Goal: Task Accomplishment & Management: Use online tool/utility

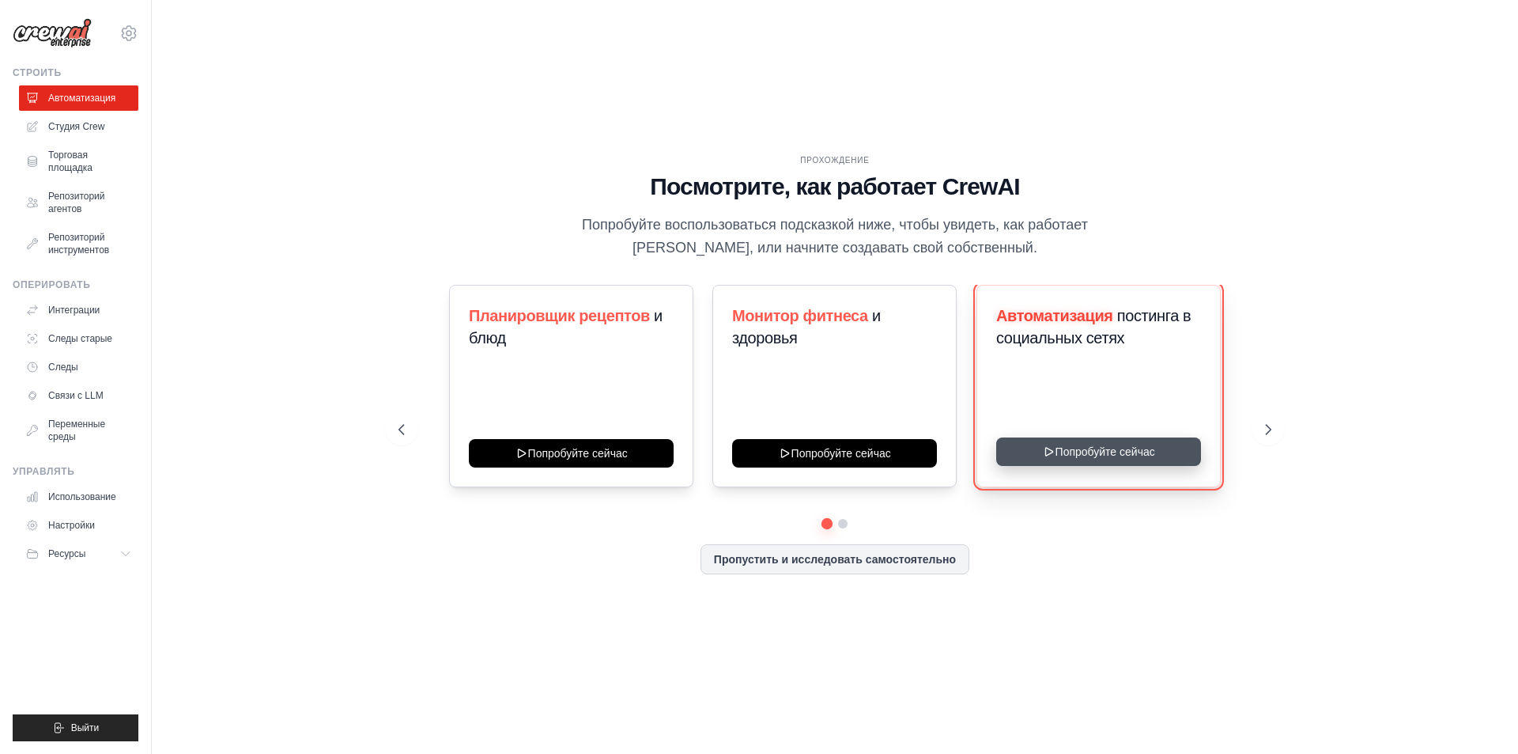
click at [1062, 454] on button "Попробуйте сейчас" at bounding box center [1098, 451] width 205 height 28
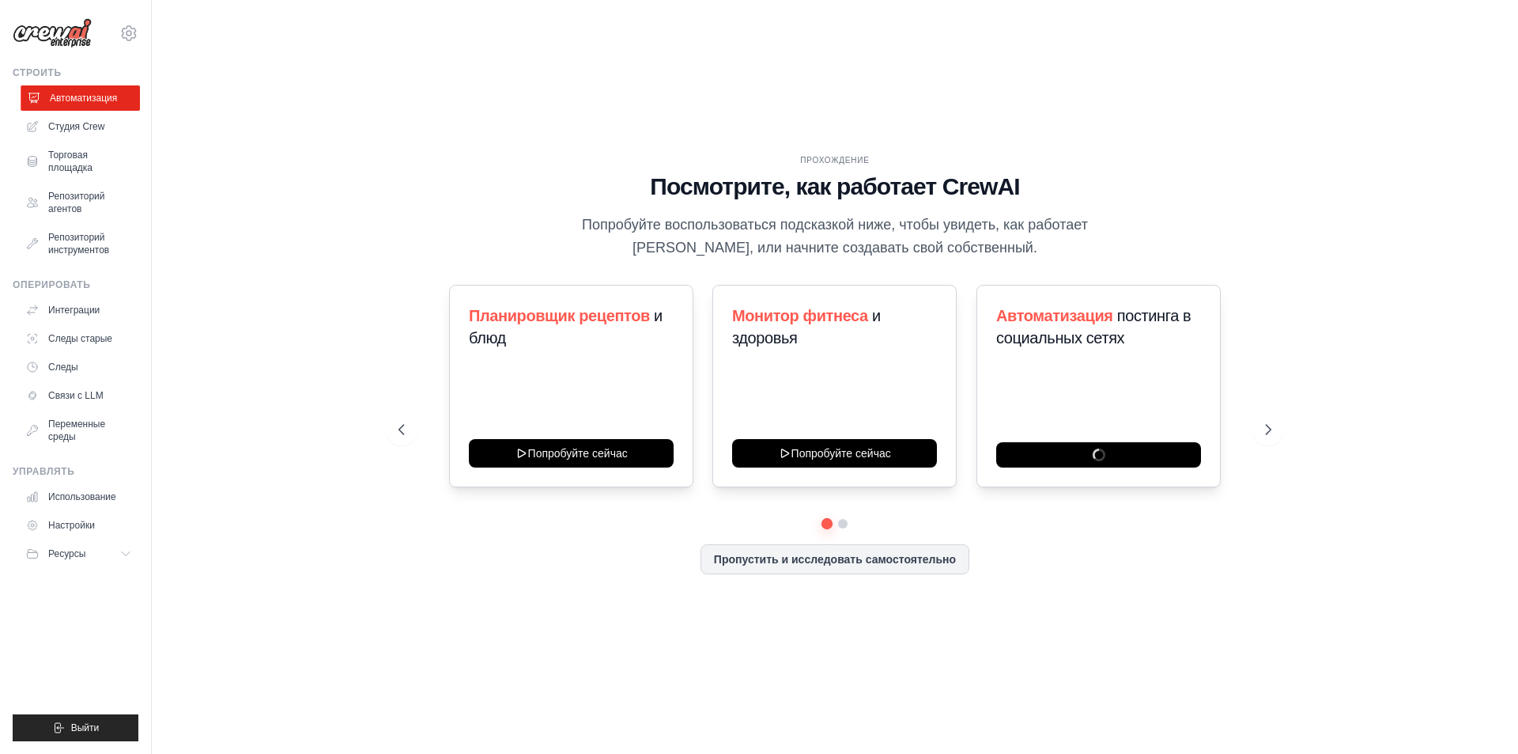
click at [86, 99] on font "Автоматизация" at bounding box center [83, 98] width 67 height 11
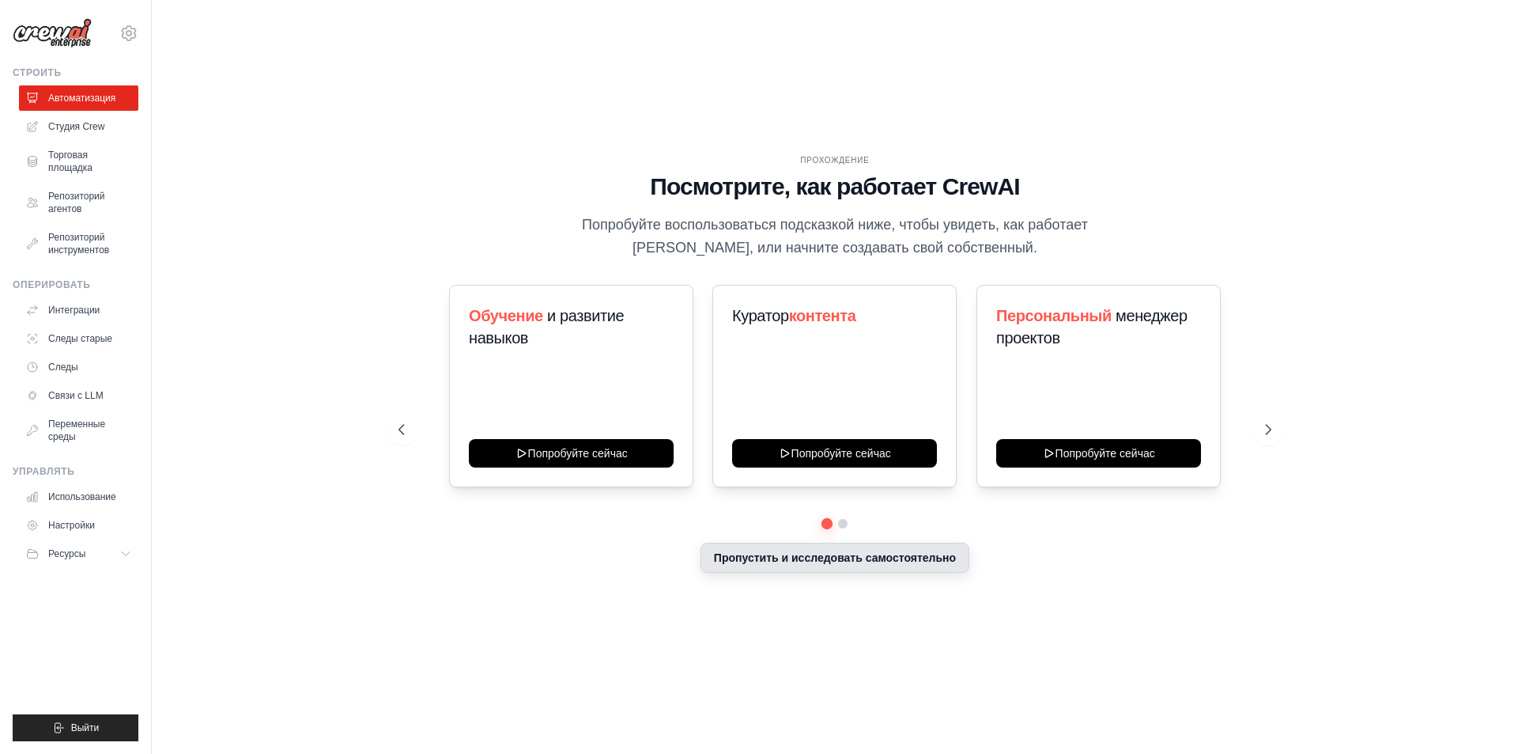
click at [829, 561] on font "Пропустить и исследовать самостоятельно" at bounding box center [835, 557] width 242 height 13
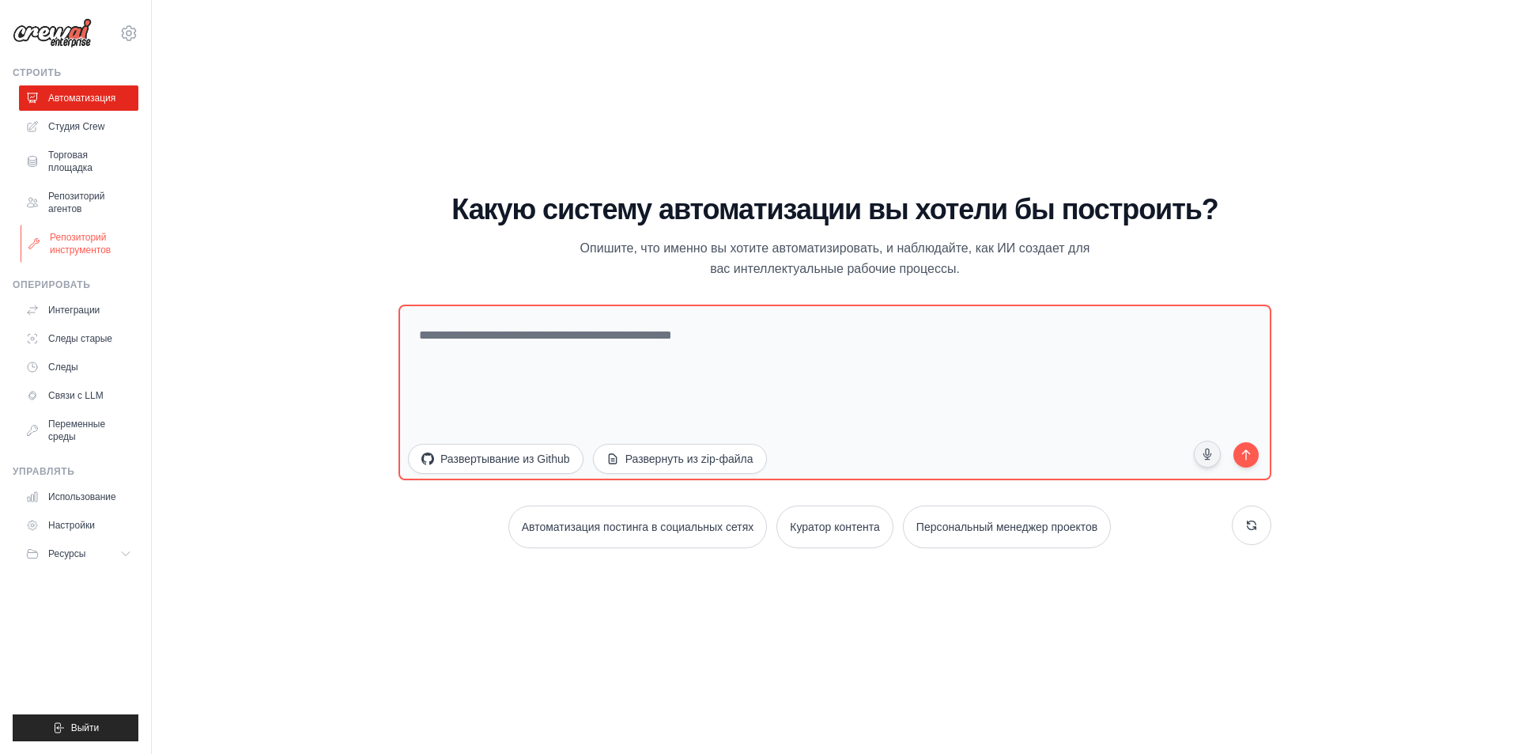
click at [81, 249] on font "Репозиторий инструментов" at bounding box center [80, 244] width 61 height 24
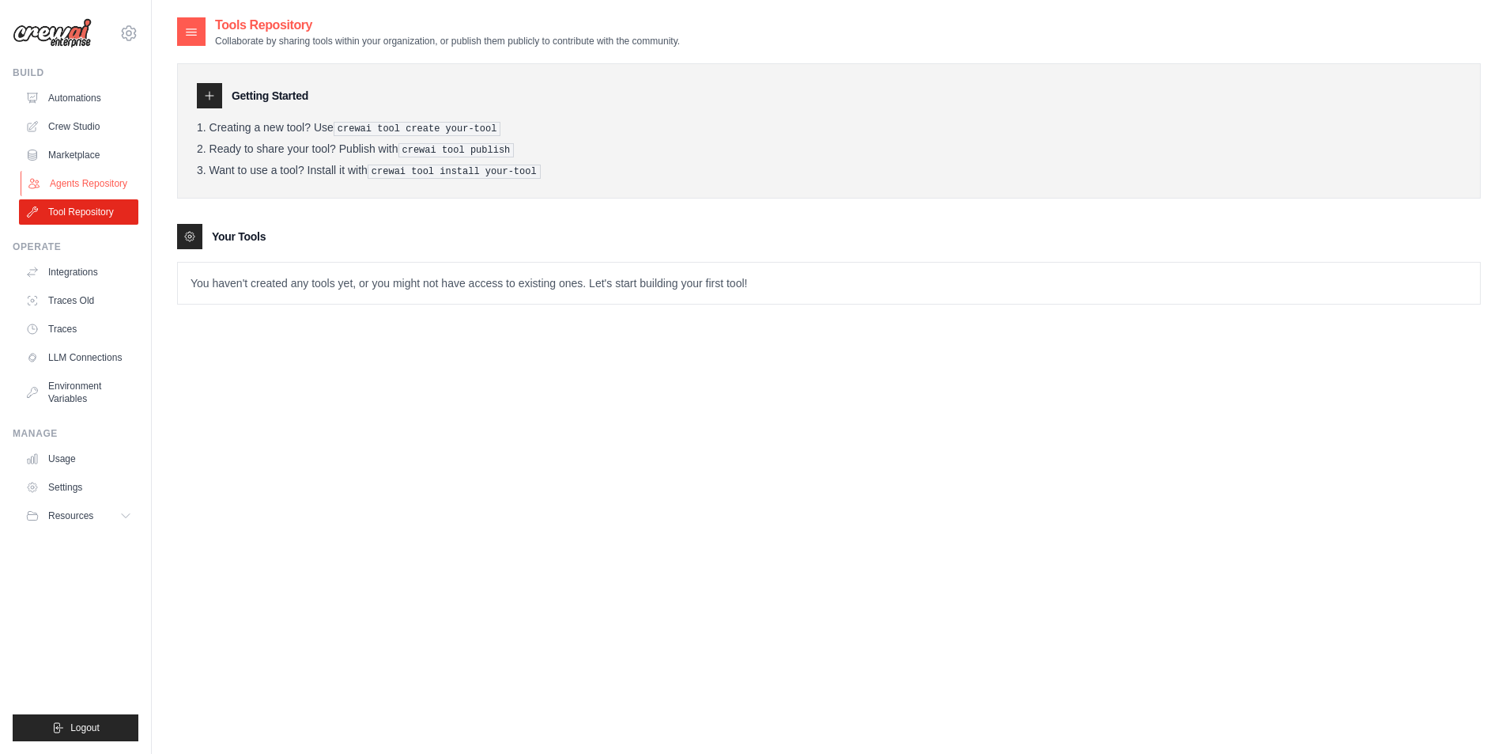
click at [63, 176] on link "Agents Repository" at bounding box center [80, 183] width 119 height 25
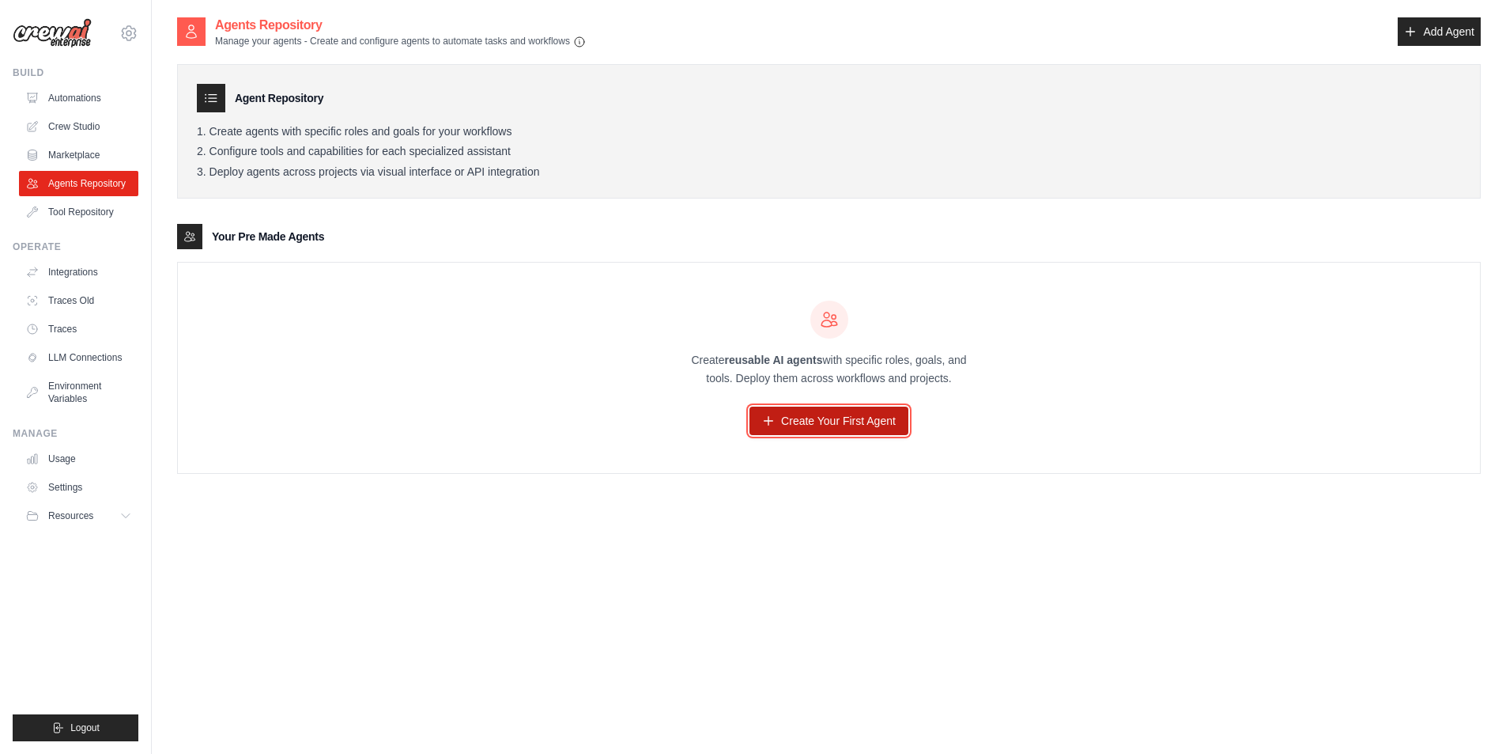
click at [791, 425] on link "Create Your First Agent" at bounding box center [829, 420] width 159 height 28
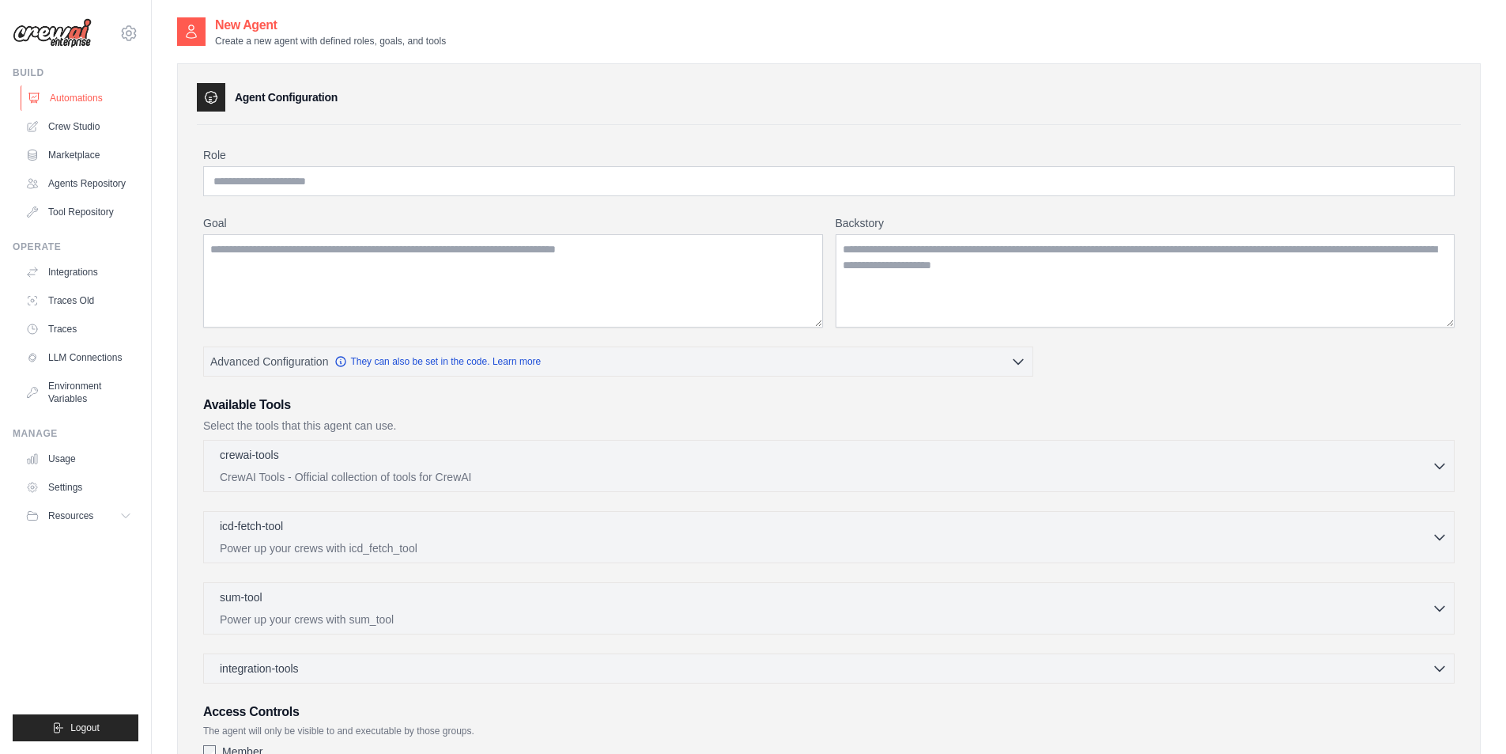
click at [88, 104] on link "Automations" at bounding box center [80, 97] width 119 height 25
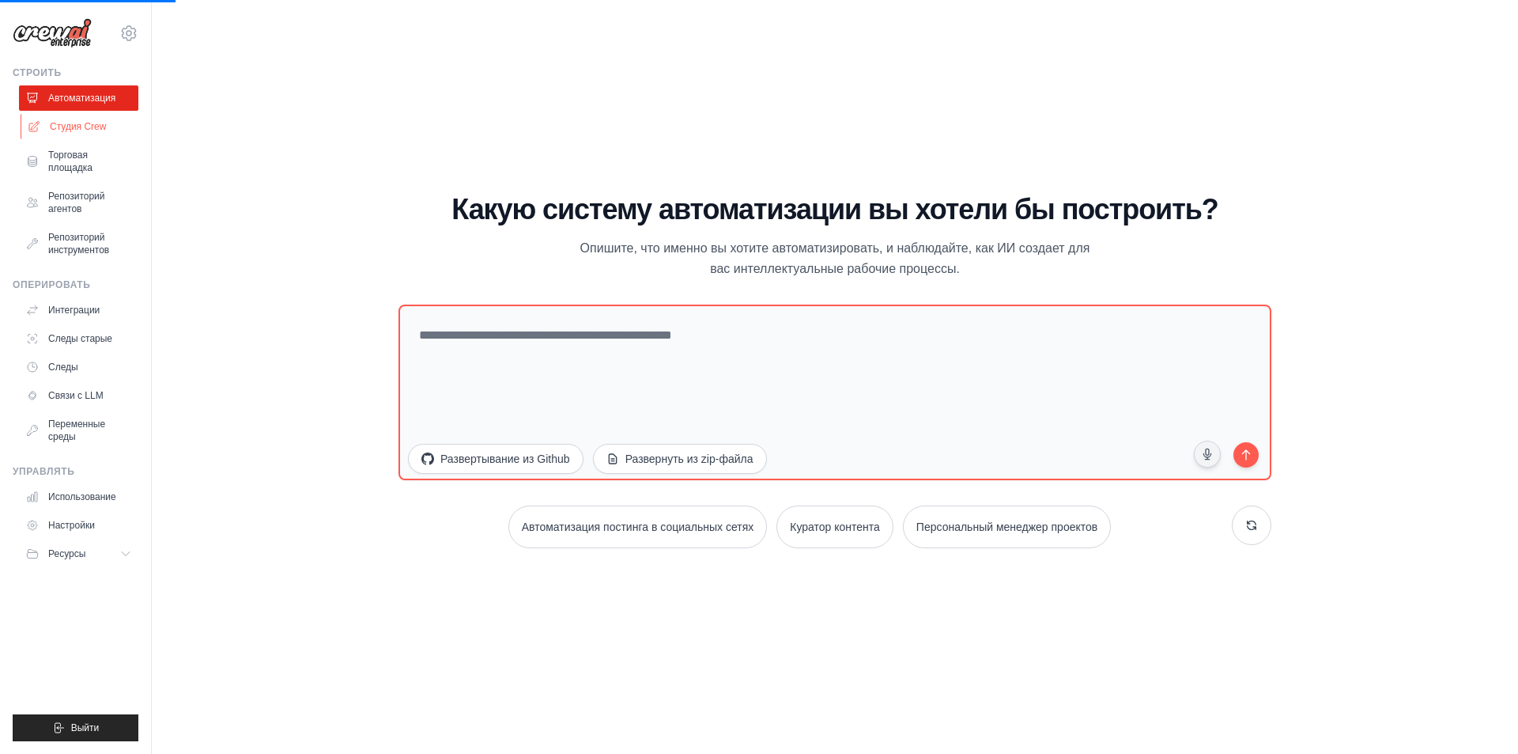
click at [89, 123] on font "Студия Crew" at bounding box center [78, 126] width 56 height 11
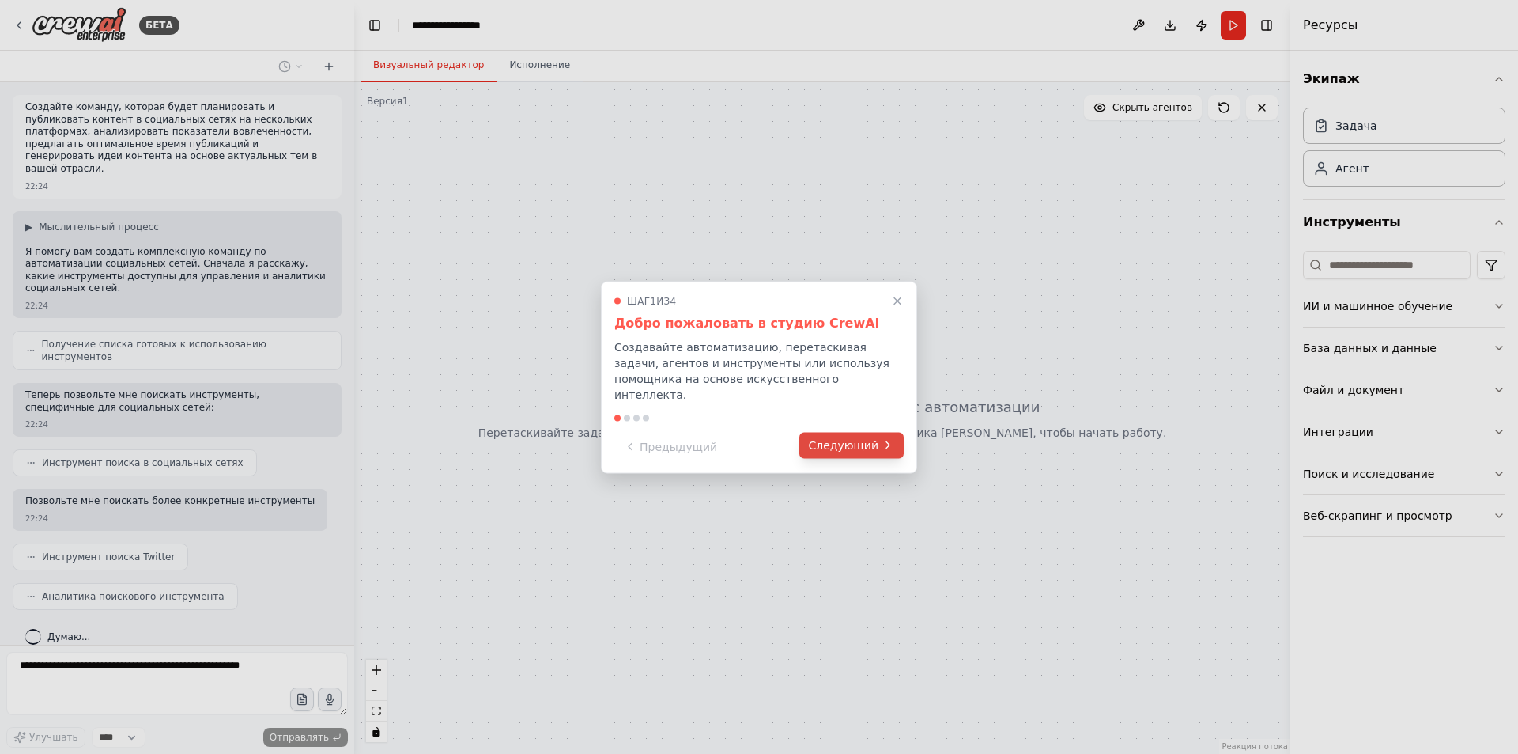
click at [832, 438] on font "Следующий" at bounding box center [844, 444] width 70 height 13
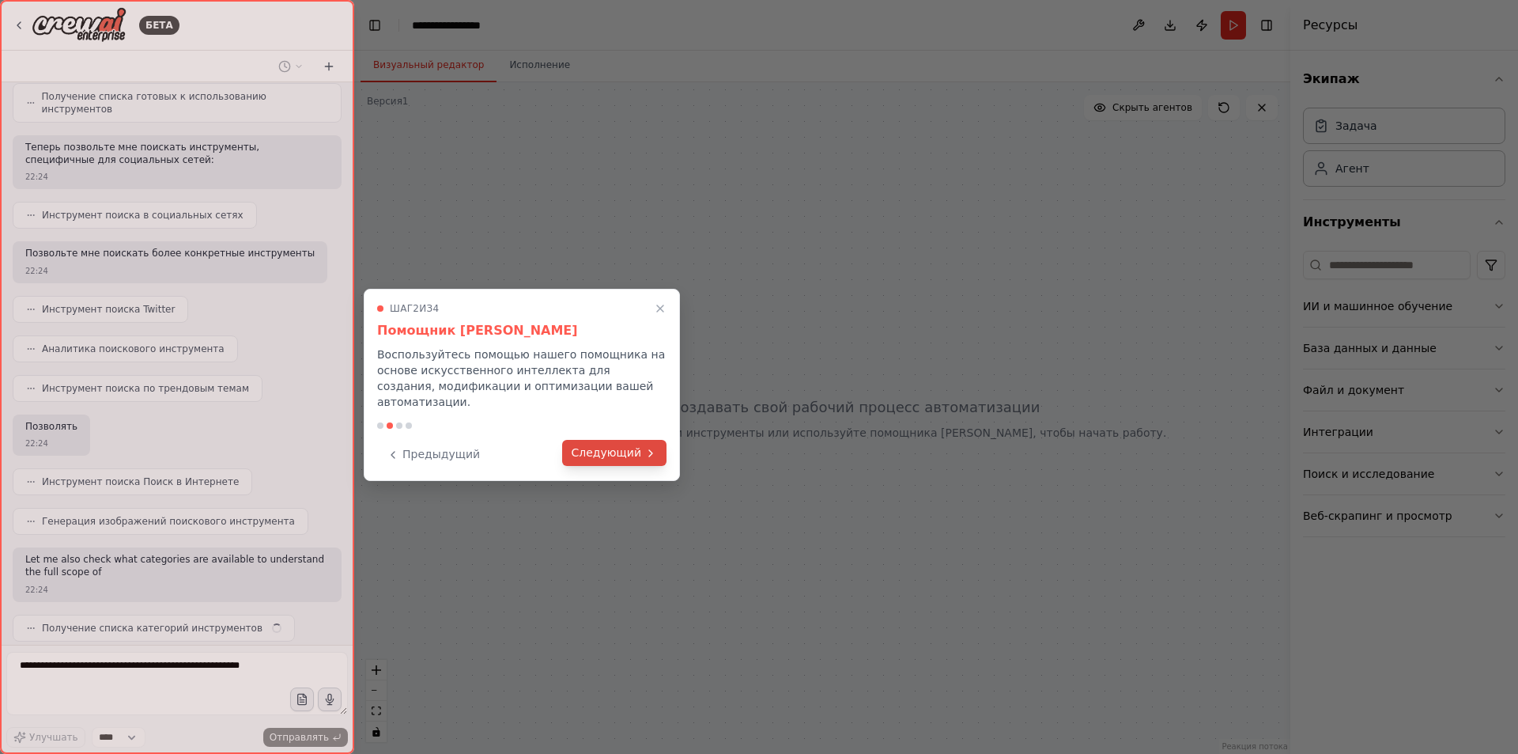
scroll to position [248, 0]
click at [602, 446] on font "Следующий" at bounding box center [607, 452] width 70 height 13
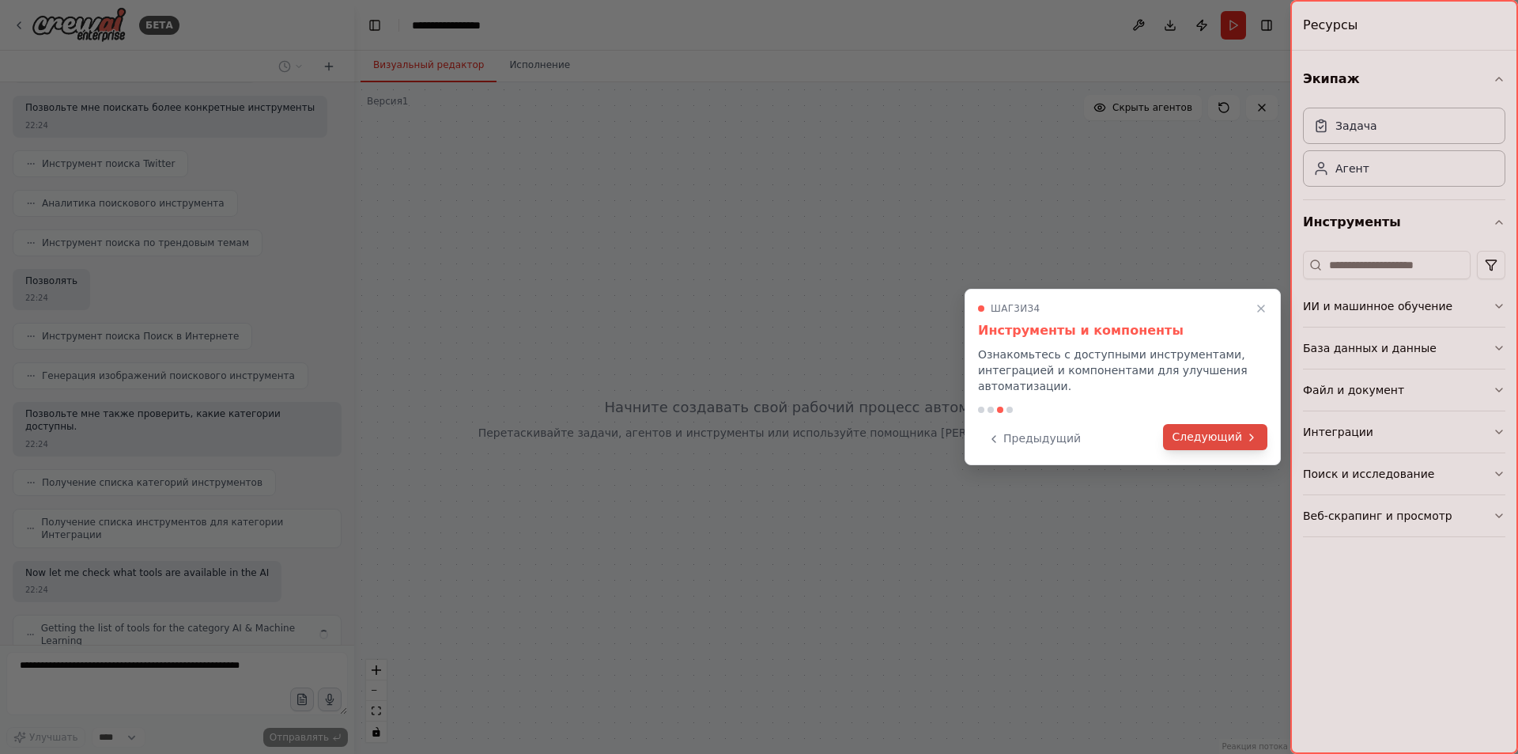
scroll to position [406, 0]
click at [1218, 442] on font "Следующий" at bounding box center [1208, 436] width 70 height 13
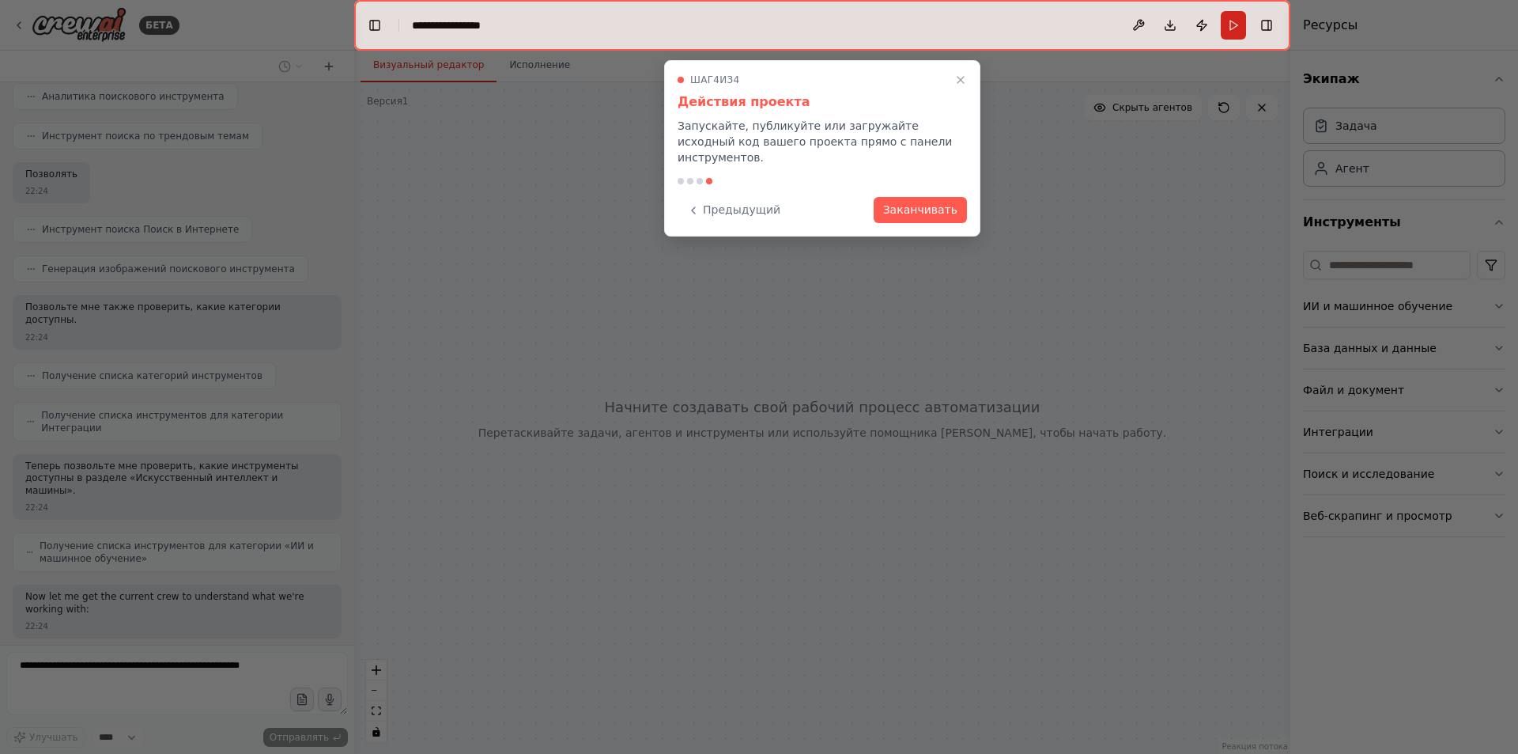
scroll to position [512, 0]
click at [913, 202] on font "Заканчивать" at bounding box center [920, 208] width 74 height 13
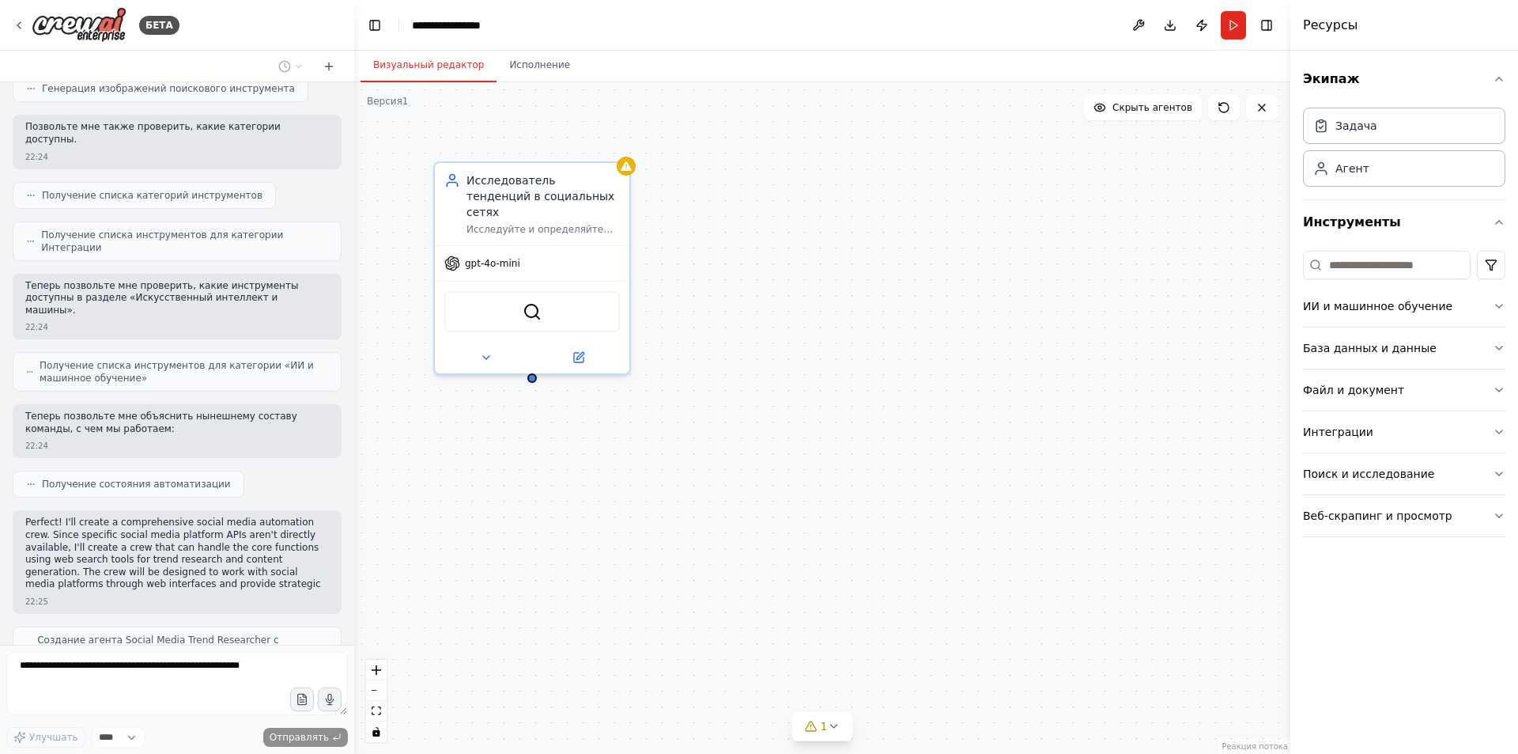
scroll to position [695, 0]
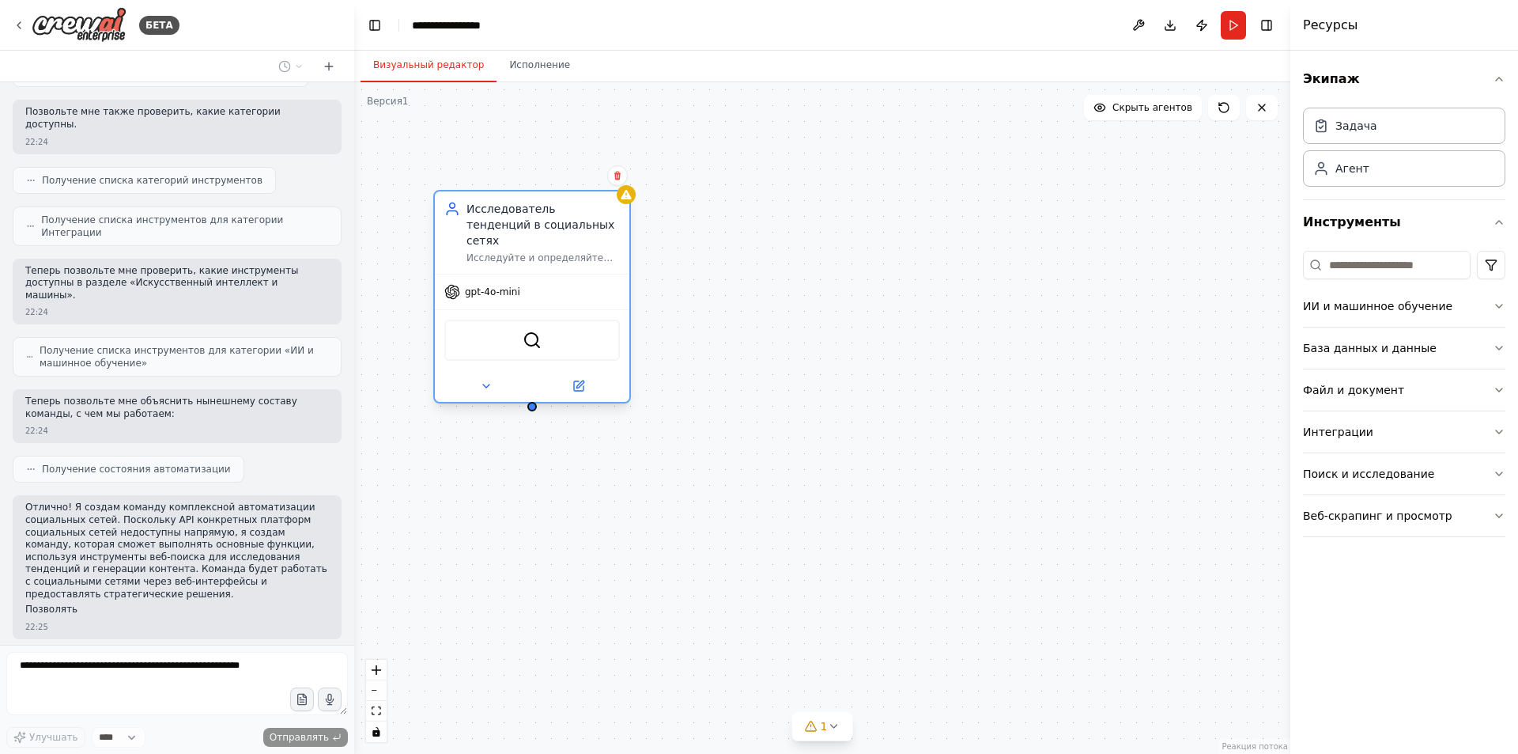
drag, startPoint x: 543, startPoint y: 197, endPoint x: 538, endPoint y: 236, distance: 39.1
click at [538, 236] on div "Исследователь тенденций в социальных сетях Исследуйте и определяйте трендовые т…" at bounding box center [543, 232] width 153 height 63
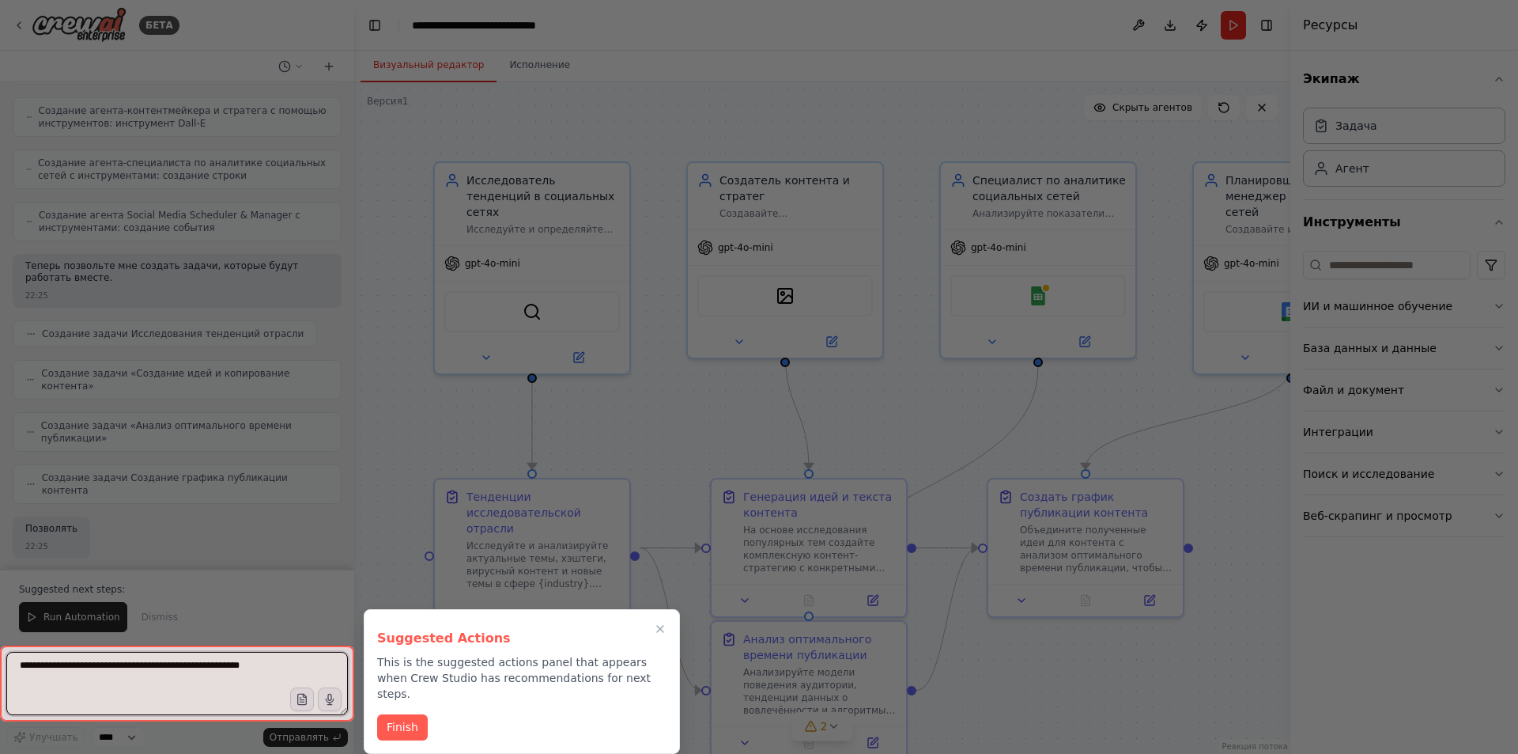
scroll to position [1390, 0]
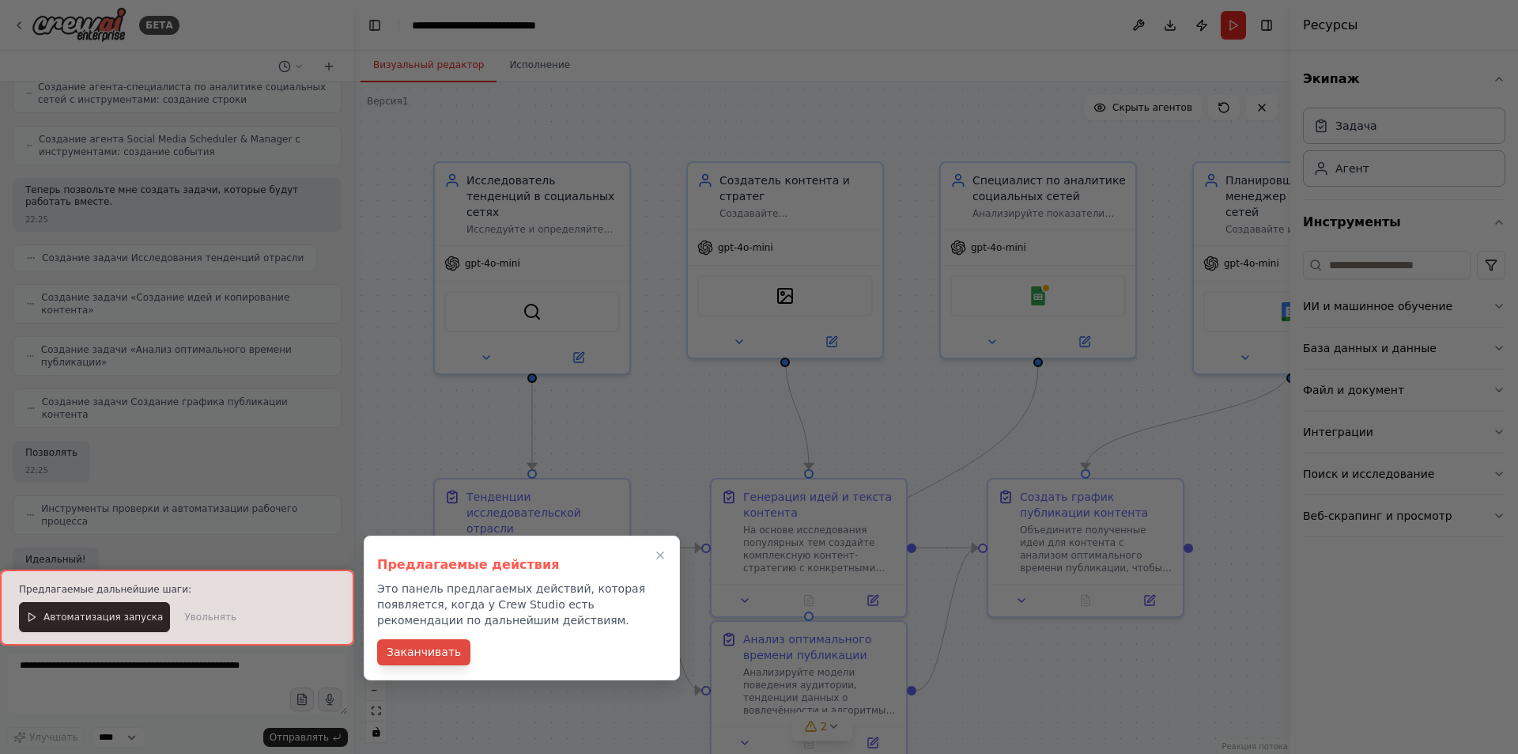
click at [409, 658] on font "Заканчивать" at bounding box center [424, 651] width 74 height 13
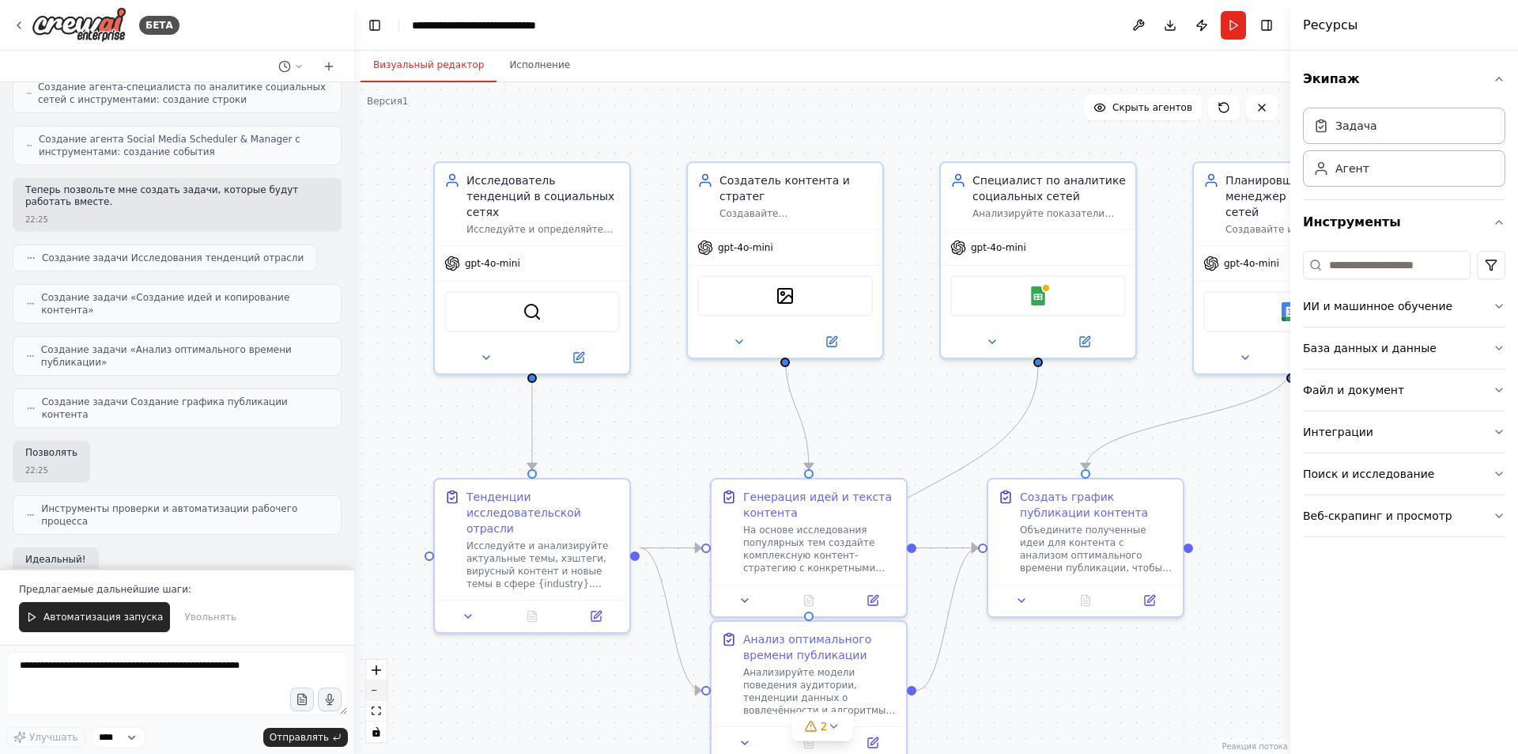
click at [383, 690] on button "уменьшить масштаб" at bounding box center [376, 690] width 21 height 21
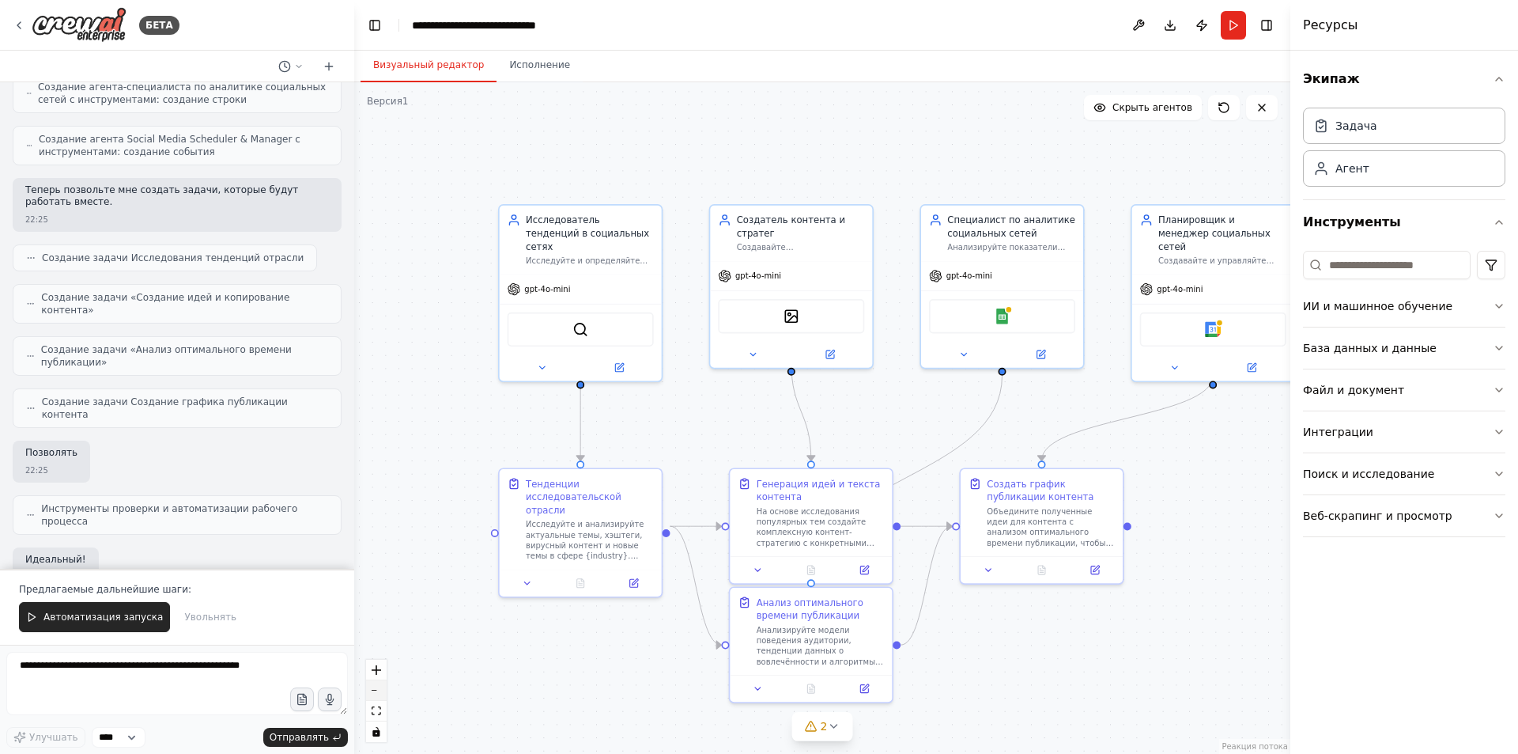
click at [383, 690] on button "уменьшить масштаб" at bounding box center [376, 690] width 21 height 21
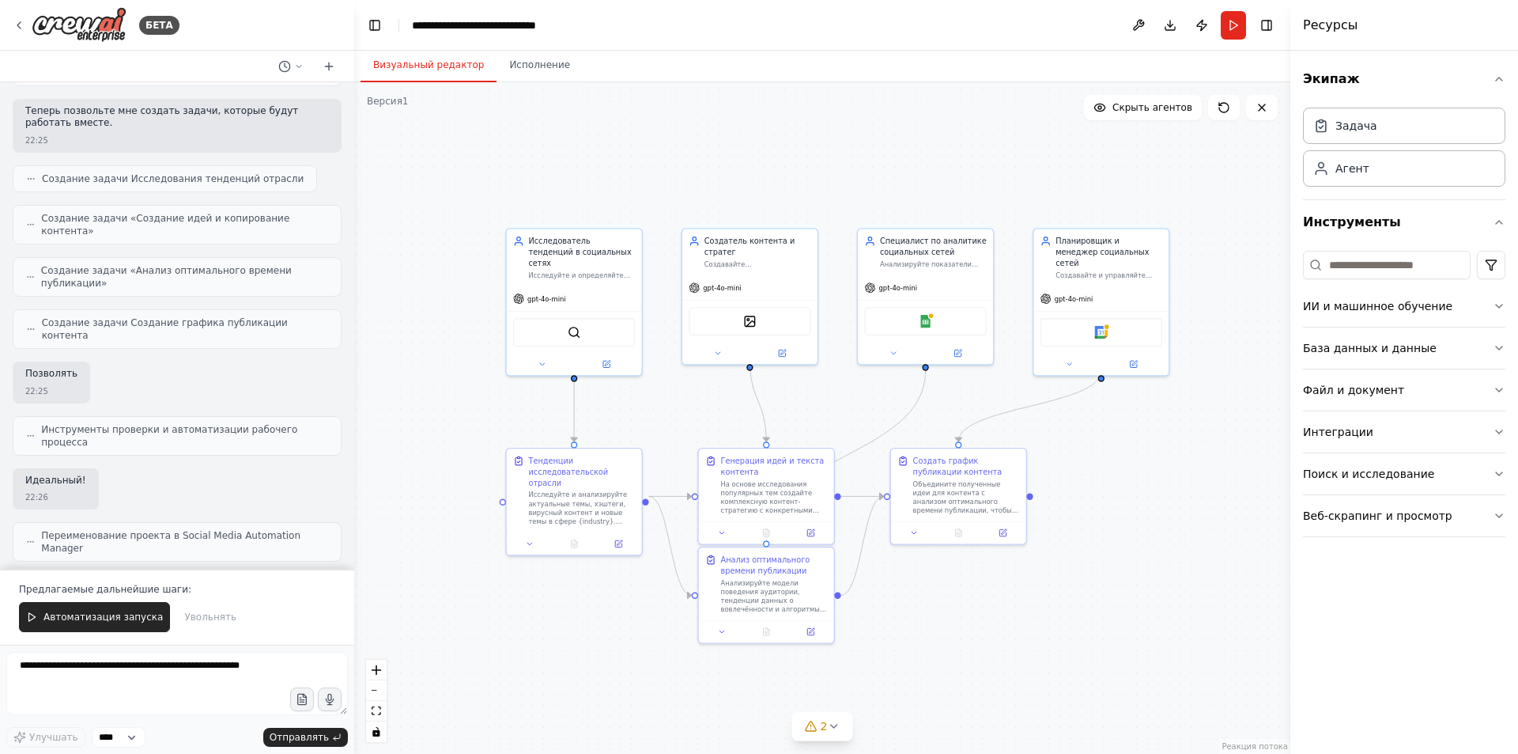
drag, startPoint x: 1130, startPoint y: 550, endPoint x: 1087, endPoint y: 543, distance: 44.1
click at [1087, 543] on div ".deletable-edge-delete-btn { width: 20px; height: 20px; border: 0px solid #ffff…" at bounding box center [822, 417] width 936 height 671
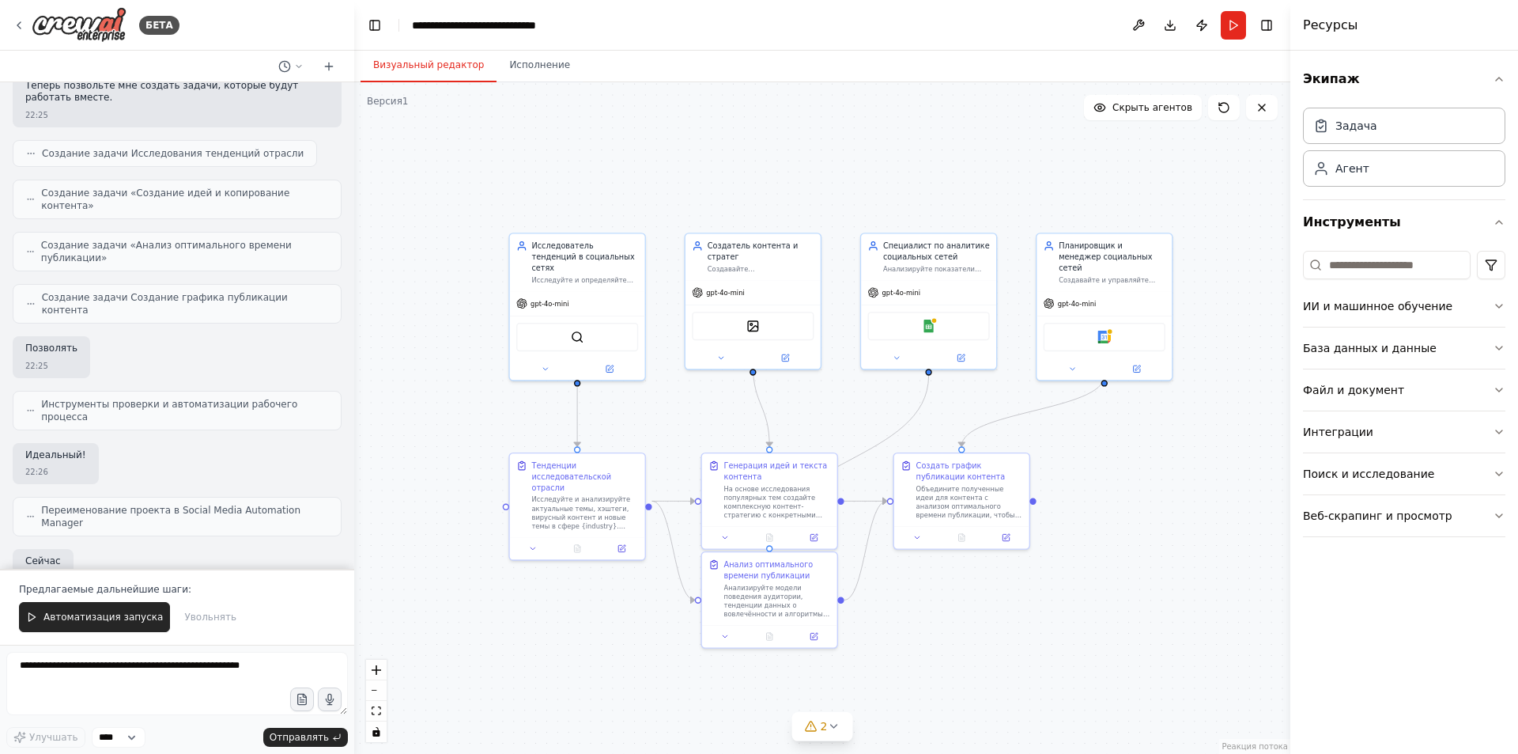
scroll to position [1507, 0]
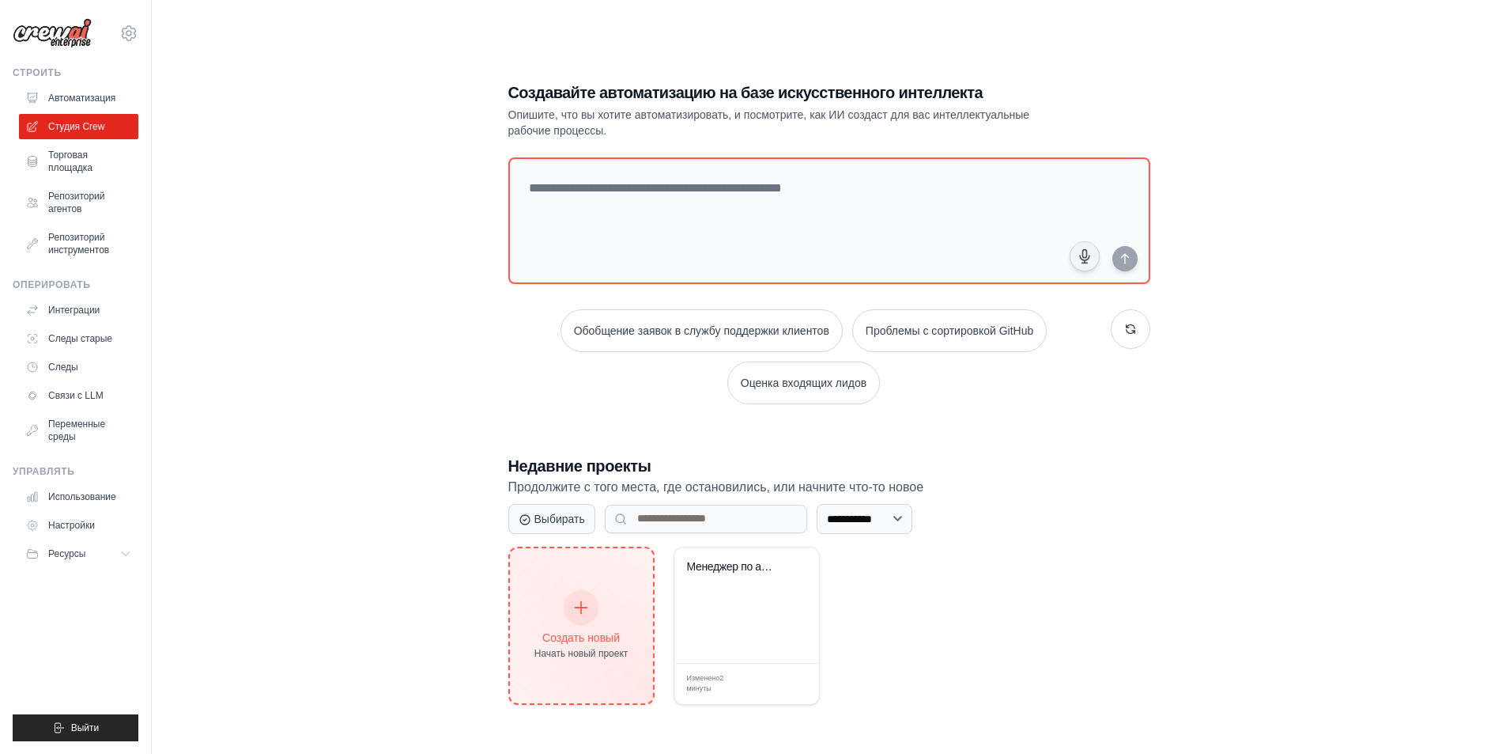
click at [610, 609] on div "Создать новый Начать новый проект" at bounding box center [582, 626] width 94 height 68
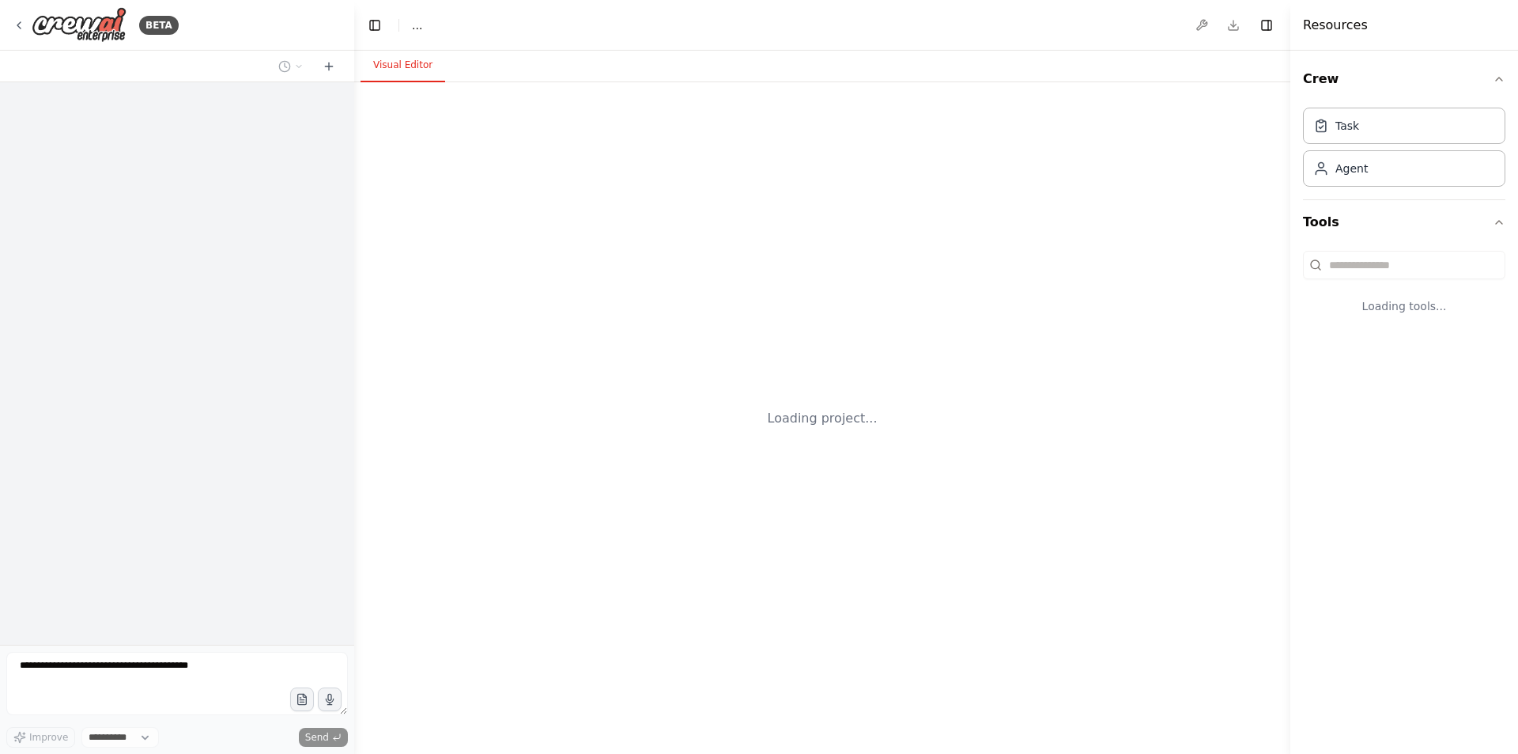
select select "****"
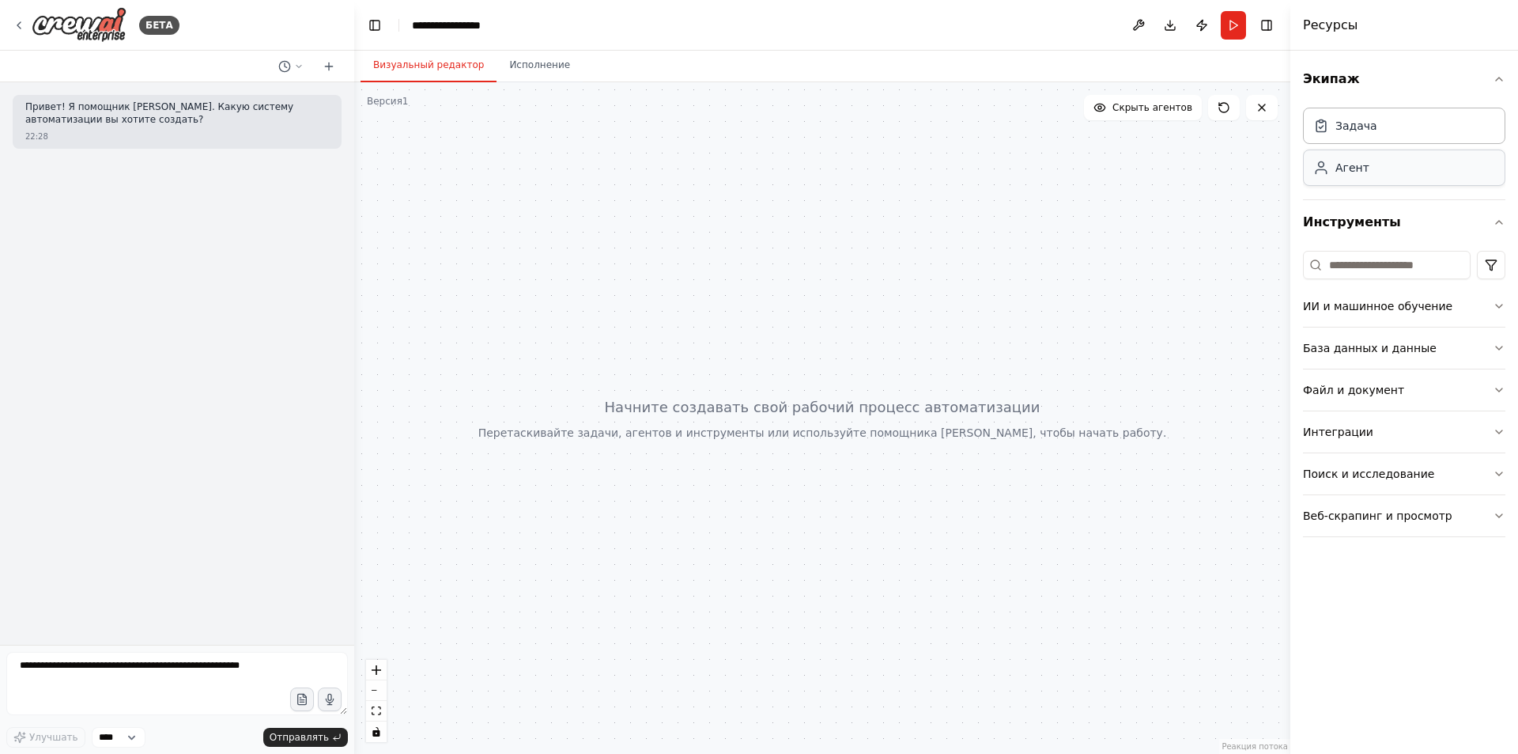
click at [1390, 173] on div "Агент" at bounding box center [1404, 167] width 202 height 36
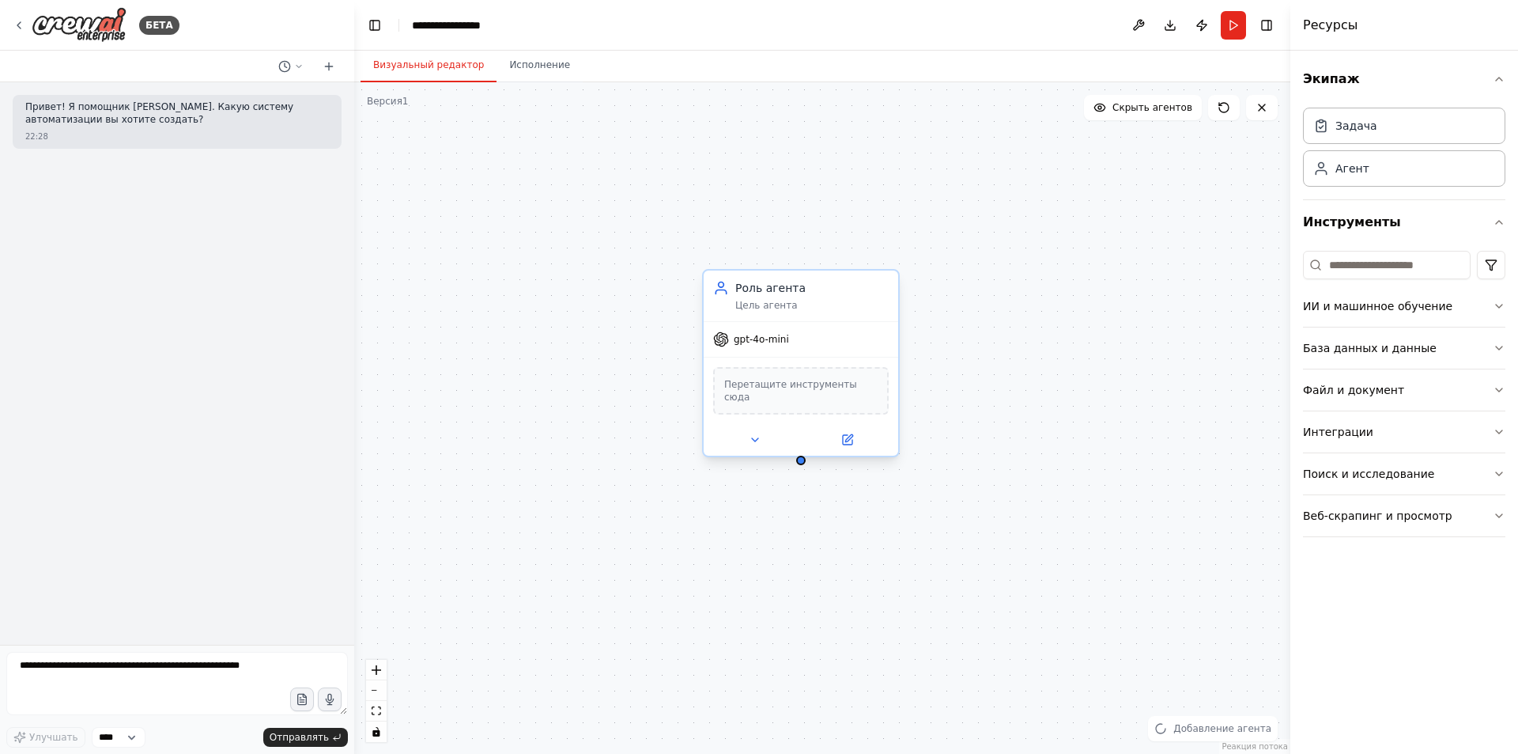
click at [762, 341] on font "gpt-4o-mini" at bounding box center [761, 339] width 55 height 11
click at [777, 342] on font "gpt-4o-mini" at bounding box center [761, 339] width 55 height 11
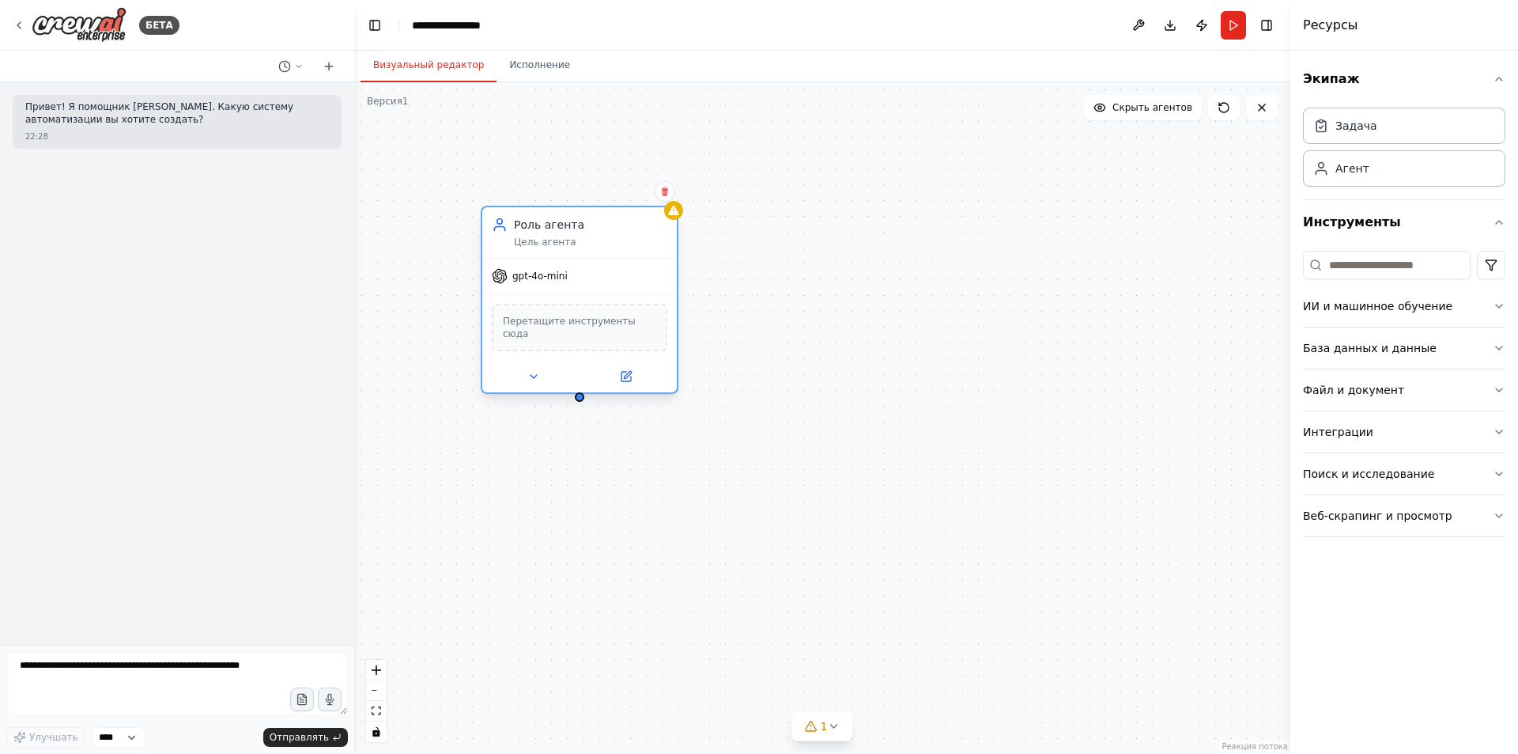
drag, startPoint x: 843, startPoint y: 331, endPoint x: 616, endPoint y: 268, distance: 235.4
click at [616, 268] on div "gpt-4o-mini" at bounding box center [579, 276] width 195 height 35
drag, startPoint x: 1359, startPoint y: 387, endPoint x: 1337, endPoint y: 386, distance: 22.2
click at [1337, 386] on font "Файл и документ" at bounding box center [1353, 390] width 101 height 13
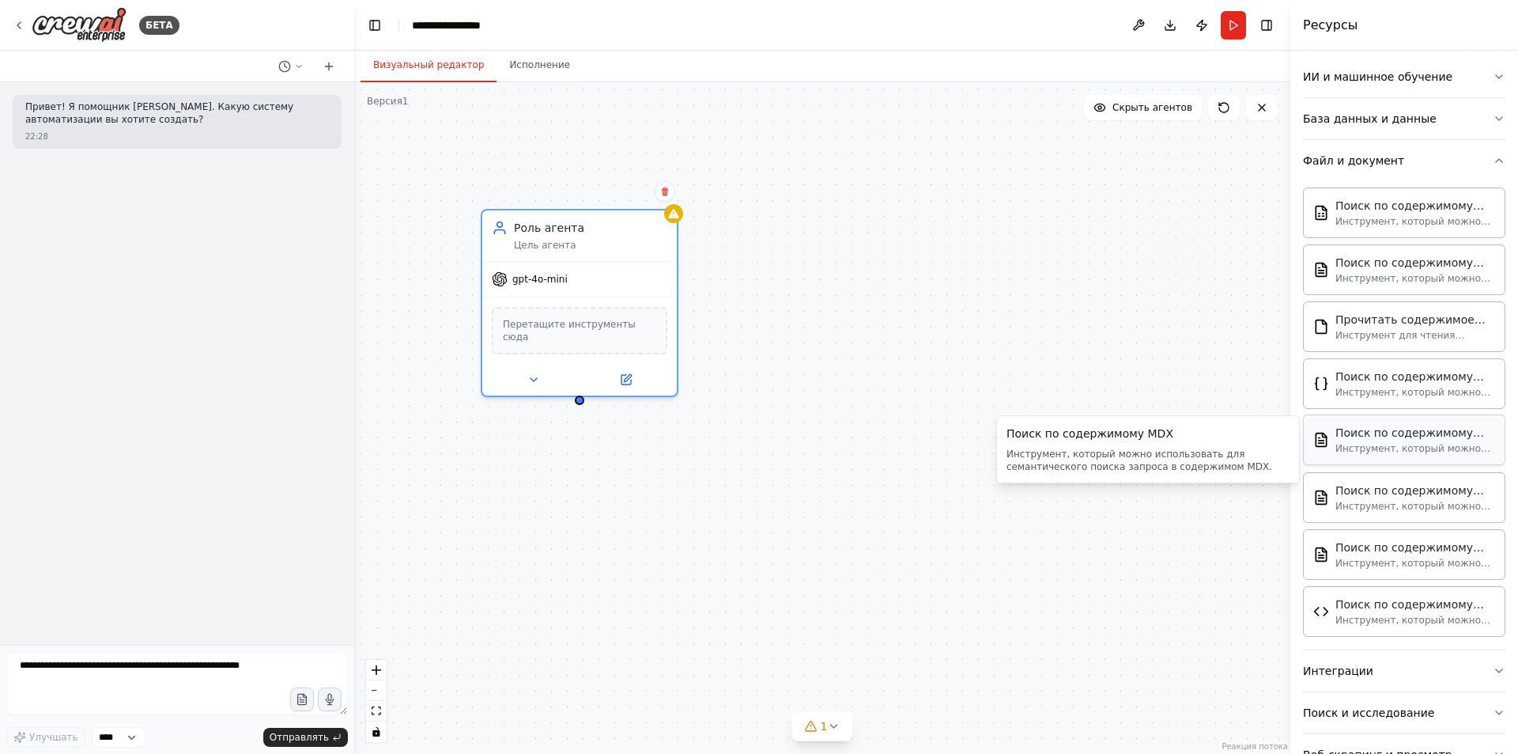
scroll to position [237, 0]
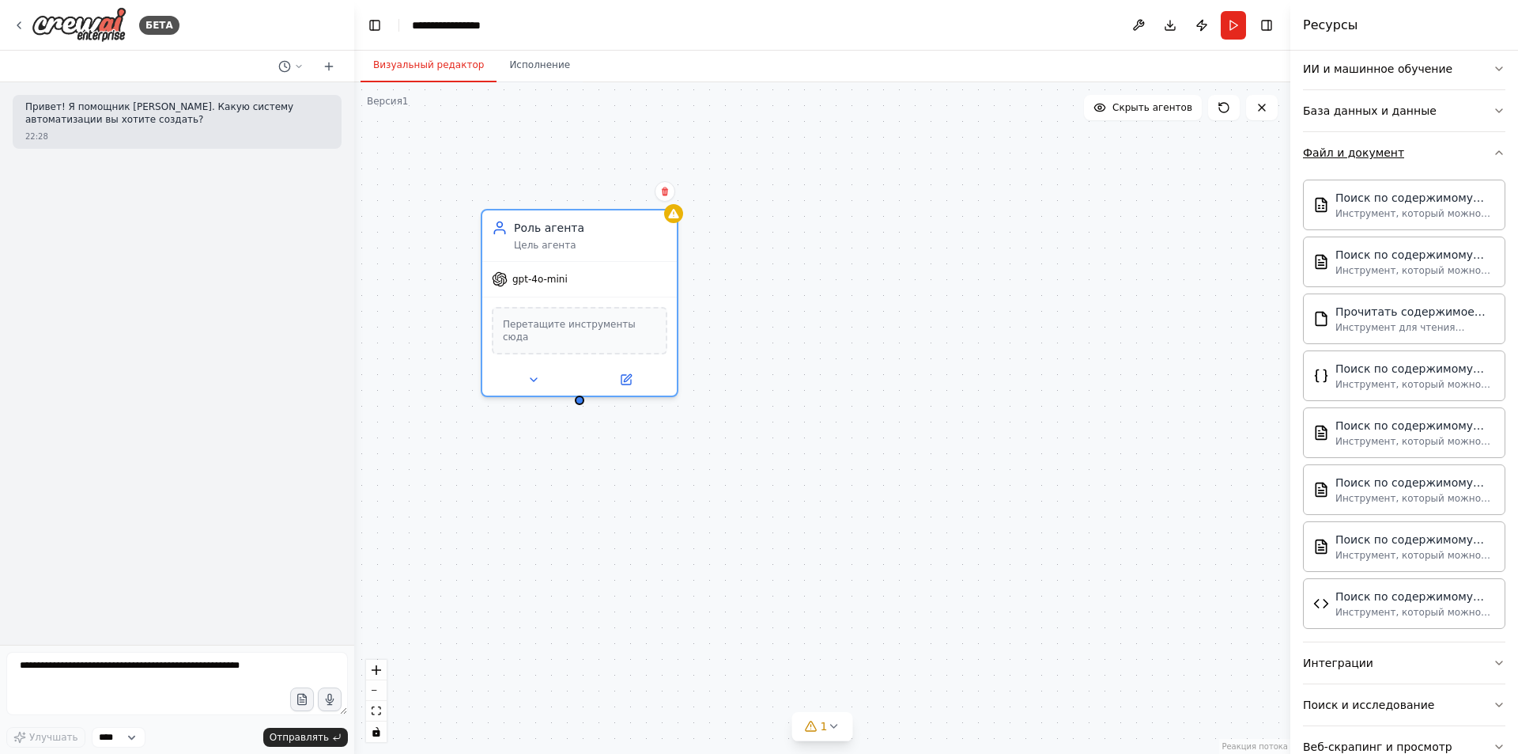
click at [1432, 147] on button "Файл и документ" at bounding box center [1404, 152] width 202 height 41
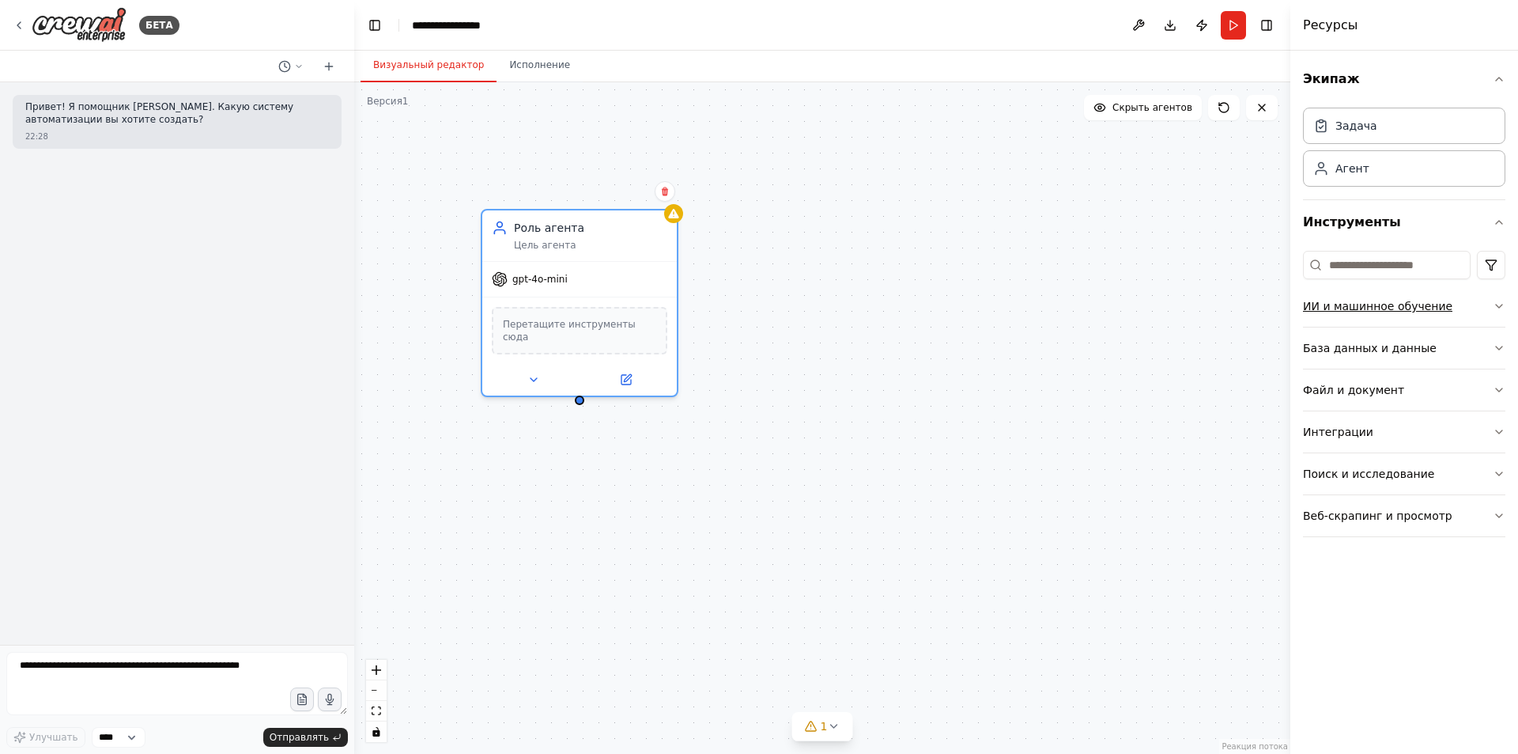
click at [1413, 314] on button "ИИ и машинное обучение" at bounding box center [1404, 305] width 202 height 41
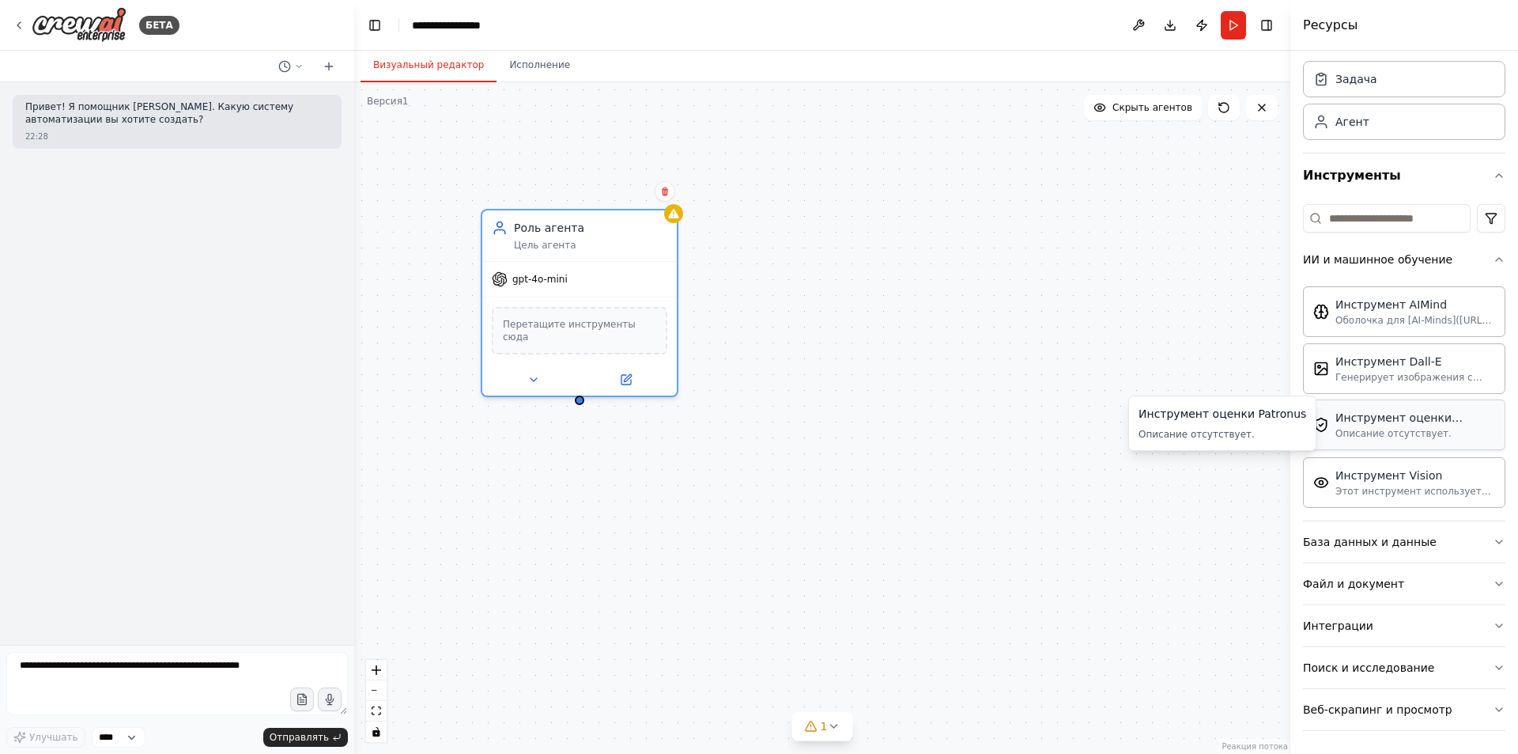
scroll to position [49, 0]
click at [1461, 625] on button "Интеграции" at bounding box center [1404, 623] width 202 height 41
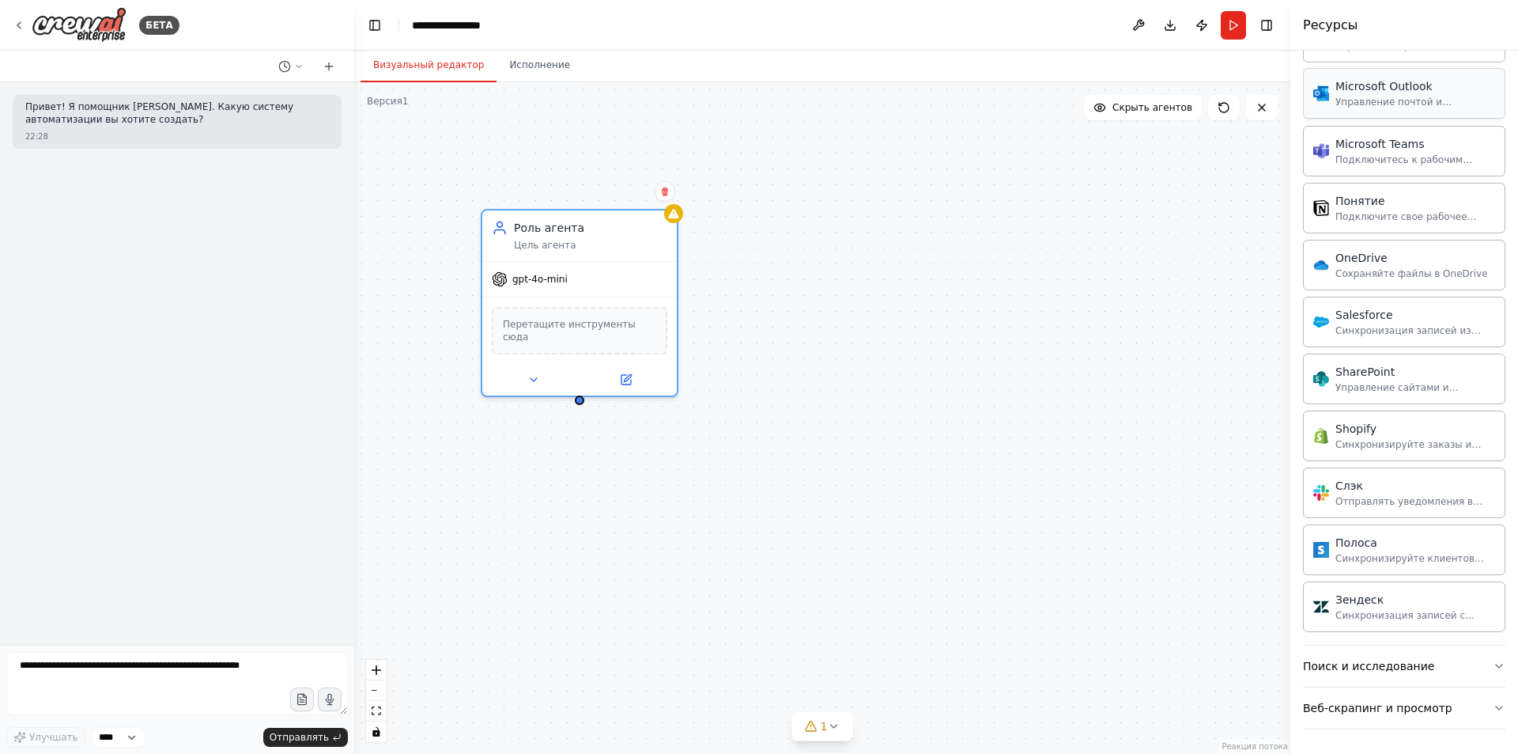
scroll to position [1314, 0]
click at [639, 331] on div "Перетащите инструменты сюда" at bounding box center [580, 327] width 176 height 47
click at [516, 367] on button at bounding box center [533, 376] width 89 height 19
click at [592, 507] on button "Модель" at bounding box center [638, 520] width 288 height 29
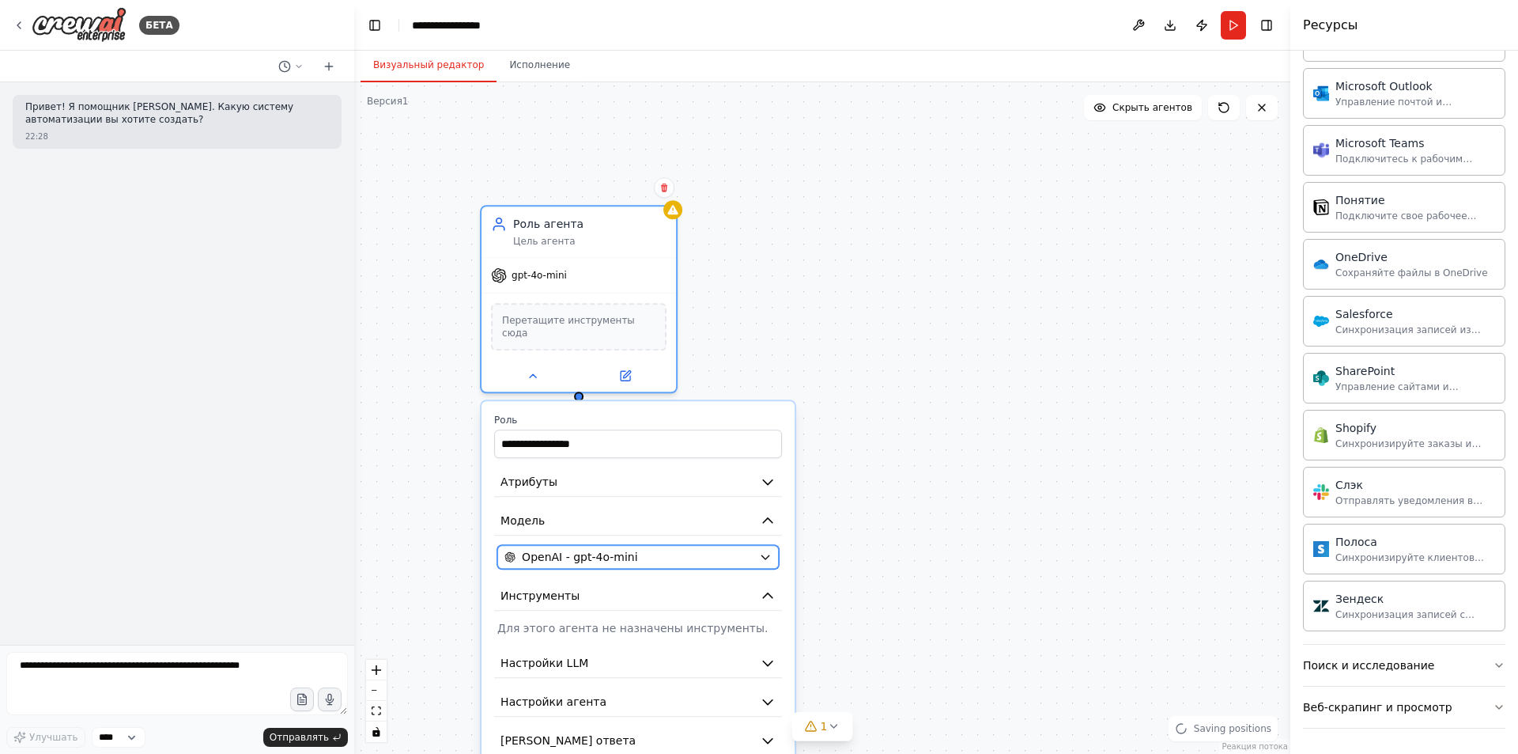
click at [760, 550] on icon "button" at bounding box center [765, 556] width 13 height 13
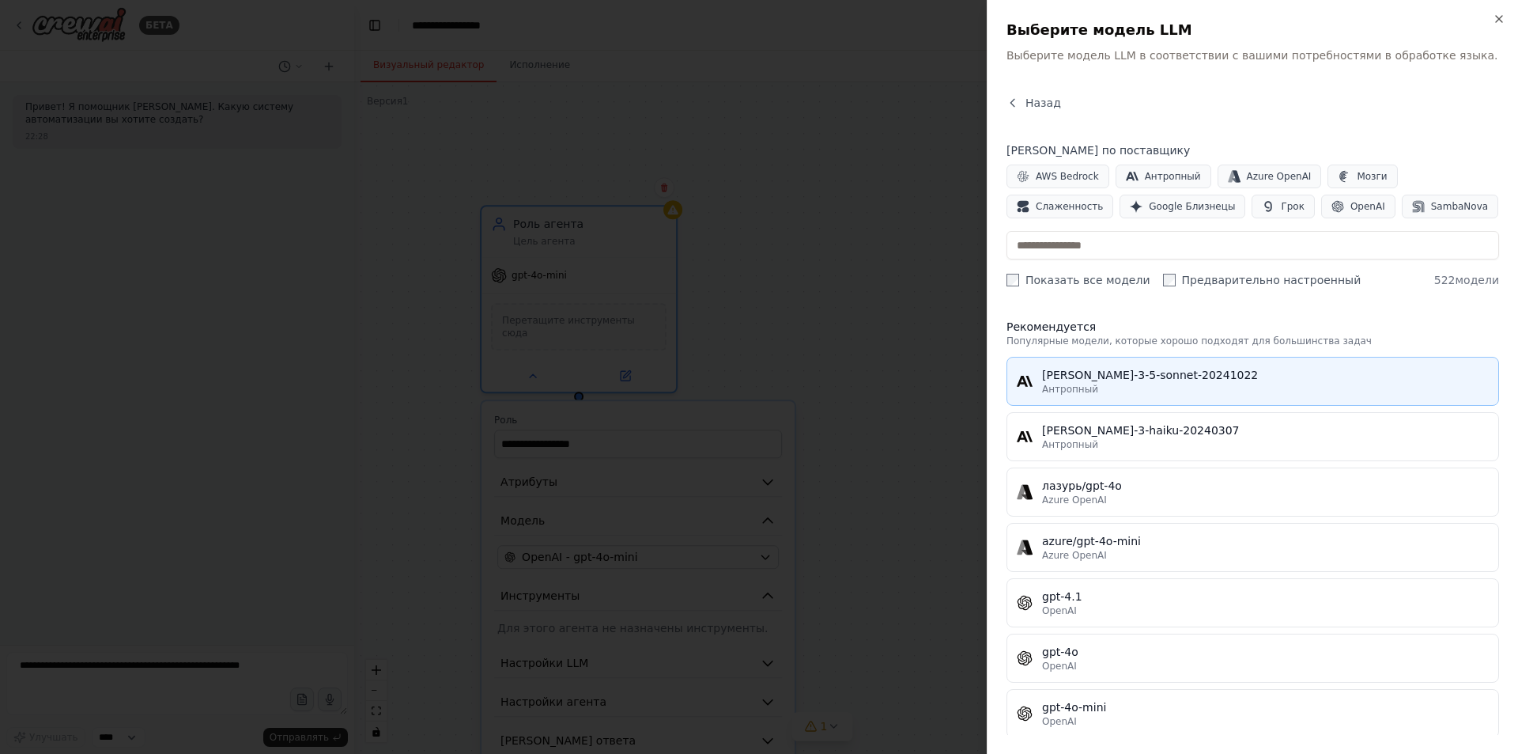
scroll to position [0, 0]
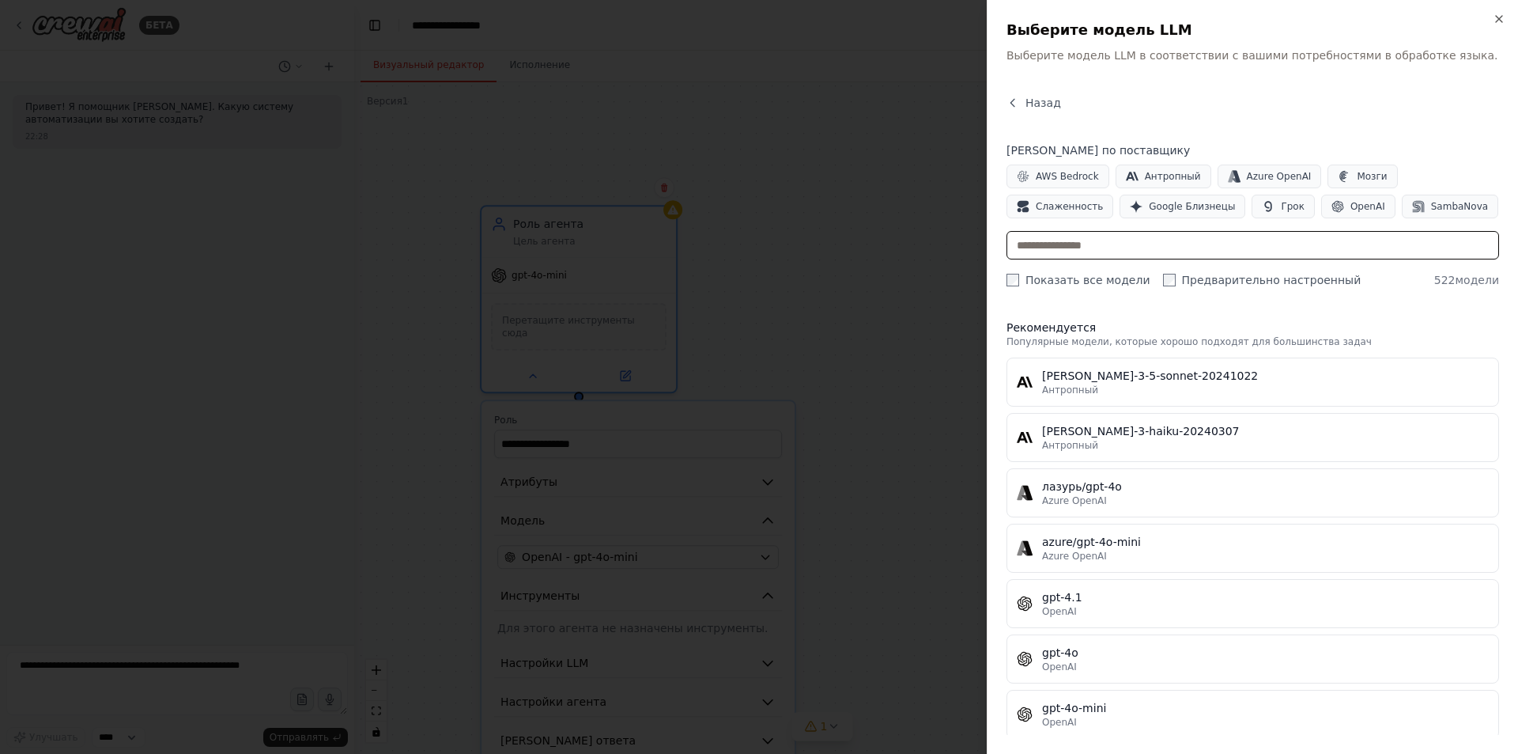
click at [1117, 240] on input "text" at bounding box center [1253, 245] width 493 height 28
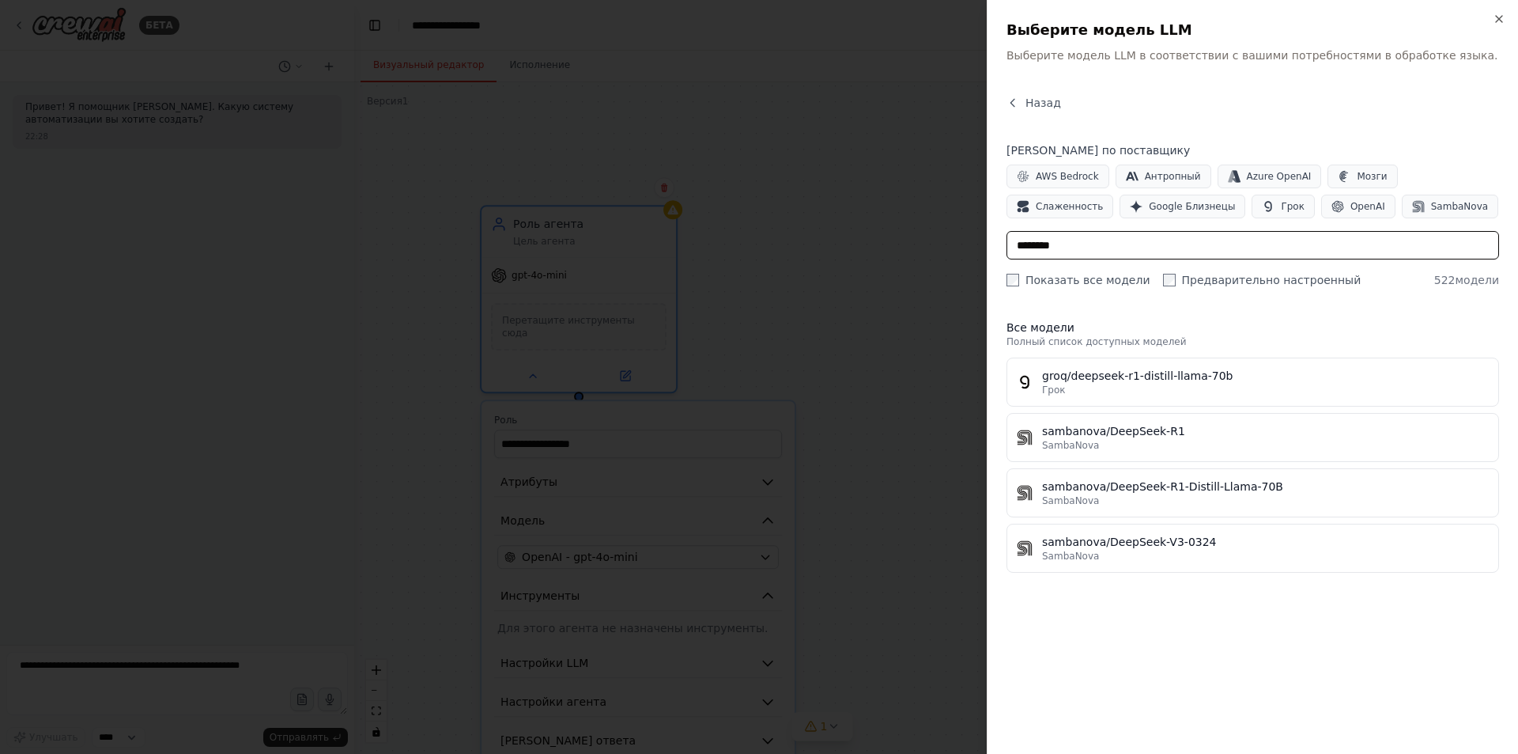
type input "********"
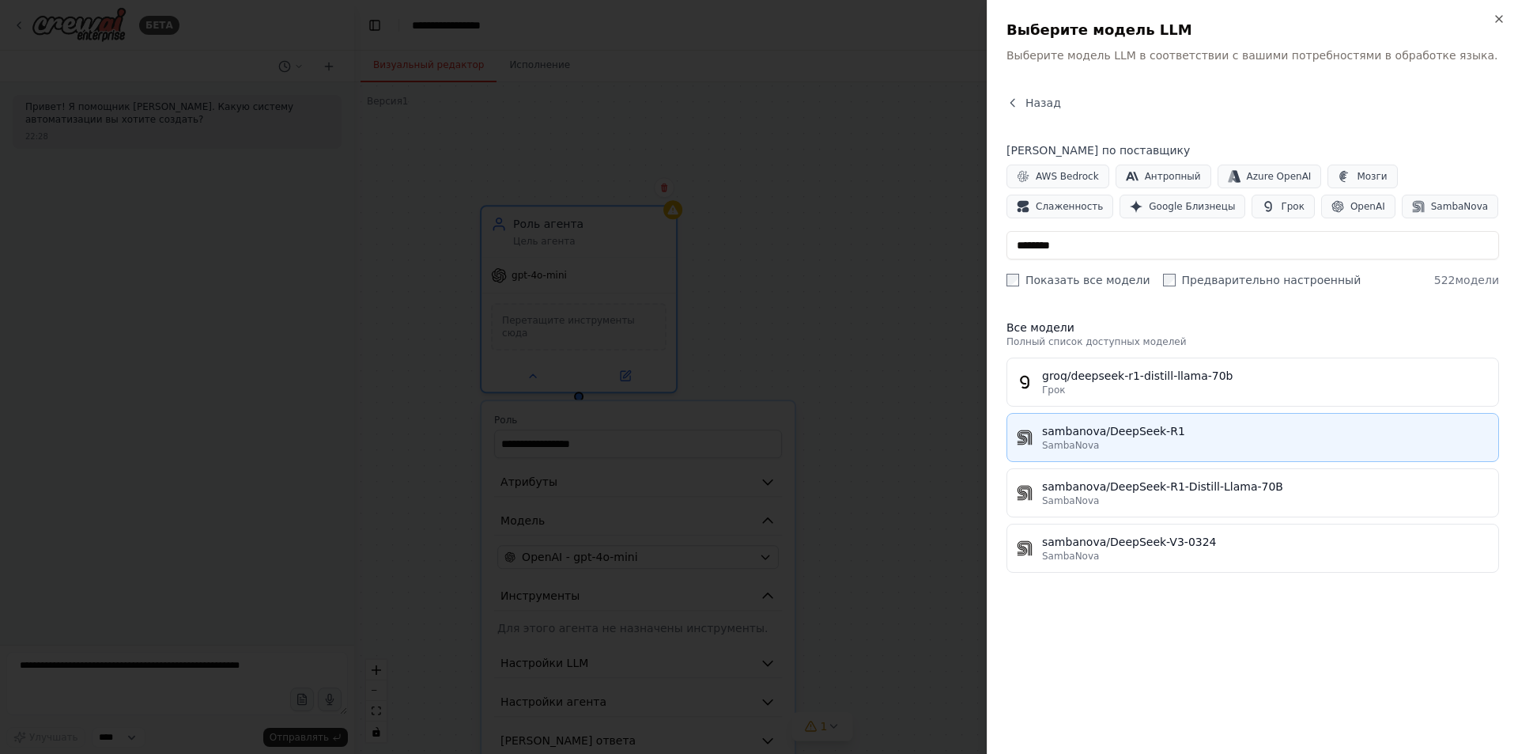
click at [1140, 434] on font "sambanova/DeepSeek-R1" at bounding box center [1113, 431] width 143 height 13
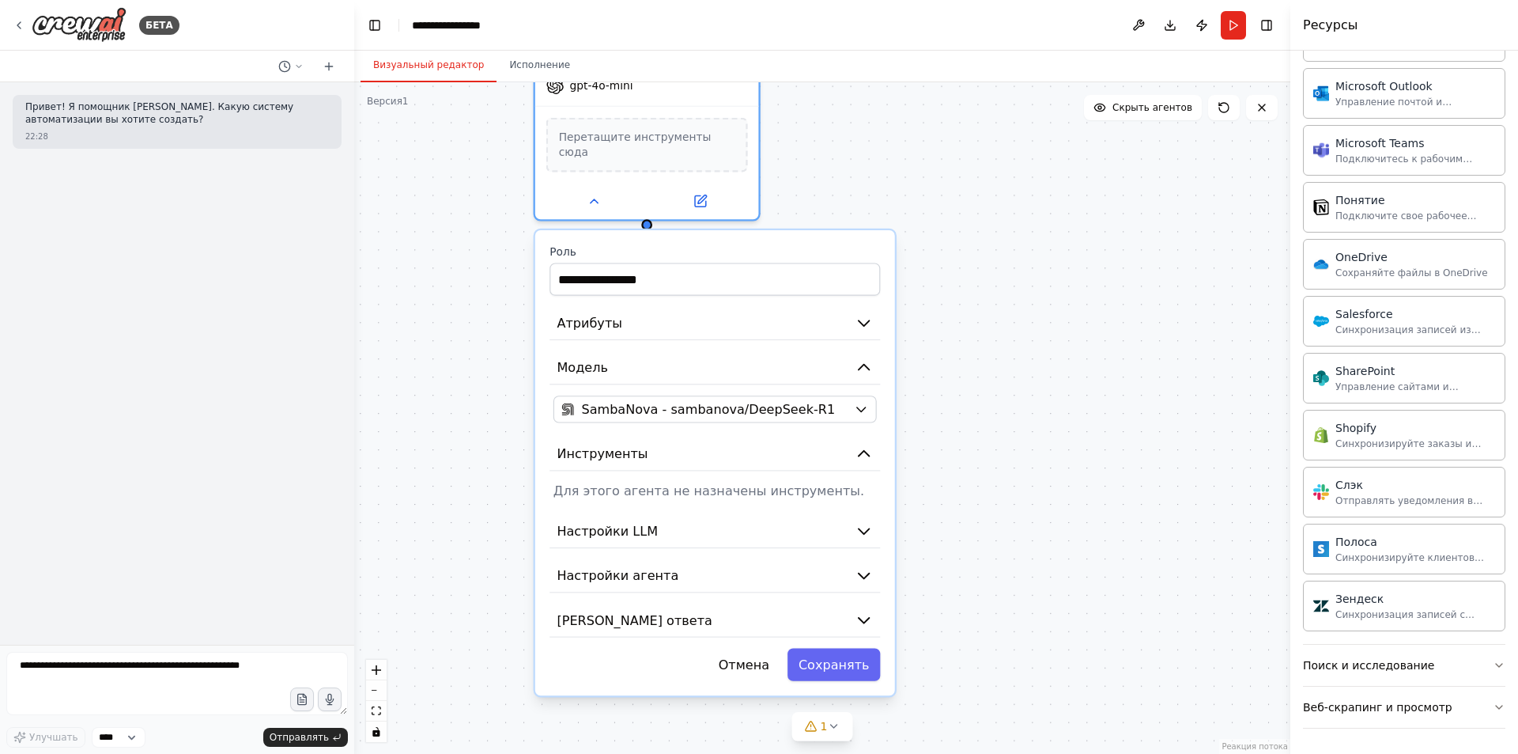
drag, startPoint x: 924, startPoint y: 448, endPoint x: 936, endPoint y: 452, distance: 12.5
click at [936, 452] on div "**********" at bounding box center [822, 417] width 936 height 671
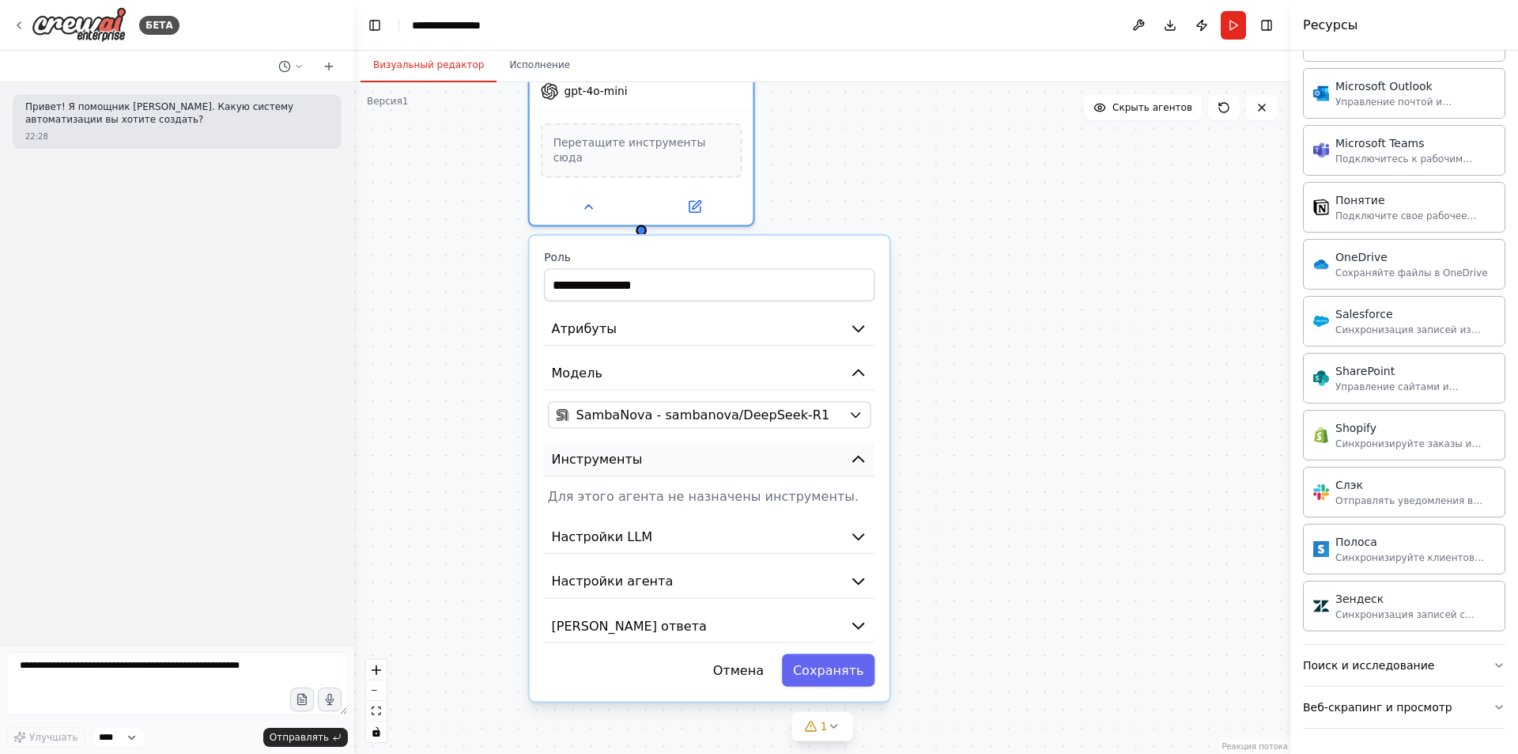
click at [856, 452] on icon "button" at bounding box center [858, 459] width 18 height 18
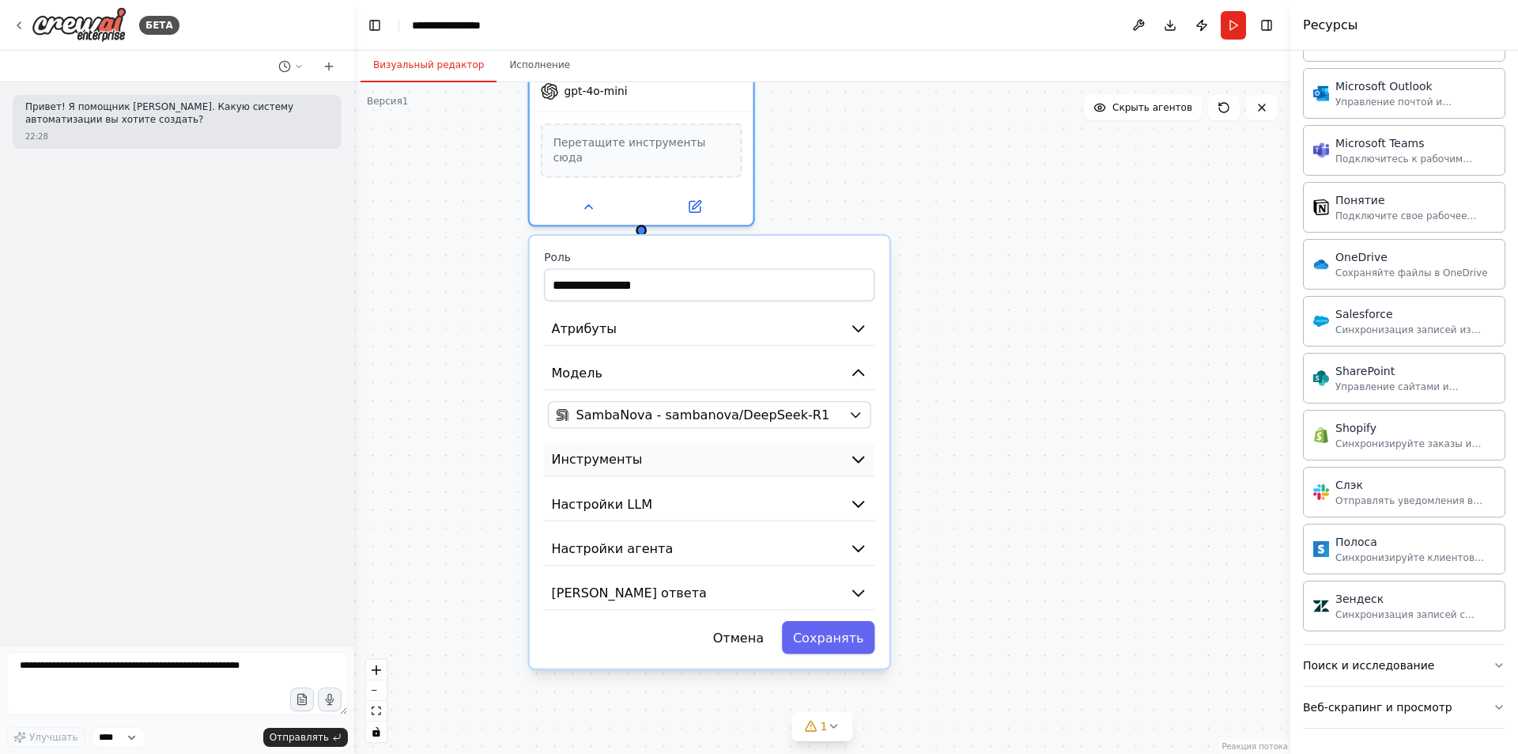
click at [856, 452] on icon "button" at bounding box center [858, 459] width 18 height 18
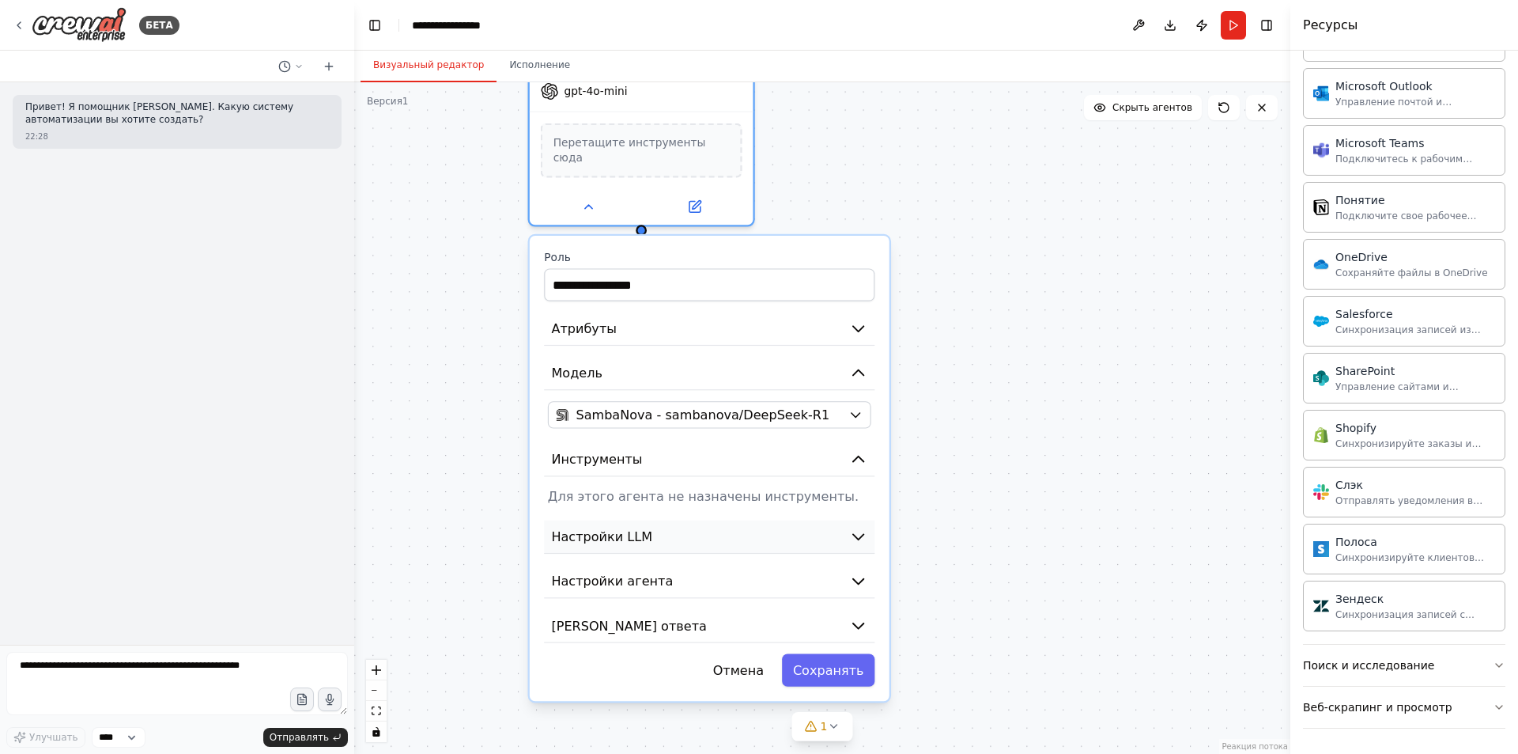
click at [841, 520] on button "Настройки LLM" at bounding box center [709, 537] width 331 height 34
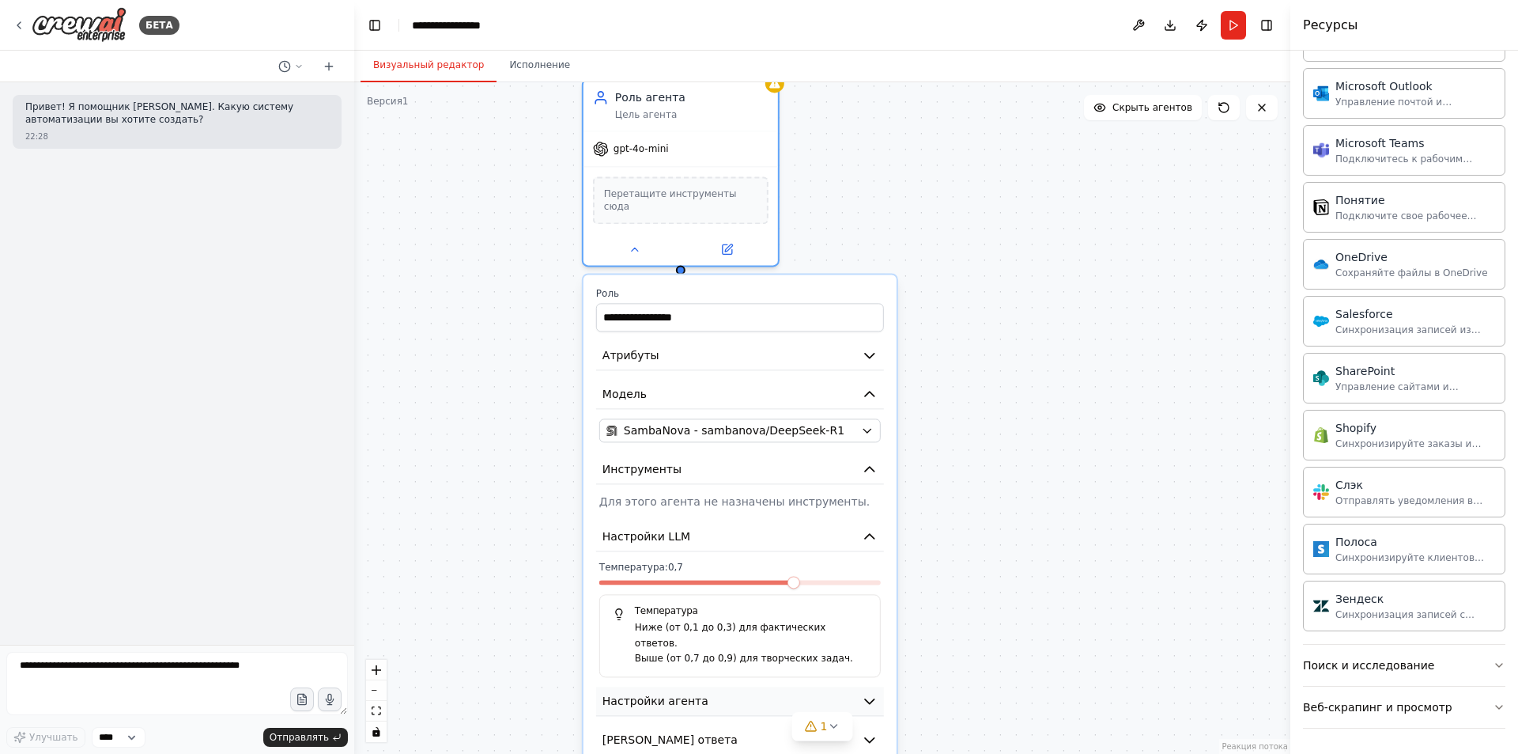
click at [867, 693] on icon "button" at bounding box center [870, 701] width 16 height 16
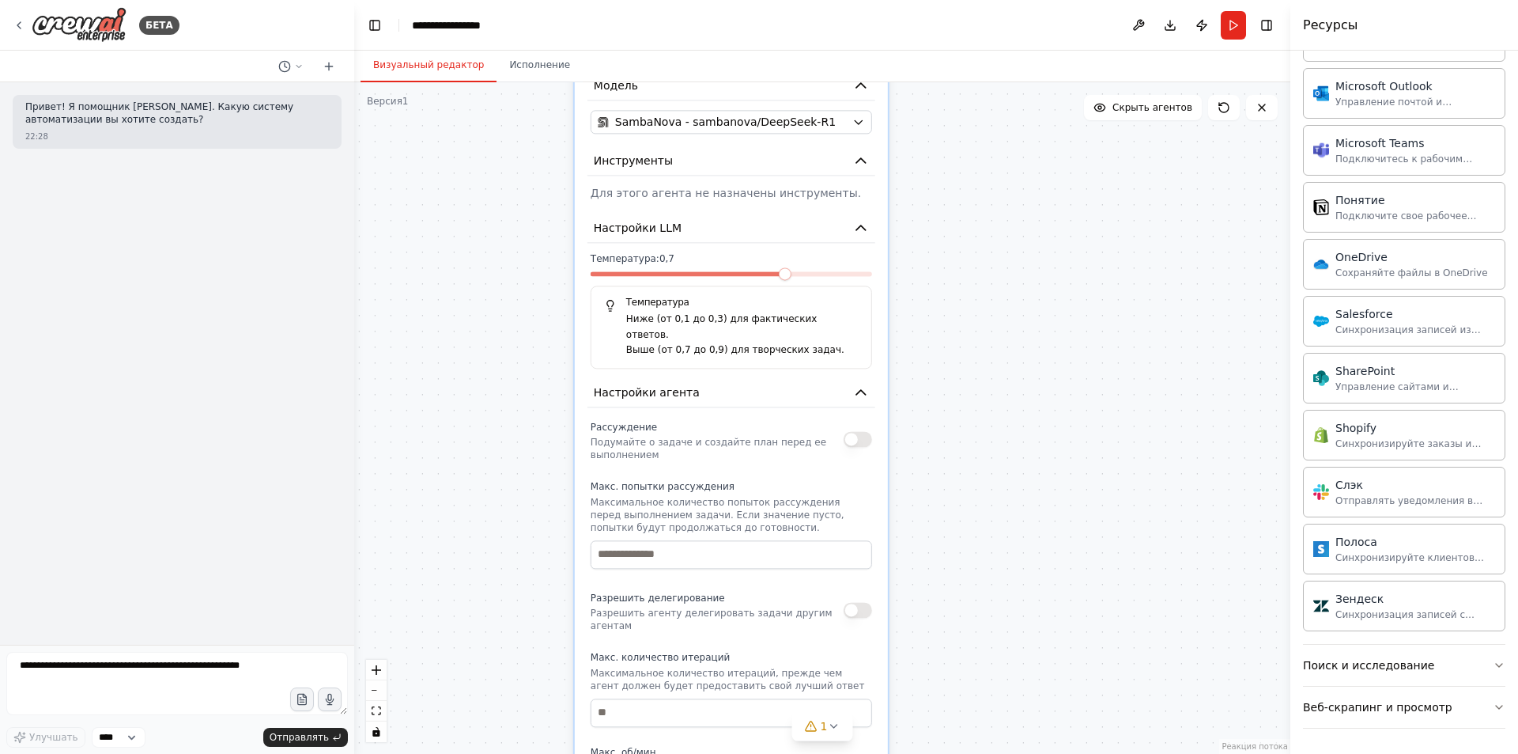
drag, startPoint x: 962, startPoint y: 558, endPoint x: 954, endPoint y: 250, distance: 308.5
click at [954, 250] on div "**********" at bounding box center [822, 417] width 936 height 671
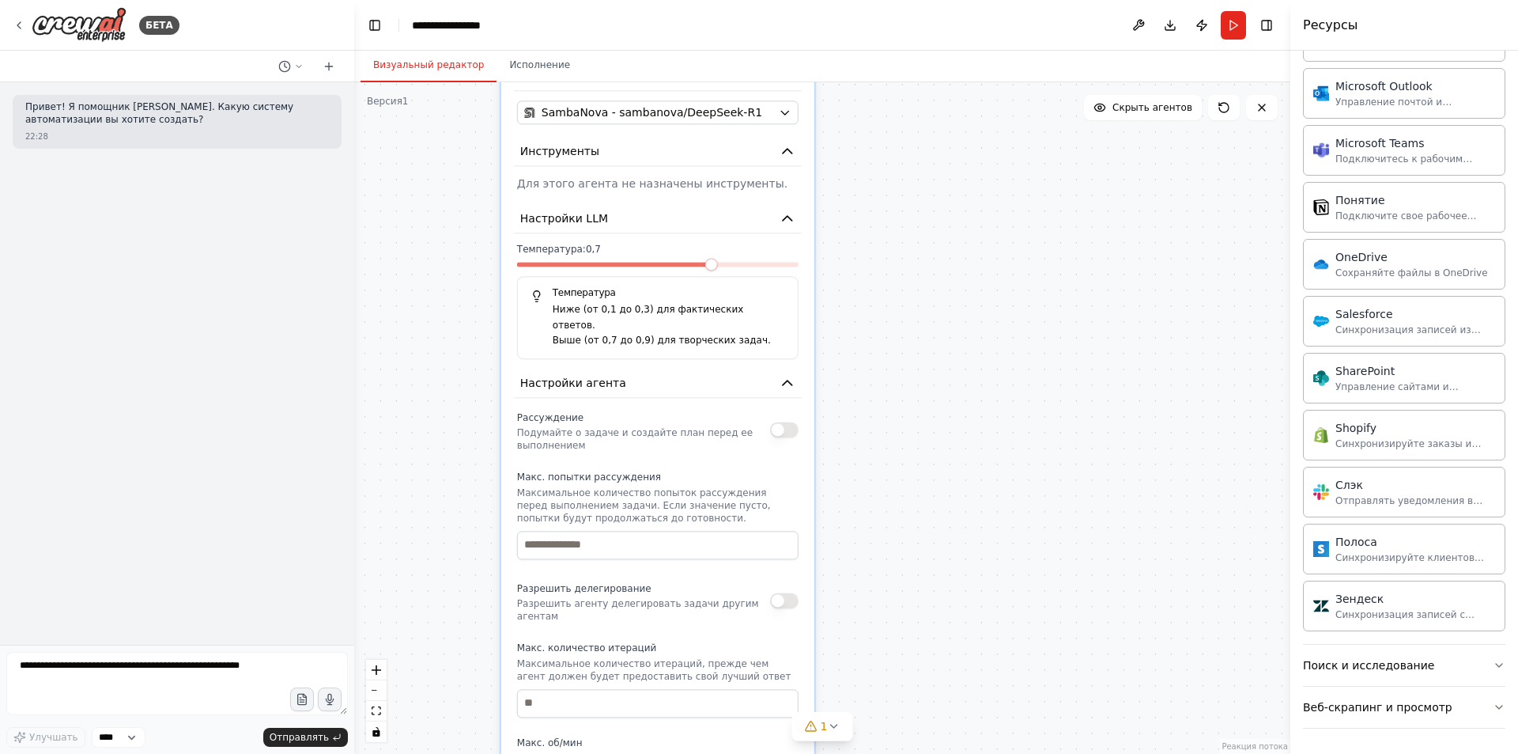
drag, startPoint x: 996, startPoint y: 589, endPoint x: 910, endPoint y: 784, distance: 213.2
click at [910, 753] on html "**********" at bounding box center [759, 377] width 1518 height 754
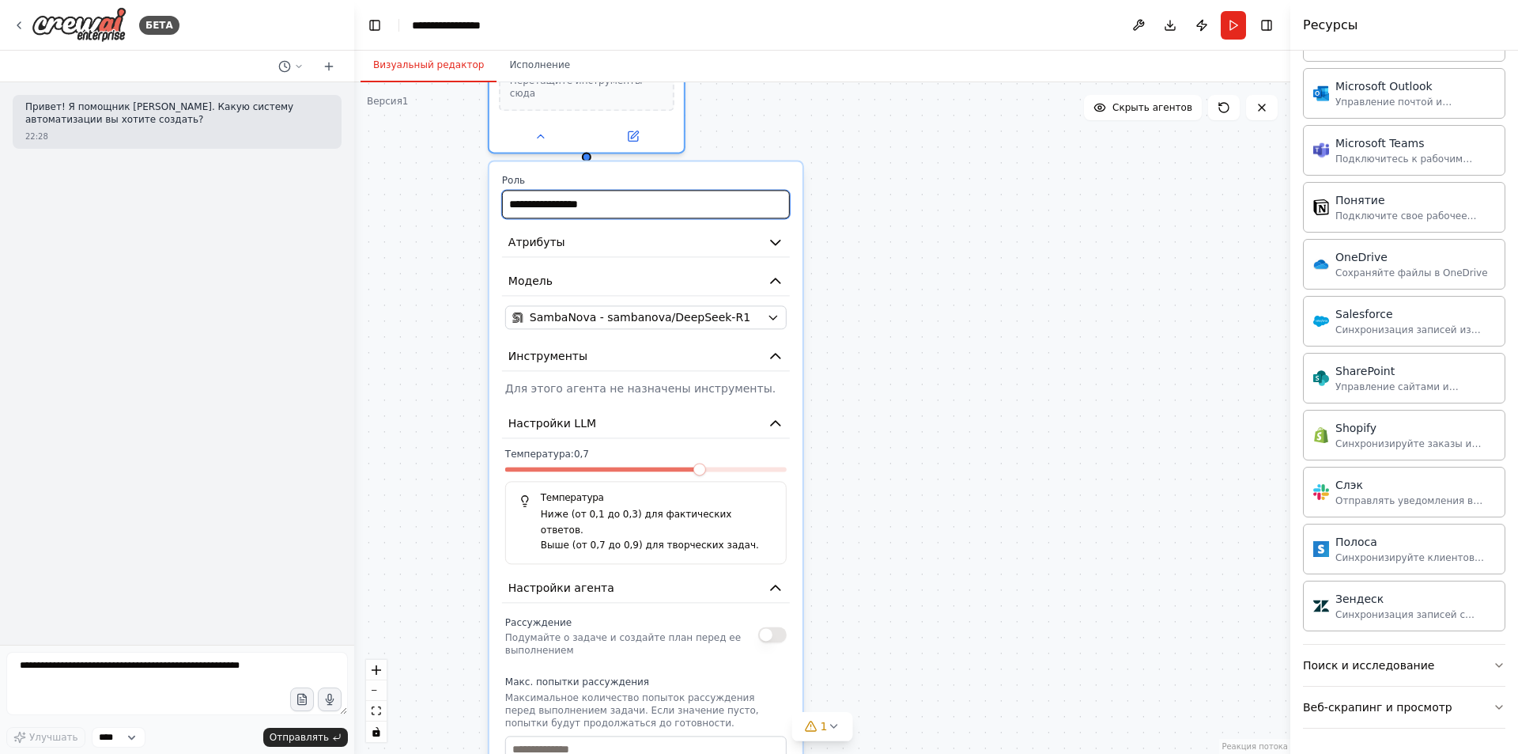
click at [669, 201] on input "**********" at bounding box center [646, 204] width 288 height 28
type input "*"
type input "*****"
click at [640, 468] on span at bounding box center [646, 469] width 13 height 13
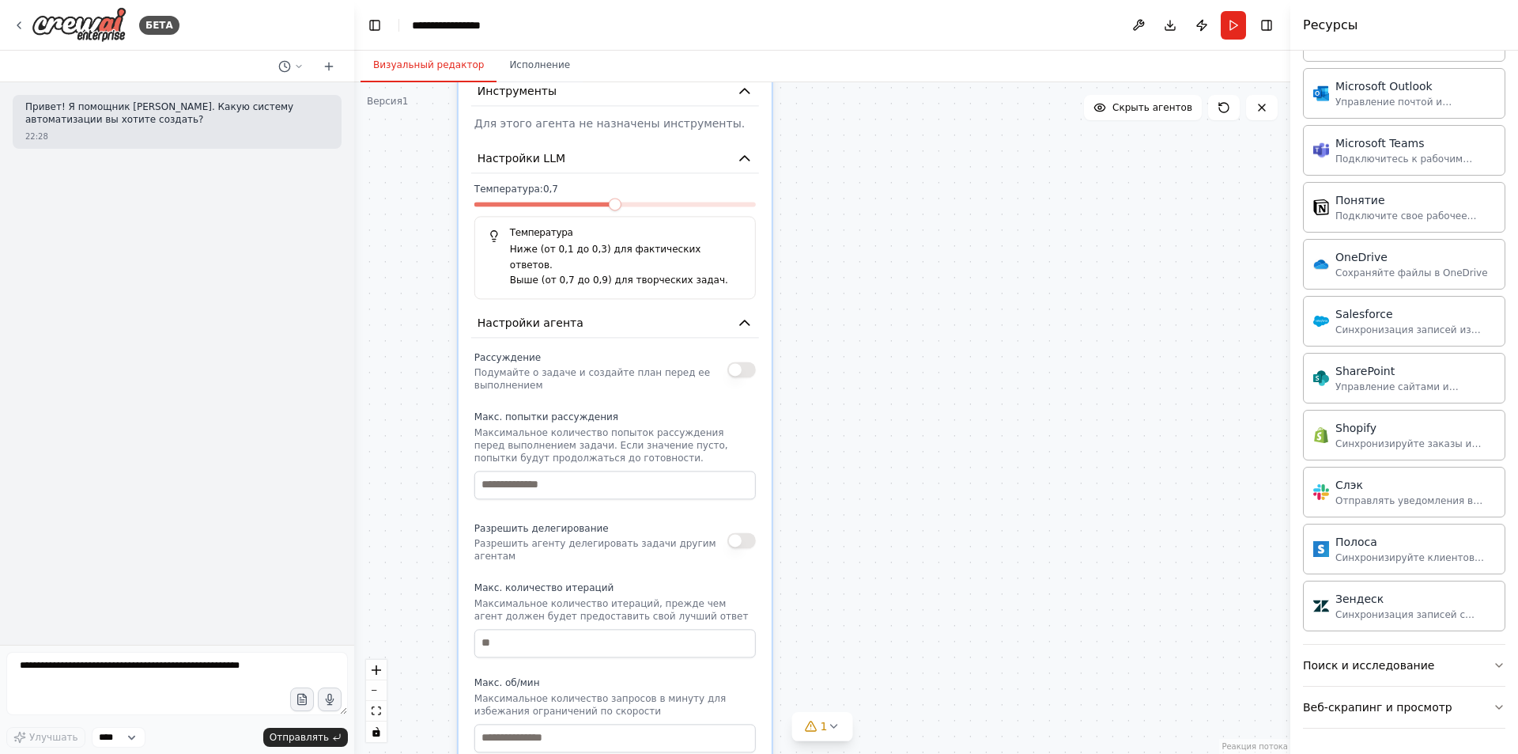
drag, startPoint x: 805, startPoint y: 523, endPoint x: 774, endPoint y: 254, distance: 270.6
click at [774, 254] on div "Роль агента Цель агента gpt-4o-mini Перетащите инструменты сюда Роль ***** Атри…" at bounding box center [822, 417] width 936 height 671
click at [743, 528] on button "button" at bounding box center [742, 536] width 28 height 16
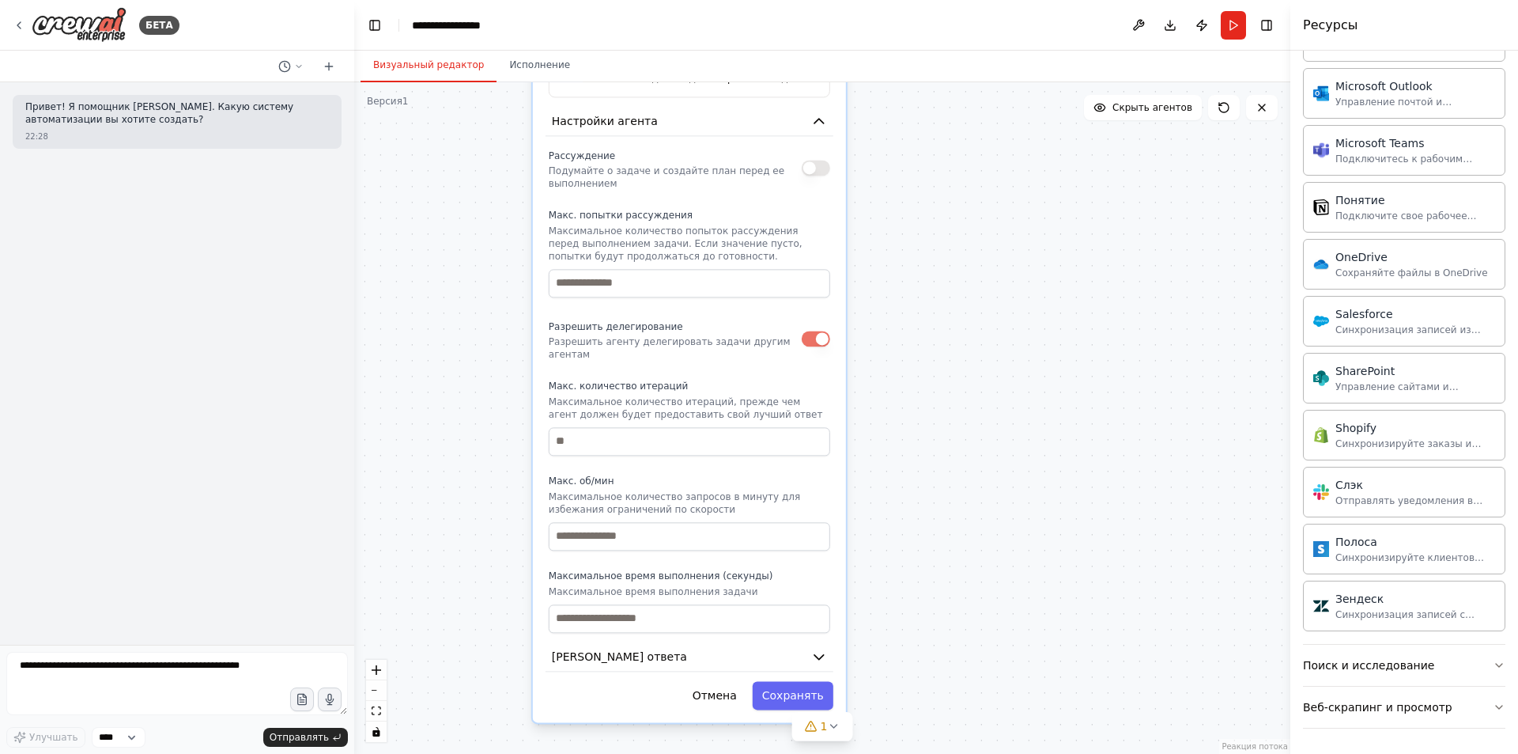
drag, startPoint x: 798, startPoint y: 558, endPoint x: 865, endPoint y: 367, distance: 202.1
click at [865, 367] on div "Роль агента Цель агента gpt-4o-mini Перетащите инструменты сюда Роль ***** Атри…" at bounding box center [822, 417] width 936 height 671
click at [652, 522] on input "number" at bounding box center [683, 536] width 282 height 28
click at [637, 604] on input "number" at bounding box center [683, 618] width 282 height 28
click at [769, 642] on button "[PERSON_NAME] ответа" at bounding box center [683, 656] width 288 height 29
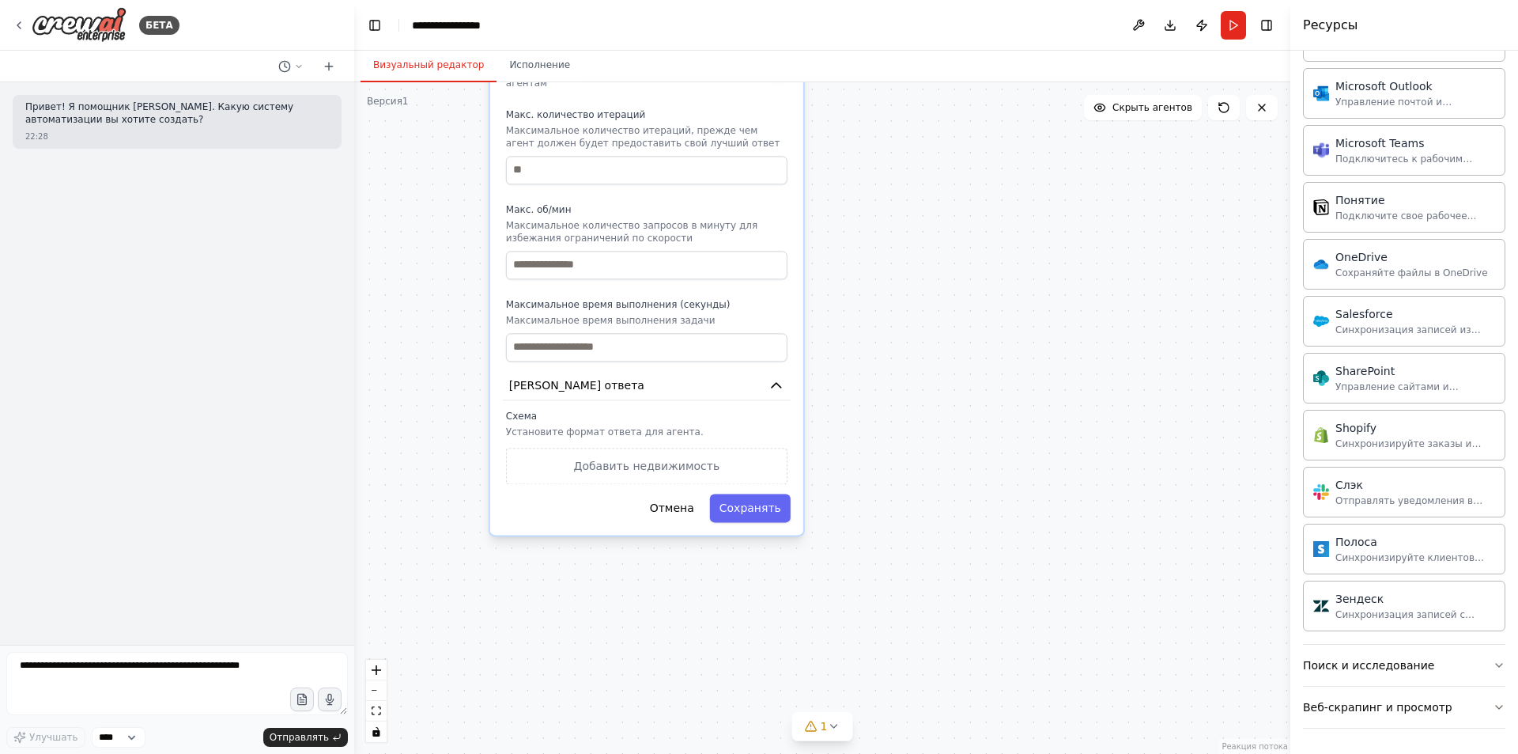
drag, startPoint x: 957, startPoint y: 588, endPoint x: 924, endPoint y: 362, distance: 227.8
click at [924, 362] on div "Роль агента Цель агента gpt-4o-mini Перетащите инструменты сюда Роль ***** Атри…" at bounding box center [822, 417] width 936 height 671
click at [759, 501] on font "Сохранять" at bounding box center [751, 507] width 62 height 13
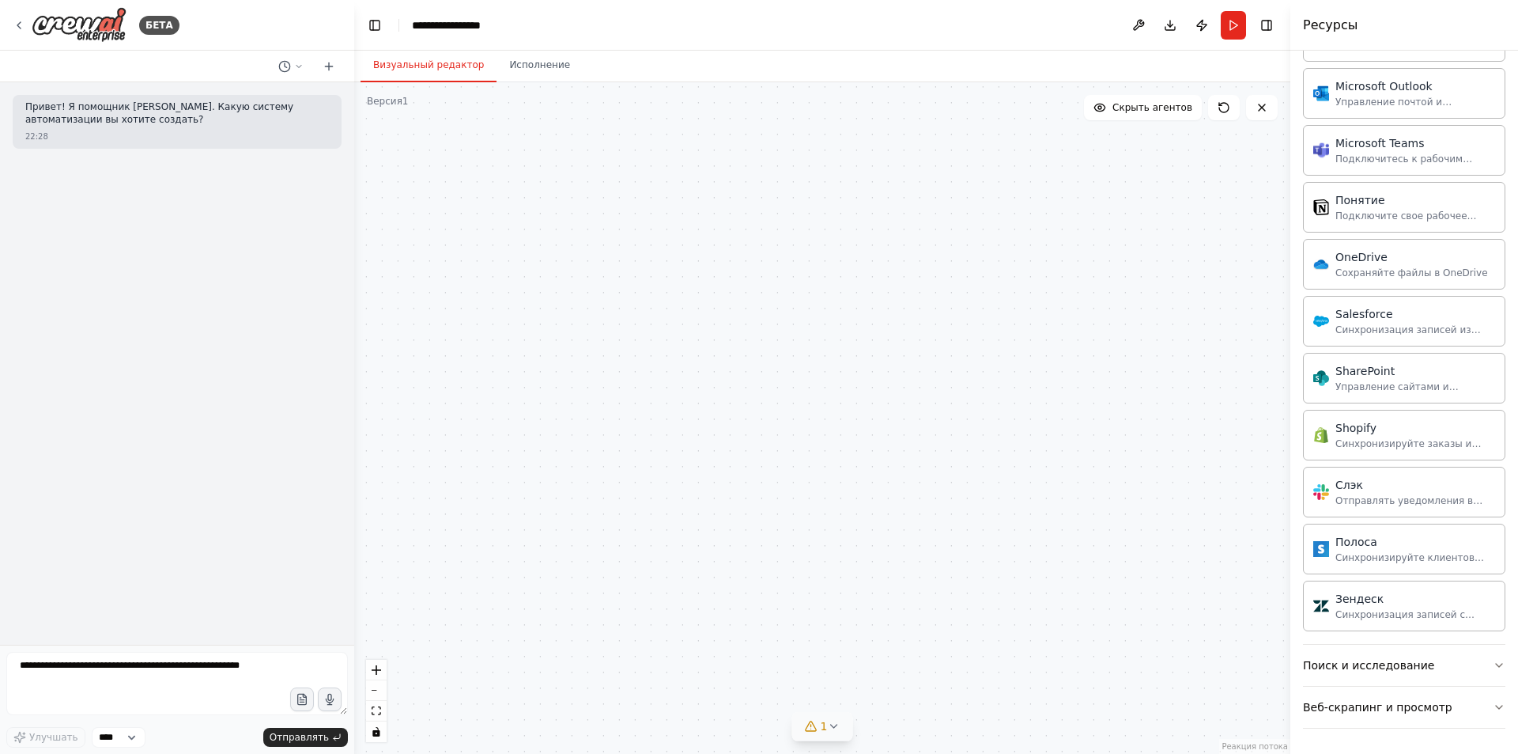
drag, startPoint x: 830, startPoint y: 282, endPoint x: 822, endPoint y: 716, distance: 433.4
click at [822, 716] on div "Версия 1 Показать инструменты Скрыть агентов Админ Цель агента DeepSeek-R1 Пере…" at bounding box center [822, 417] width 936 height 671
drag, startPoint x: 762, startPoint y: 375, endPoint x: 757, endPoint y: 763, distance: 388.3
click at [757, 753] on html "**********" at bounding box center [759, 377] width 1518 height 754
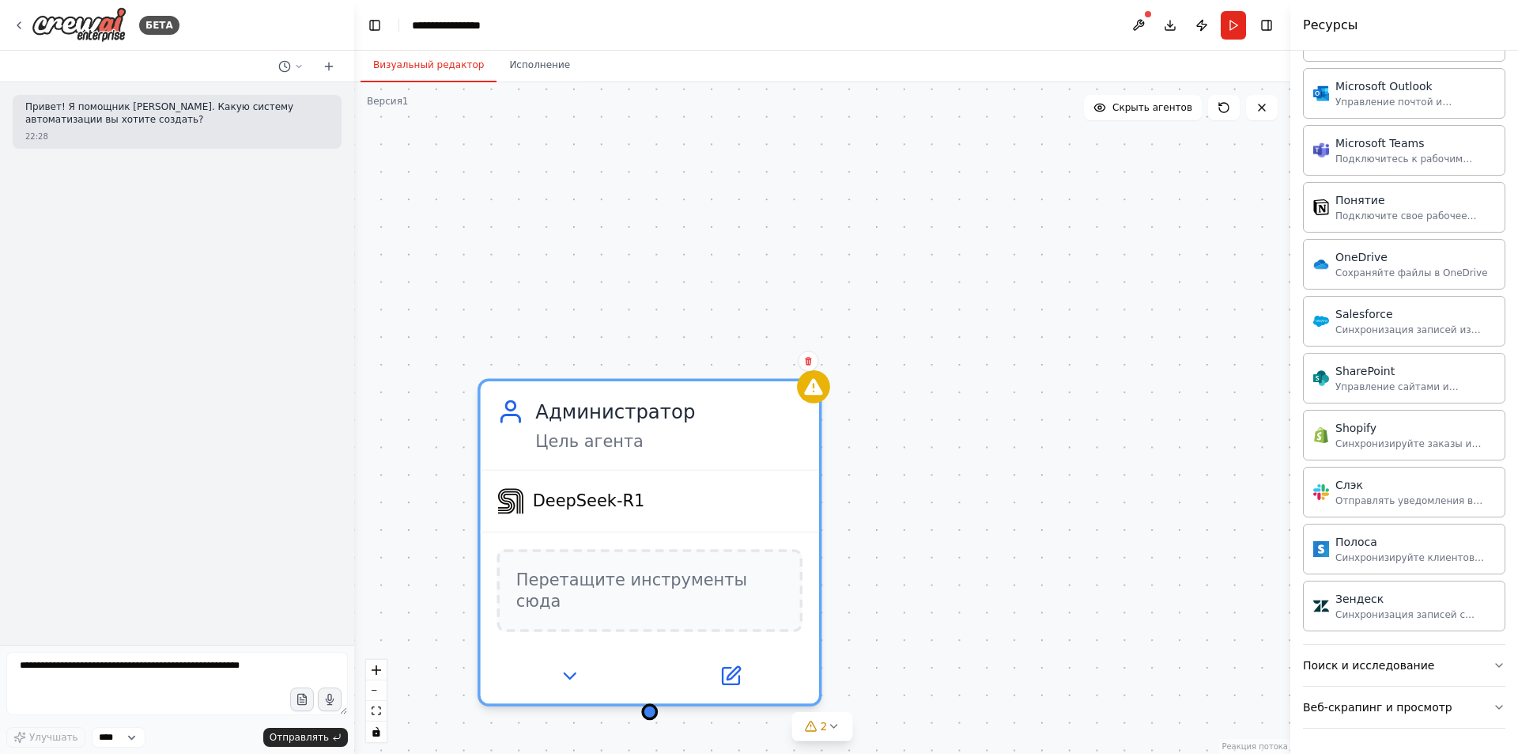
drag, startPoint x: 936, startPoint y: 592, endPoint x: 911, endPoint y: 553, distance: 46.5
click at [911, 553] on div "Администратор Цель агента DeepSeek-R1 Перетащите инструменты сюда" at bounding box center [822, 417] width 936 height 671
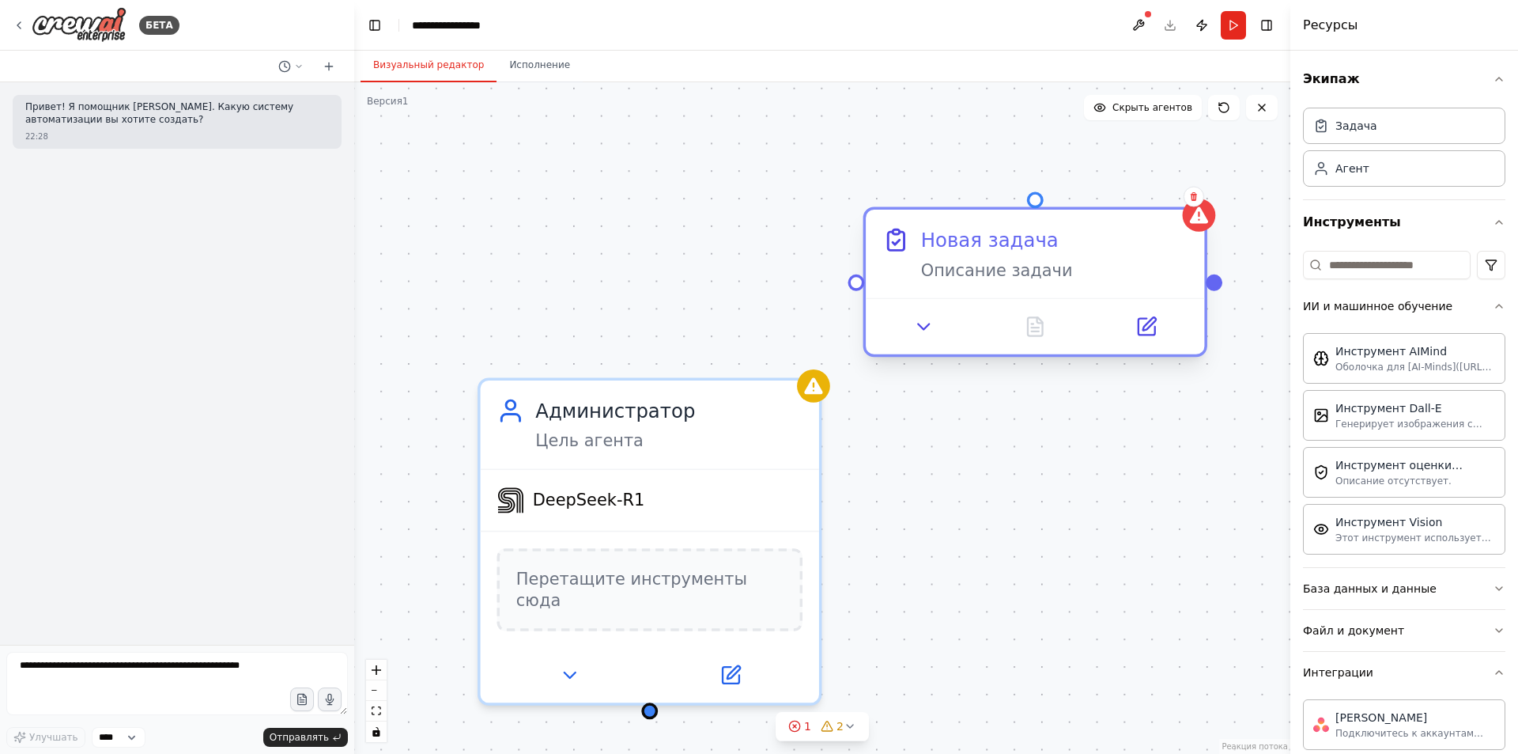
drag, startPoint x: 1166, startPoint y: 274, endPoint x: 992, endPoint y: 240, distance: 176.5
click at [992, 240] on font "Новая задача" at bounding box center [990, 240] width 138 height 22
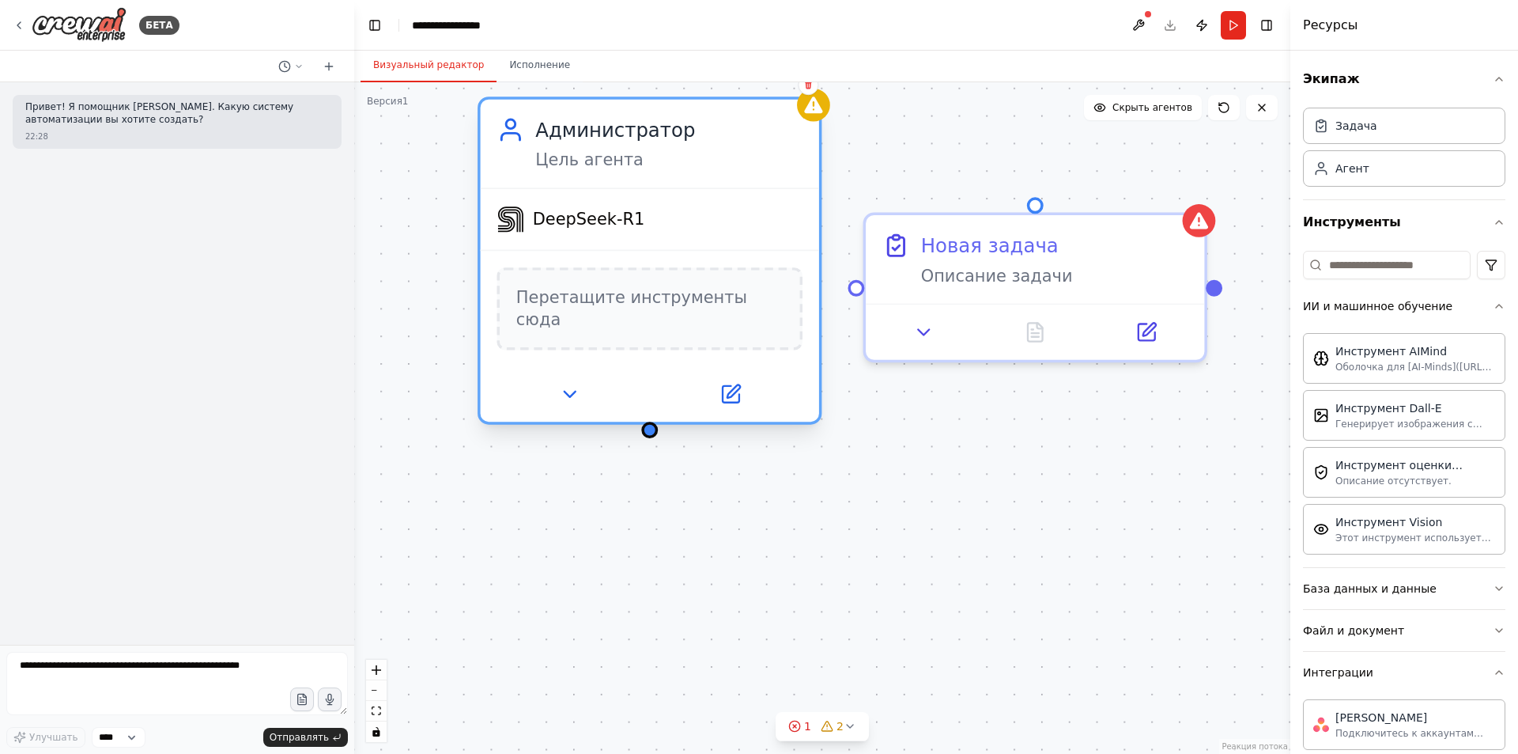
drag, startPoint x: 651, startPoint y: 456, endPoint x: 654, endPoint y: 183, distance: 273.6
click at [654, 183] on div "Администратор Цель агента" at bounding box center [650, 144] width 338 height 88
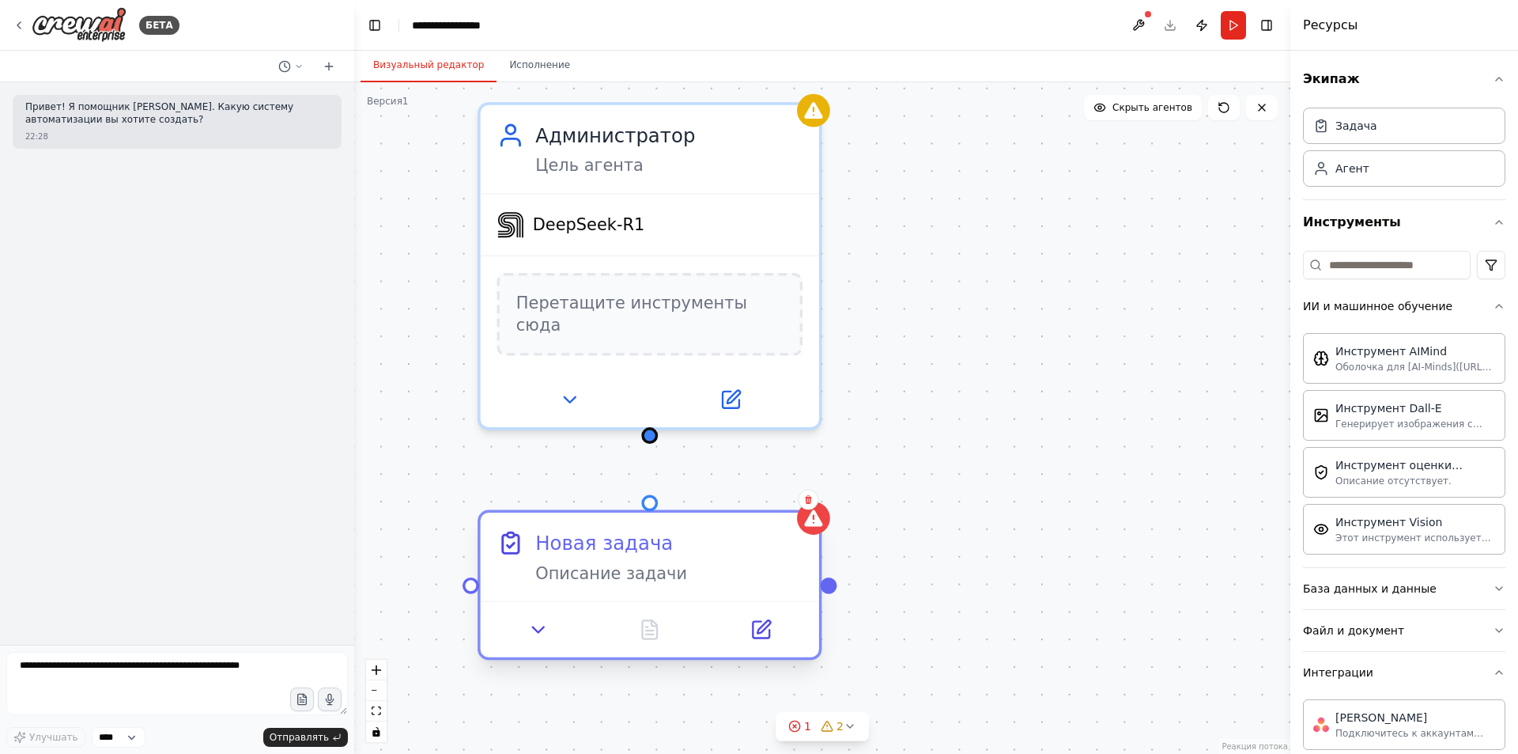
drag, startPoint x: 970, startPoint y: 272, endPoint x: 585, endPoint y: 589, distance: 498.3
click at [585, 589] on div "Новая задача Описание задачи" at bounding box center [650, 556] width 338 height 88
drag, startPoint x: 653, startPoint y: 418, endPoint x: 652, endPoint y: 504, distance: 86.2
click at [652, 504] on div "Администратор Цель агента DeepSeek-R1 Перетащите инструменты сюда Новая задача …" at bounding box center [1073, 741] width 1630 height 1169
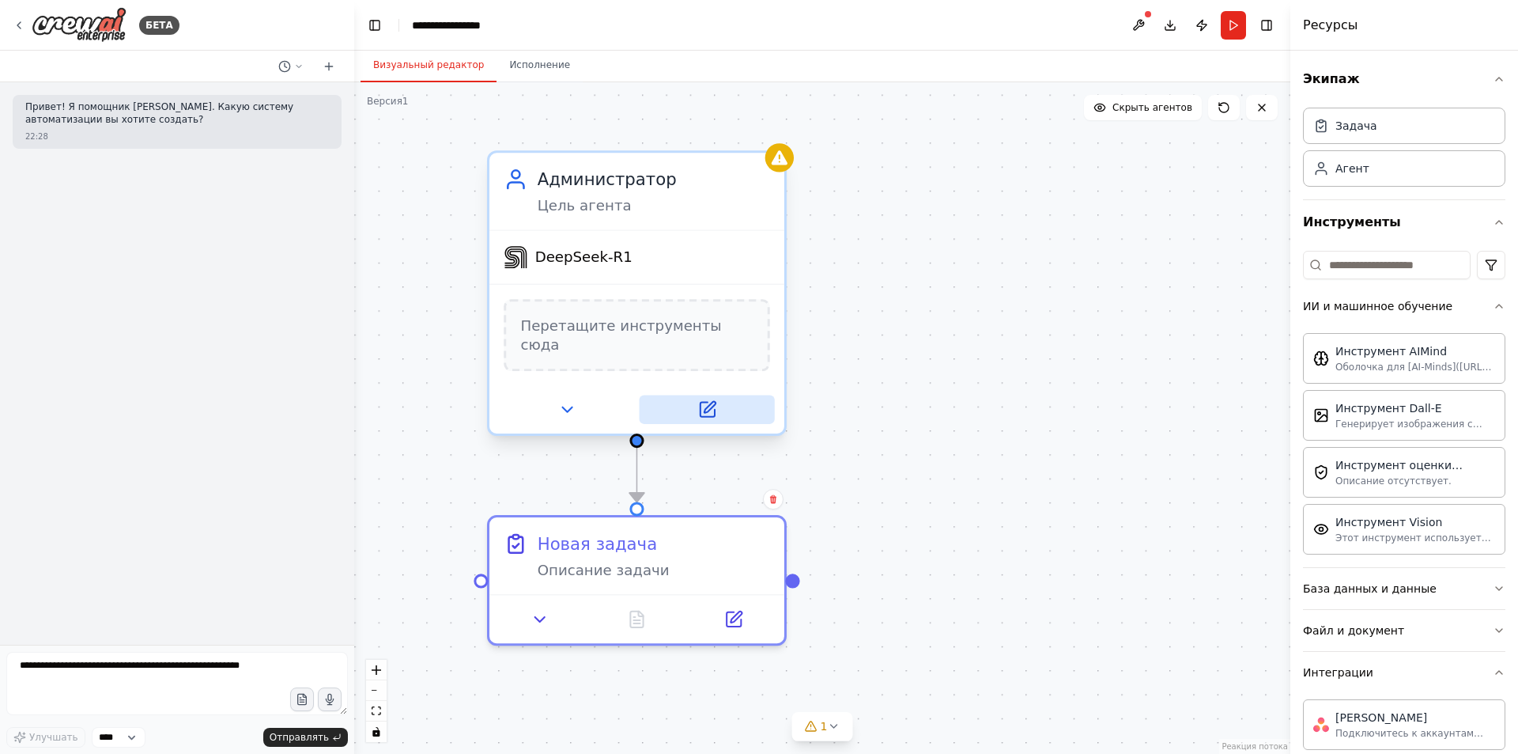
click at [706, 403] on icon at bounding box center [707, 410] width 14 height 14
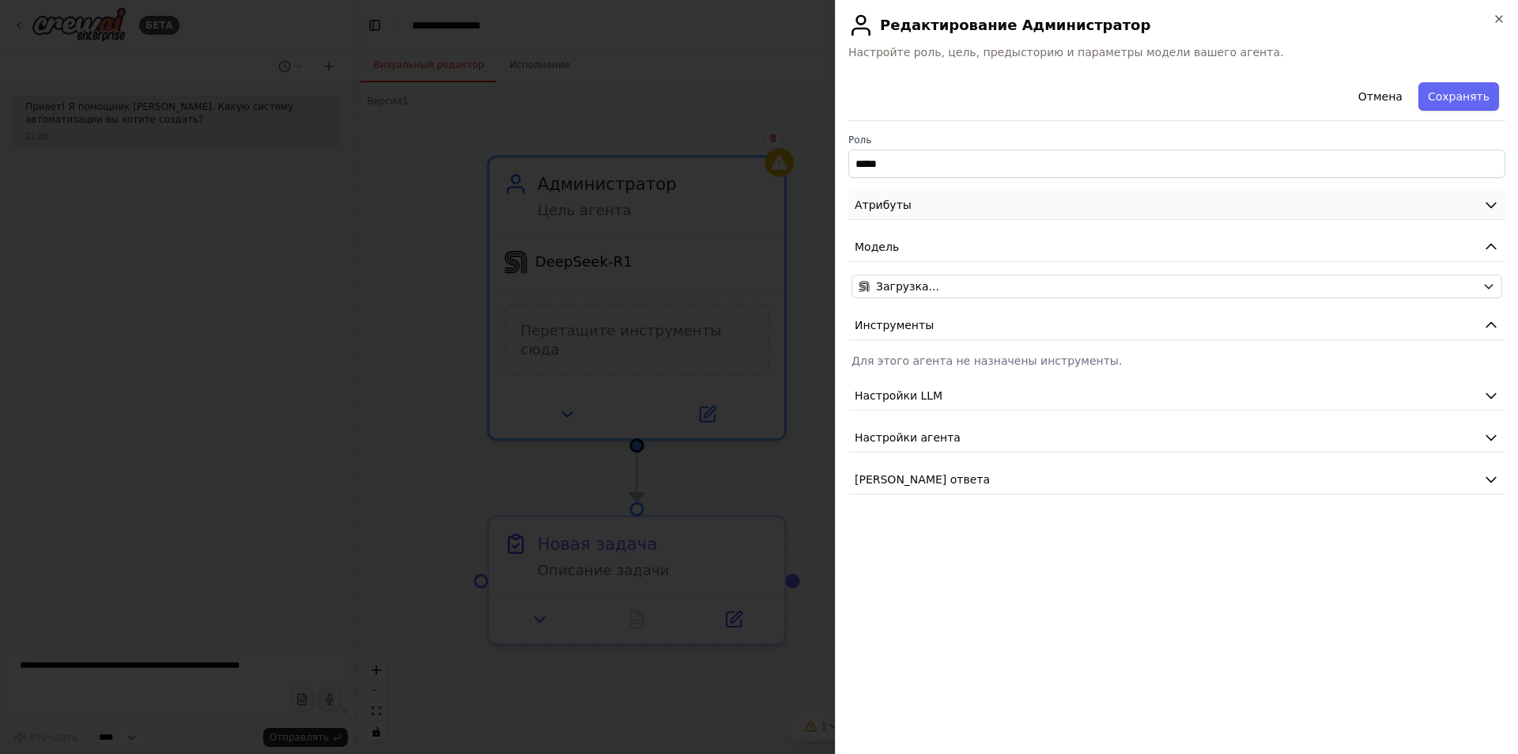
click at [894, 207] on font "Атрибуты" at bounding box center [883, 204] width 57 height 13
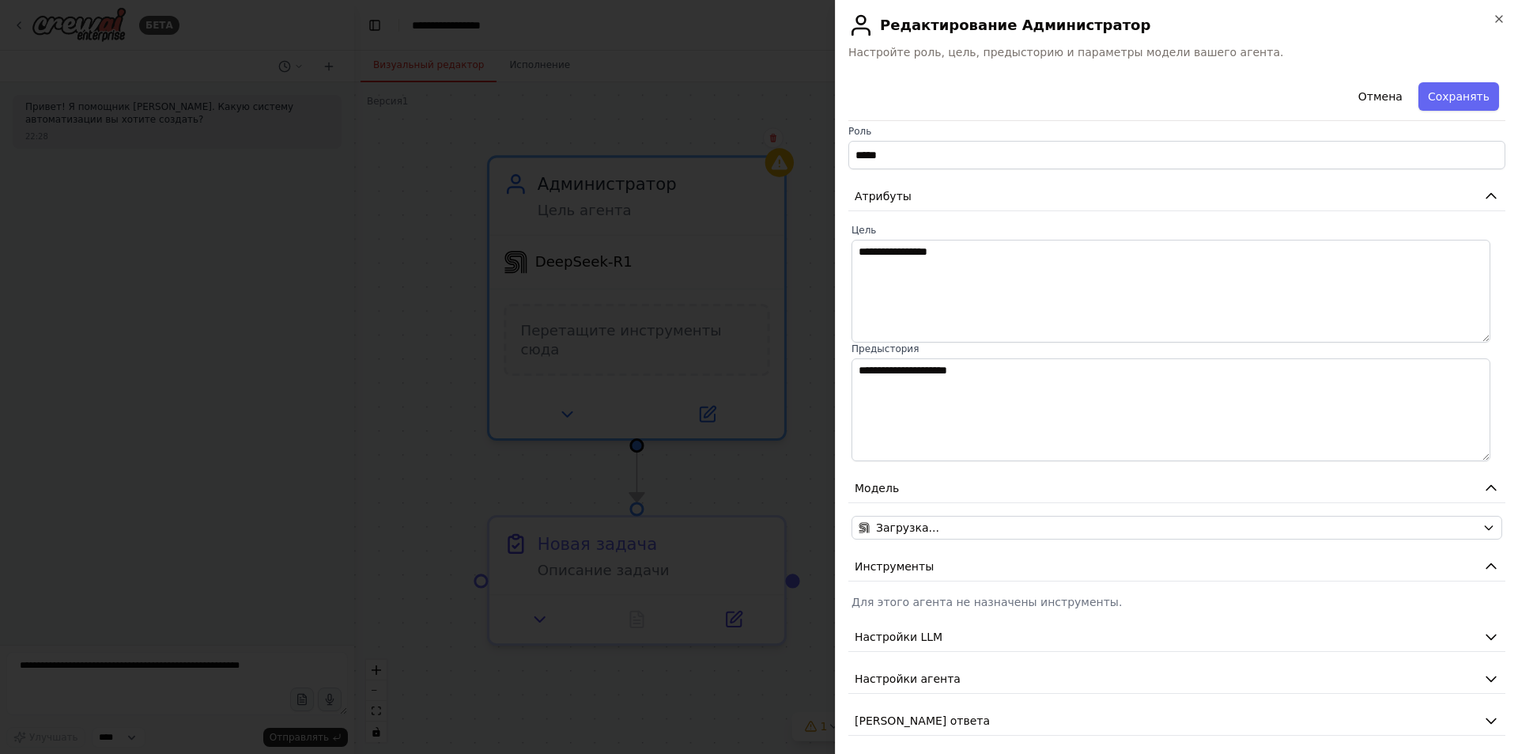
scroll to position [16, 0]
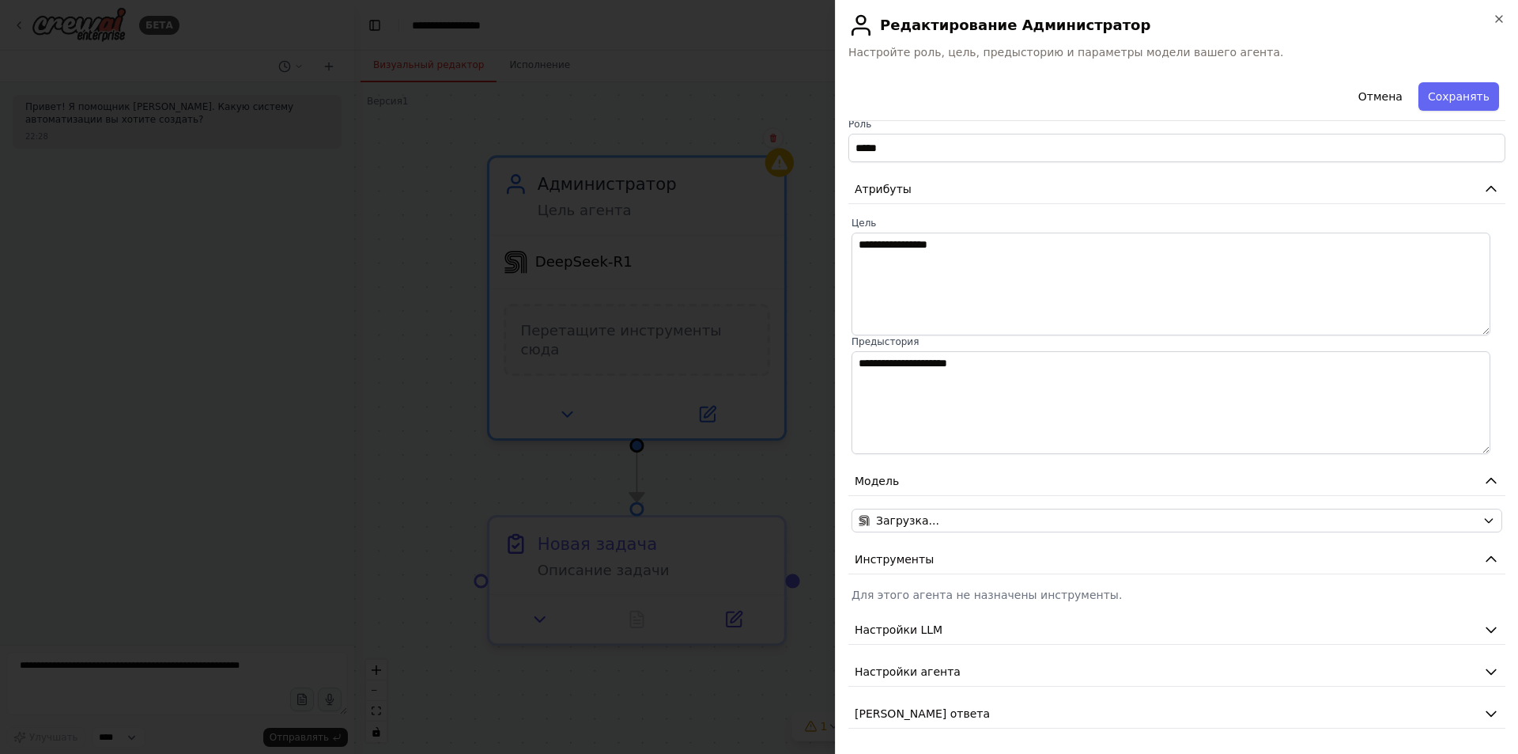
click at [962, 599] on font "Для этого агента не назначены инструменты." at bounding box center [987, 594] width 270 height 13
click at [945, 626] on button "Настройки LLM" at bounding box center [1177, 629] width 657 height 29
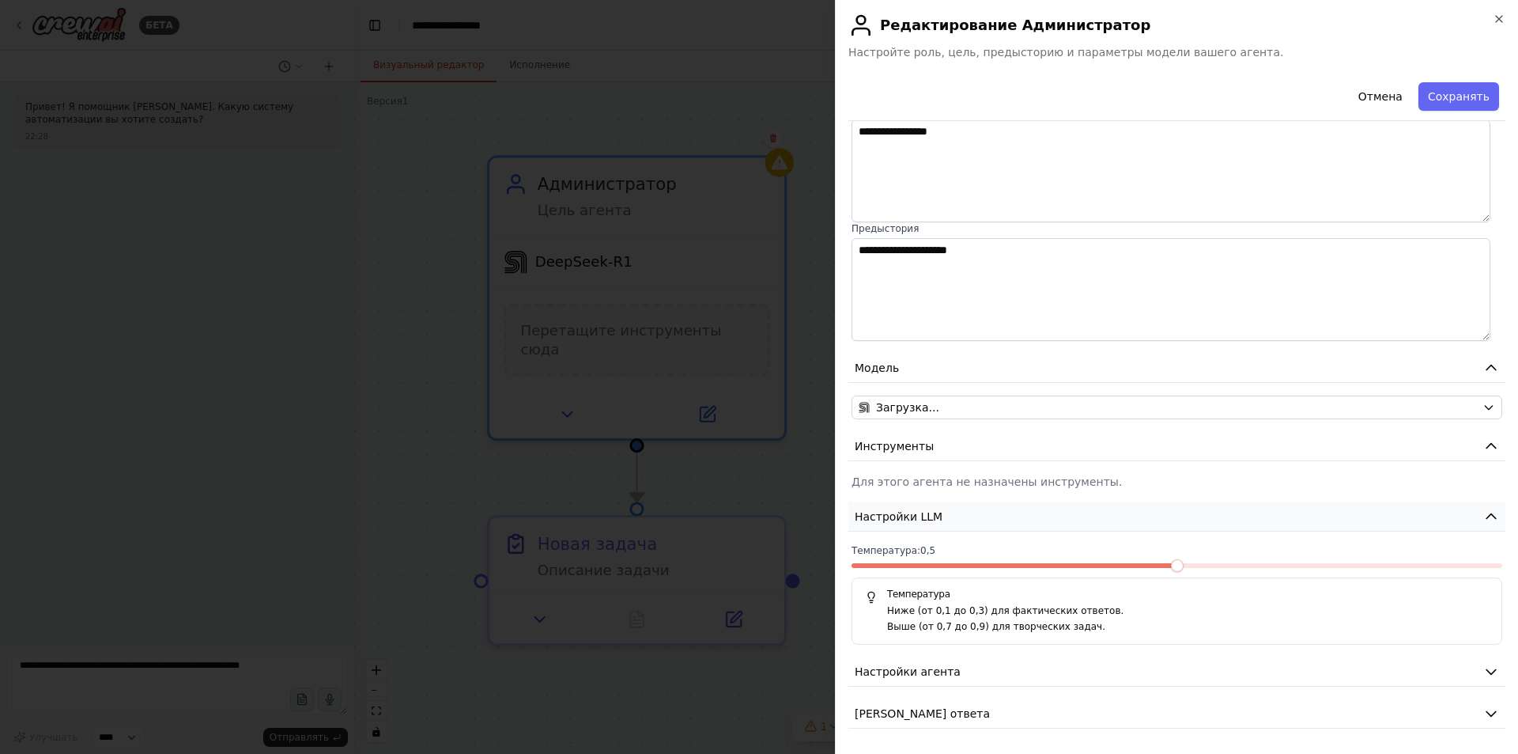
click at [1382, 522] on button "Настройки LLM" at bounding box center [1177, 516] width 657 height 29
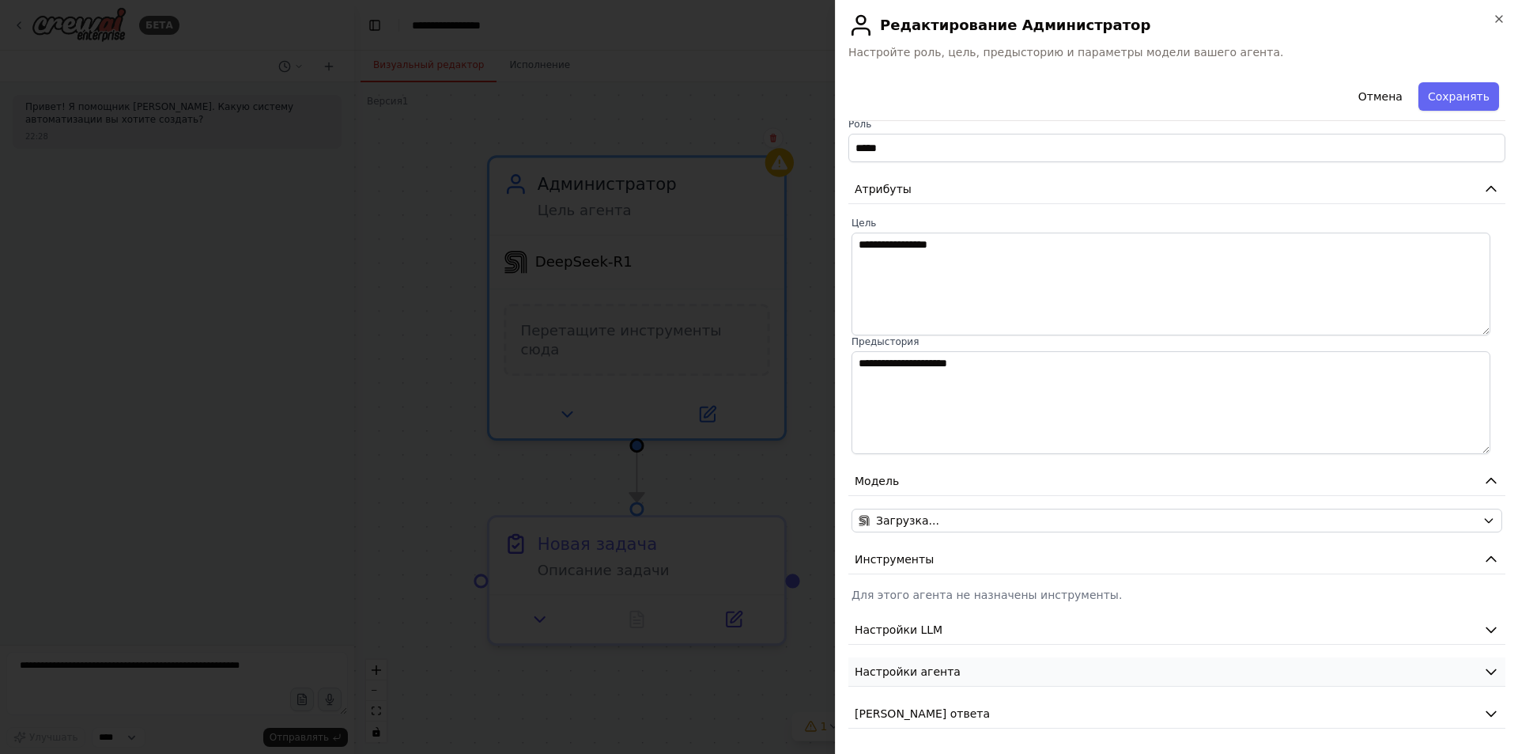
click at [1169, 665] on button "Настройки агента" at bounding box center [1177, 671] width 657 height 29
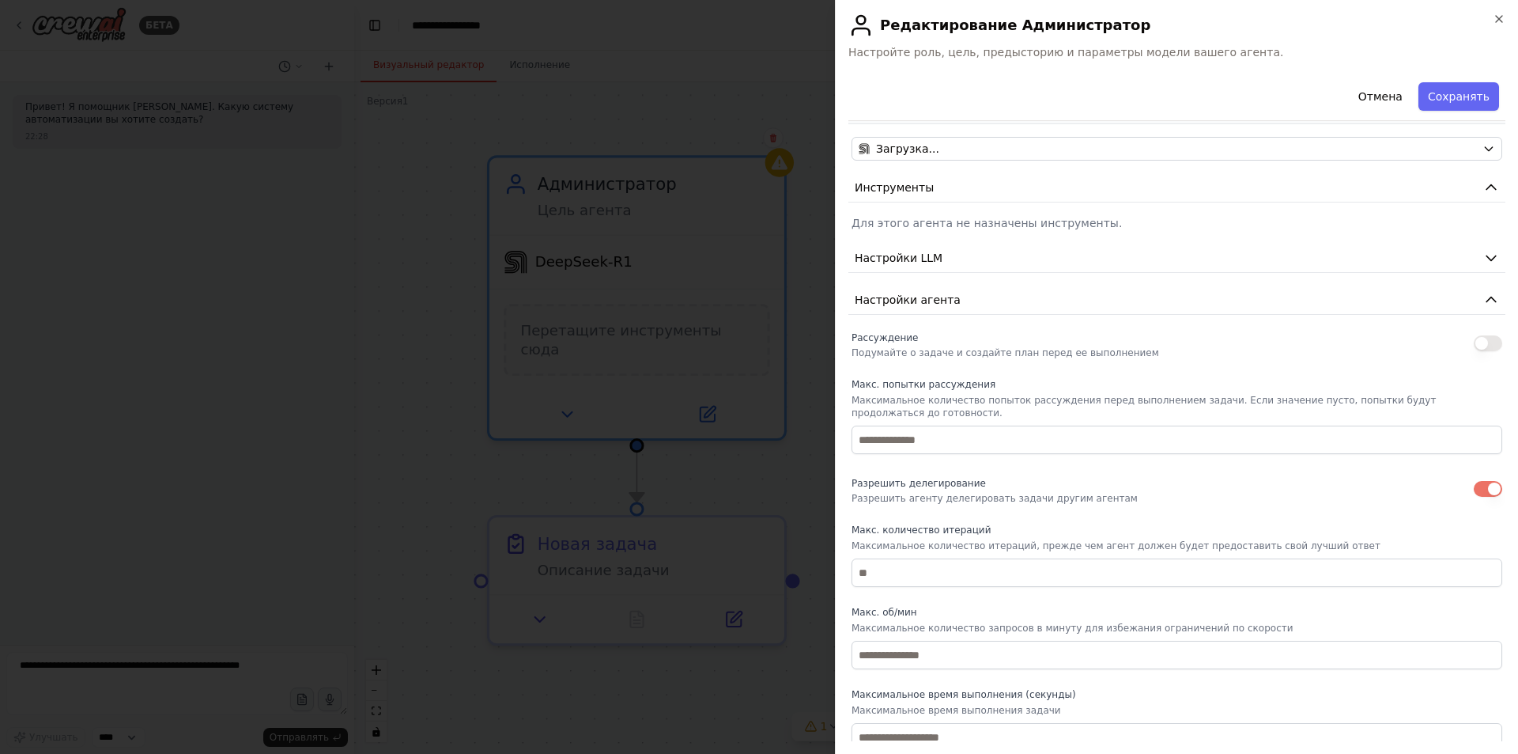
scroll to position [411, 0]
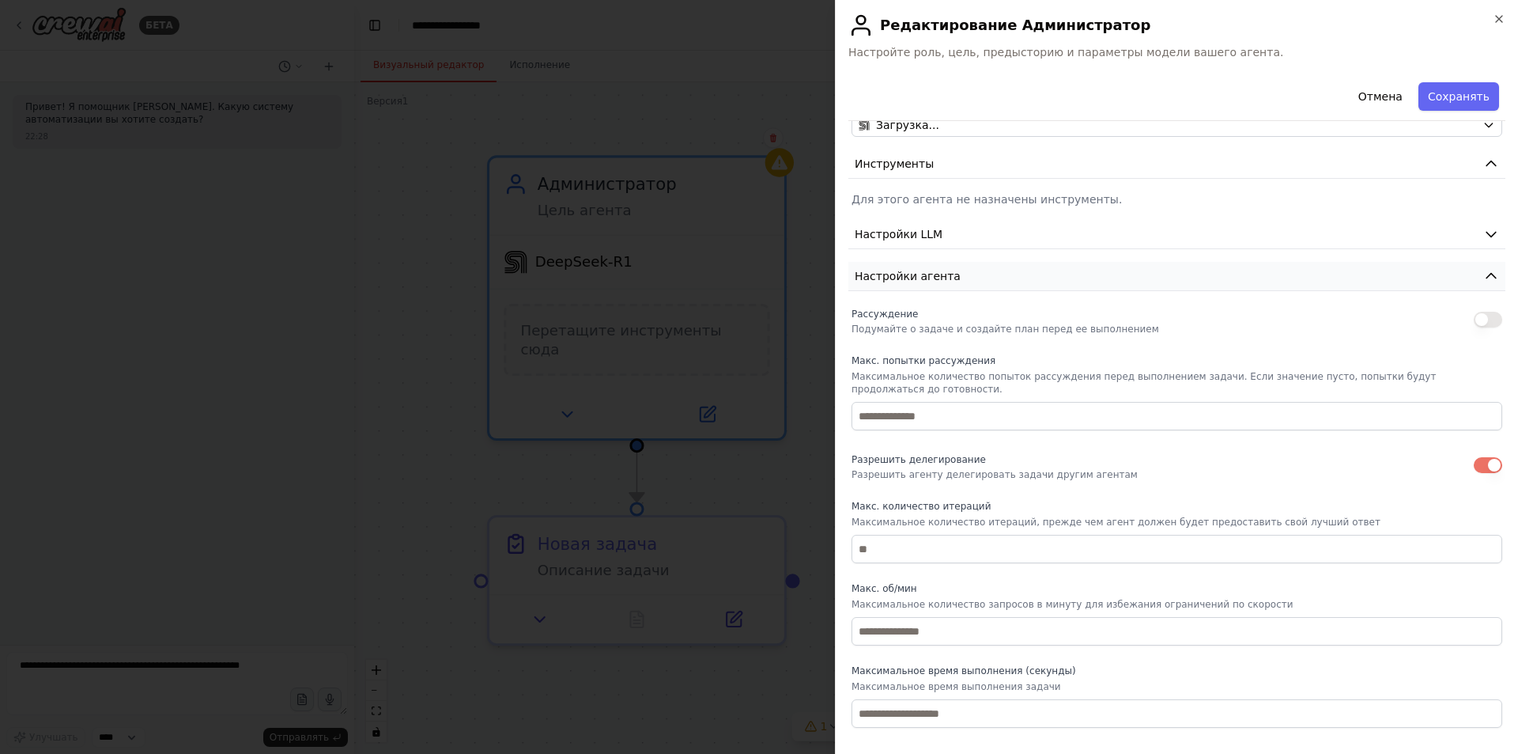
click at [1198, 282] on button "Настройки агента" at bounding box center [1177, 276] width 657 height 29
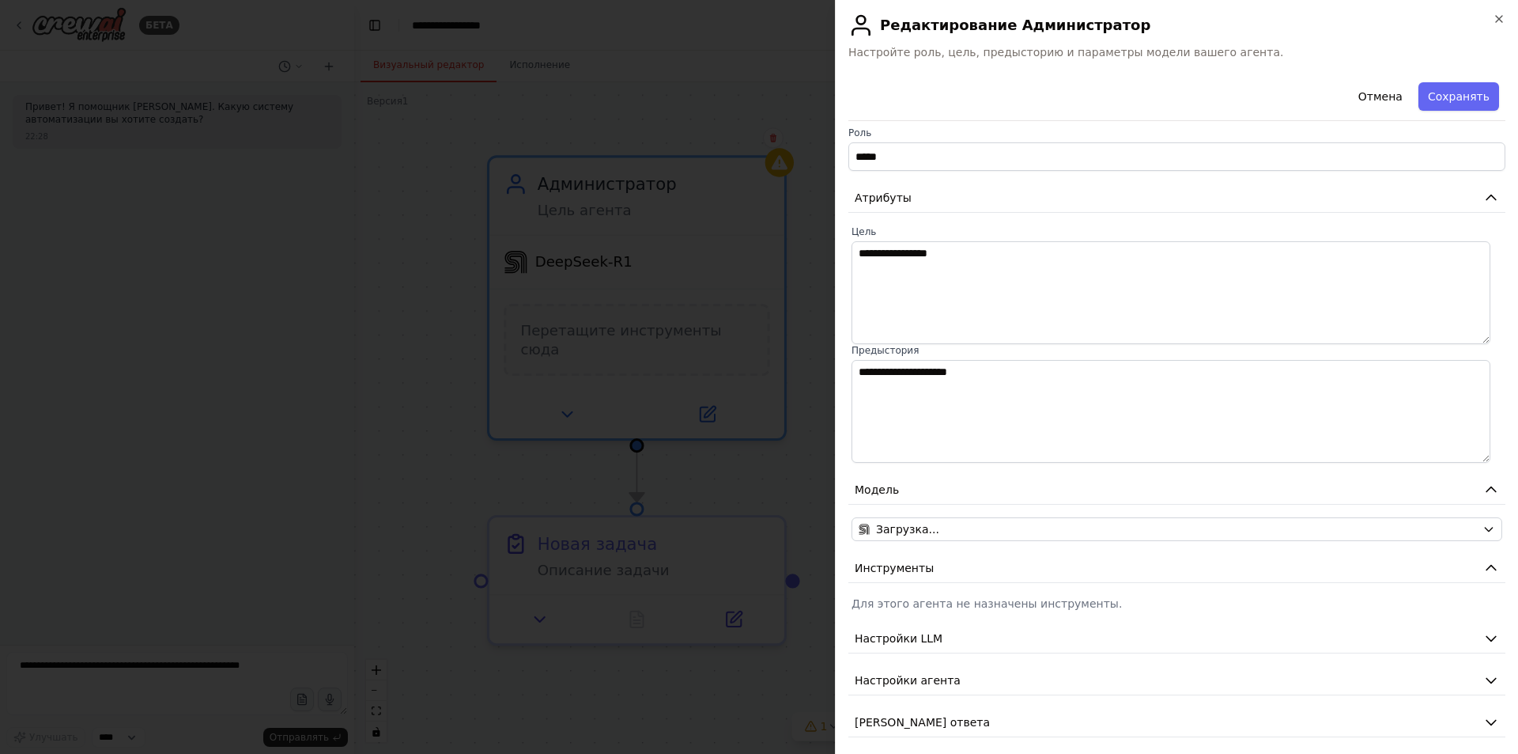
scroll to position [0, 0]
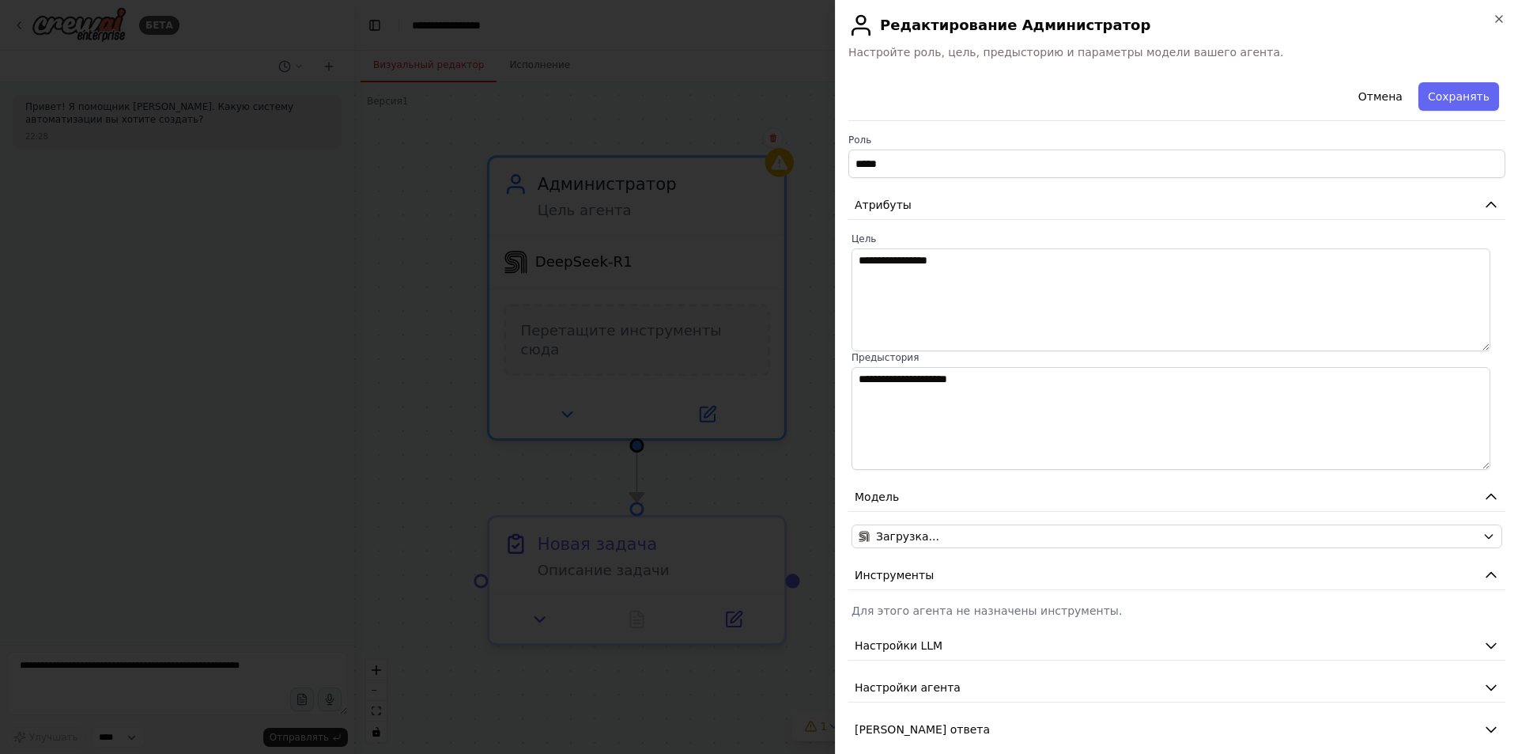
click at [731, 104] on div at bounding box center [759, 377] width 1518 height 754
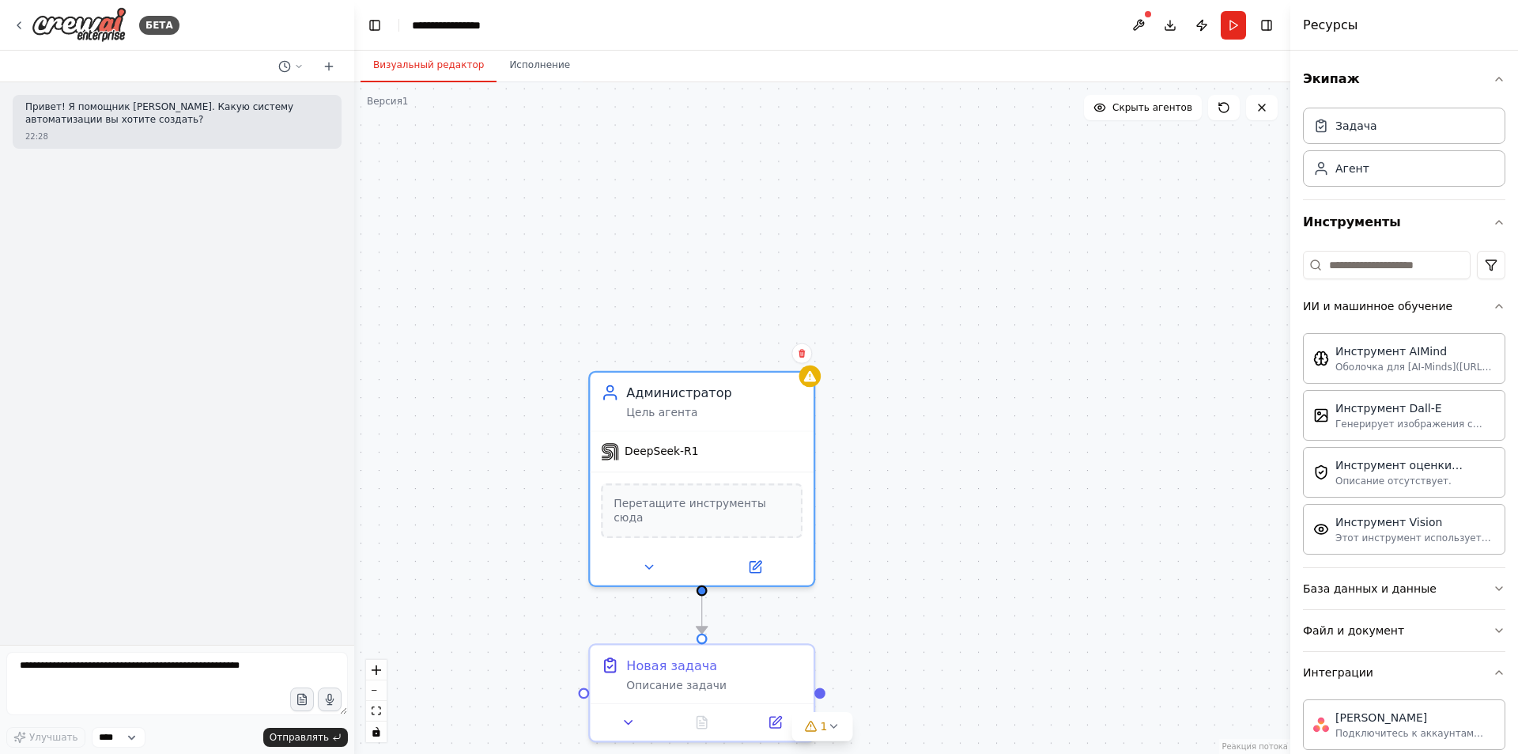
drag, startPoint x: 879, startPoint y: 180, endPoint x: 895, endPoint y: 375, distance: 195.2
click at [895, 375] on div ".deletable-edge-delete-btn { width: 20px; height: 20px; border: 0px solid #ffff…" at bounding box center [822, 417] width 936 height 671
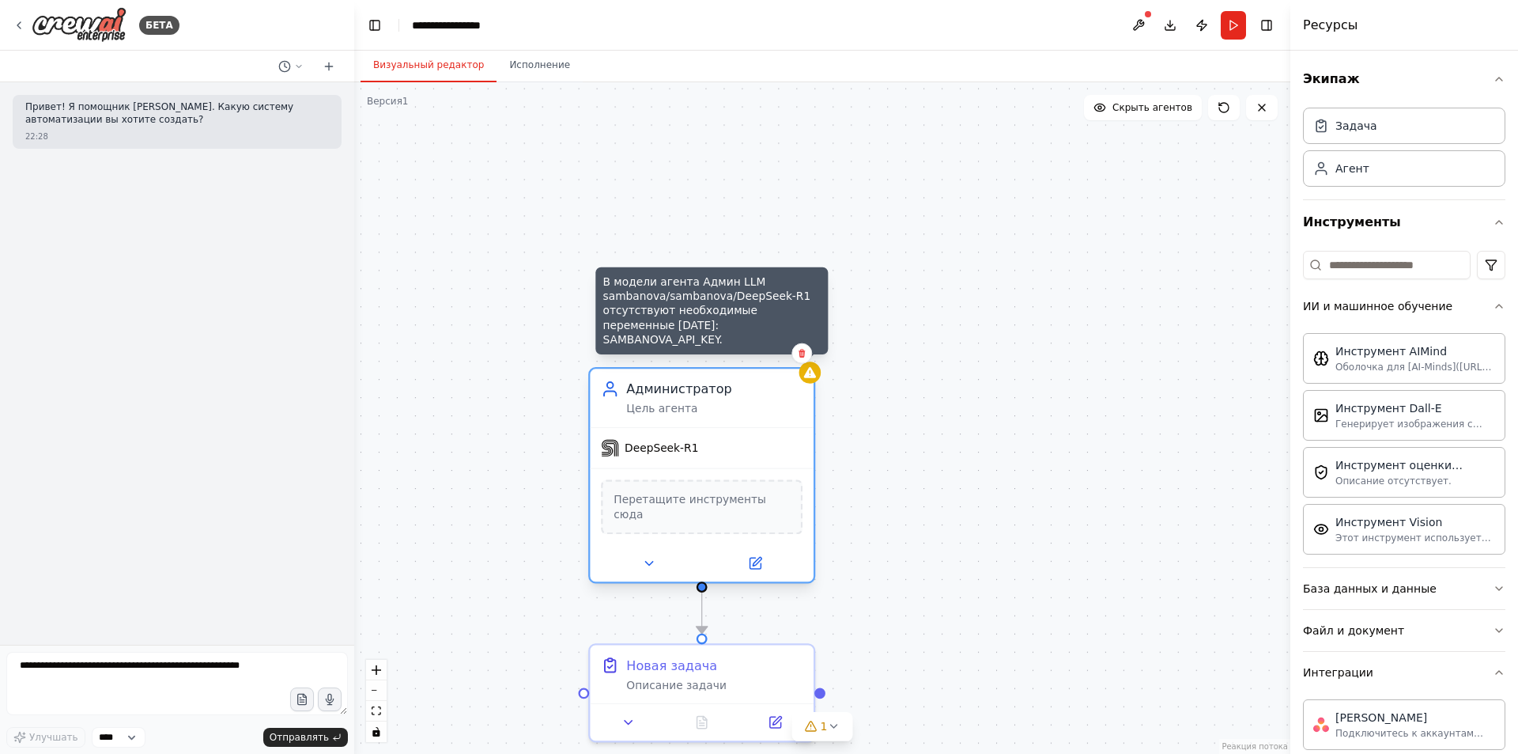
click at [807, 379] on icon at bounding box center [810, 372] width 14 height 14
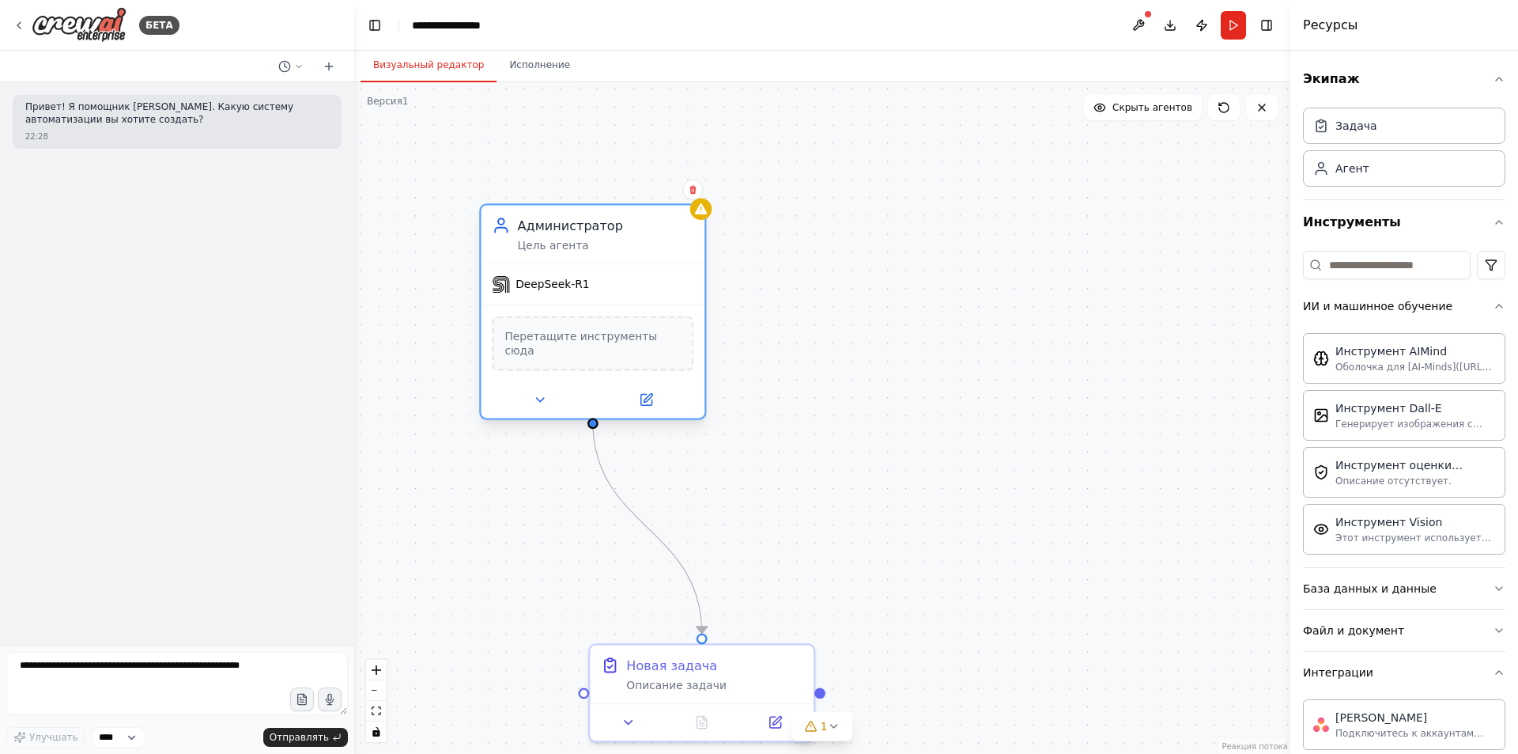
drag, startPoint x: 765, startPoint y: 420, endPoint x: 656, endPoint y: 255, distance: 197.0
click at [656, 255] on div "Администратор Цель агента" at bounding box center [594, 235] width 224 height 59
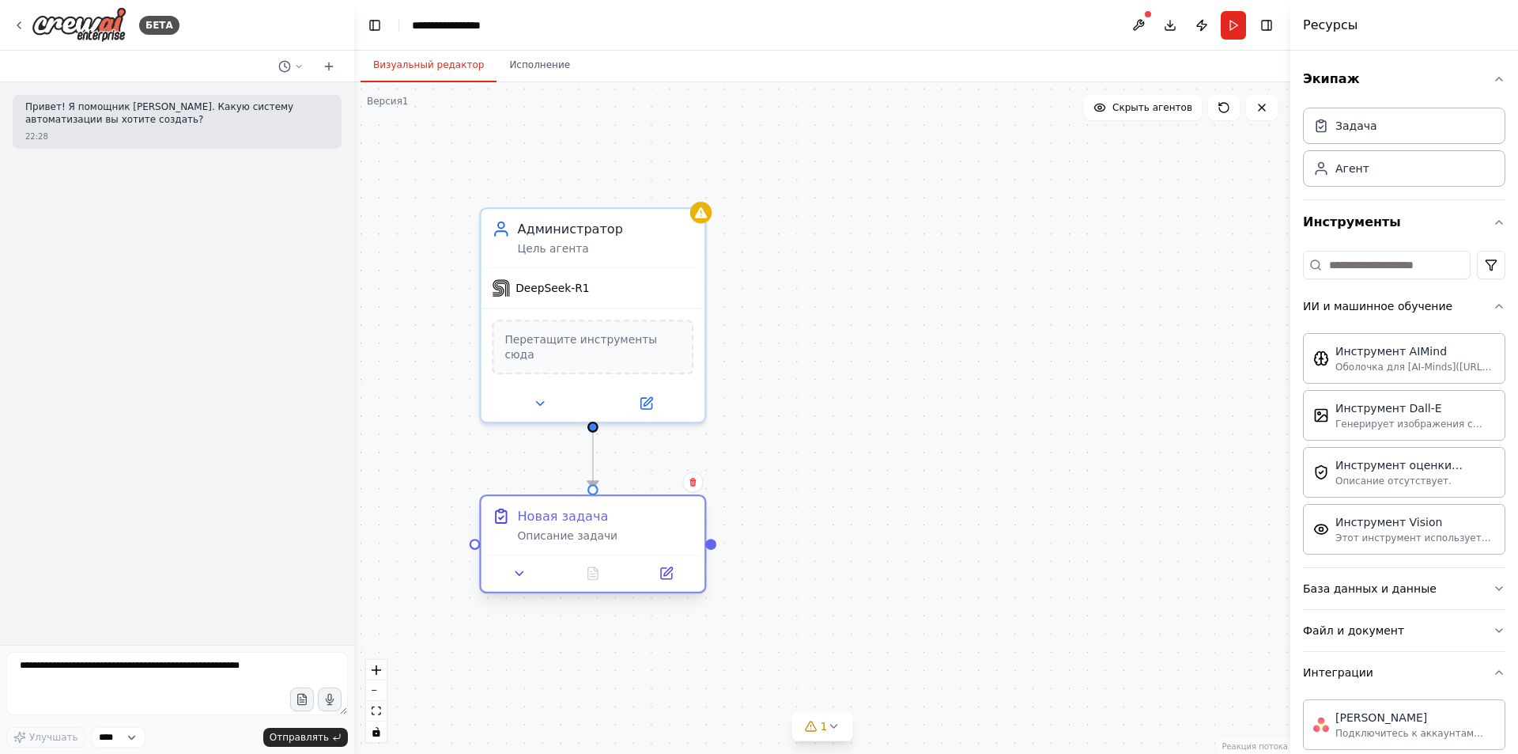
drag, startPoint x: 747, startPoint y: 667, endPoint x: 640, endPoint y: 520, distance: 182.2
click at [640, 520] on div "Новая задача" at bounding box center [606, 516] width 176 height 18
click at [512, 571] on icon at bounding box center [519, 573] width 14 height 14
click at [356, 355] on div ".deletable-edge-delete-btn { width: 20px; height: 20px; border: 0px solid #ffff…" at bounding box center [822, 417] width 936 height 671
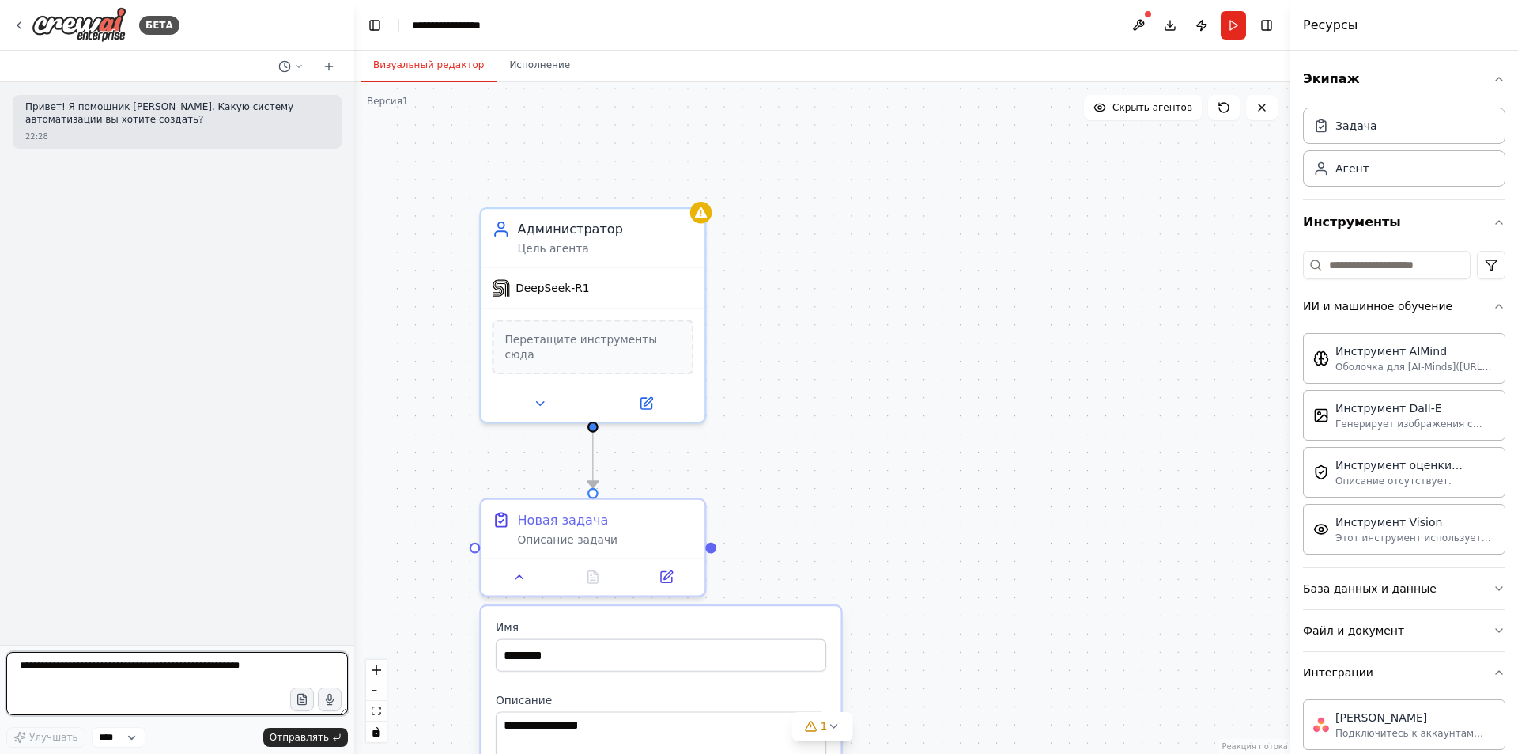
click at [196, 657] on textarea at bounding box center [177, 683] width 342 height 63
drag, startPoint x: 85, startPoint y: 686, endPoint x: 0, endPoint y: 664, distance: 88.0
click at [0, 664] on div "БЕТА Привет! Я помощник CrewAI. Какую систему автоматизации вы хотите создать? …" at bounding box center [177, 377] width 354 height 754
drag, startPoint x: 59, startPoint y: 680, endPoint x: 6, endPoint y: 656, distance: 58.1
click at [6, 656] on div "БЕТА Привет! Я помощник CrewAI. Какую систему автоматизации вы хотите создать? …" at bounding box center [177, 377] width 354 height 754
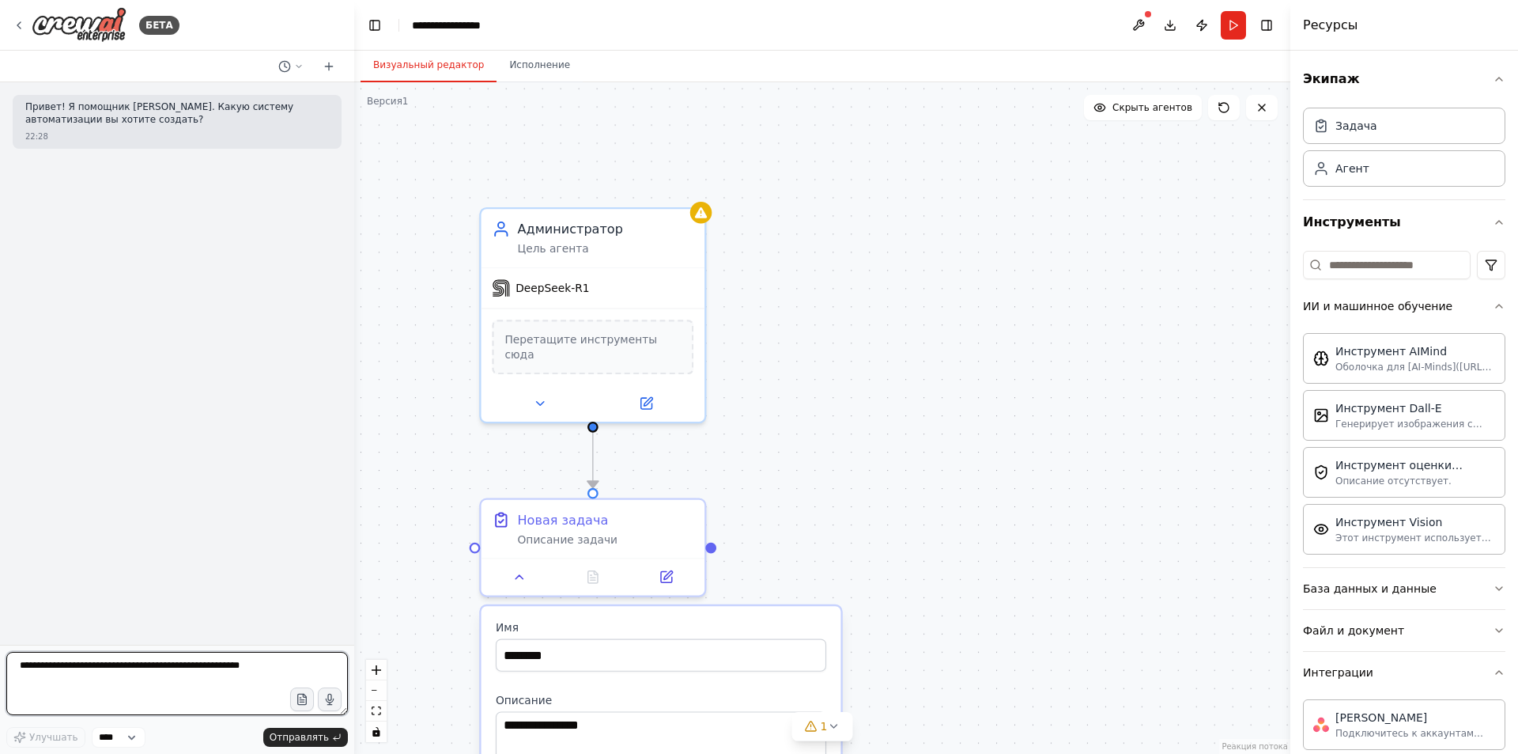
click at [218, 682] on textarea at bounding box center [177, 683] width 342 height 63
drag, startPoint x: 235, startPoint y: 665, endPoint x: 65, endPoint y: 692, distance: 172.1
click at [65, 692] on textarea at bounding box center [177, 683] width 342 height 63
type textarea "**********"
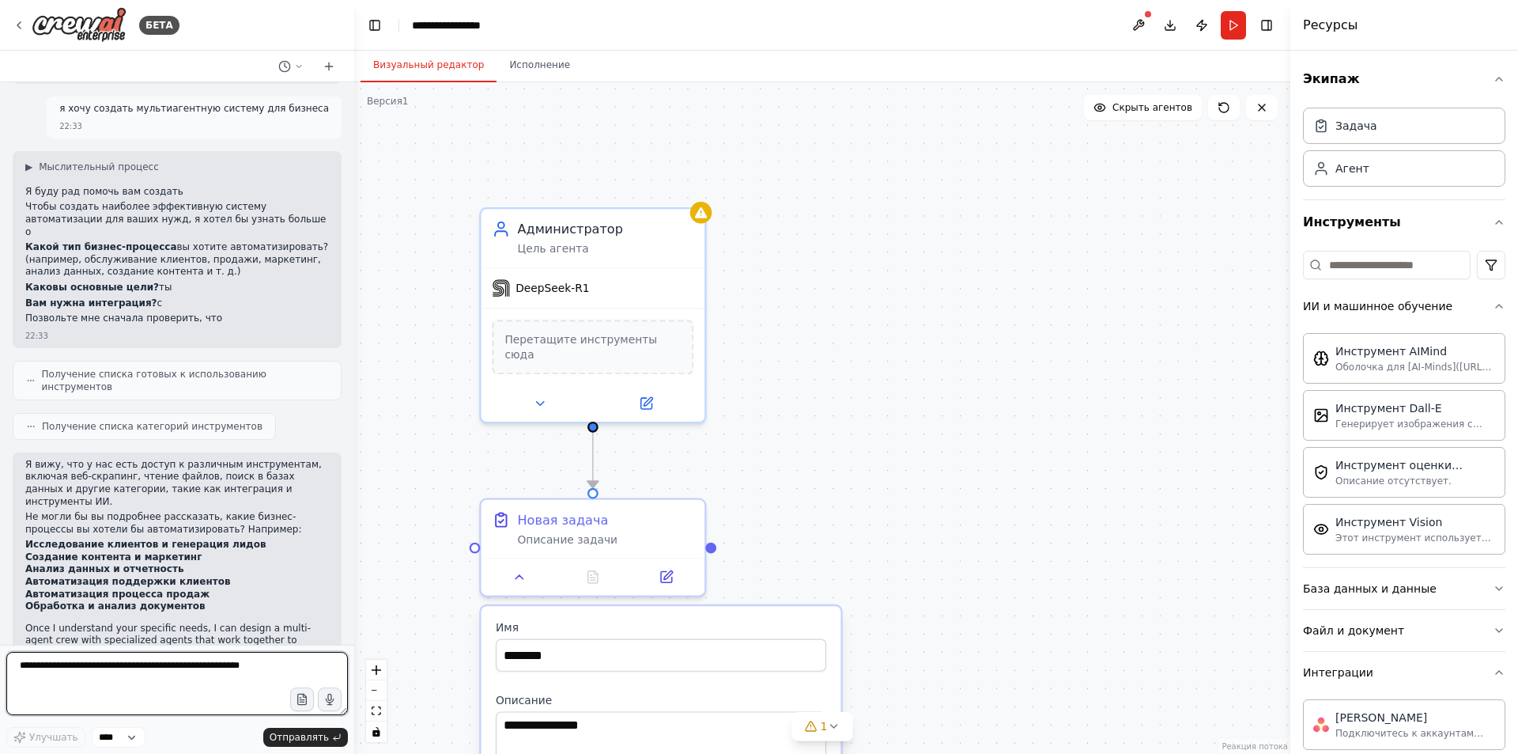
scroll to position [77, 0]
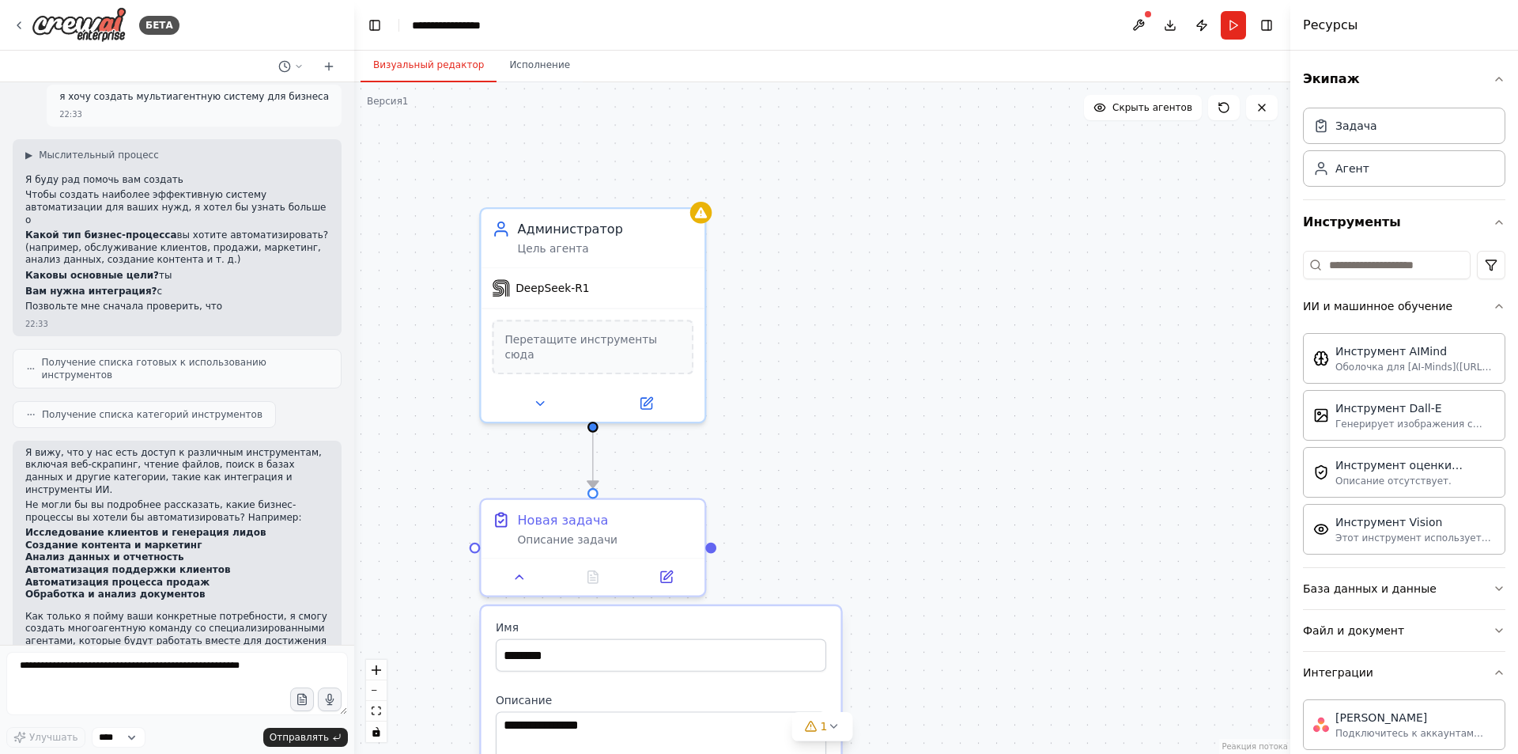
click at [247, 357] on font "Получение списка готовых к использованию инструментов" at bounding box center [154, 369] width 225 height 24
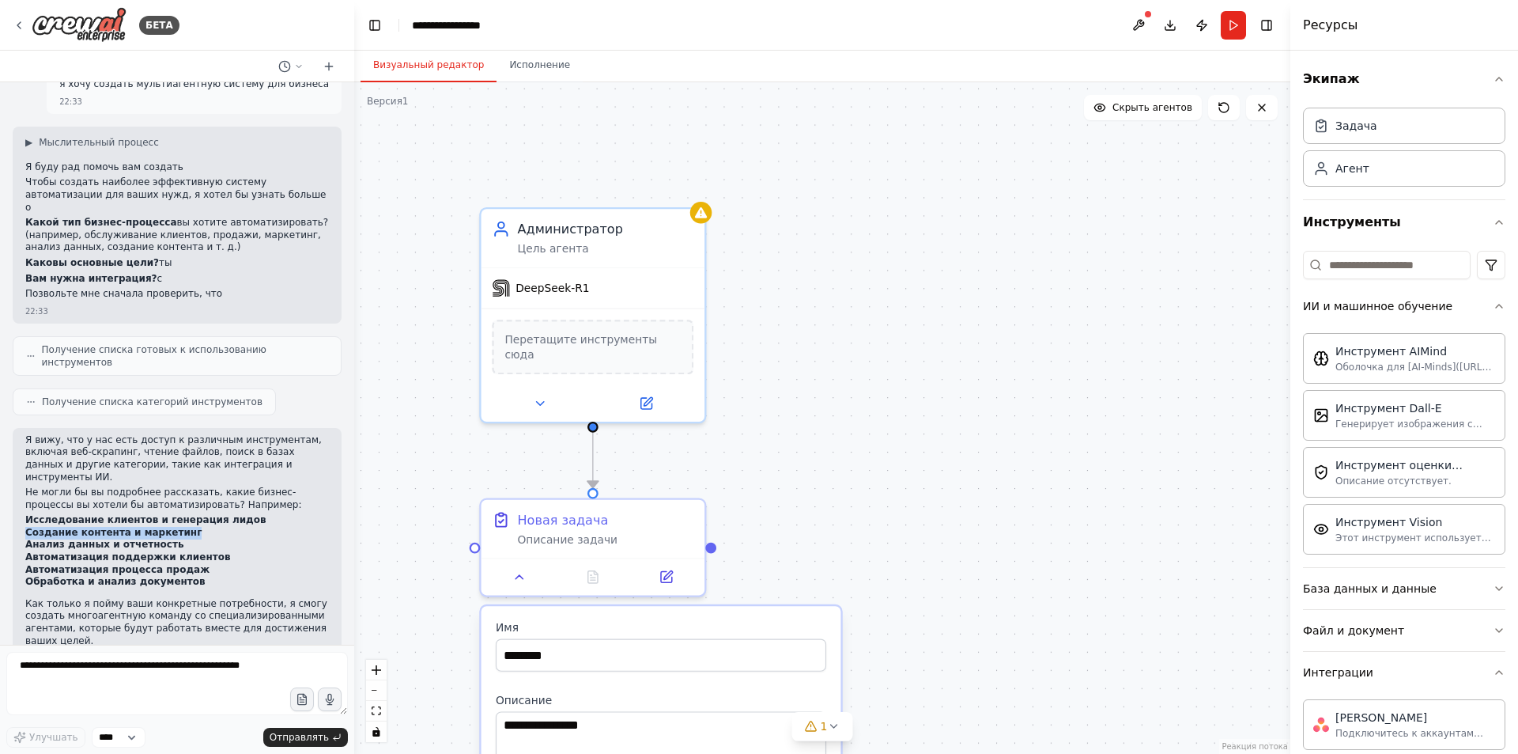
drag, startPoint x: 172, startPoint y: 495, endPoint x: 18, endPoint y: 493, distance: 153.4
click at [18, 493] on div "Я вижу, что у нас есть доступ к различным инструментам, включая веб-скрапинг, ч…" at bounding box center [177, 549] width 329 height 243
copy font "Создание контента и маркетинг"
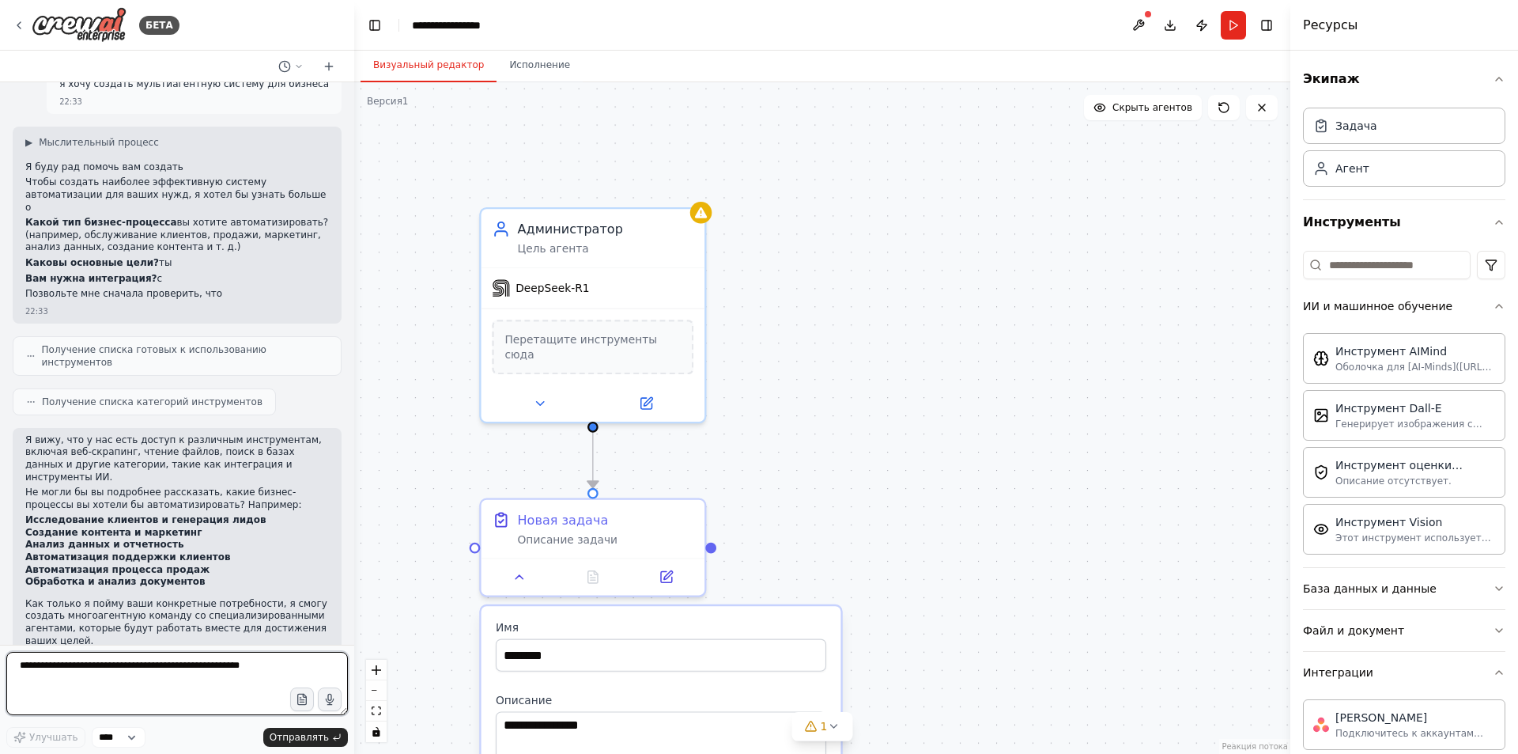
click at [110, 666] on textarea at bounding box center [177, 683] width 342 height 63
type textarea "**********"
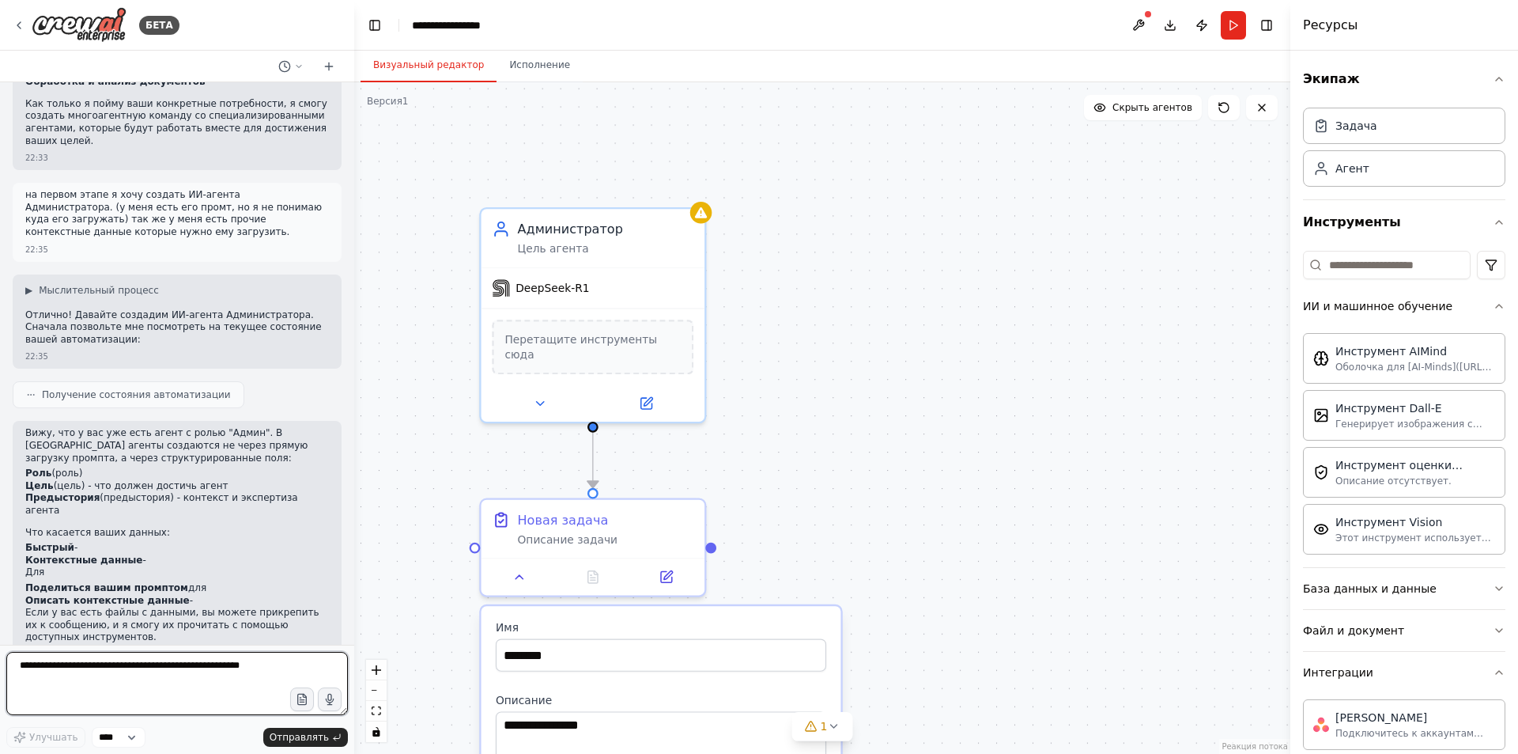
scroll to position [601, 0]
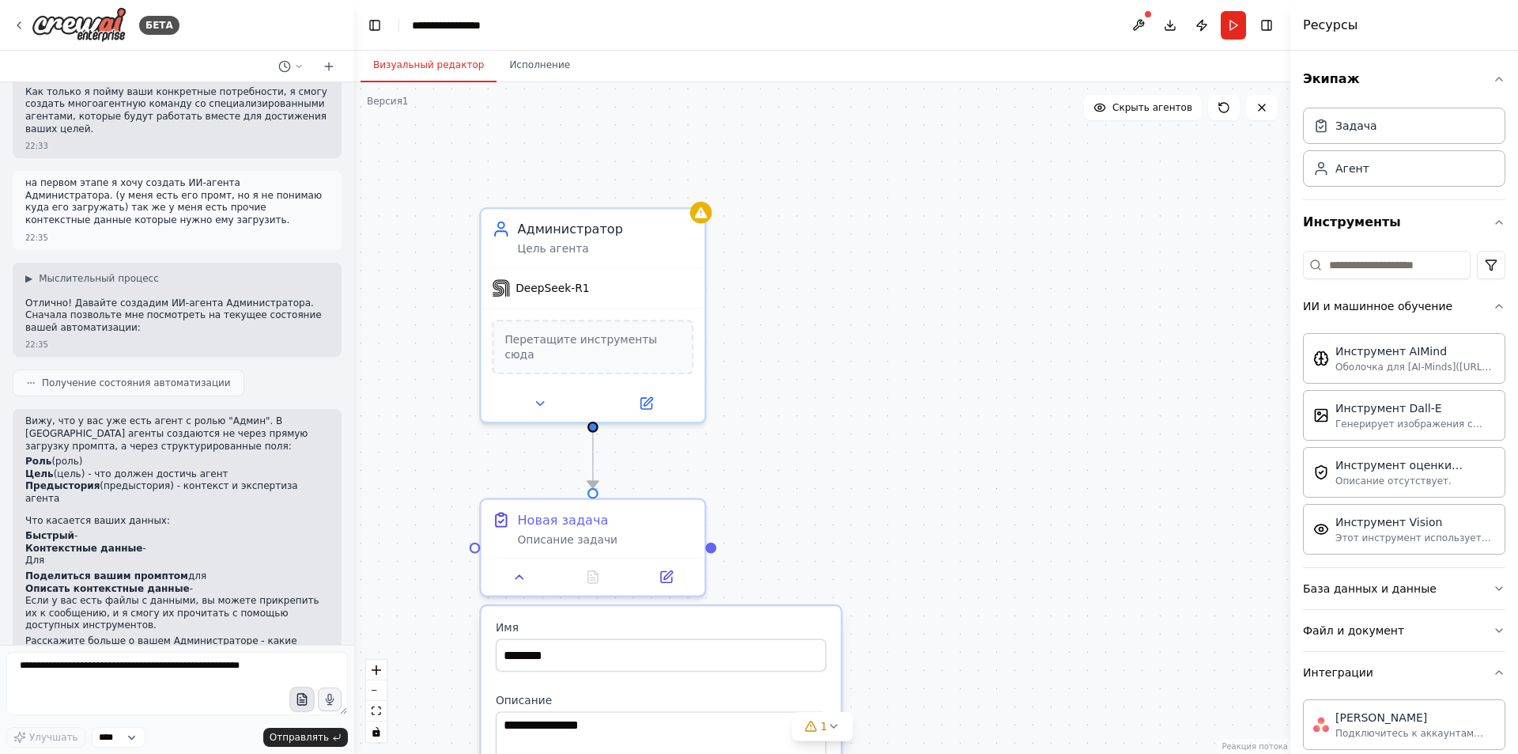
click at [303, 704] on icon "button" at bounding box center [301, 699] width 13 height 13
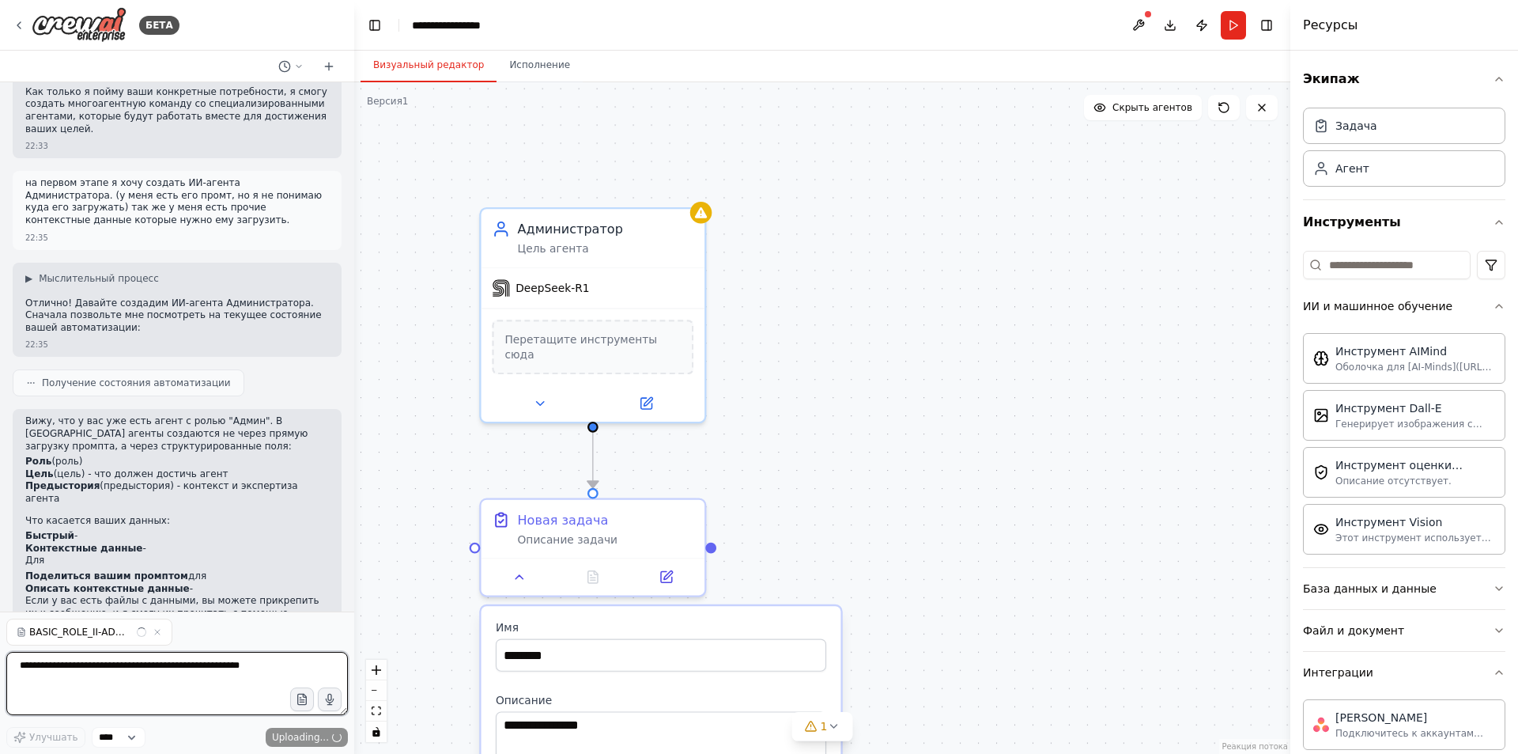
click at [129, 677] on textarea at bounding box center [177, 683] width 342 height 63
type textarea "**********"
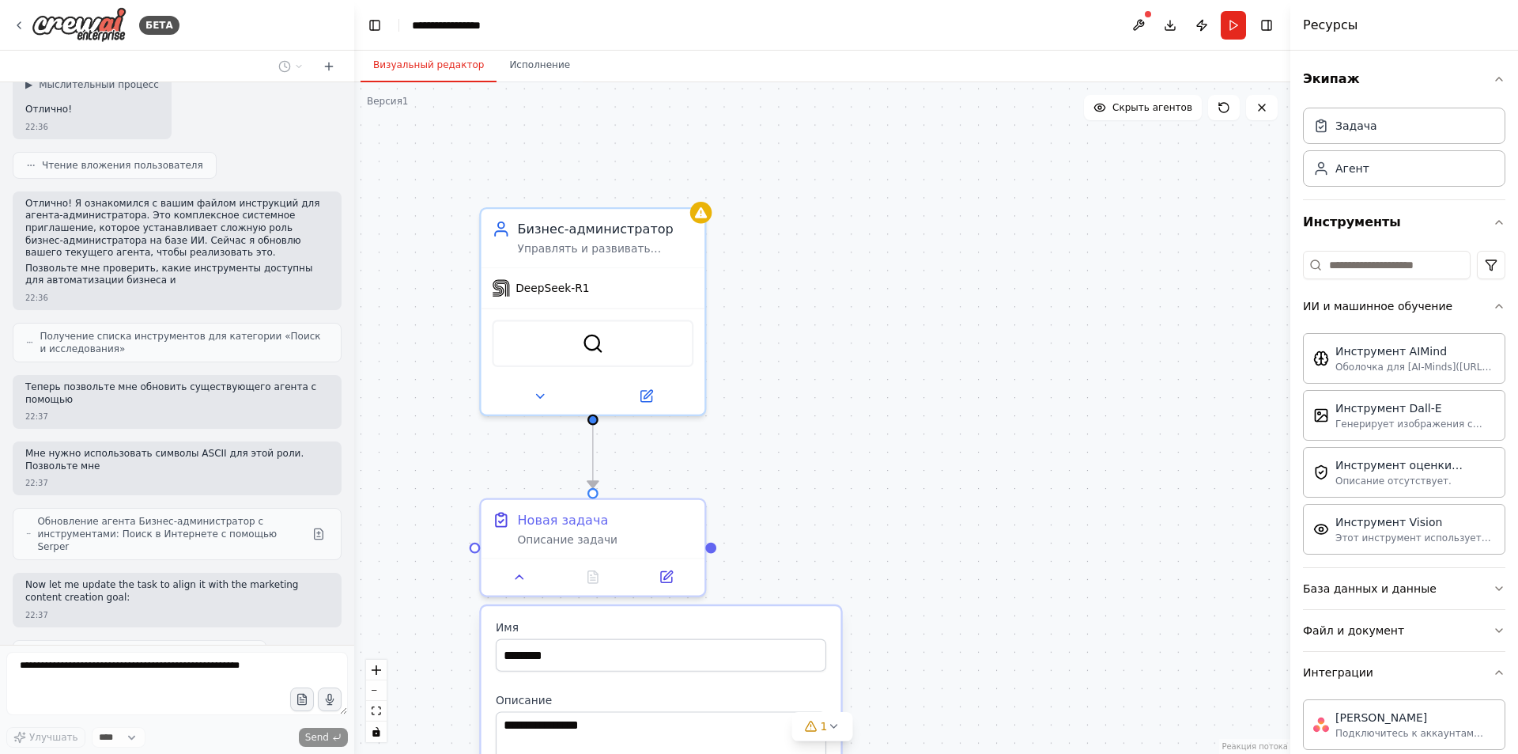
scroll to position [1306, 0]
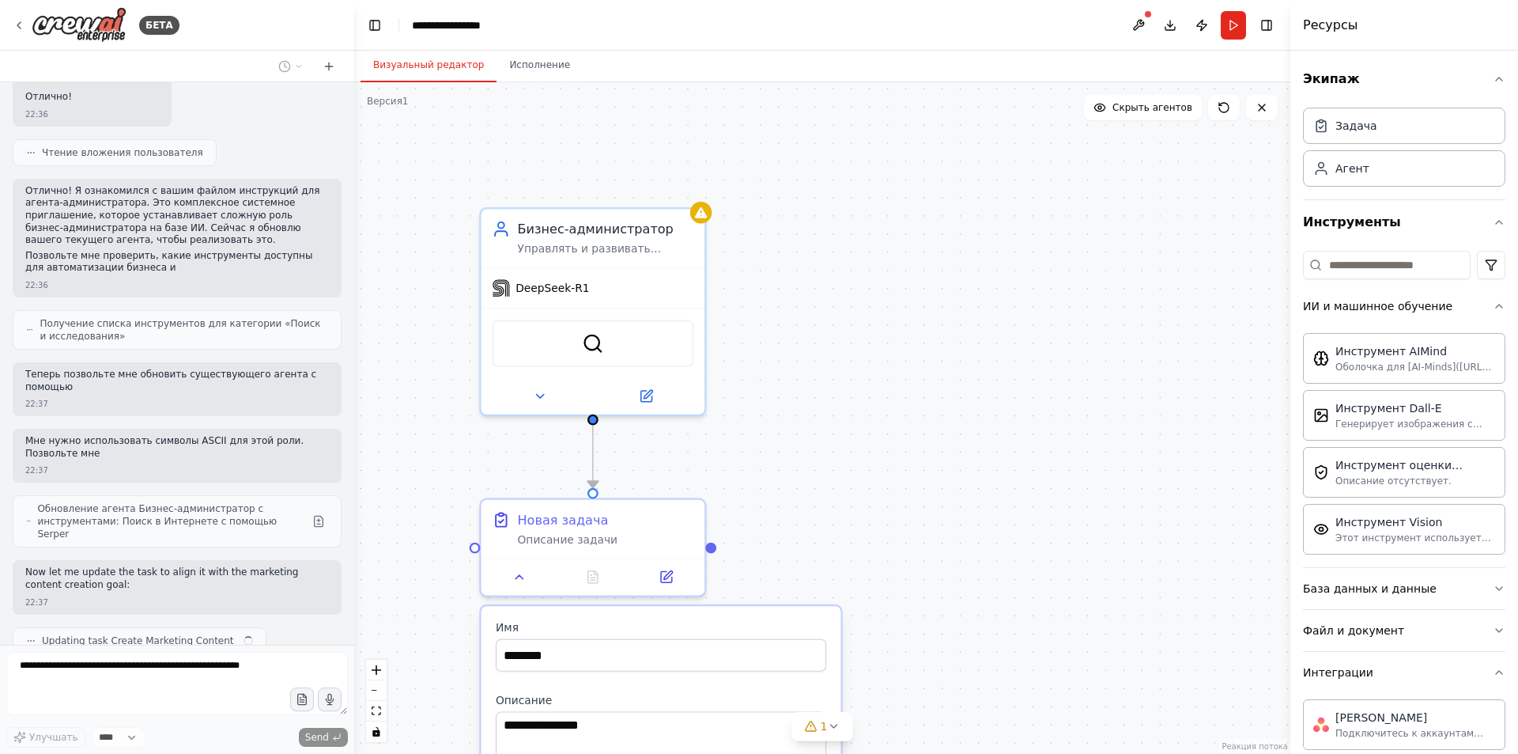
type input "**********"
type textarea "**********"
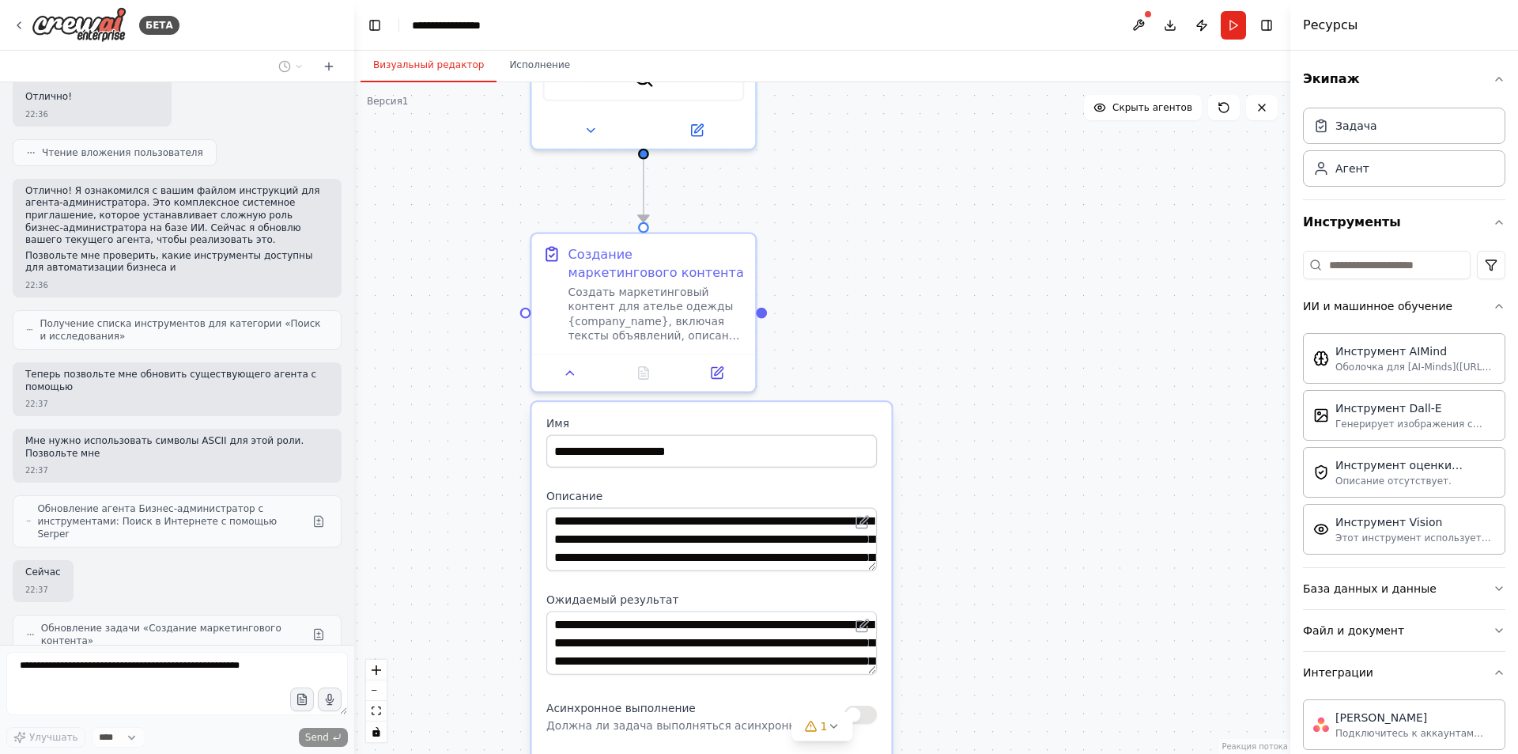
drag, startPoint x: 820, startPoint y: 467, endPoint x: 871, endPoint y: 212, distance: 259.6
click at [871, 212] on div ".deletable-edge-delete-btn { width: 20px; height: 20px; border: 0px solid #ffff…" at bounding box center [822, 417] width 936 height 671
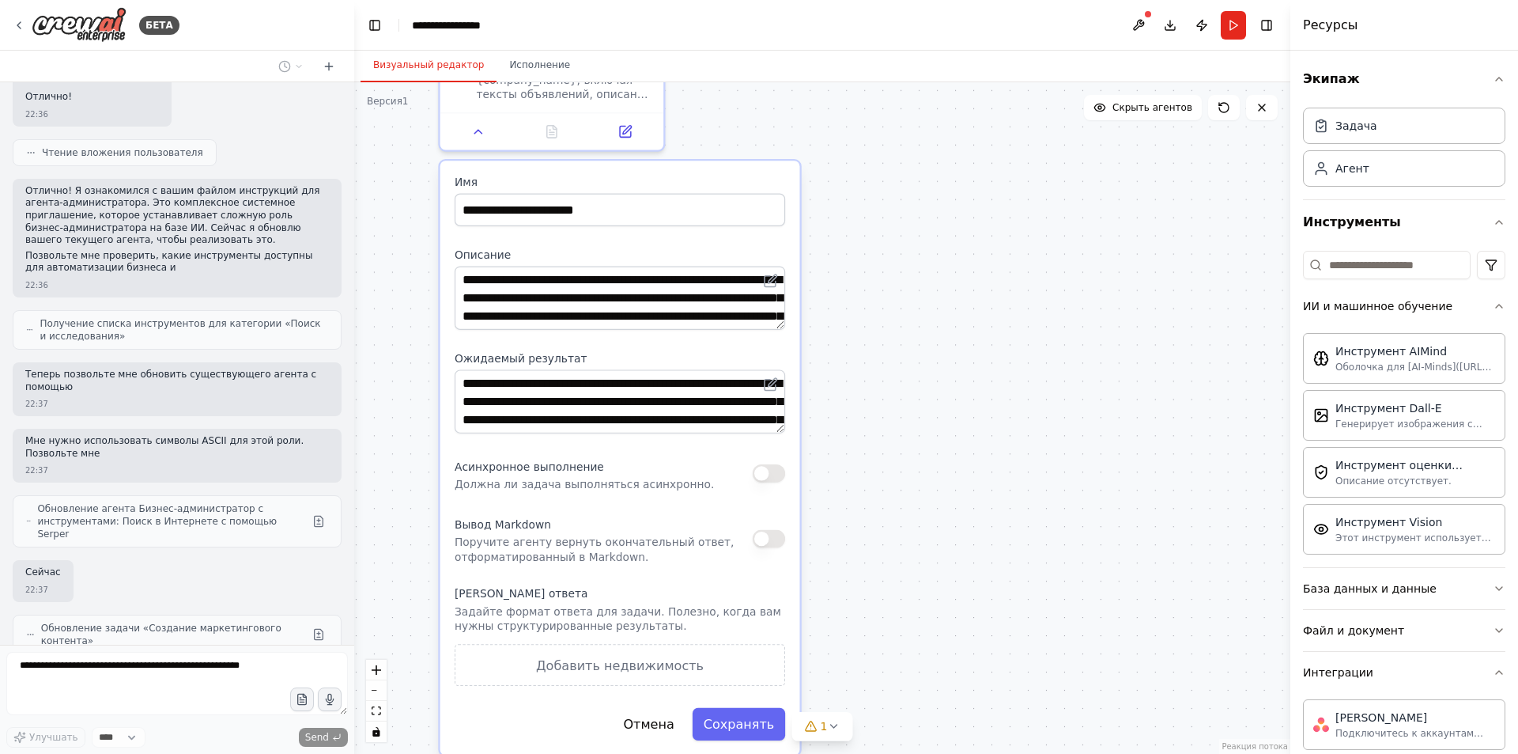
drag, startPoint x: 939, startPoint y: 529, endPoint x: 848, endPoint y: 288, distance: 258.0
click at [848, 288] on div ".deletable-edge-delete-btn { width: 20px; height: 20px; border: 0px solid #ffff…" at bounding box center [822, 417] width 936 height 671
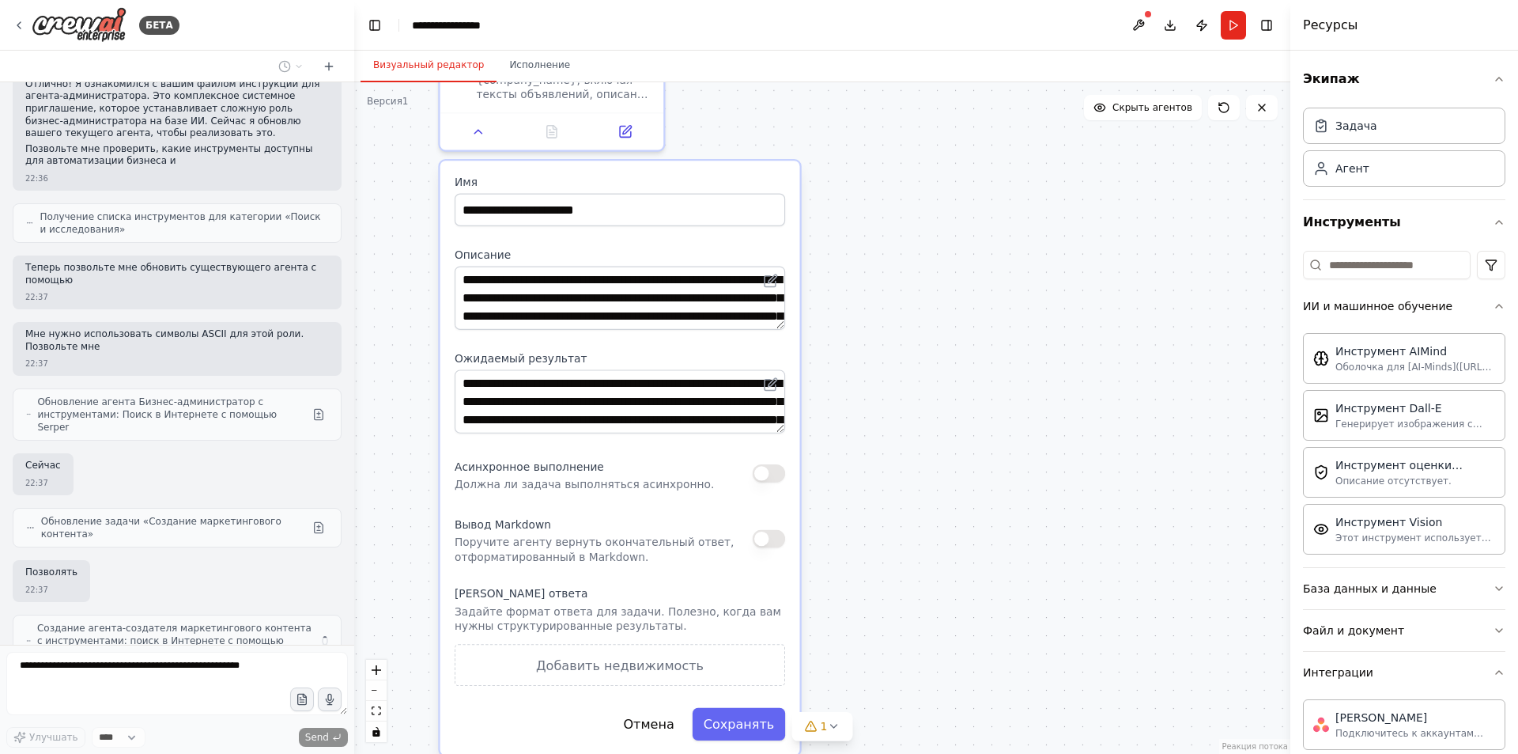
scroll to position [1425, 0]
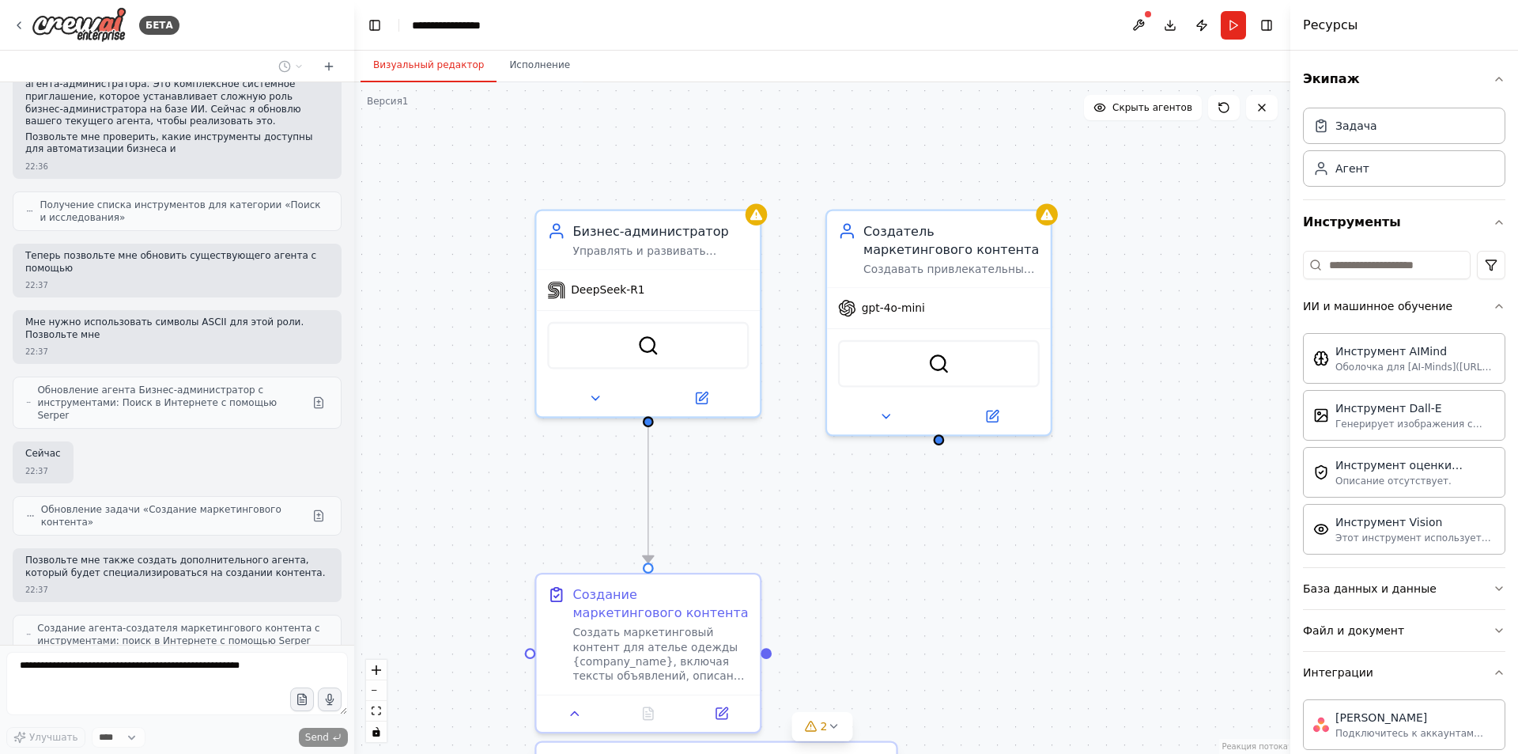
drag, startPoint x: 786, startPoint y: 308, endPoint x: 828, endPoint y: 527, distance: 222.2
click at [828, 527] on div ".deletable-edge-delete-btn { width: 20px; height: 20px; border: 0px solid #ffff…" at bounding box center [822, 417] width 936 height 671
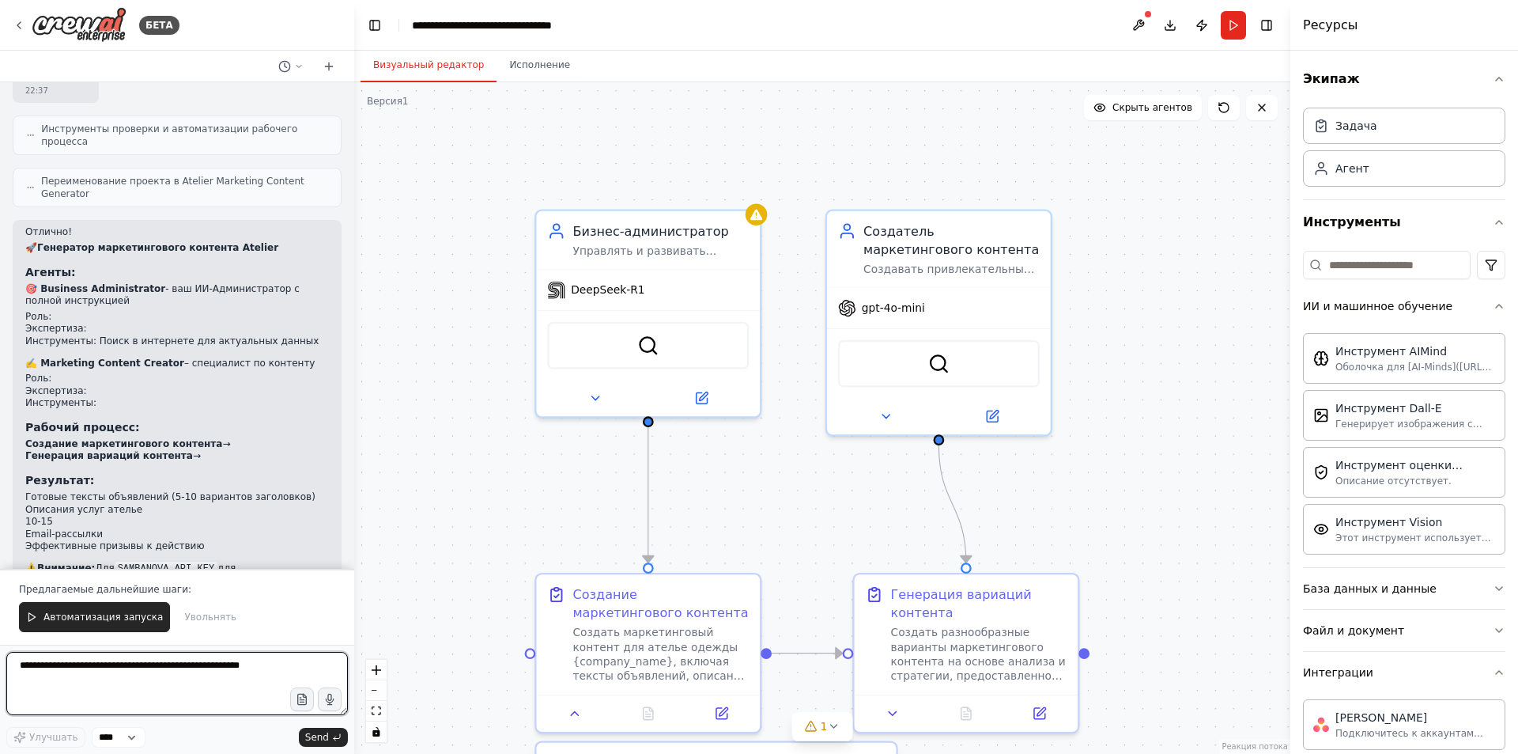
scroll to position [2130, 0]
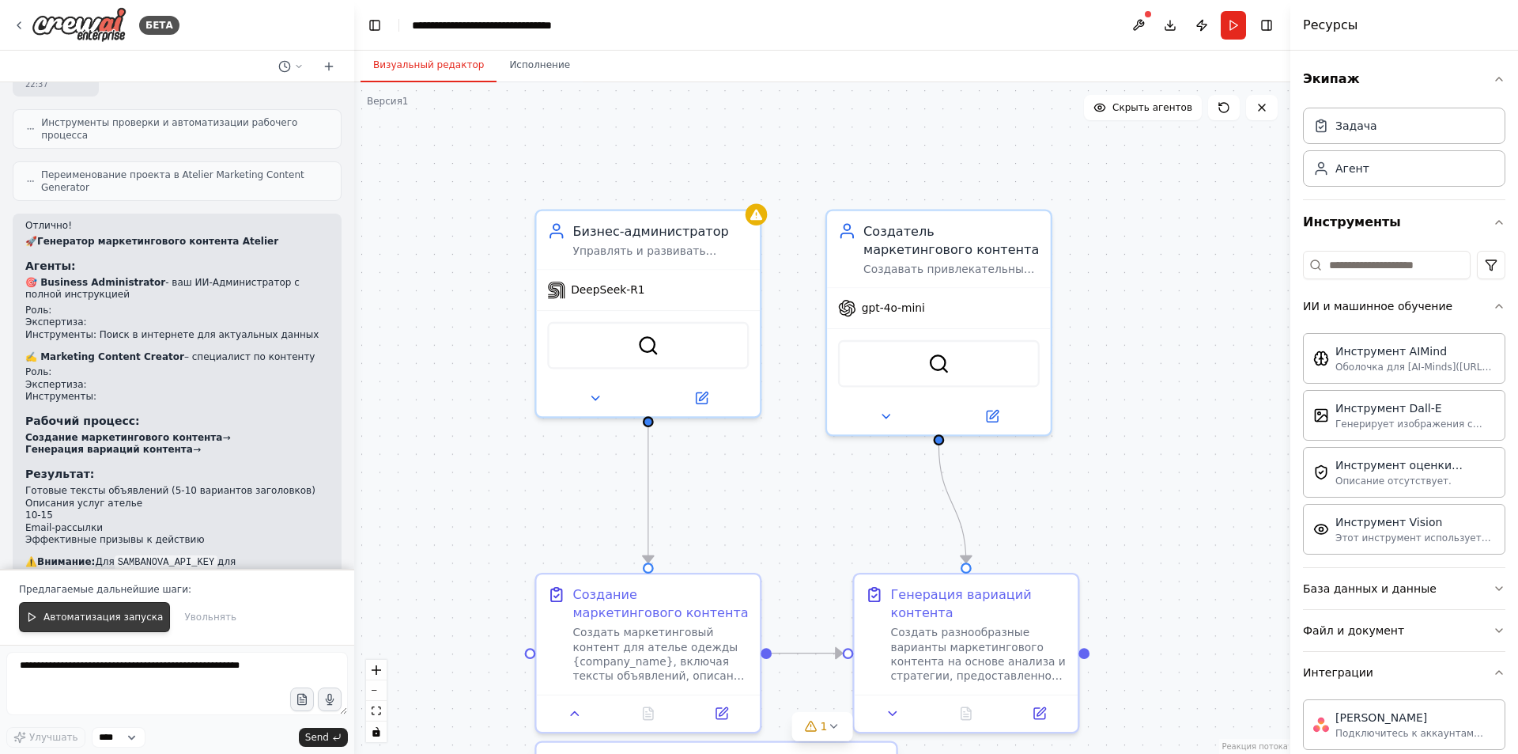
click at [112, 613] on font "Автоматизация запуска" at bounding box center [102, 616] width 119 height 11
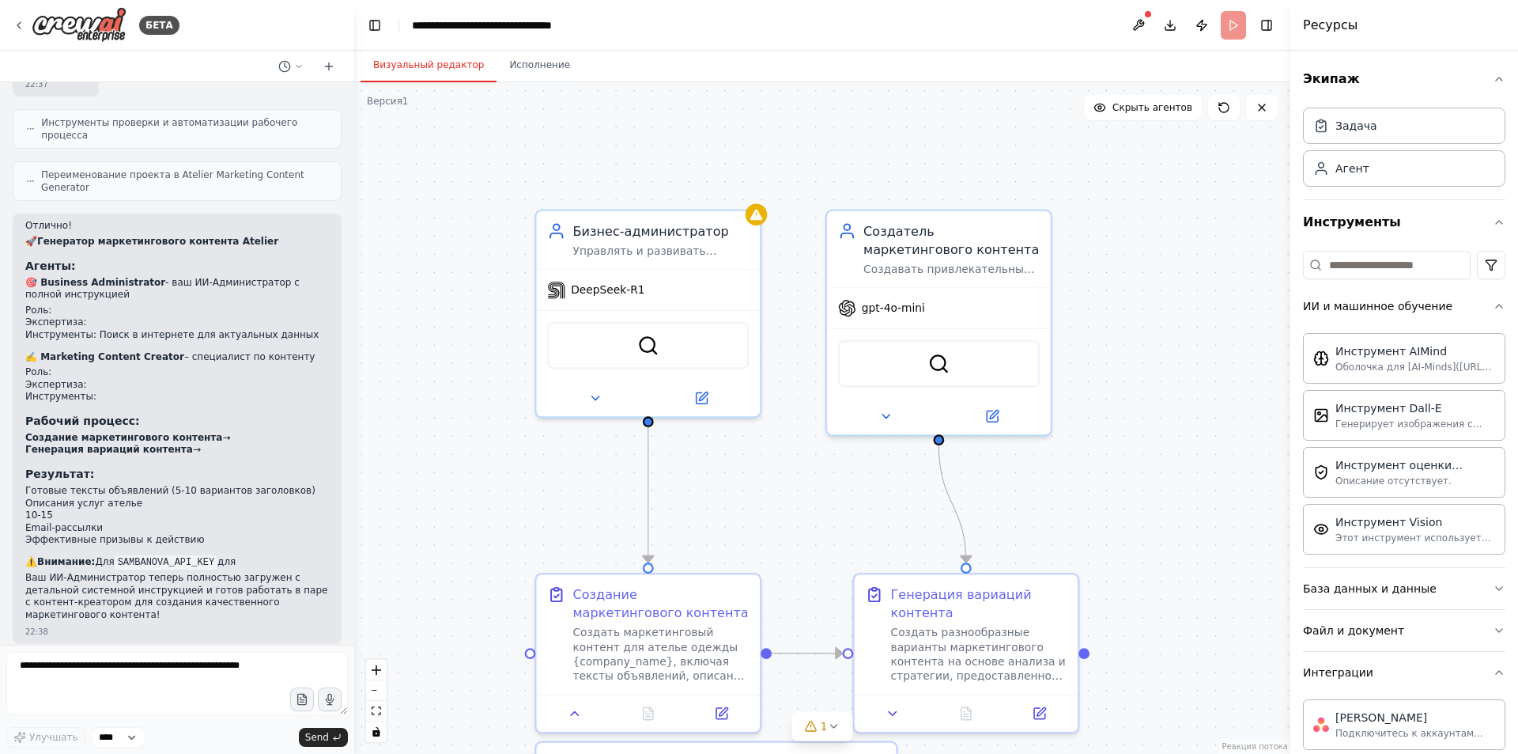
scroll to position [2054, 0]
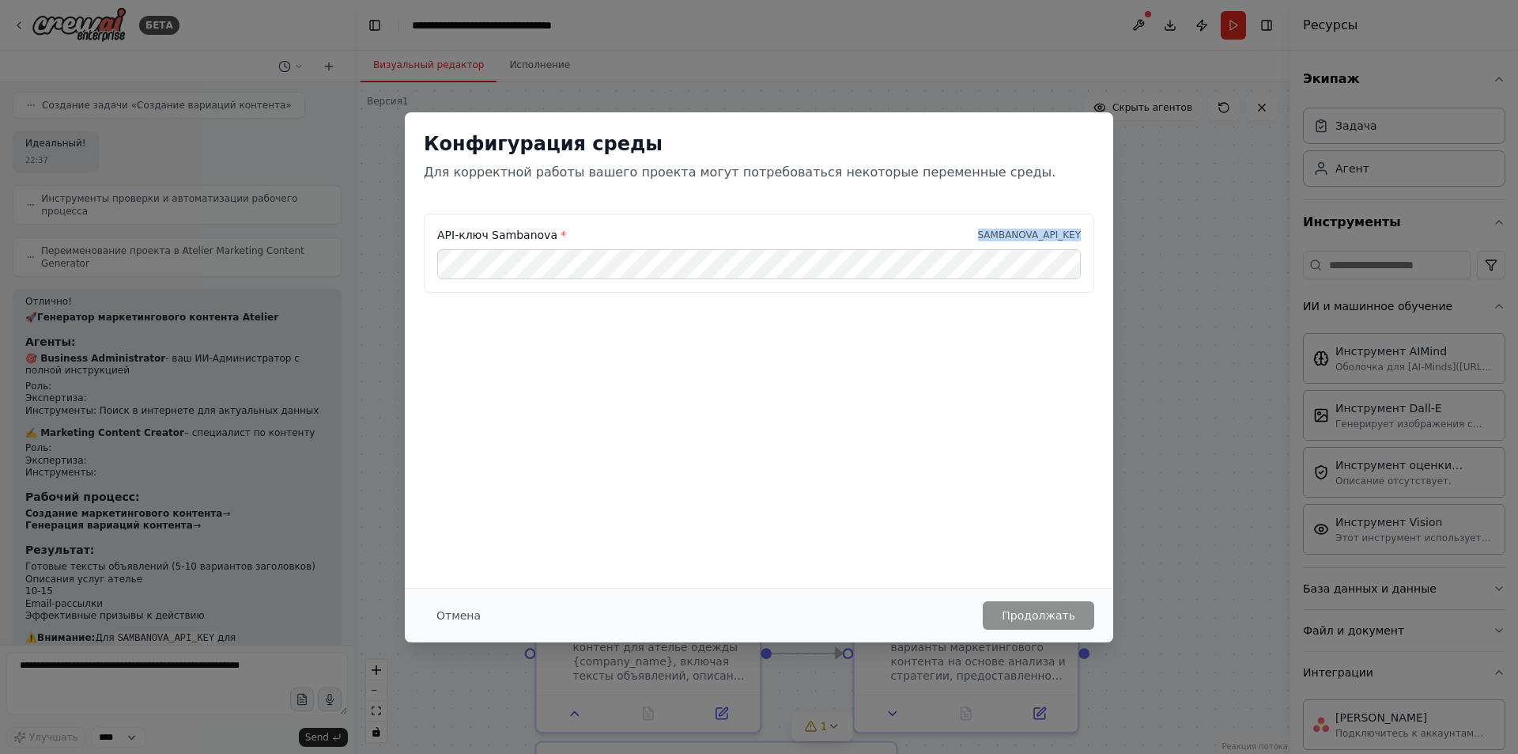
drag, startPoint x: 997, startPoint y: 238, endPoint x: 1113, endPoint y: 236, distance: 115.5
click at [1113, 236] on div "API-ключ Sambanova * SAMBANOVA_API_KEY" at bounding box center [759, 263] width 709 height 98
copy font "SAMBANOVA_API_KEY"
click at [1202, 296] on div "Конфигурация среды Для корректной работы вашего проекта могут потребоваться нек…" at bounding box center [759, 377] width 1518 height 754
click at [457, 609] on font "Отмена" at bounding box center [459, 615] width 44 height 13
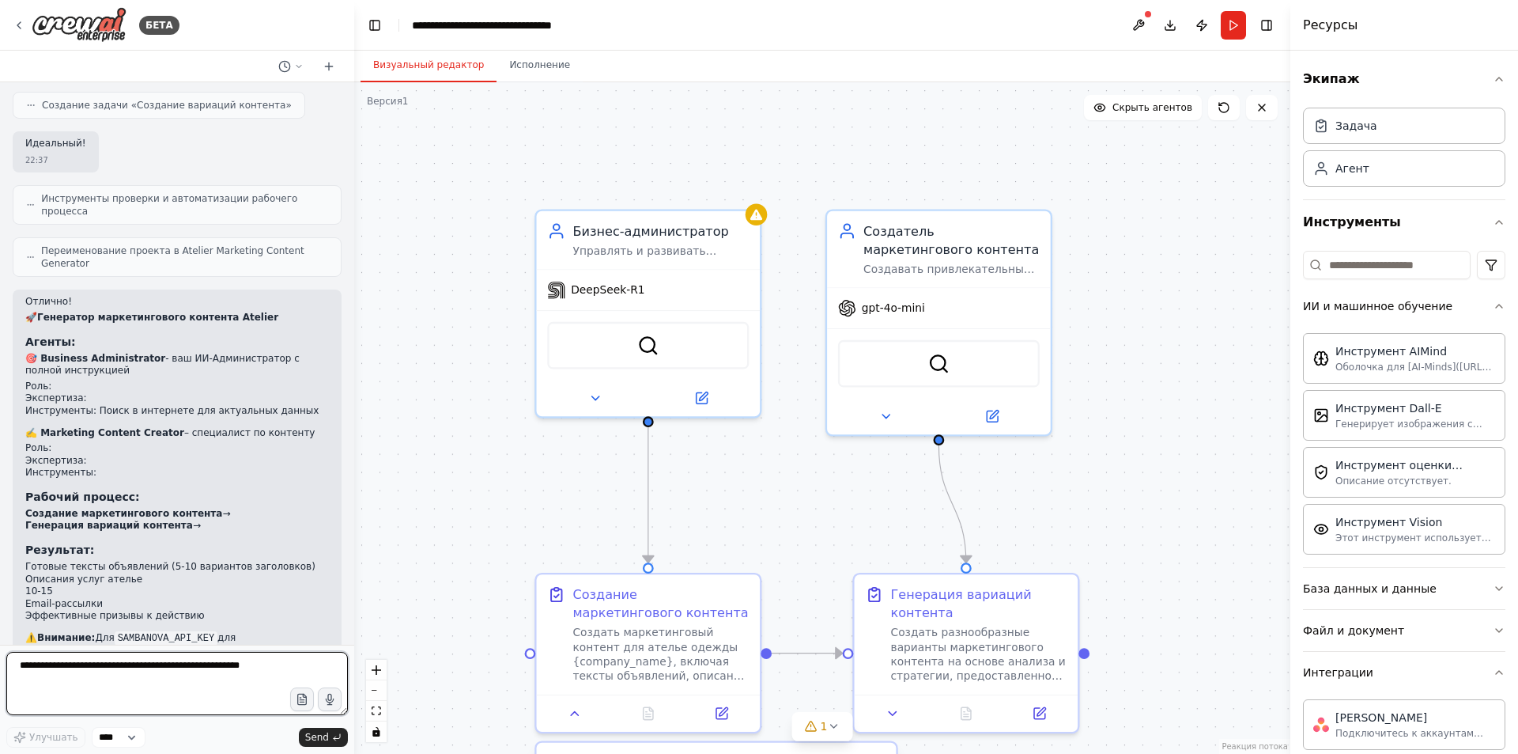
click at [78, 686] on textarea at bounding box center [177, 683] width 342 height 63
paste textarea "**********"
click at [258, 677] on textarea "**********" at bounding box center [177, 683] width 342 height 63
type textarea "**********"
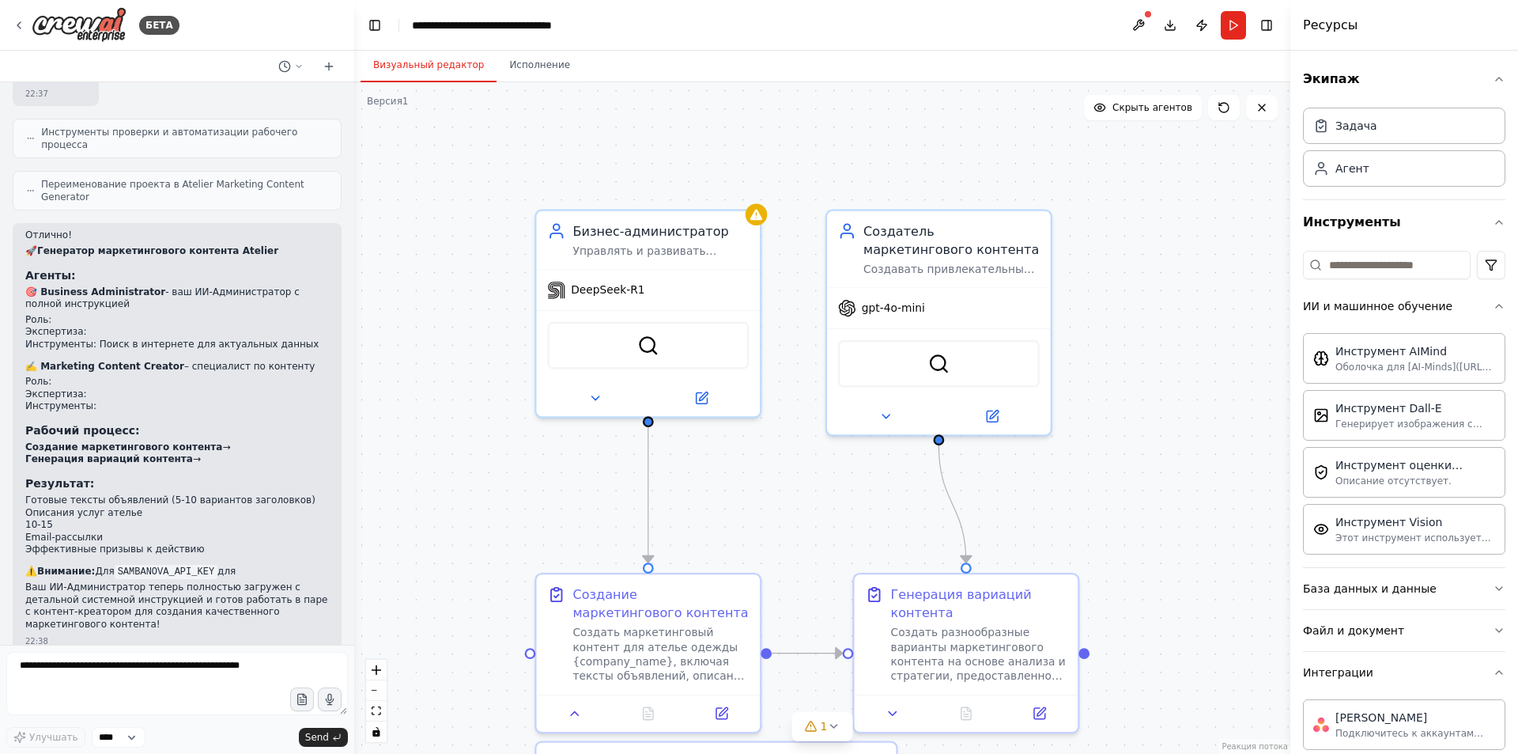
scroll to position [2162, 0]
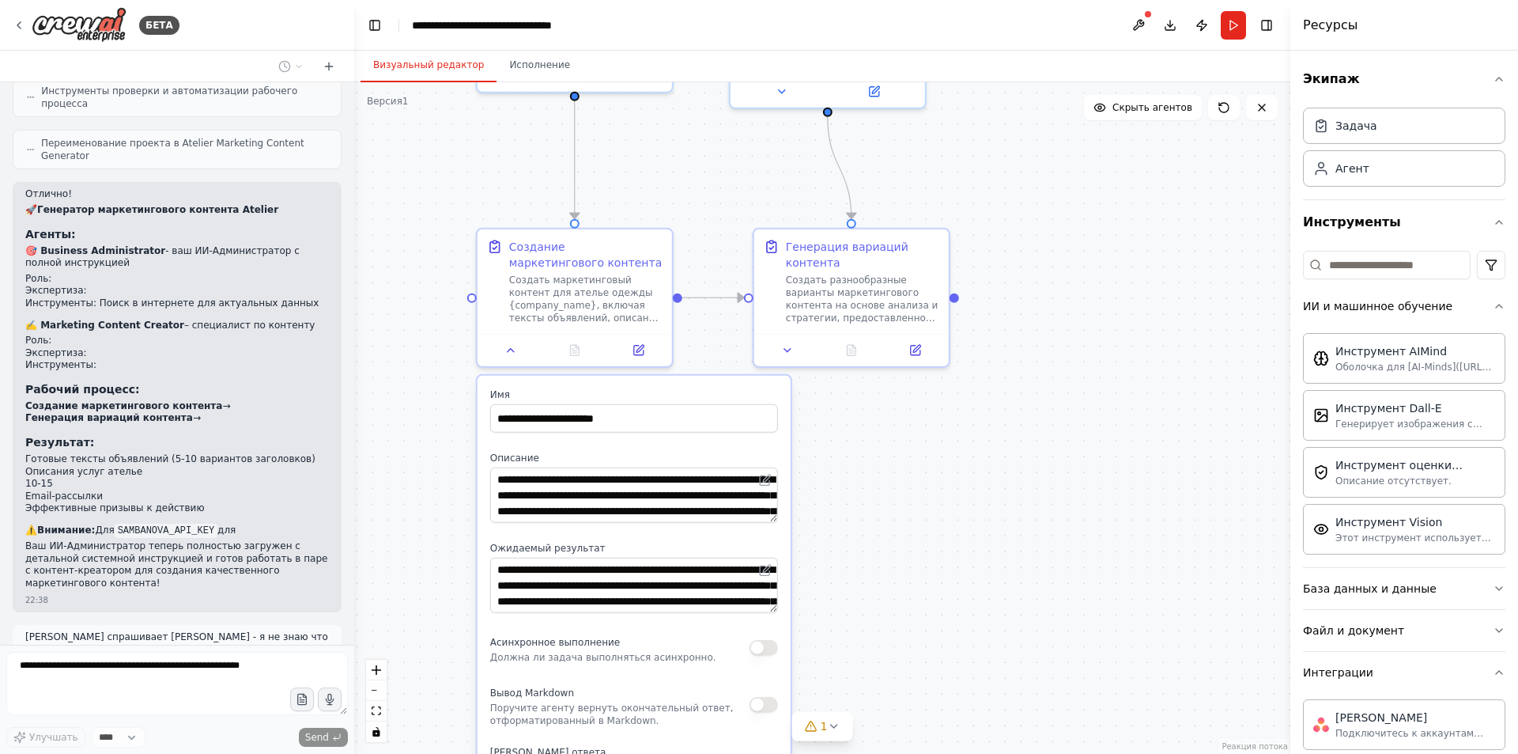
drag, startPoint x: 500, startPoint y: 516, endPoint x: 453, endPoint y: 189, distance: 330.7
click at [453, 189] on div ".deletable-edge-delete-btn { width: 20px; height: 20px; border: 0px solid #ffff…" at bounding box center [822, 417] width 936 height 671
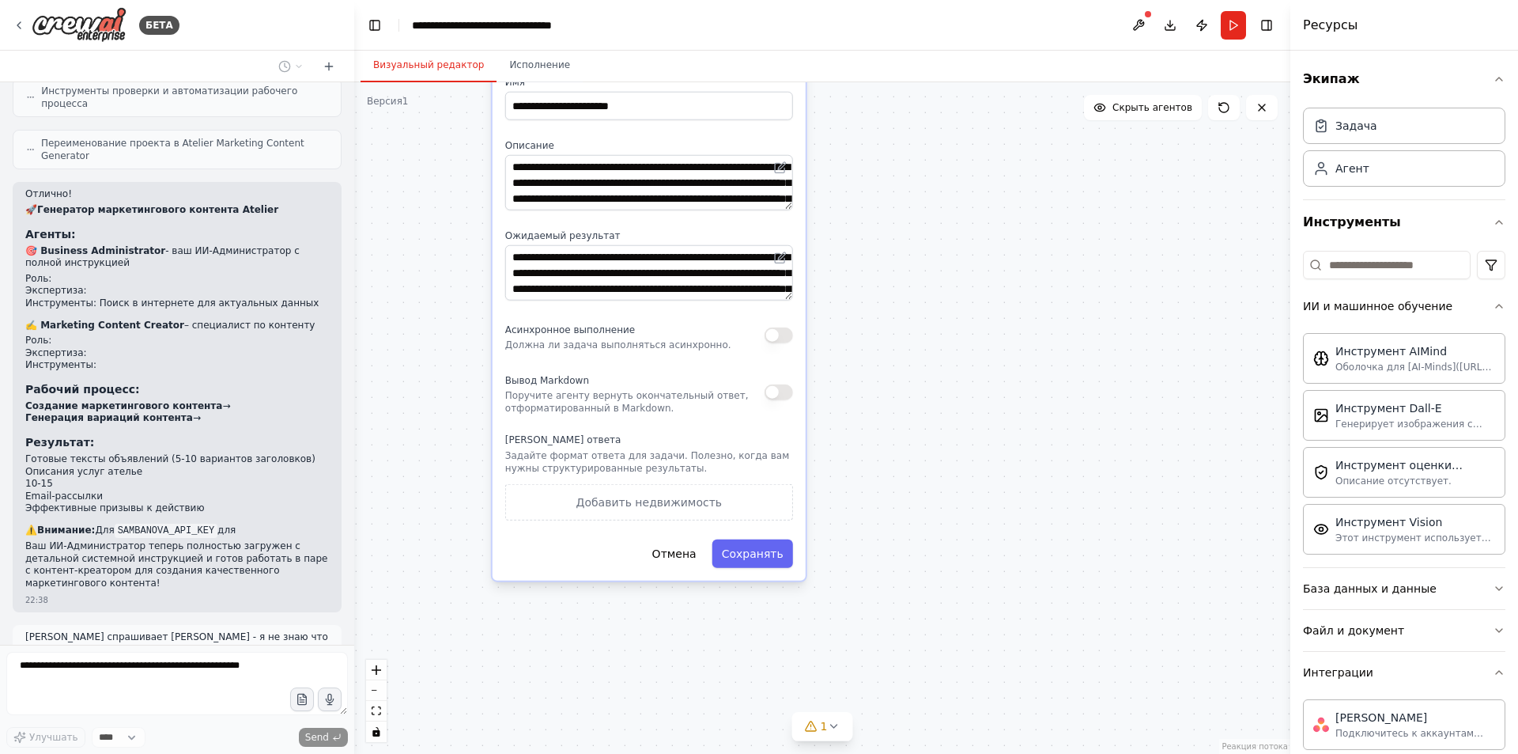
drag, startPoint x: 921, startPoint y: 608, endPoint x: 934, endPoint y: 265, distance: 343.4
click at [934, 265] on div ".deletable-edge-delete-btn { width: 20px; height: 20px; border: 0px solid #ffff…" at bounding box center [822, 417] width 936 height 671
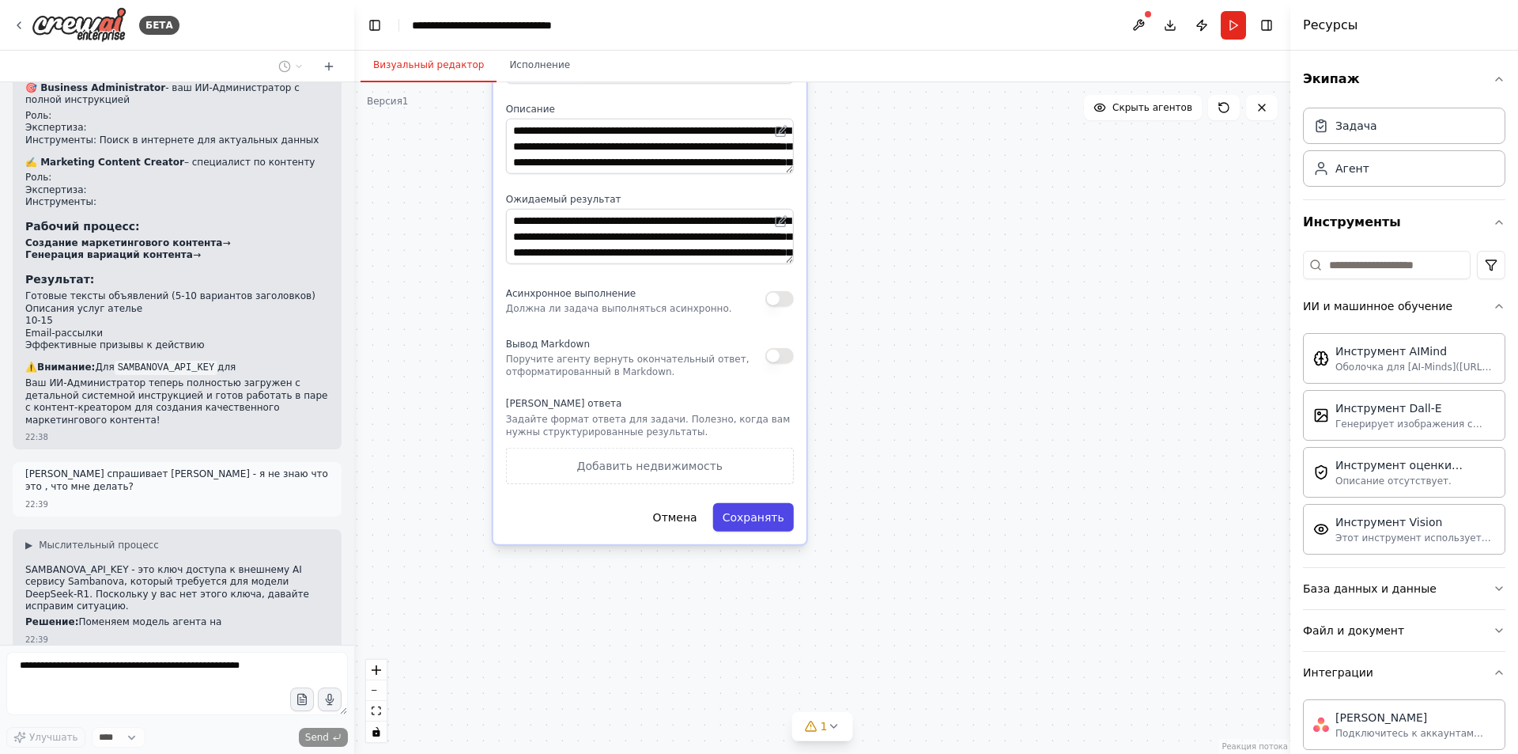
scroll to position [2337, 0]
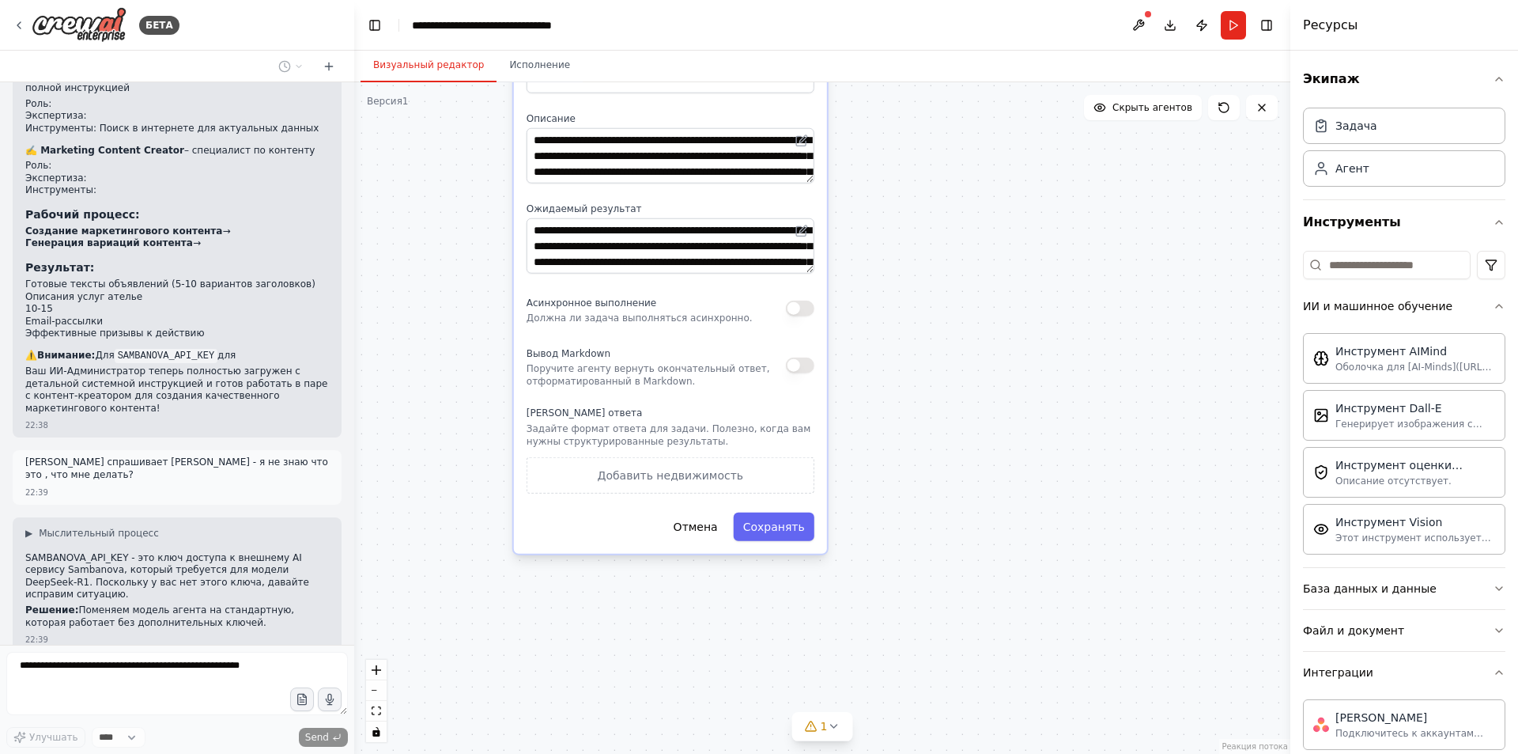
drag, startPoint x: 922, startPoint y: 393, endPoint x: 951, endPoint y: 401, distance: 30.3
click at [951, 401] on div ".deletable-edge-delete-btn { width: 20px; height: 20px; border: 0px solid #ffff…" at bounding box center [822, 417] width 936 height 671
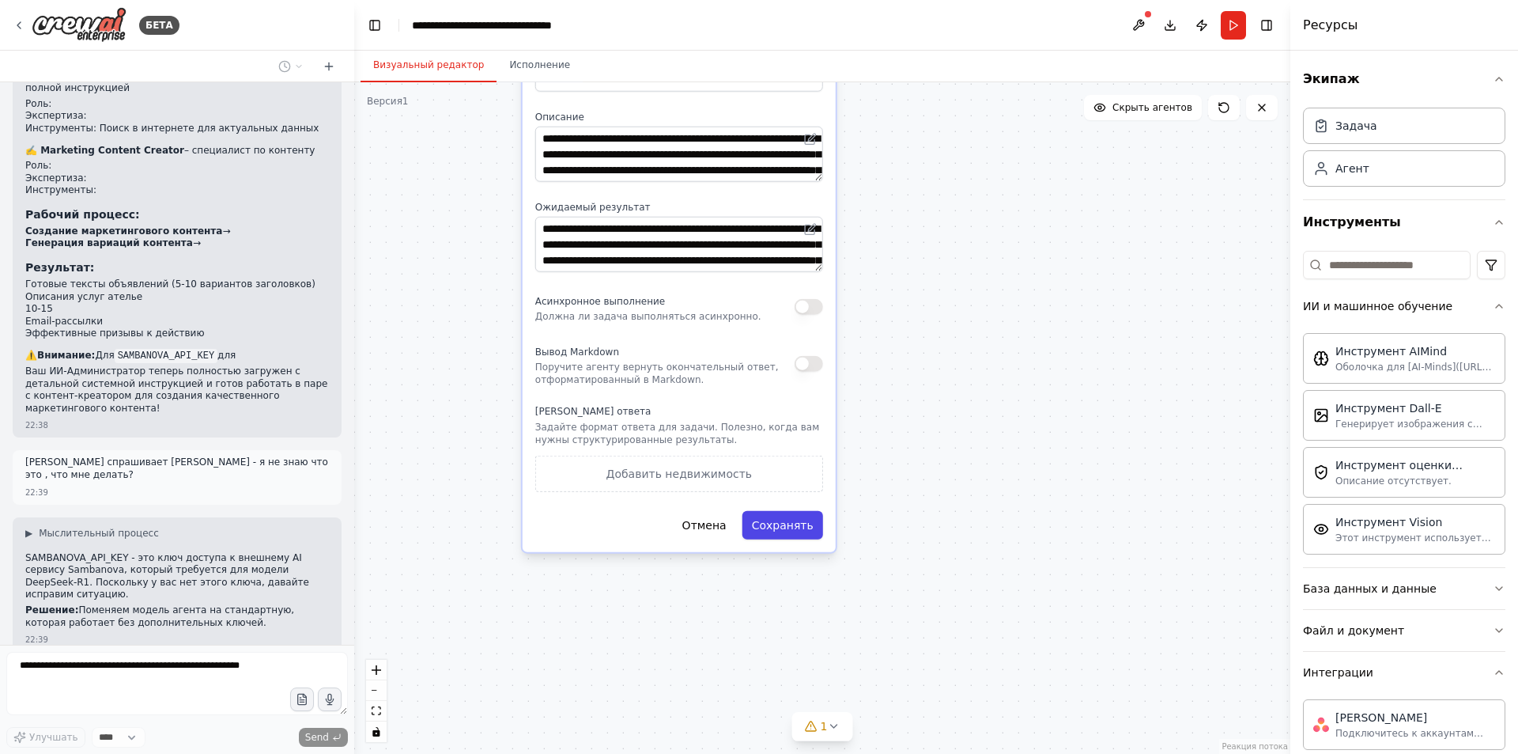
click at [790, 535] on button "Сохранять" at bounding box center [783, 525] width 81 height 28
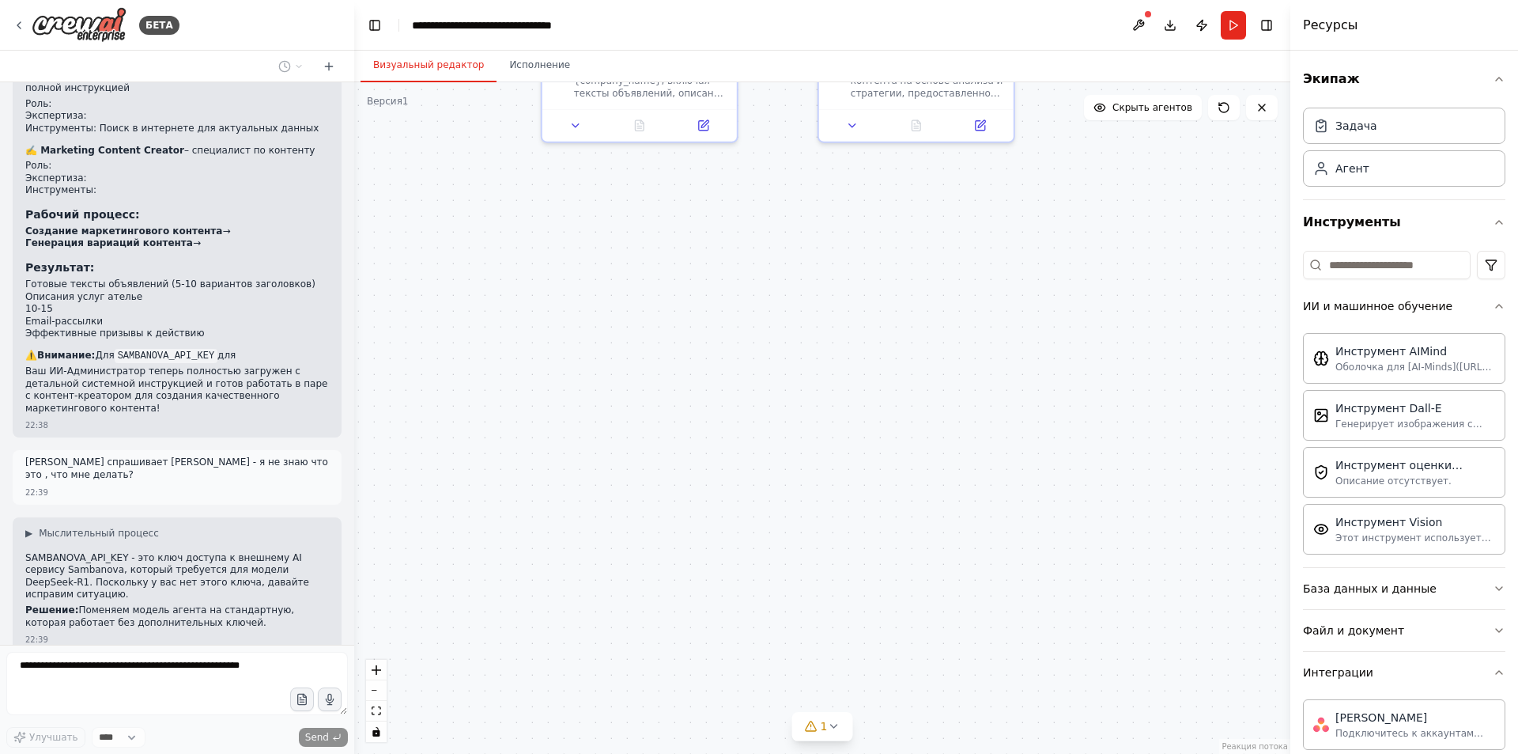
drag, startPoint x: 605, startPoint y: 334, endPoint x: 645, endPoint y: 740, distance: 408.5
click at [645, 740] on div ".deletable-edge-delete-btn { width: 20px; height: 20px; border: 0px solid #ffff…" at bounding box center [822, 417] width 936 height 671
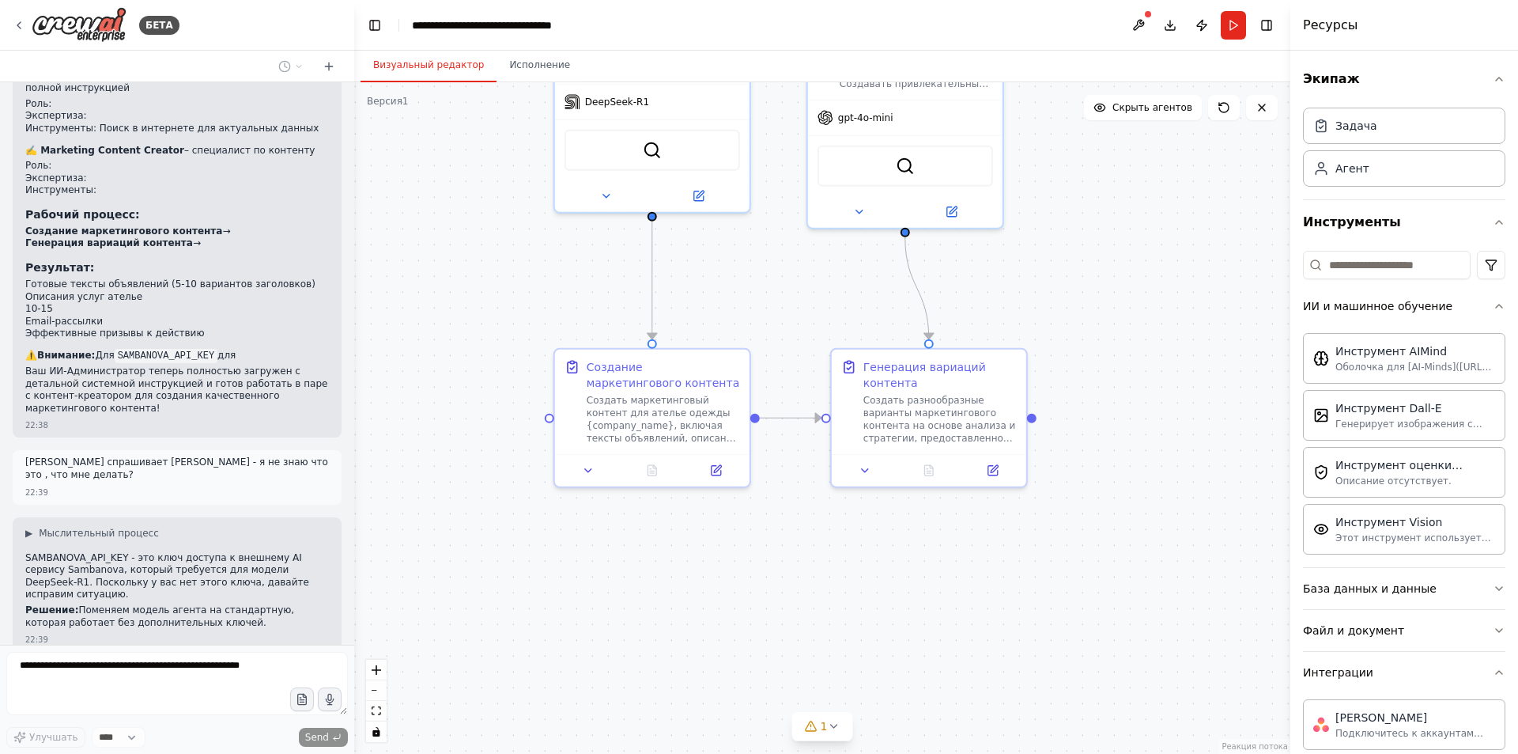
drag, startPoint x: 528, startPoint y: 262, endPoint x: 511, endPoint y: 340, distance: 80.2
click at [511, 340] on div ".deletable-edge-delete-btn { width: 20px; height: 20px; border: 0px solid #ffff…" at bounding box center [822, 417] width 936 height 671
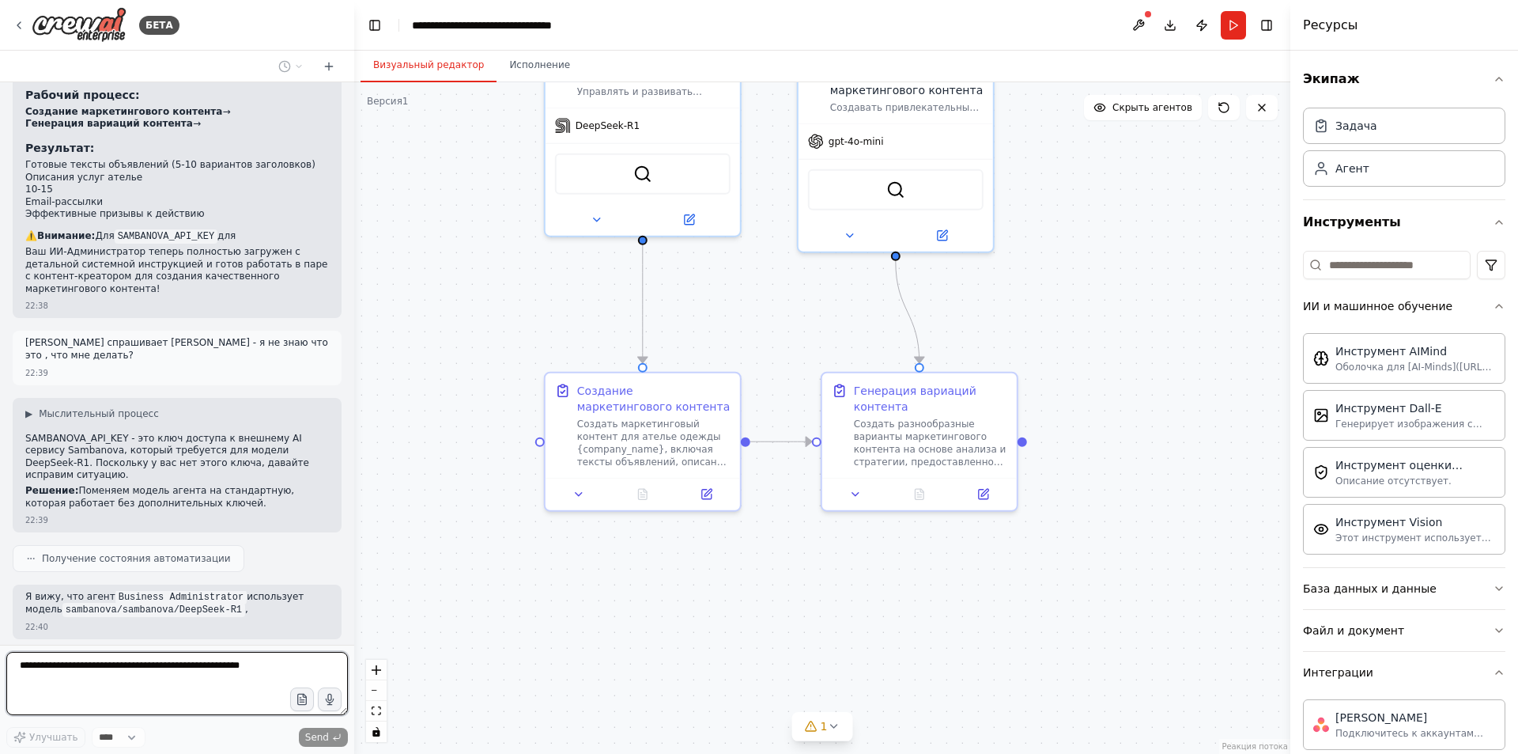
scroll to position [2550, 0]
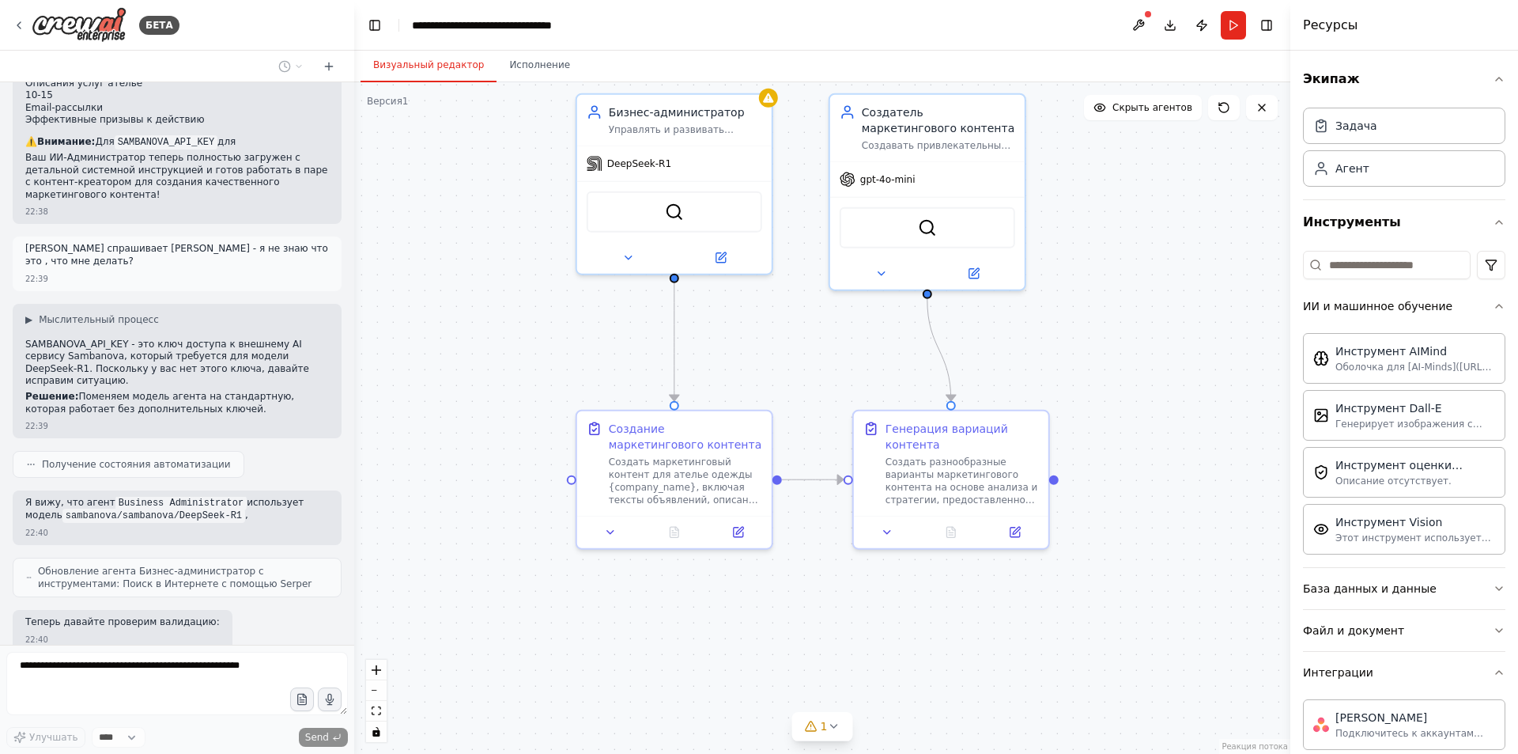
drag, startPoint x: 436, startPoint y: 350, endPoint x: 467, endPoint y: 388, distance: 49.4
click at [467, 388] on div ".deletable-edge-delete-btn { width: 20px; height: 20px; border: 0px solid #ffff…" at bounding box center [822, 417] width 936 height 671
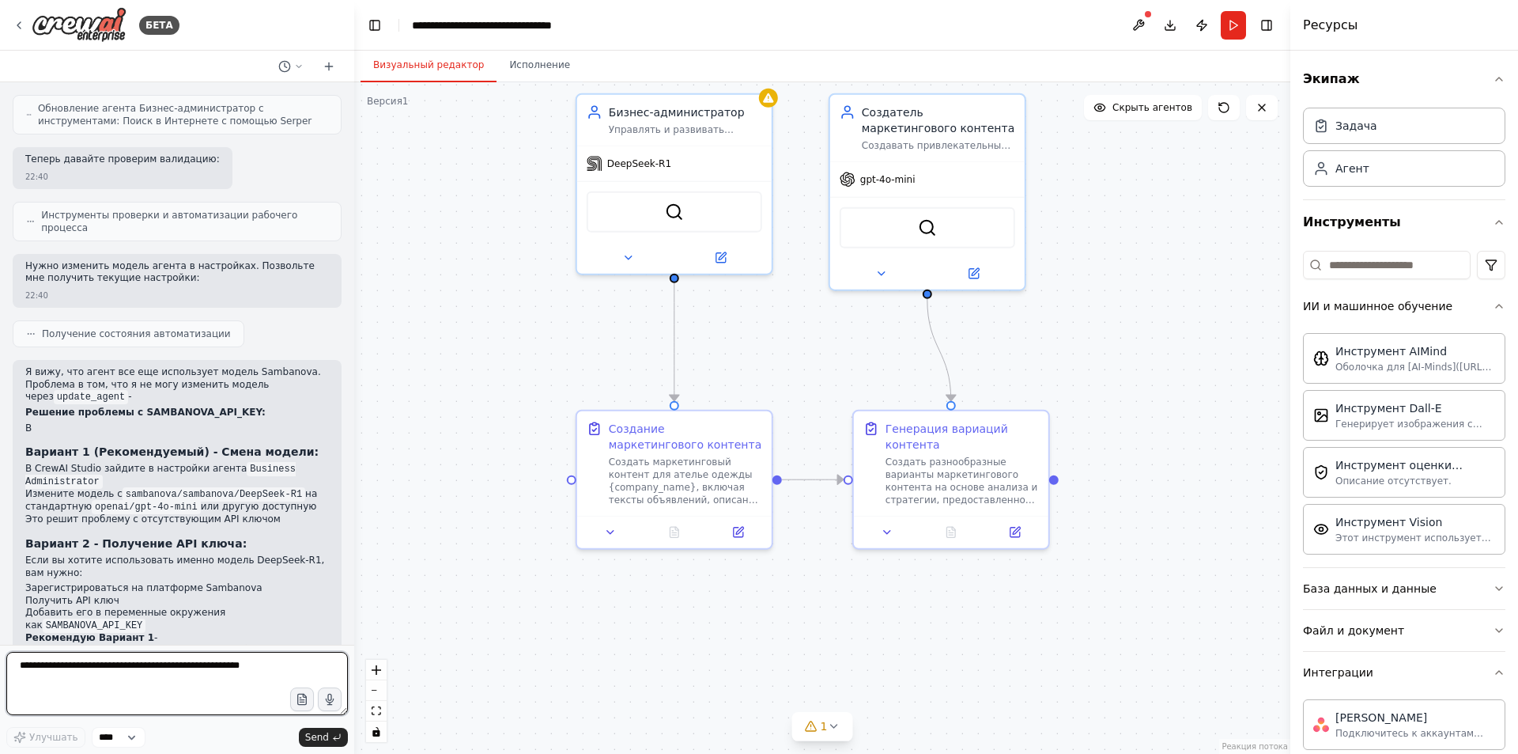
scroll to position [3015, 0]
click at [686, 162] on div "DeepSeek-R1" at bounding box center [674, 160] width 195 height 35
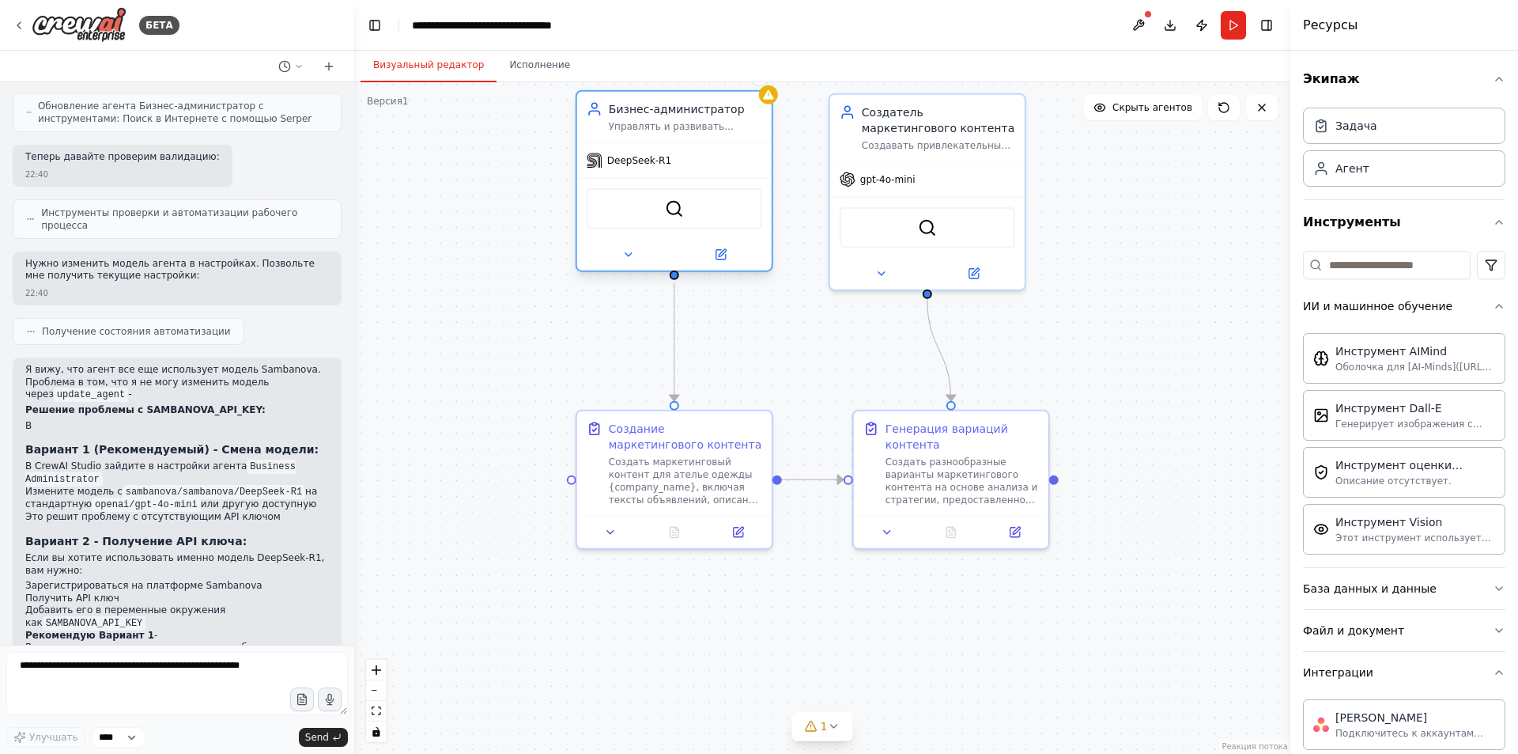
click at [701, 112] on font "Бизнес-администратор" at bounding box center [677, 109] width 136 height 13
click at [633, 260] on icon at bounding box center [628, 254] width 13 height 13
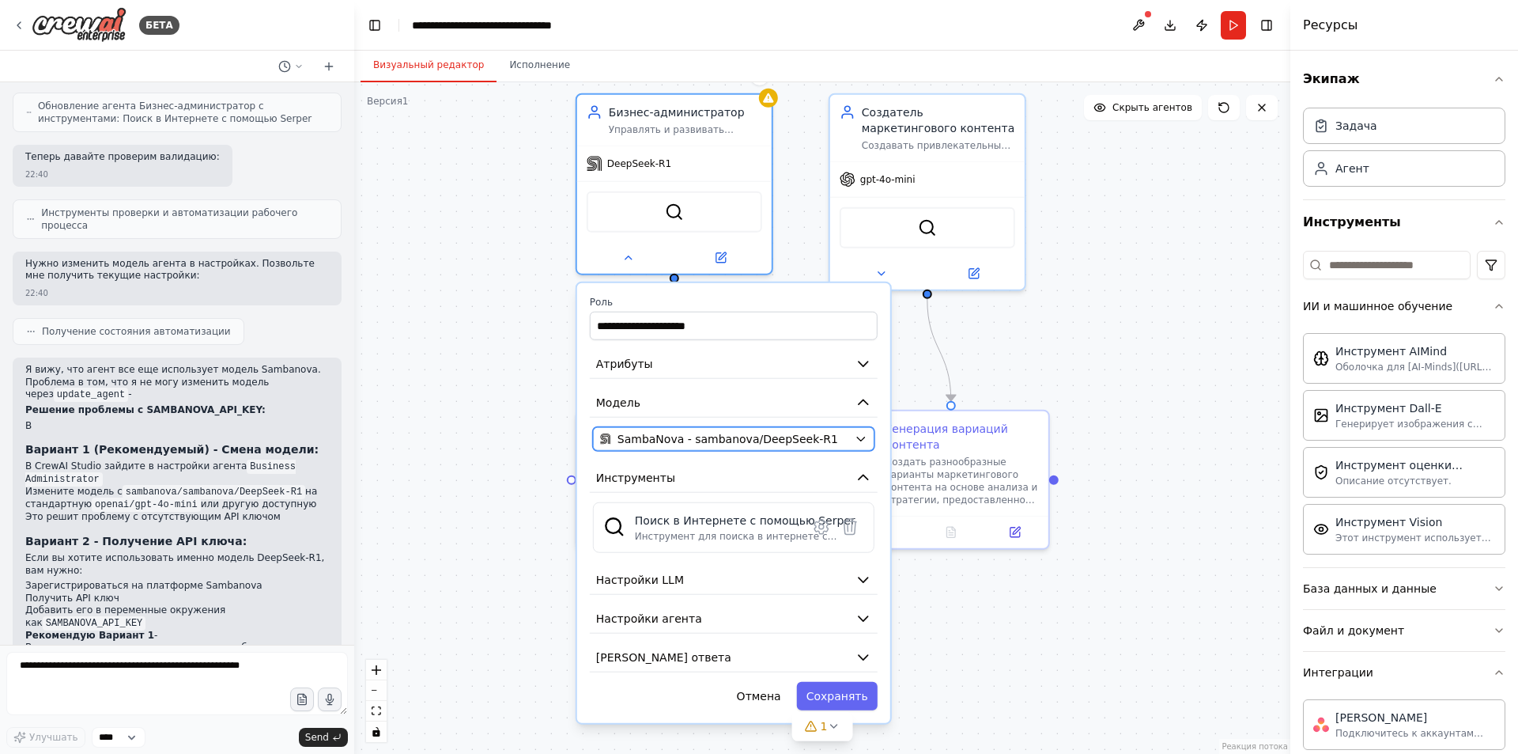
click at [850, 434] on button "SambaNova - sambanova/DeepSeek-R1" at bounding box center [734, 439] width 282 height 24
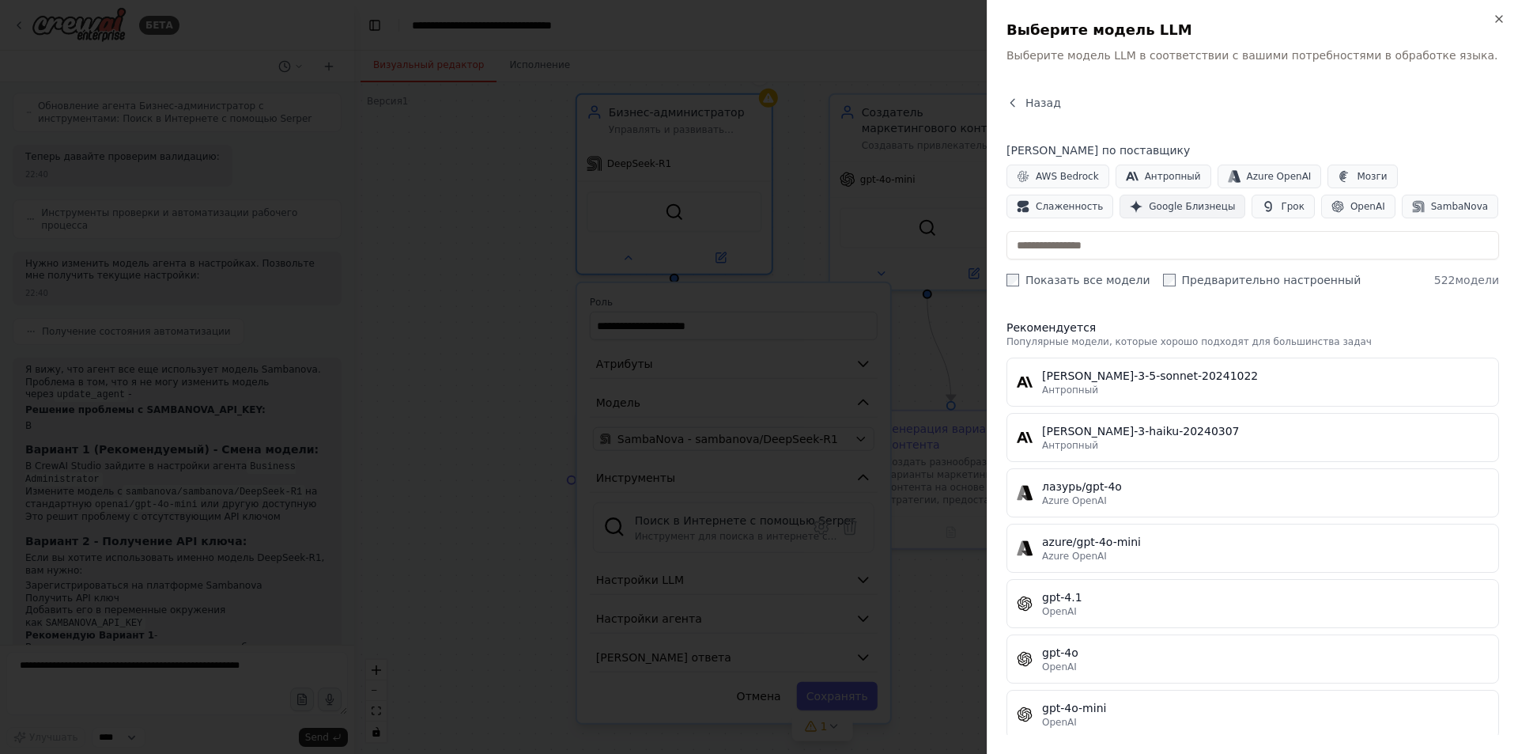
click at [1149, 207] on font "Google Близнецы" at bounding box center [1192, 206] width 86 height 11
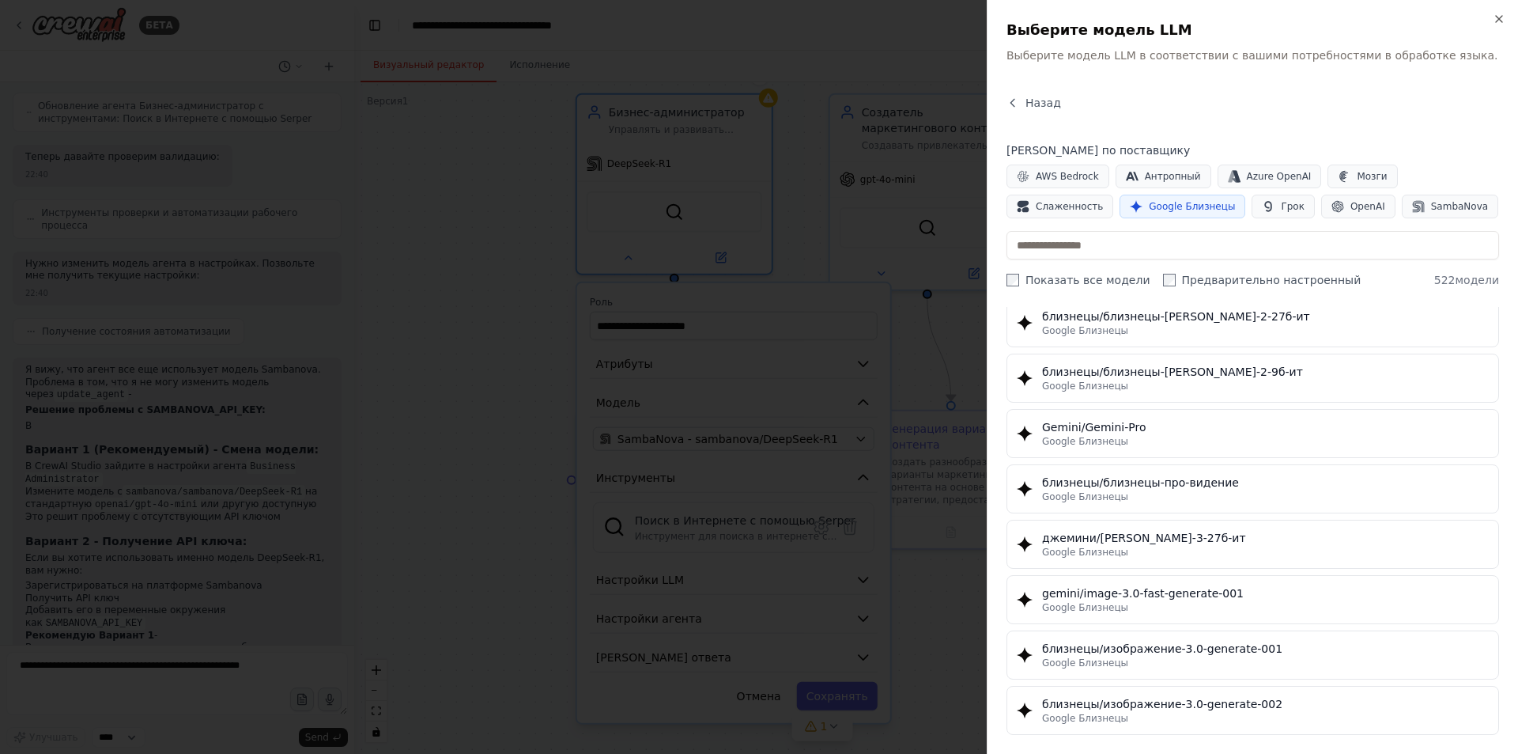
scroll to position [2144, 0]
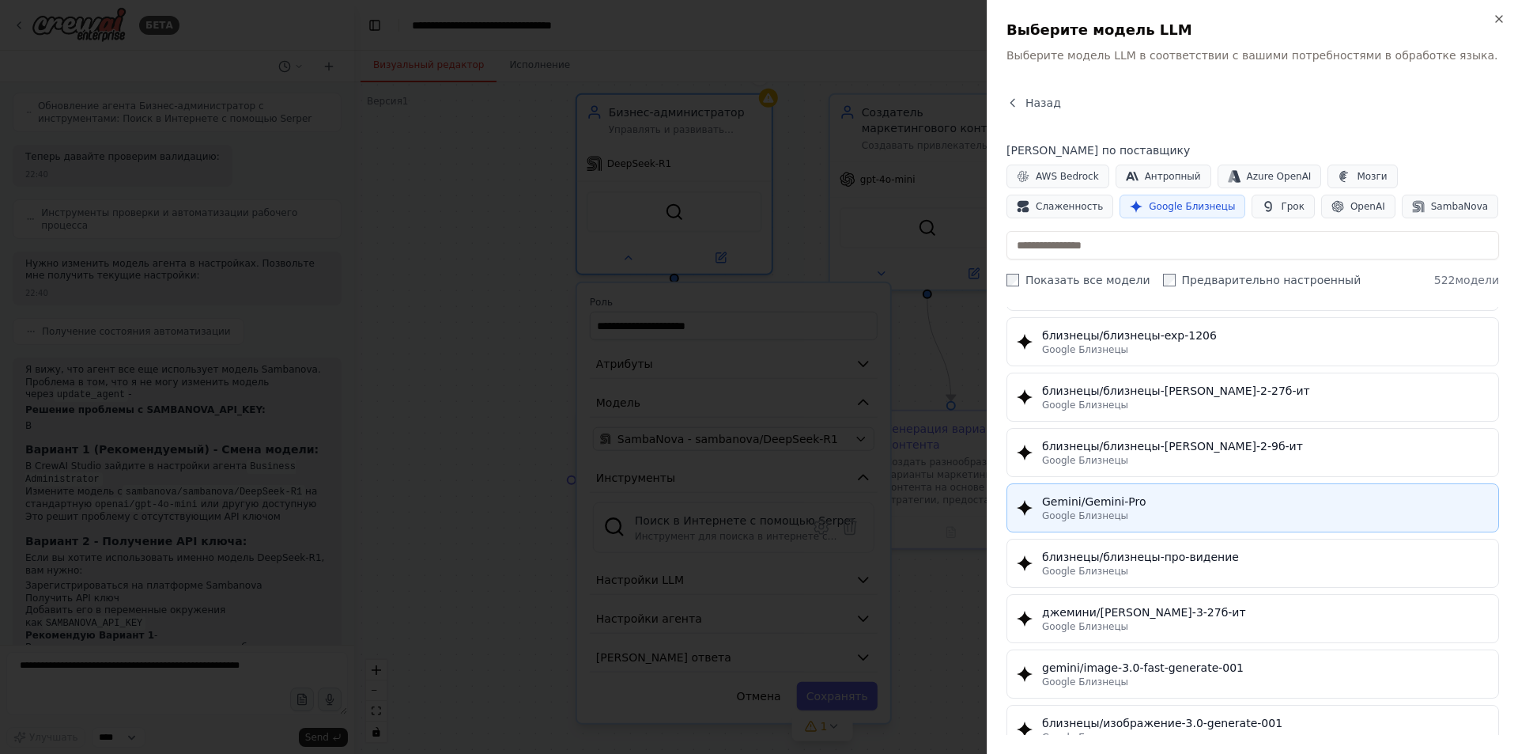
click at [1177, 500] on div "Gemini/Gemini-Pro" at bounding box center [1265, 501] width 447 height 16
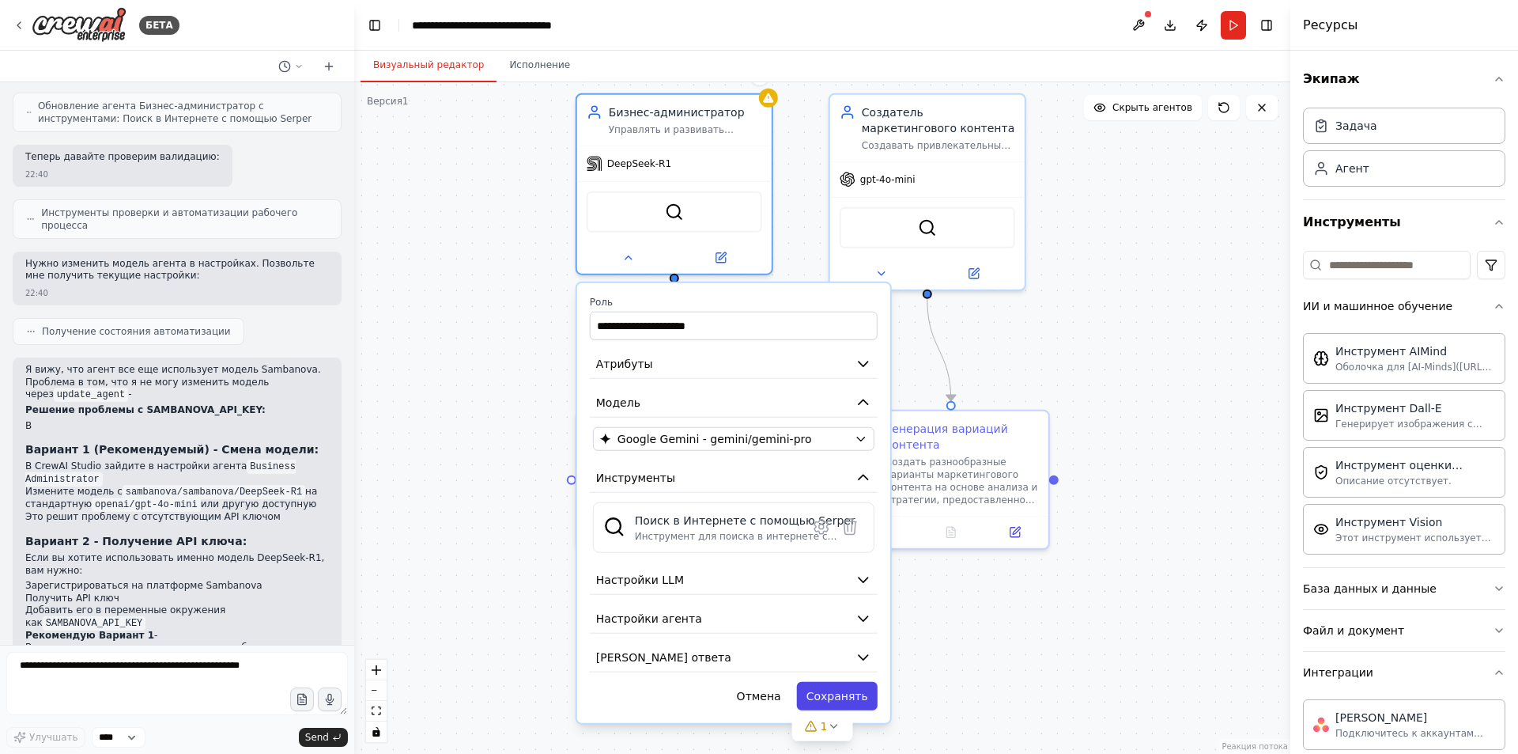
click at [837, 694] on font "Сохранять" at bounding box center [838, 696] width 62 height 13
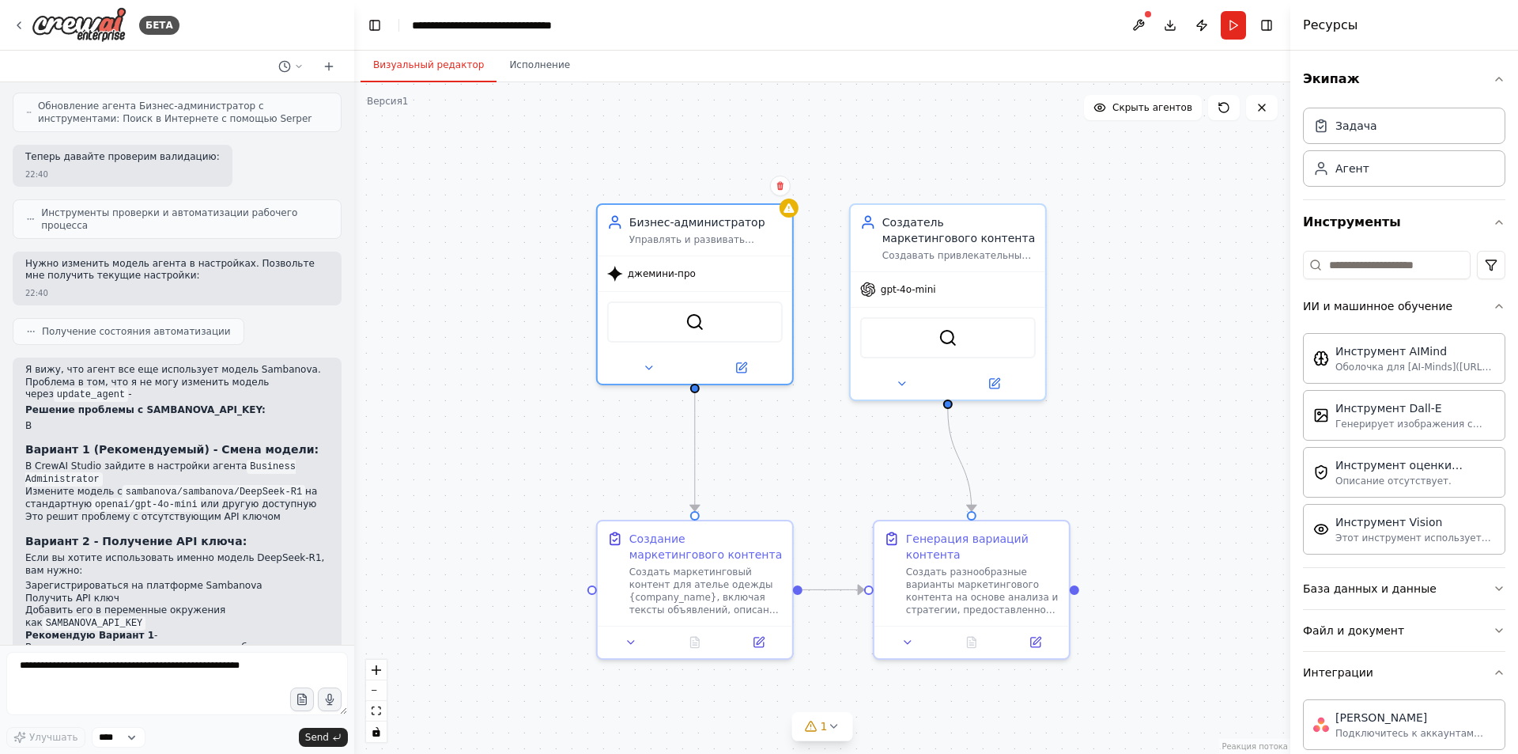
drag, startPoint x: 790, startPoint y: 213, endPoint x: 815, endPoint y: 352, distance: 141.5
click at [815, 352] on div ".deletable-edge-delete-btn { width: 20px; height: 20px; border: 0px solid #ffff…" at bounding box center [822, 417] width 936 height 671
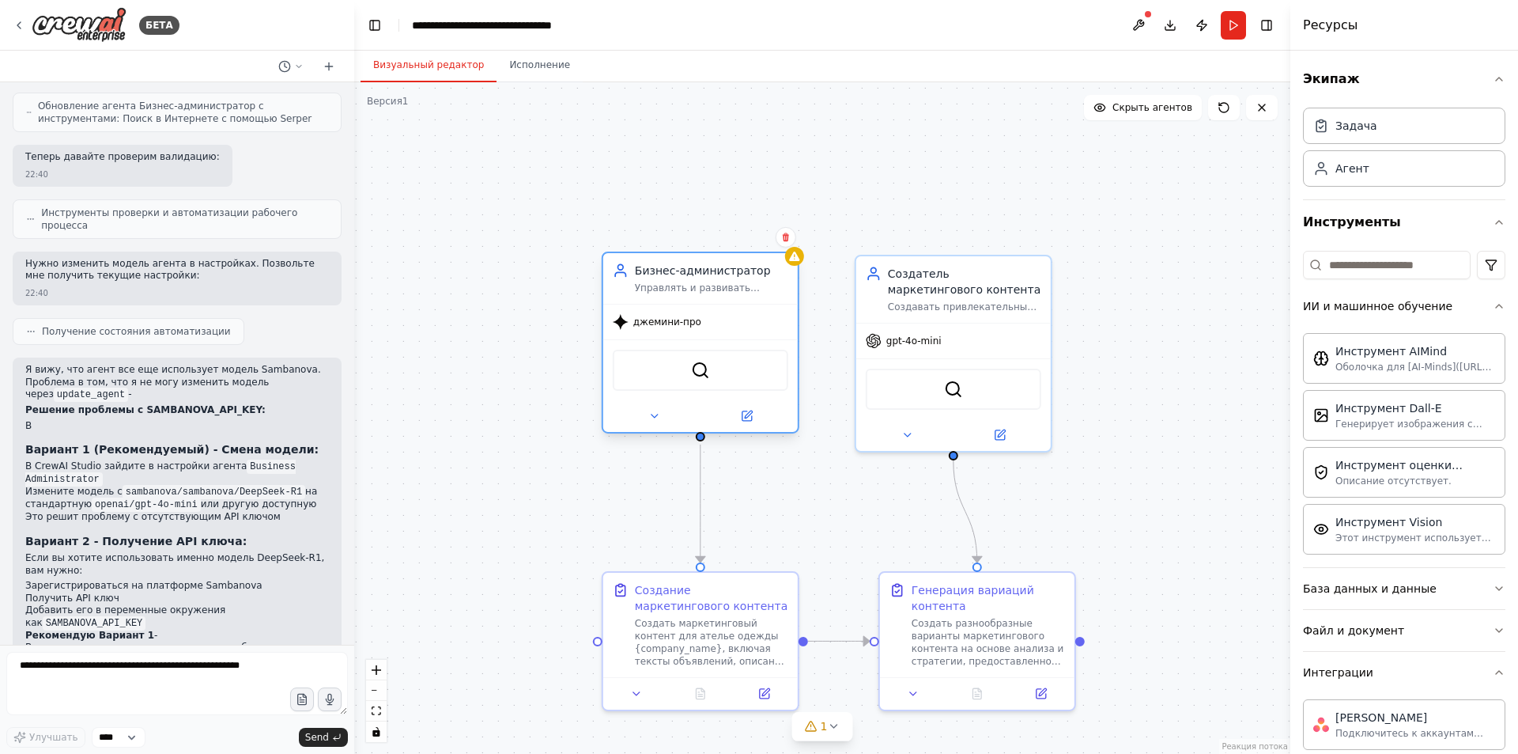
click at [699, 327] on div "джемини-про" at bounding box center [700, 321] width 195 height 35
click at [645, 420] on button at bounding box center [654, 415] width 89 height 19
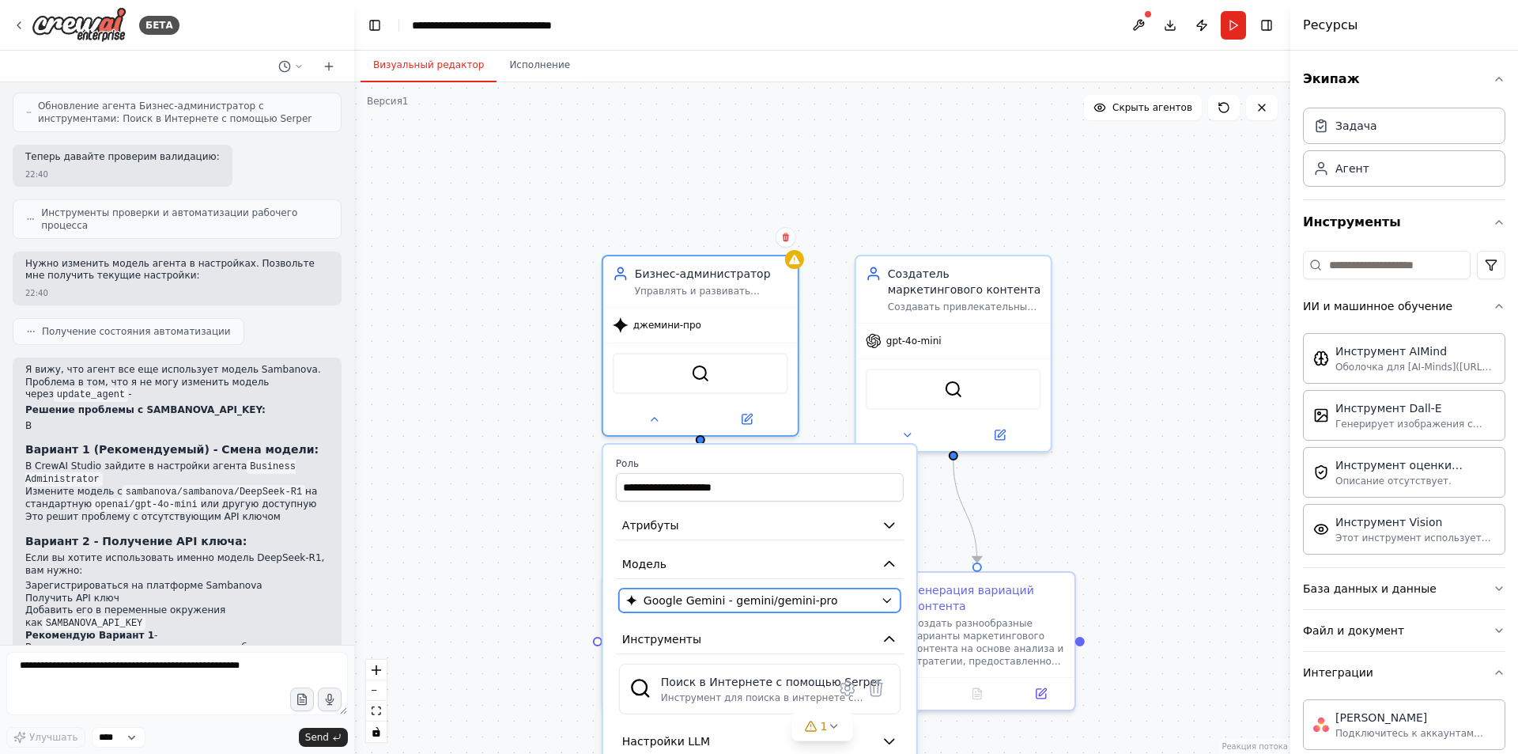
click at [697, 604] on span "Google Gemini - gemini/gemini-pro" at bounding box center [741, 600] width 195 height 16
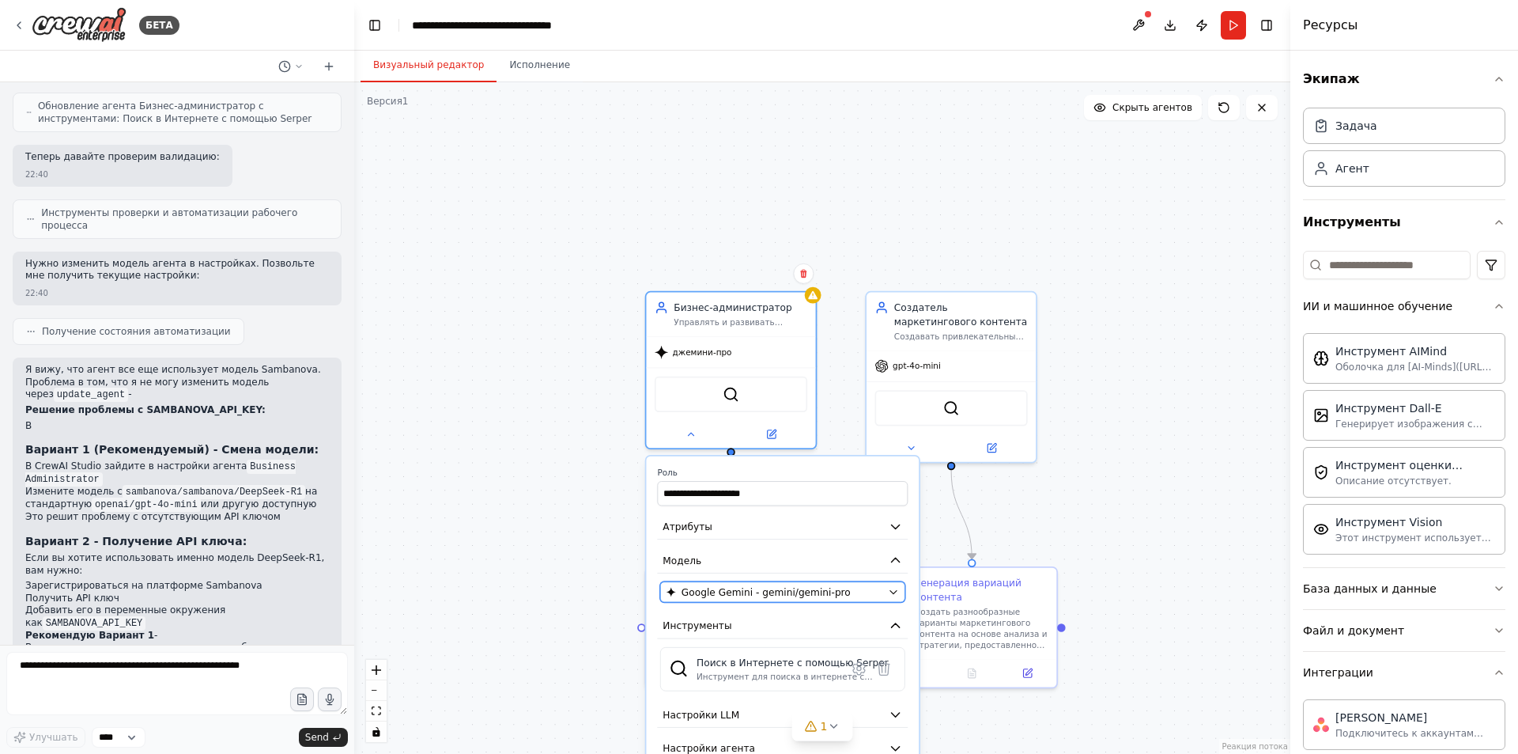
click at [888, 592] on button "Google Gemini - gemini/gemini-pro" at bounding box center [782, 591] width 245 height 21
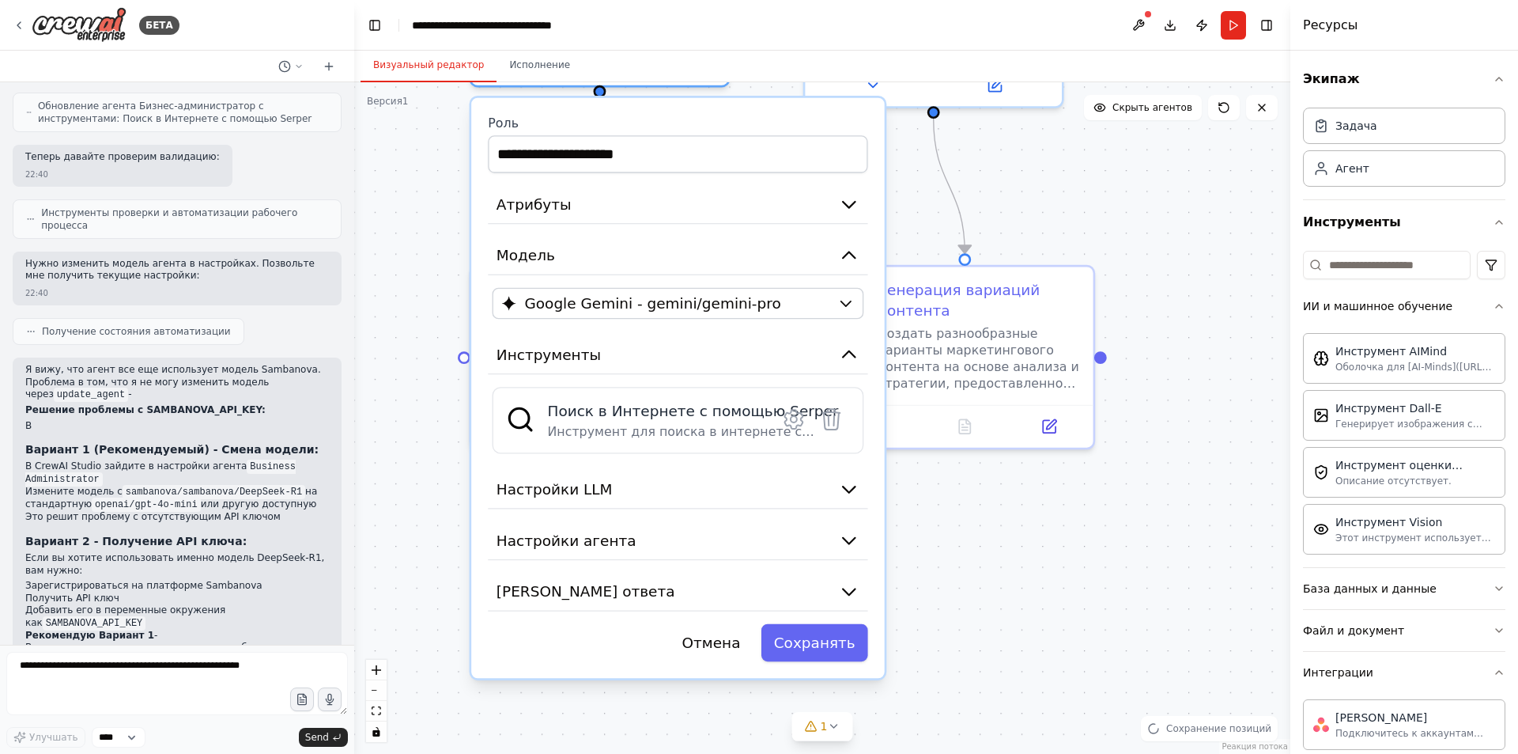
drag, startPoint x: 1091, startPoint y: 507, endPoint x: 1149, endPoint y: 157, distance: 354.3
click at [1149, 157] on div ".deletable-edge-delete-btn { width: 20px; height: 20px; border: 0px solid #ffff…" at bounding box center [822, 417] width 936 height 671
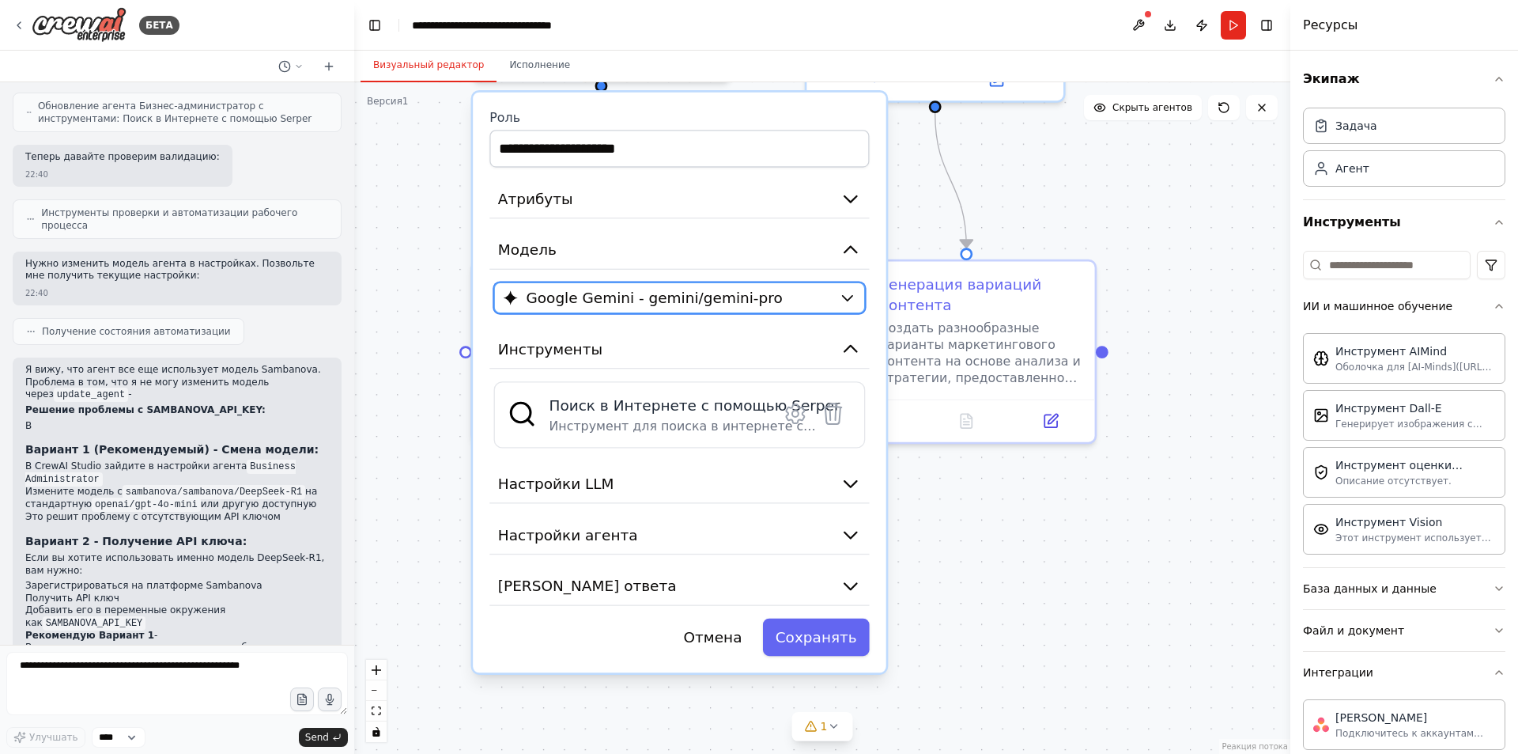
click at [660, 295] on span "Google Gemini - gemini/gemini-pro" at bounding box center [654, 297] width 256 height 21
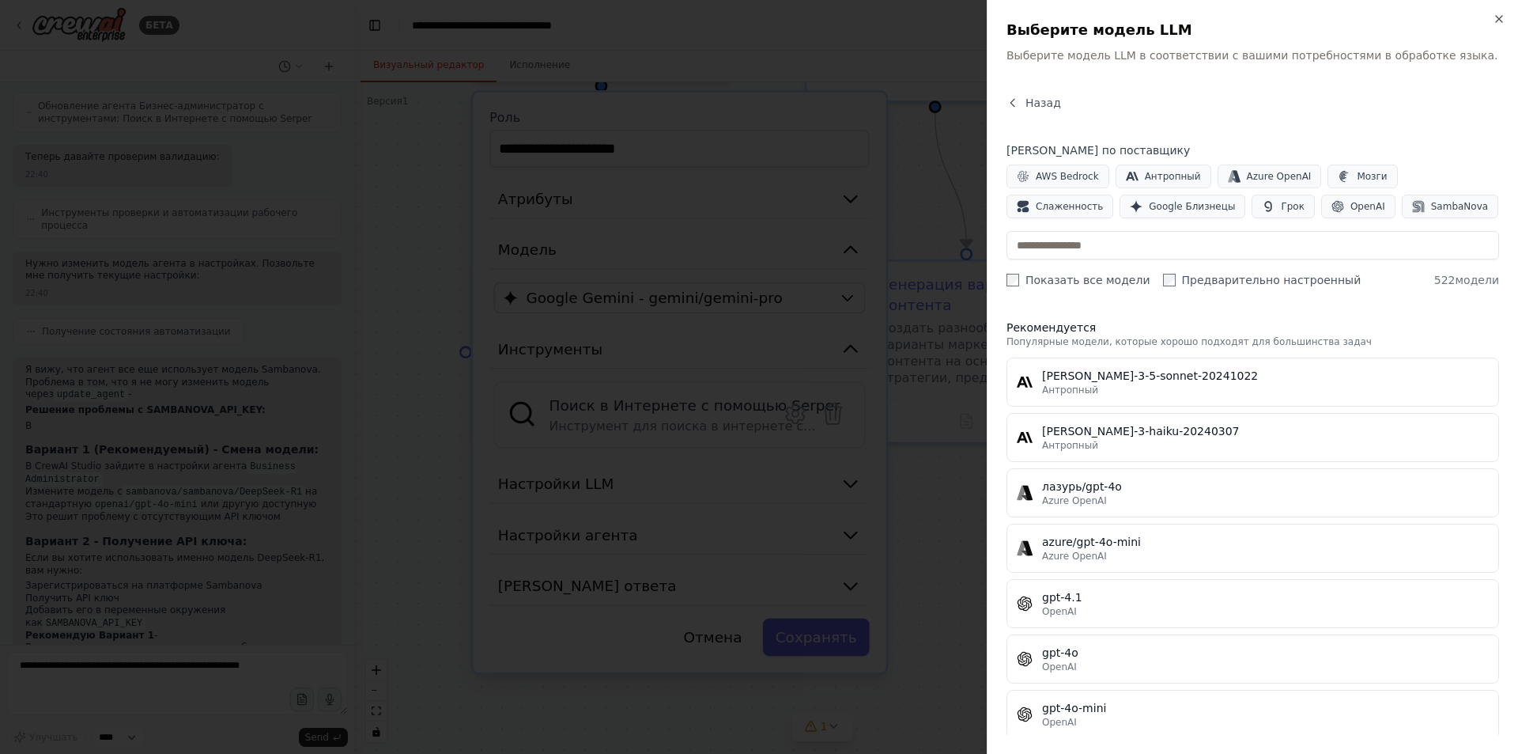
click at [1129, 283] on font "Показать все модели" at bounding box center [1088, 280] width 125 height 13
click at [1163, 282] on label "Предварительно настроенный" at bounding box center [1262, 280] width 198 height 16
click at [1351, 207] on font "OpenAI" at bounding box center [1368, 206] width 35 height 11
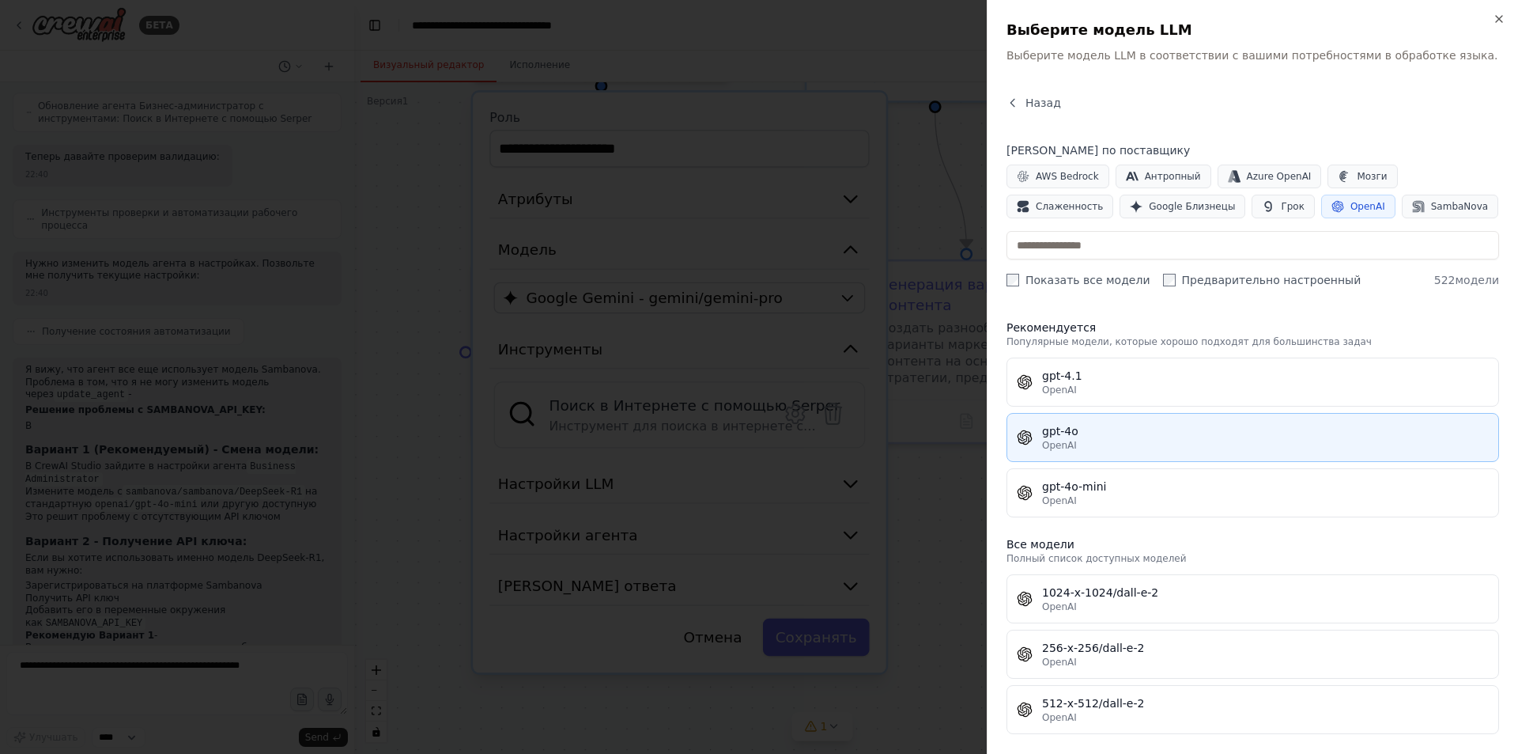
click at [1100, 429] on div "gpt-4o" at bounding box center [1265, 431] width 447 height 16
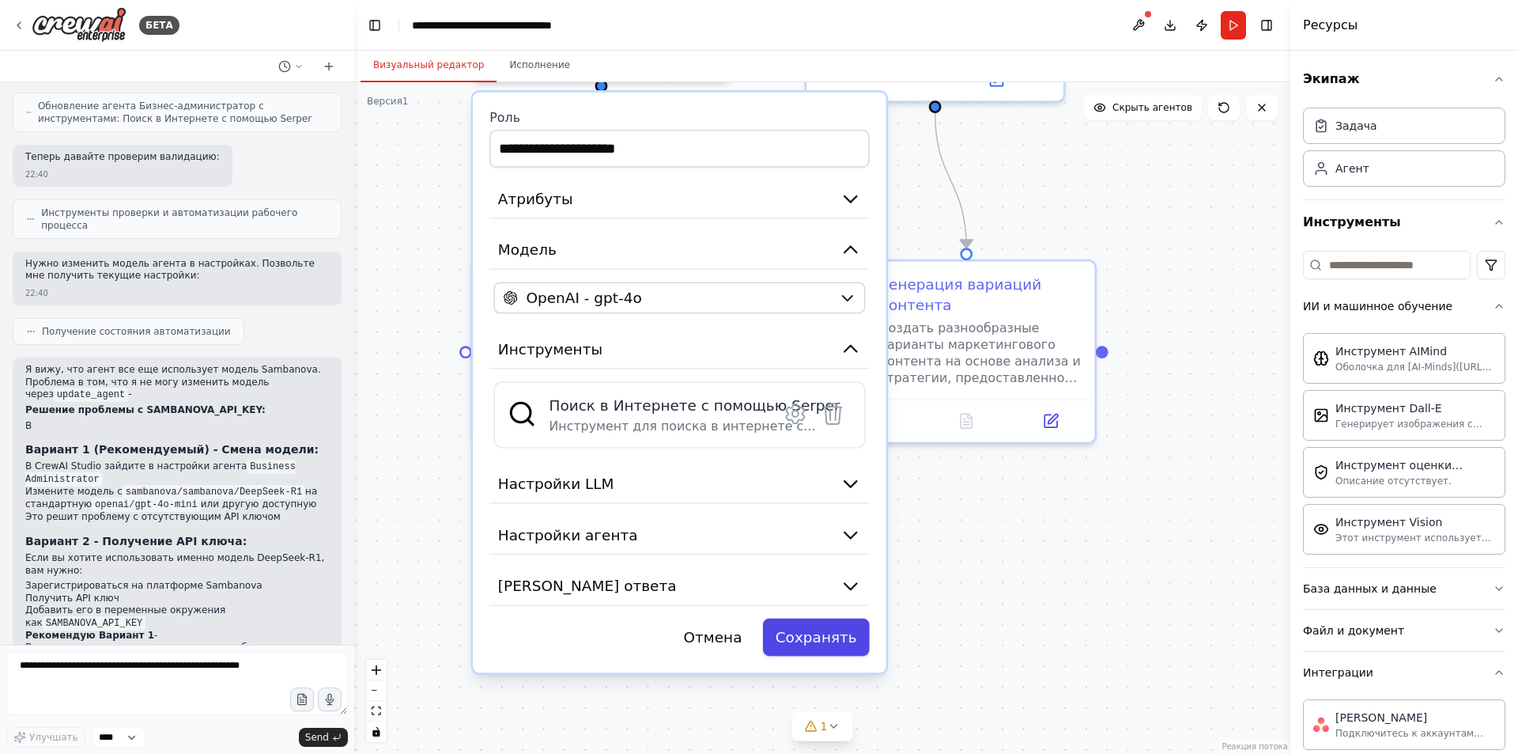
click at [807, 630] on font "Сохранять" at bounding box center [816, 637] width 81 height 17
click at [835, 633] on font "Сохранять" at bounding box center [816, 637] width 81 height 17
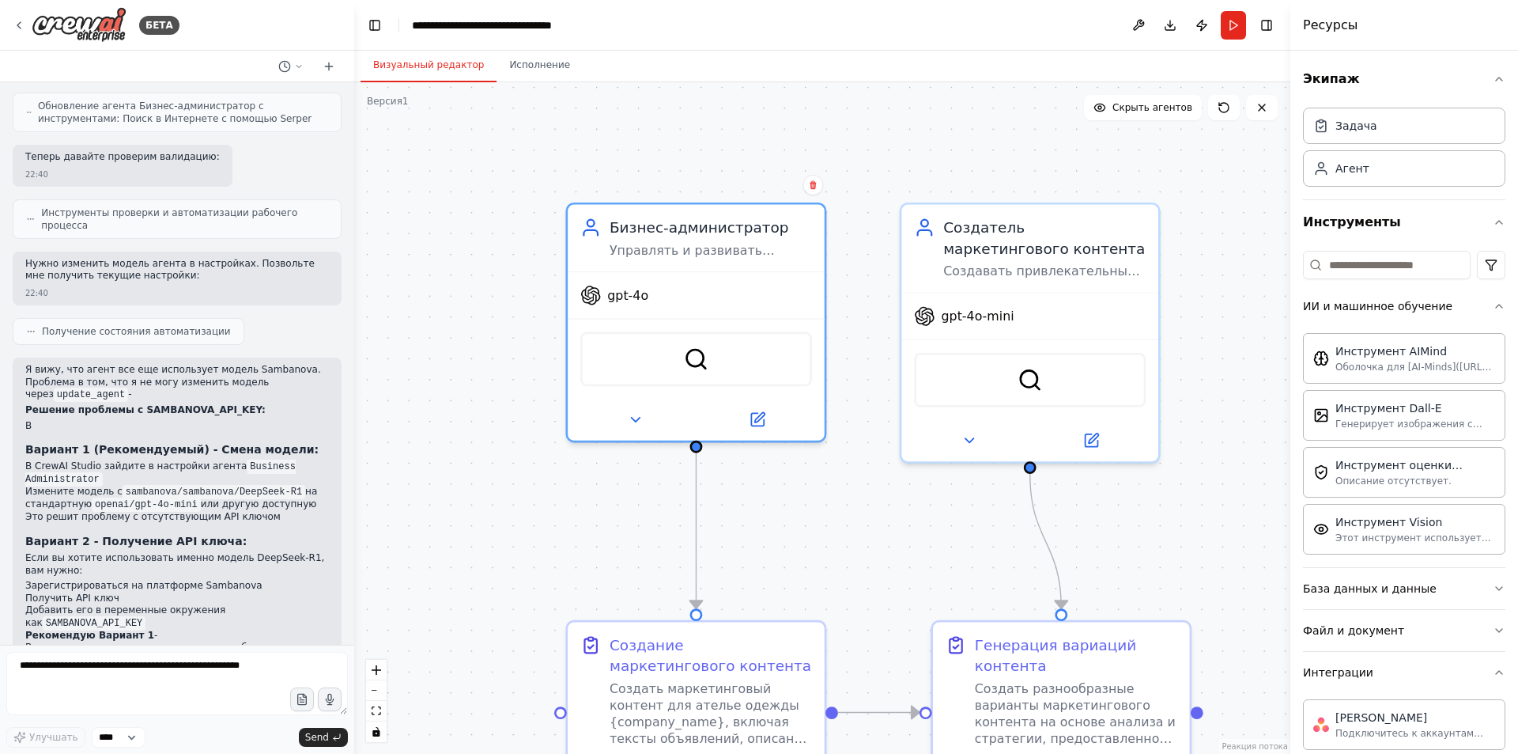
drag, startPoint x: 747, startPoint y: 171, endPoint x: 841, endPoint y: 531, distance: 372.9
click at [841, 531] on div ".deletable-edge-delete-btn { width: 20px; height: 20px; border: 0px solid #ffff…" at bounding box center [822, 417] width 936 height 671
click at [150, 675] on textarea at bounding box center [177, 683] width 342 height 63
type textarea "******"
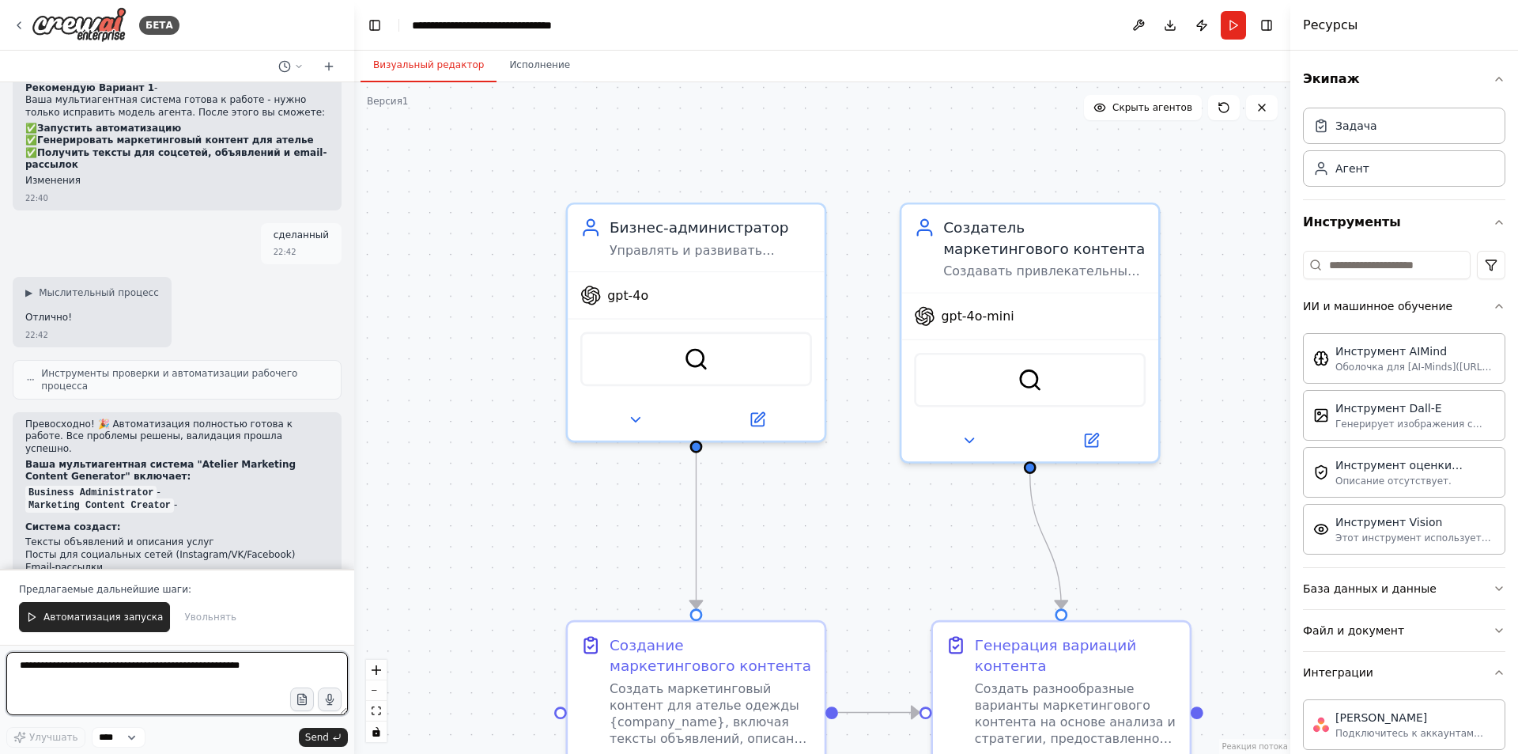
scroll to position [3538, 0]
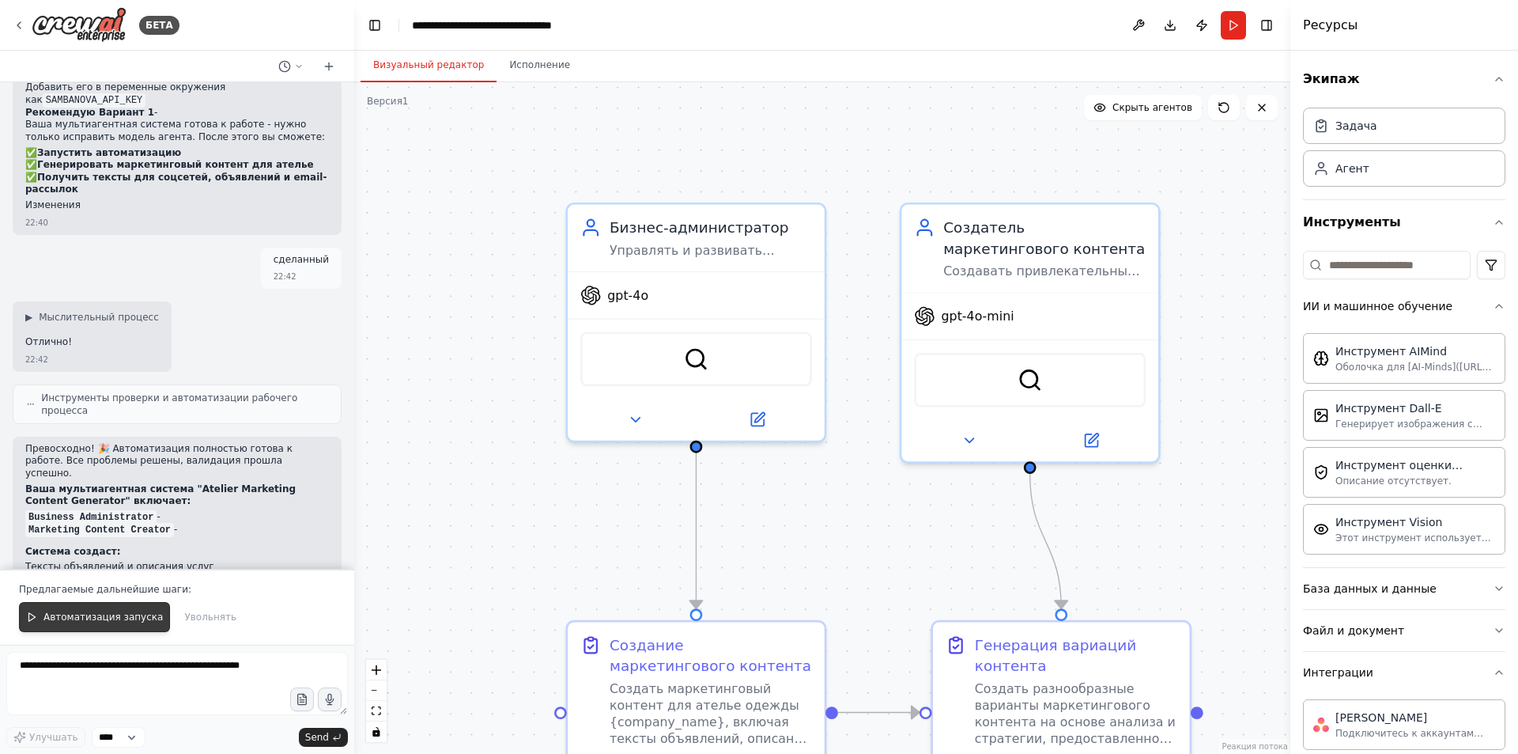
click at [71, 626] on button "Автоматизация запуска" at bounding box center [94, 617] width 151 height 30
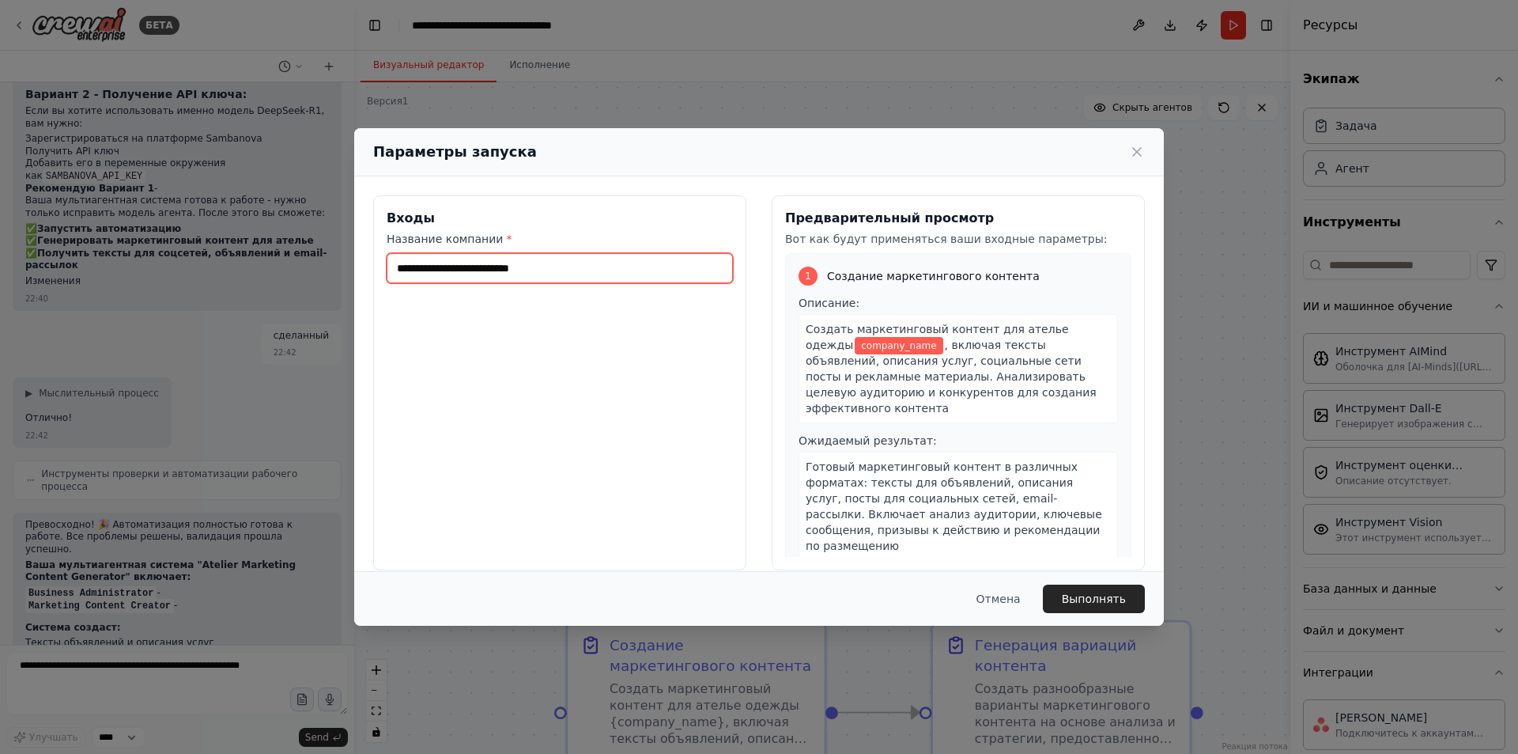
click at [453, 270] on input "Название компании *" at bounding box center [560, 268] width 346 height 30
type input "*"
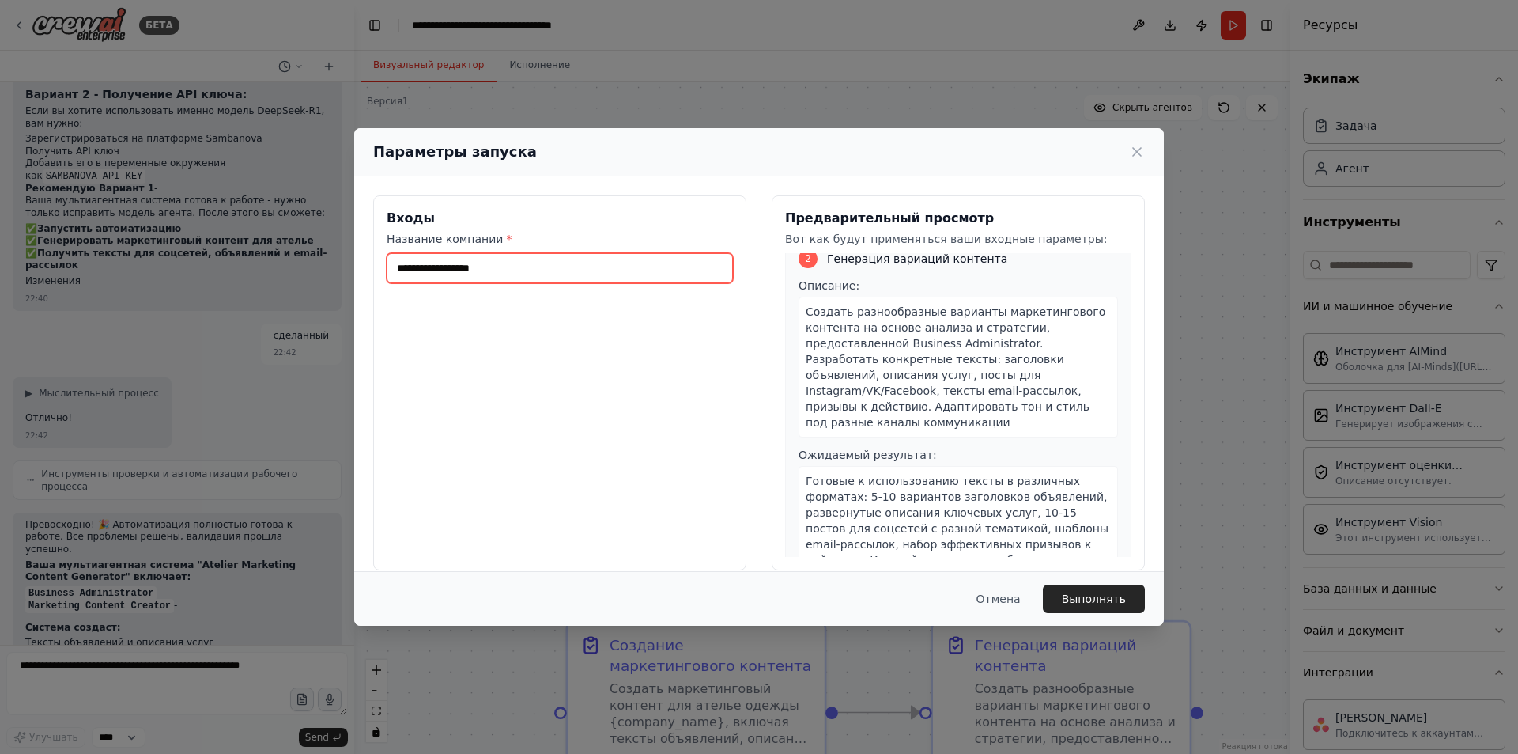
scroll to position [18, 0]
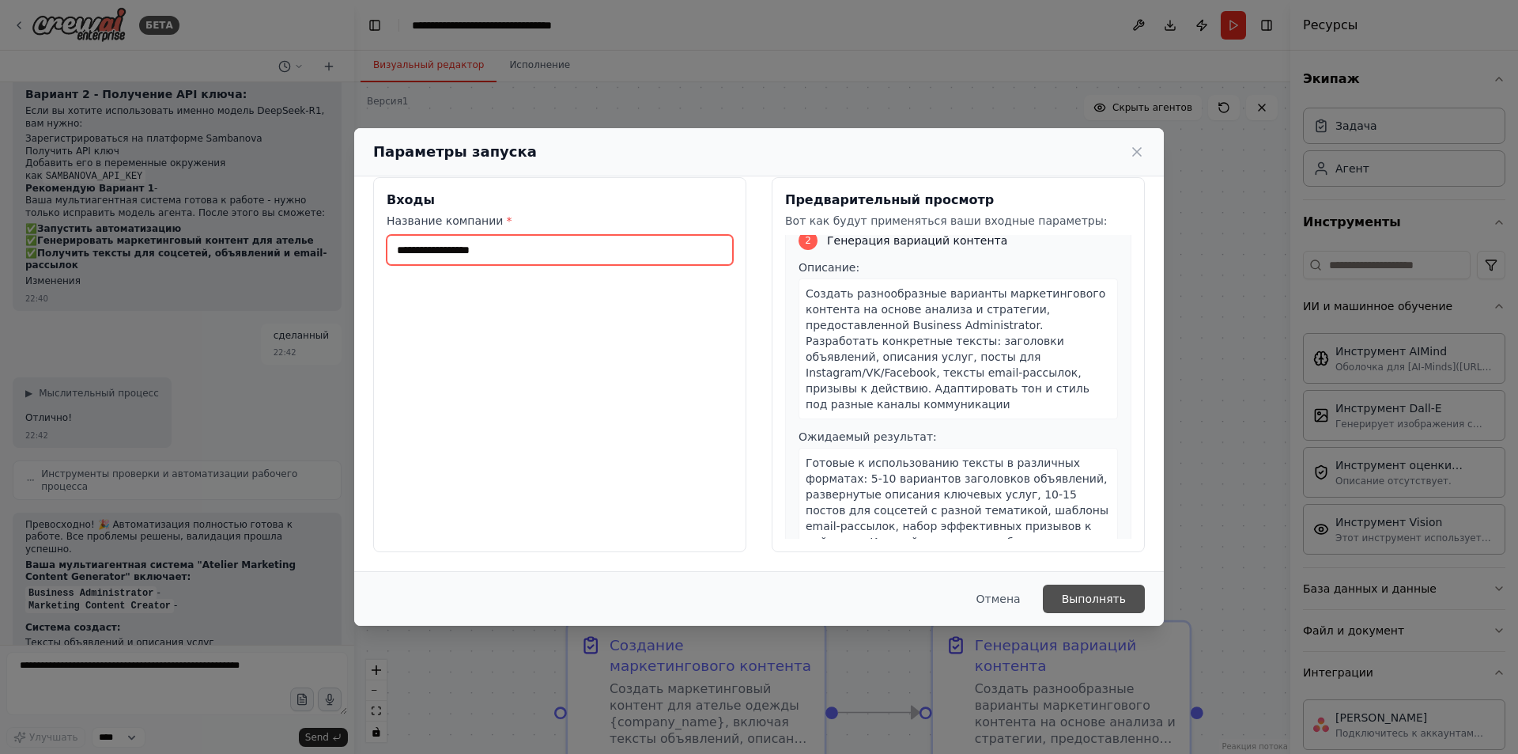
type input "**********"
click at [1083, 592] on font "Выполнять" at bounding box center [1094, 598] width 64 height 13
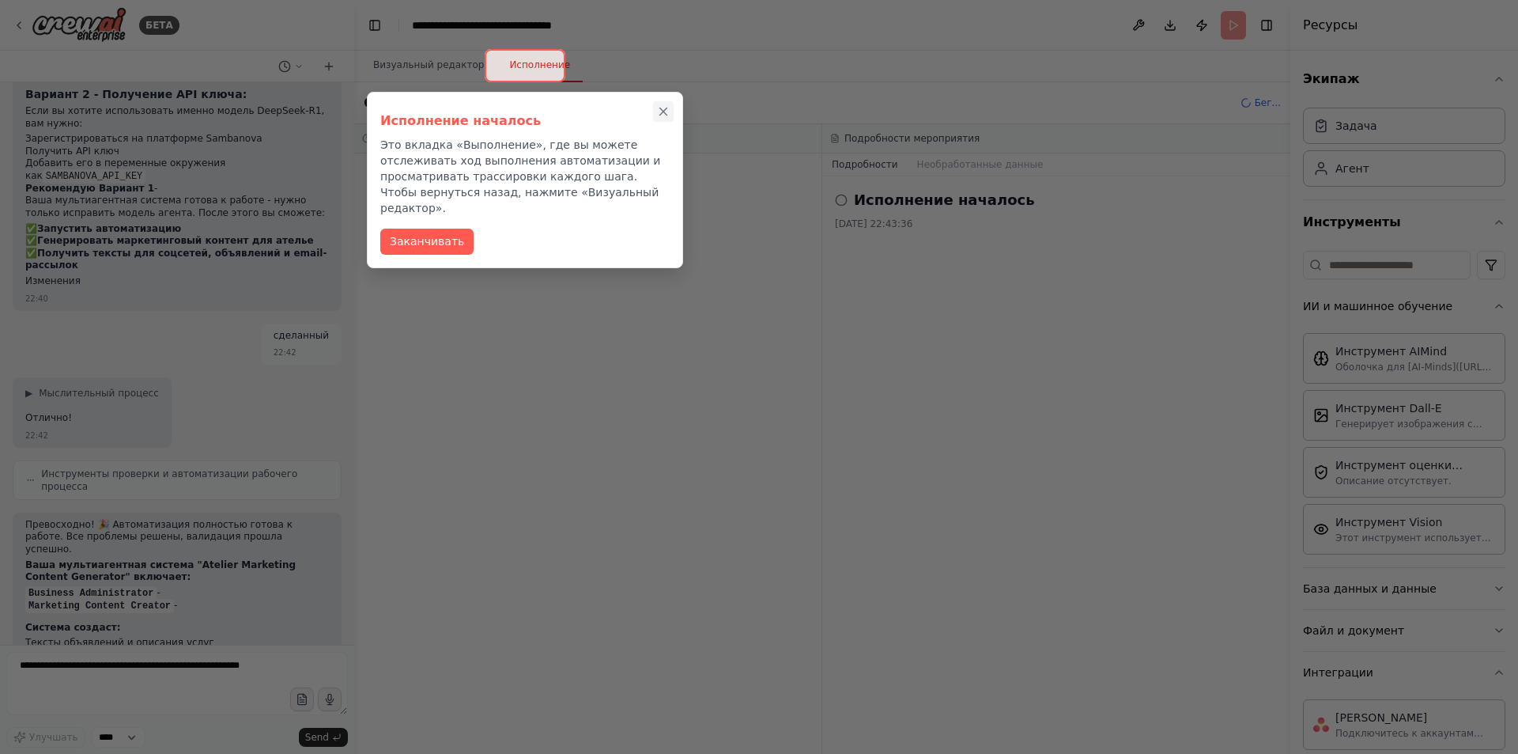
click at [665, 112] on icon "Закрыть пошаговое руководство" at bounding box center [663, 111] width 14 height 14
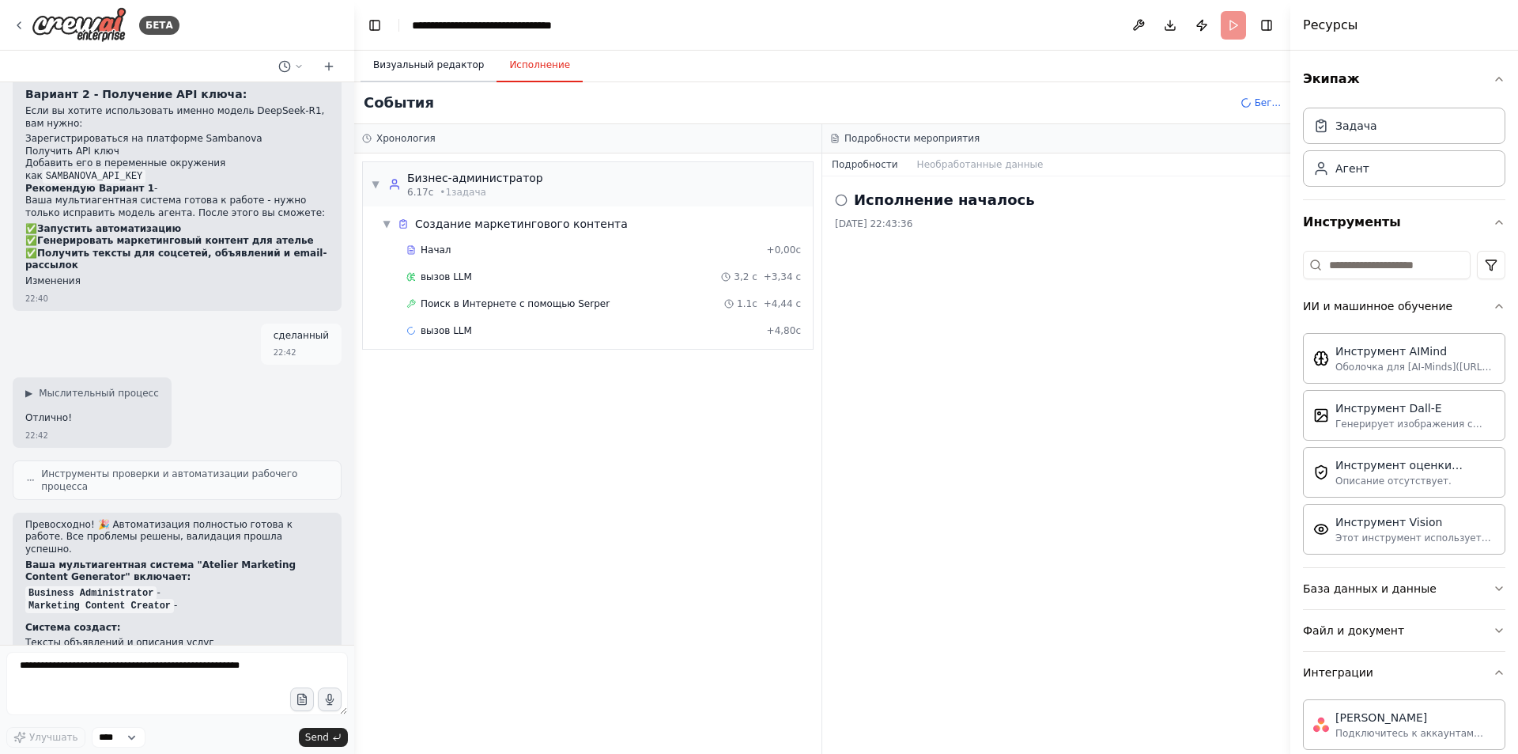
click at [456, 77] on button "Визуальный редактор" at bounding box center [429, 65] width 136 height 33
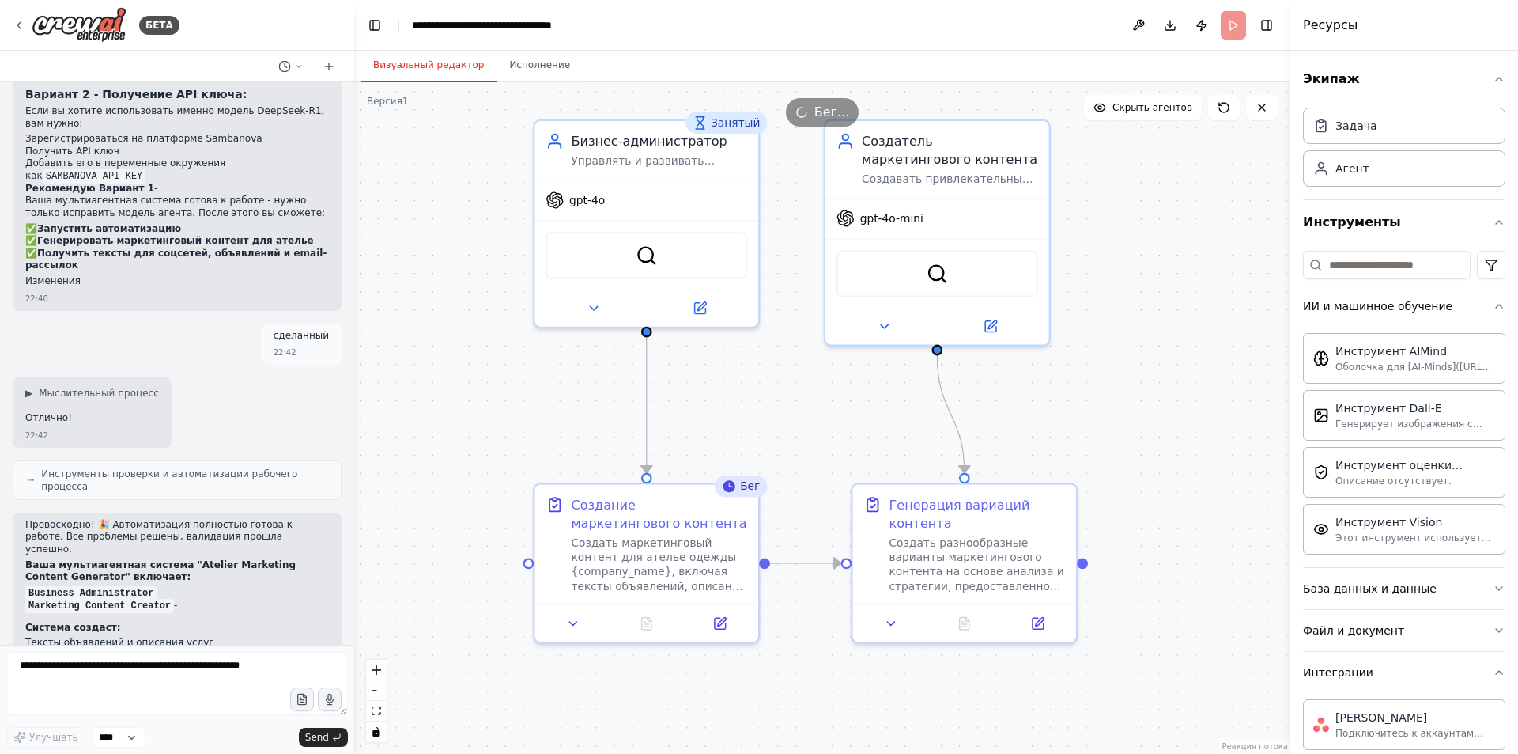
drag, startPoint x: 871, startPoint y: 459, endPoint x: 805, endPoint y: 358, distance: 121.1
click at [805, 358] on div ".deletable-edge-delete-btn { width: 20px; height: 20px; border: 0px solid #ffff…" at bounding box center [822, 417] width 936 height 671
click at [523, 60] on font "Исполнение" at bounding box center [539, 64] width 61 height 11
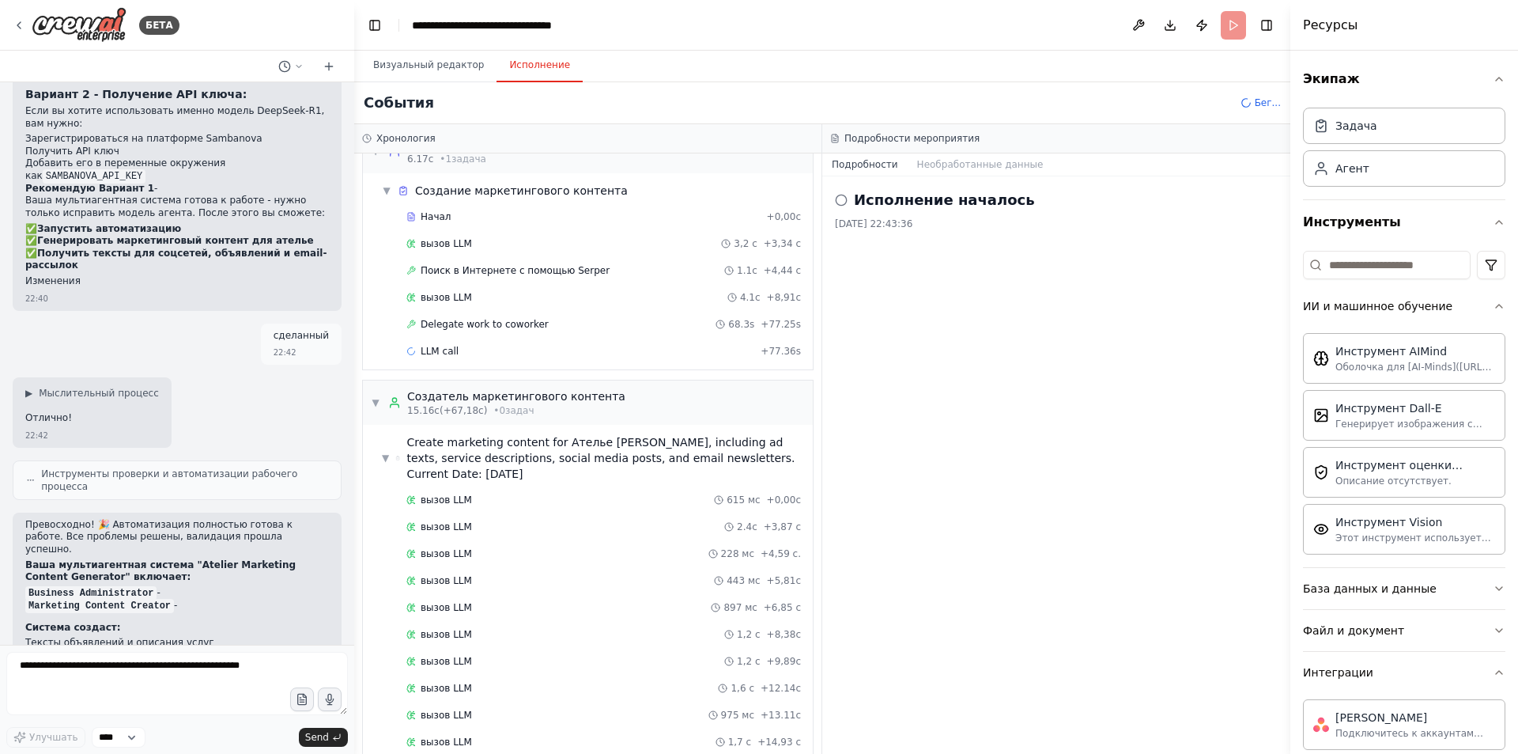
scroll to position [0, 0]
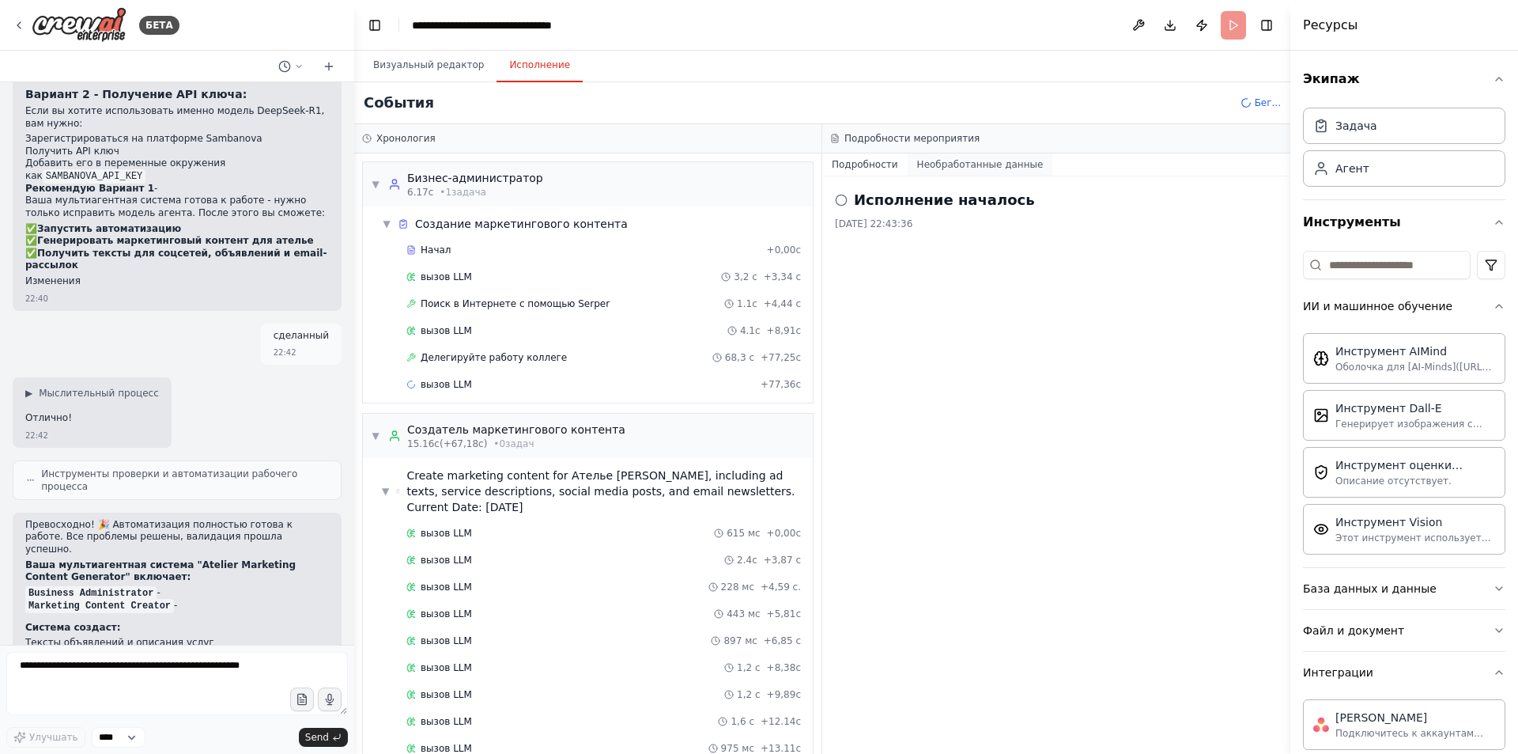
click at [1006, 164] on font "Необработанные данные" at bounding box center [980, 164] width 127 height 11
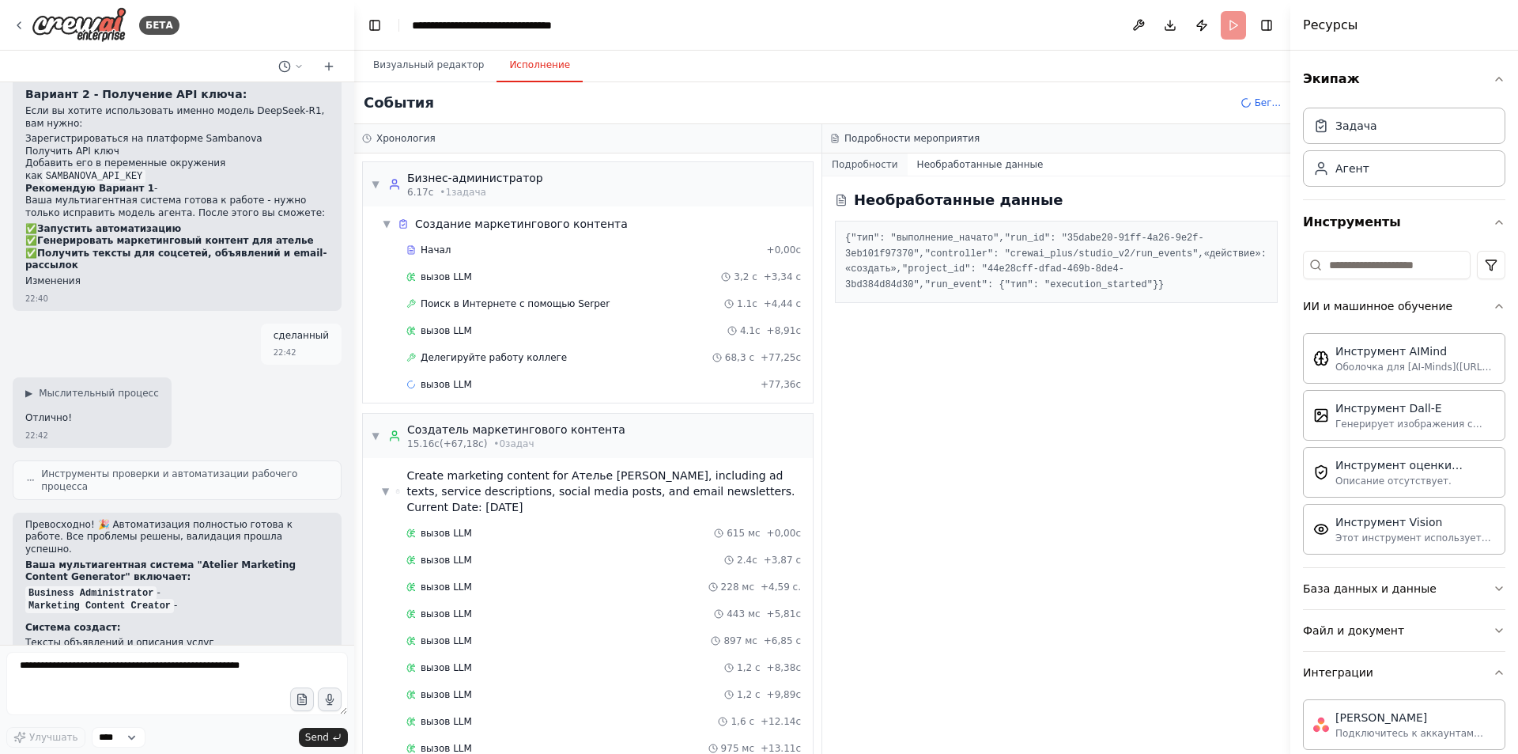
click at [885, 159] on font "Подробности" at bounding box center [865, 164] width 66 height 11
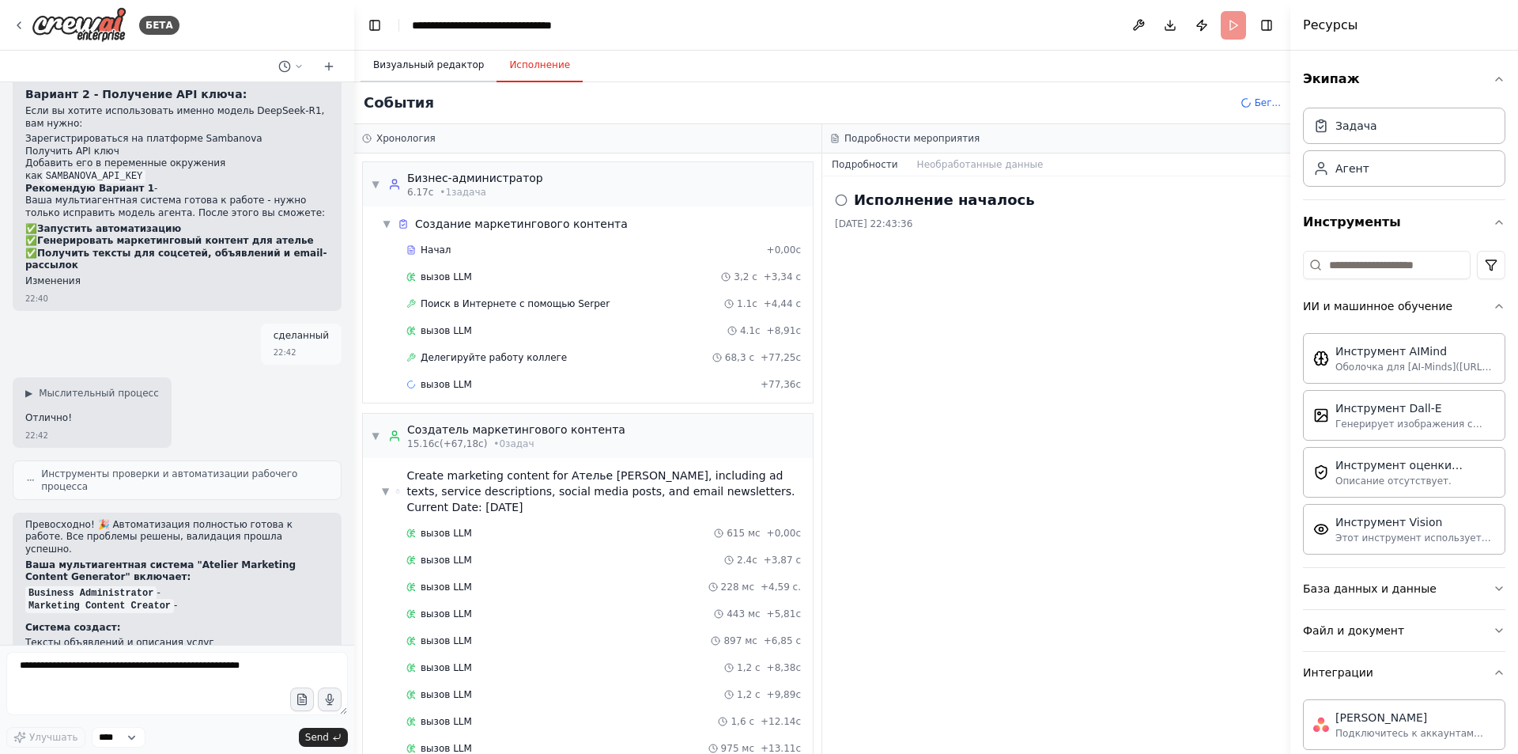
click at [413, 67] on font "Визуальный редактор" at bounding box center [428, 64] width 111 height 11
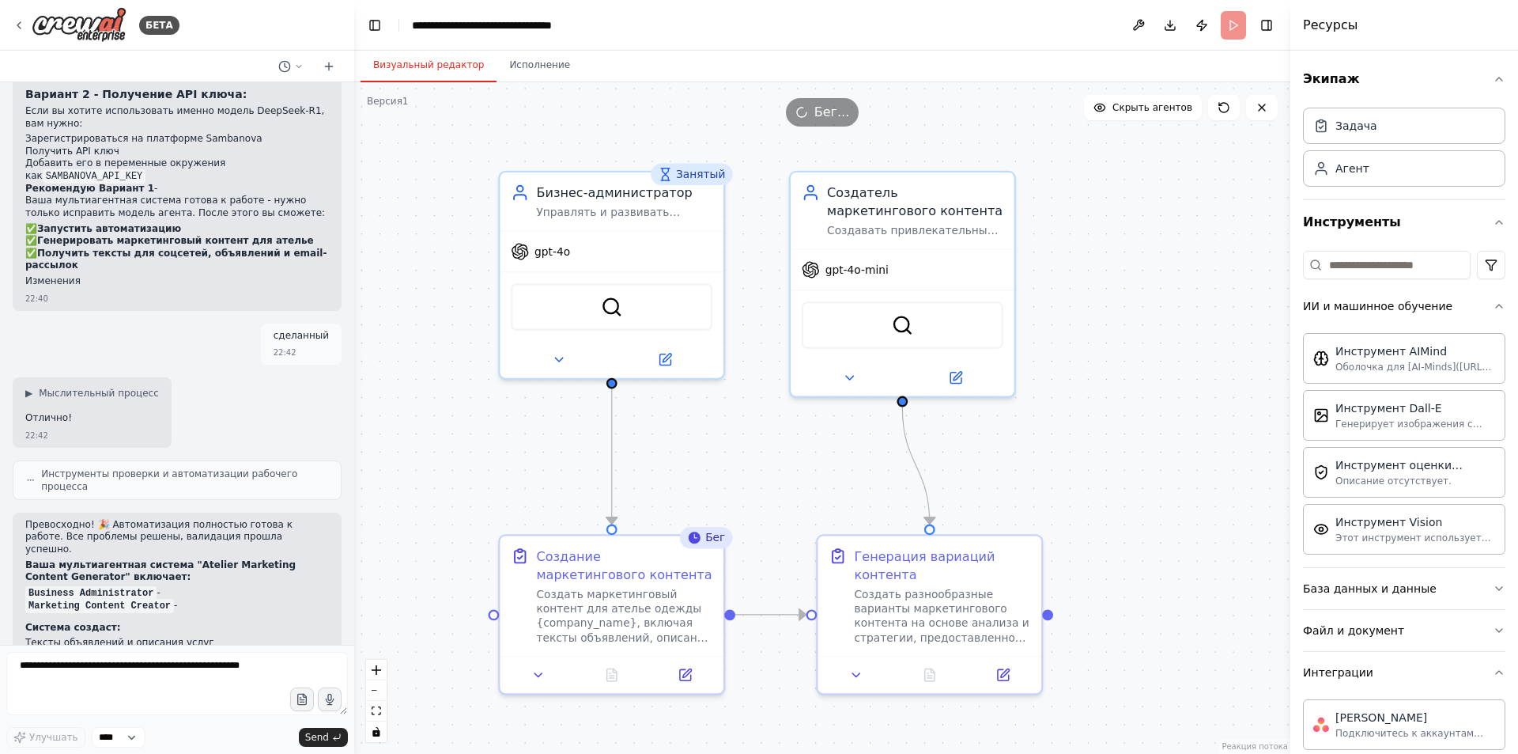
drag, startPoint x: 815, startPoint y: 223, endPoint x: 780, endPoint y: 274, distance: 62.1
click at [780, 274] on div ".deletable-edge-delete-btn { width: 20px; height: 20px; border: 0px solid #ffff…" at bounding box center [822, 417] width 936 height 671
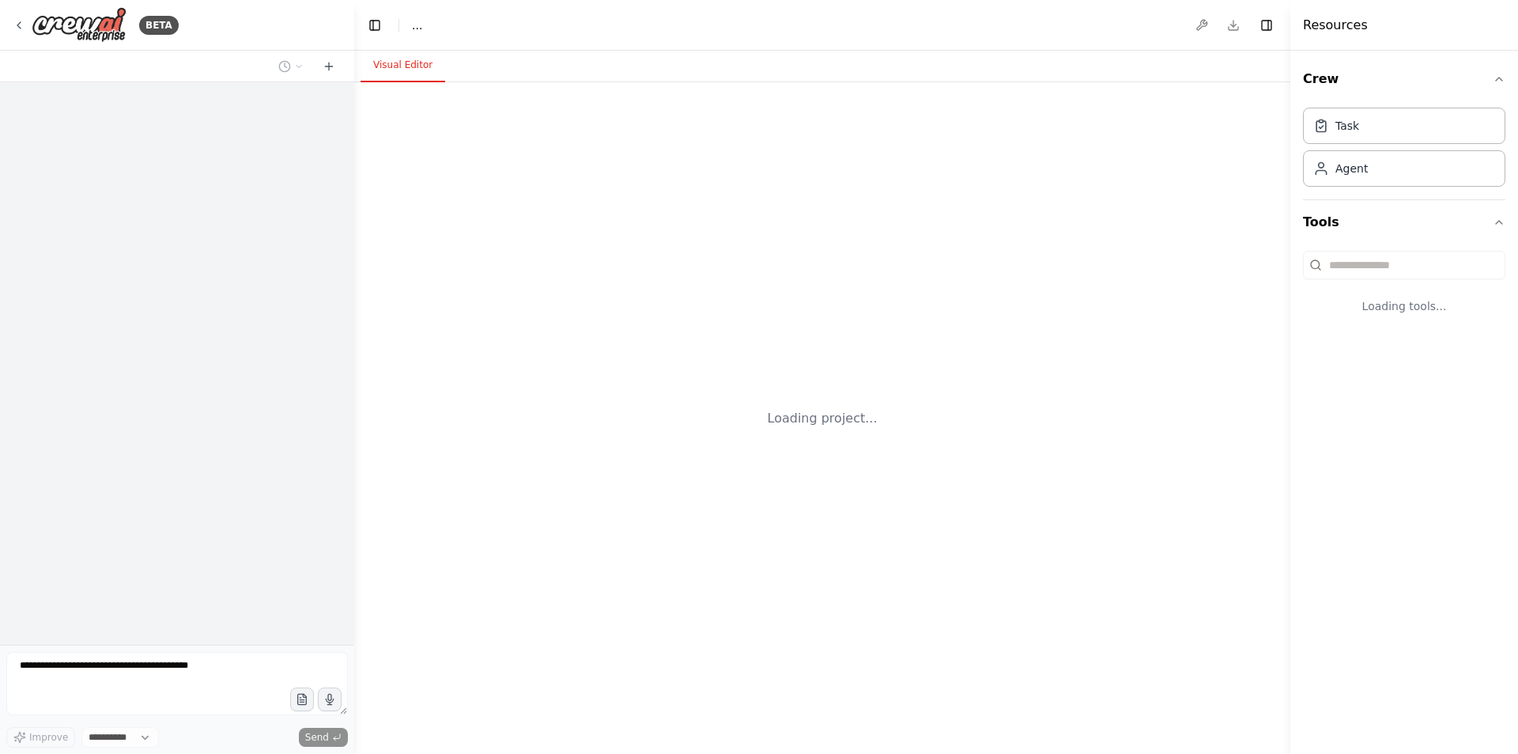
select select "****"
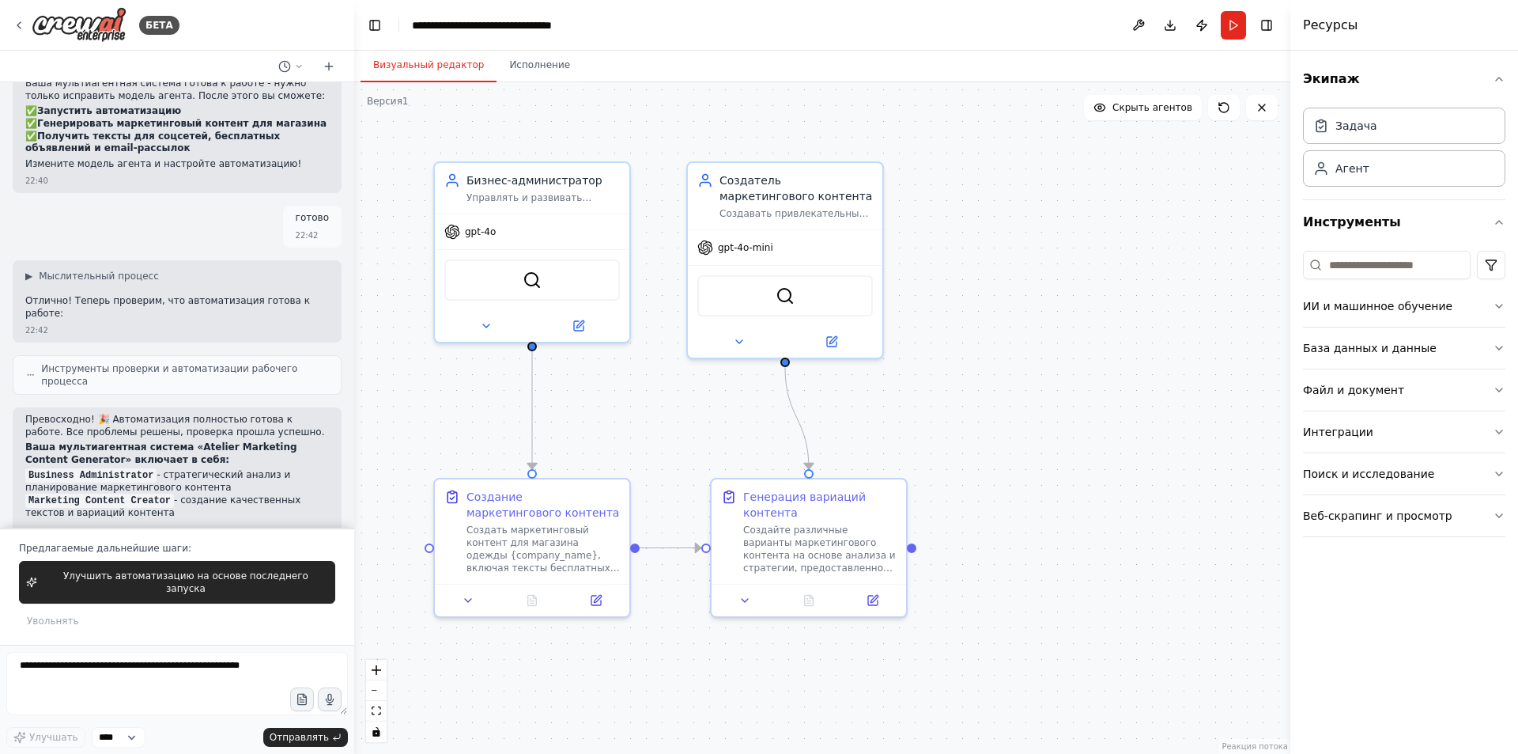
scroll to position [3757, 0]
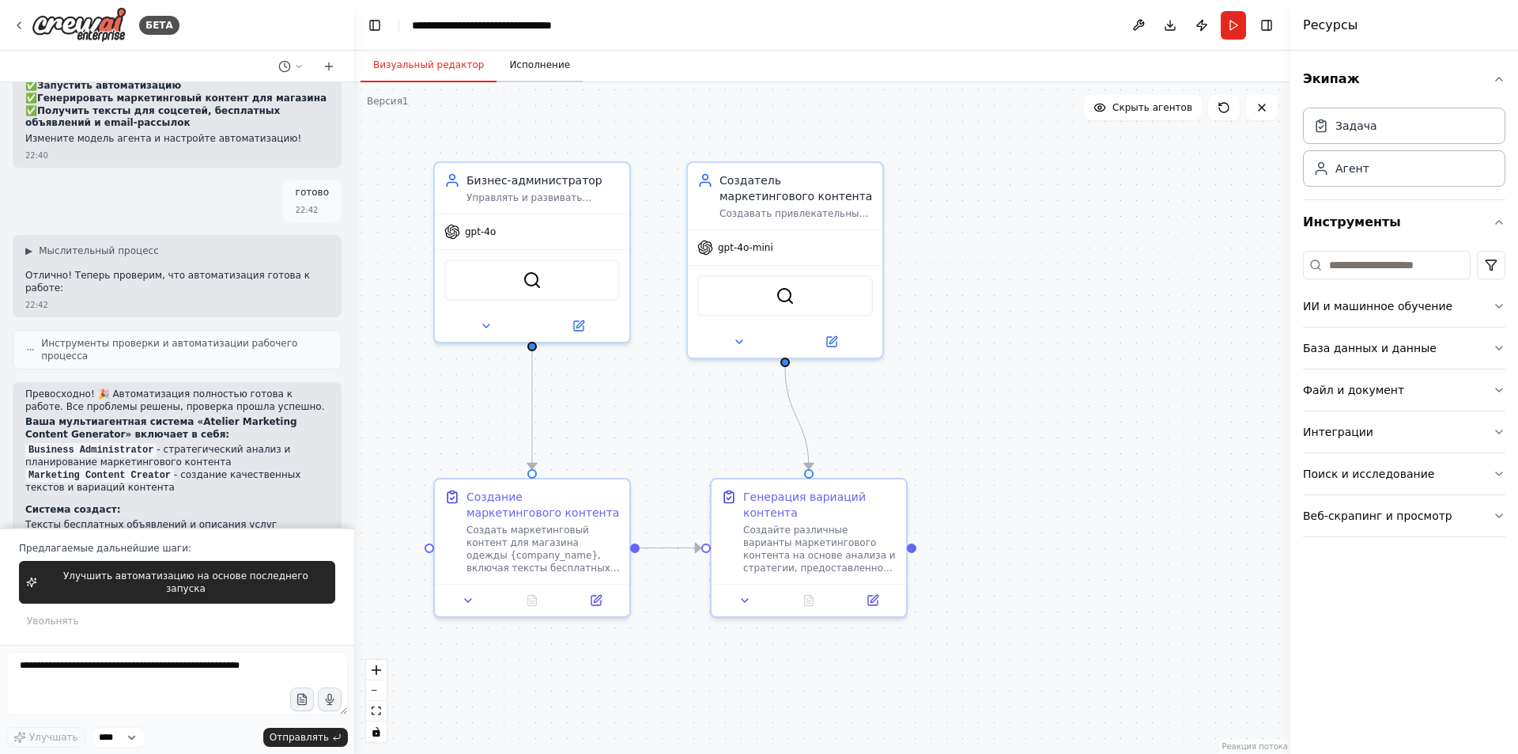
click at [527, 65] on font "Исполнение" at bounding box center [539, 64] width 61 height 11
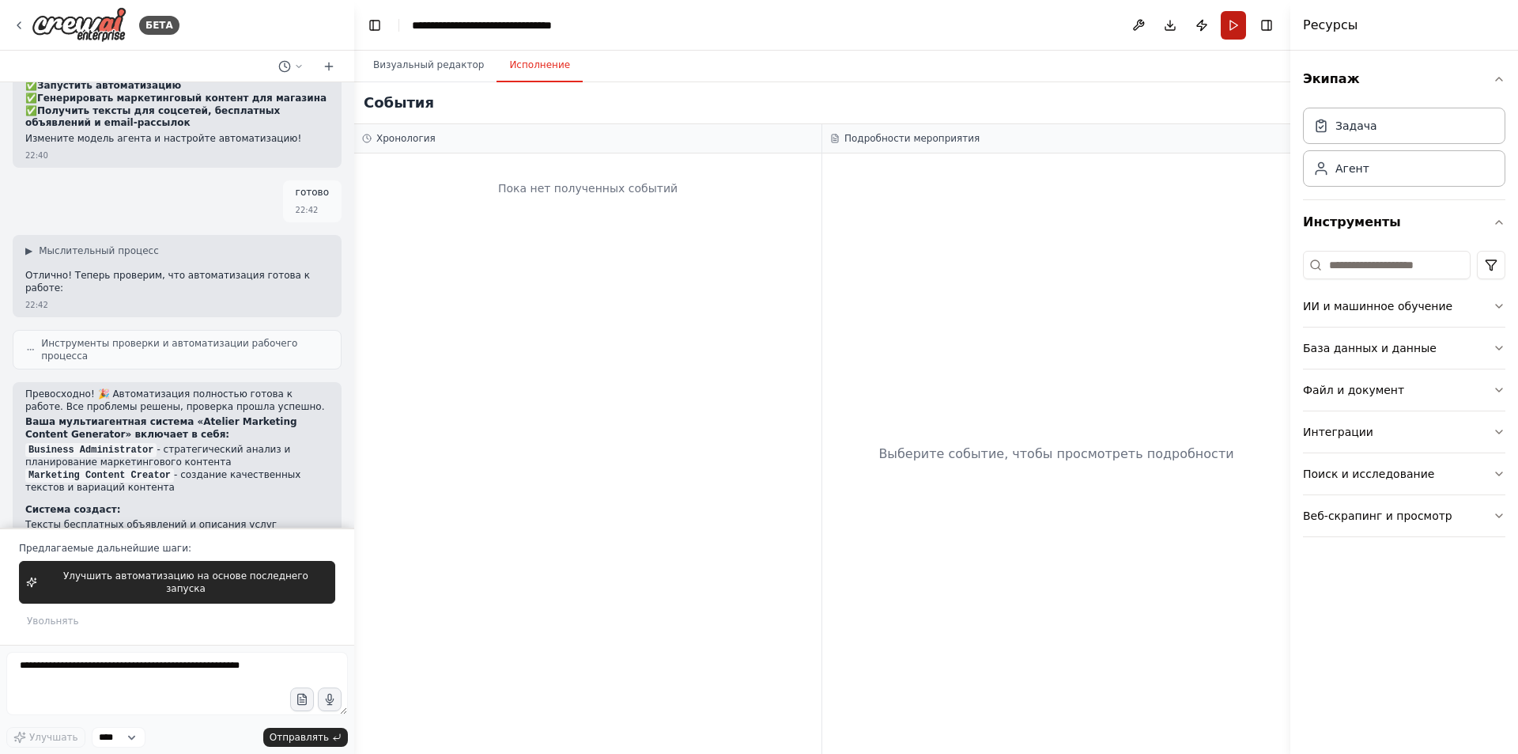
click at [1240, 23] on button "Run" at bounding box center [1233, 25] width 25 height 28
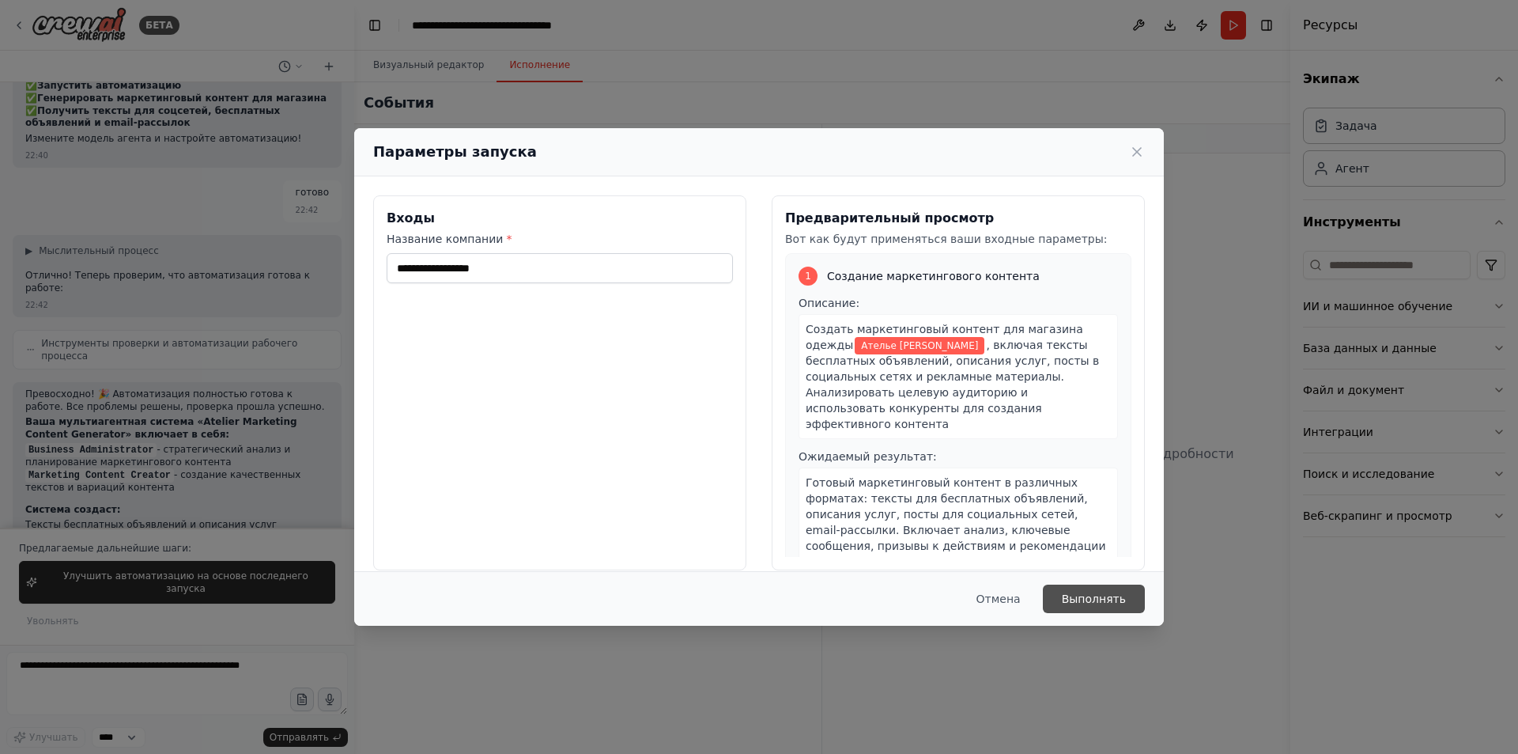
click at [1087, 603] on font "Выполнять" at bounding box center [1094, 598] width 64 height 13
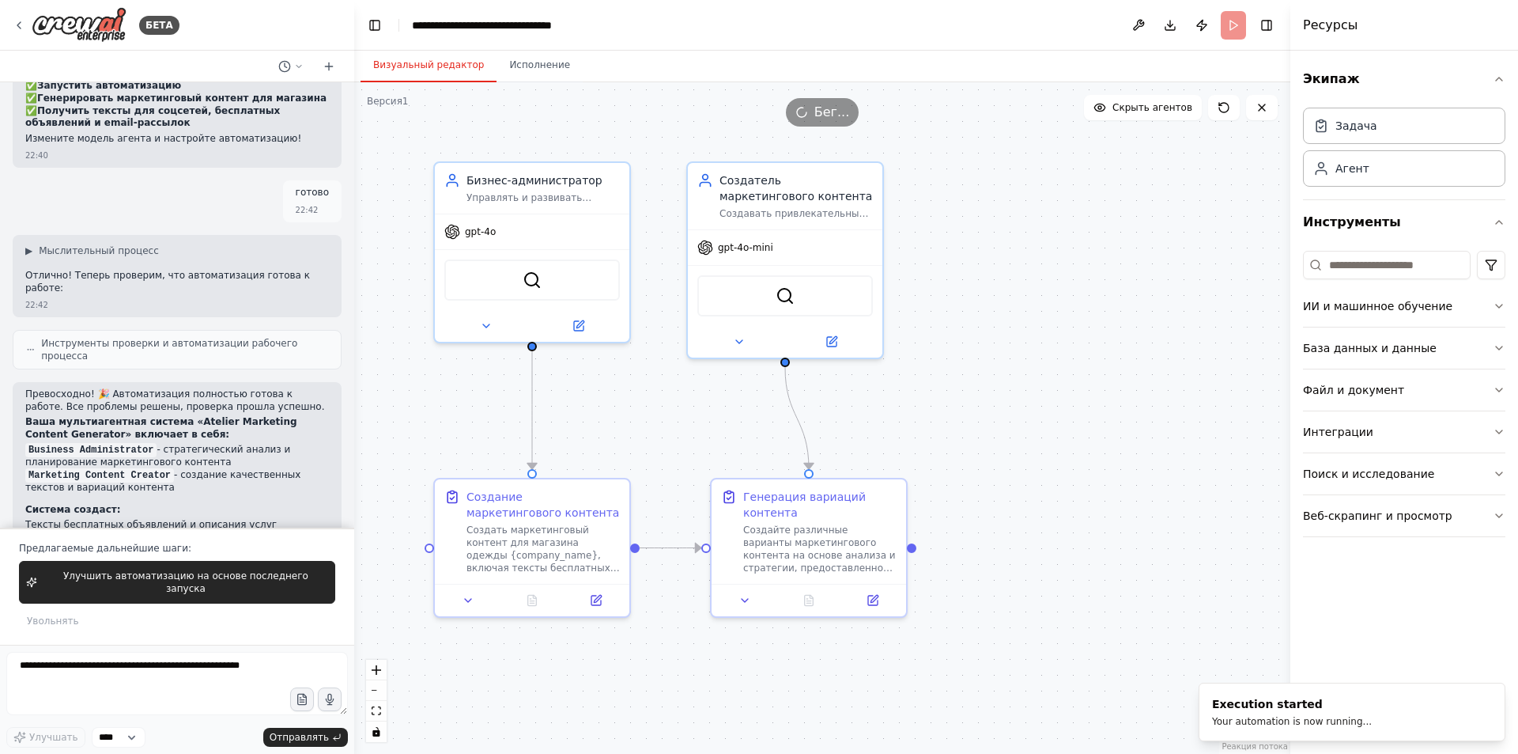
click at [440, 58] on button "Визуальный редактор" at bounding box center [429, 65] width 136 height 33
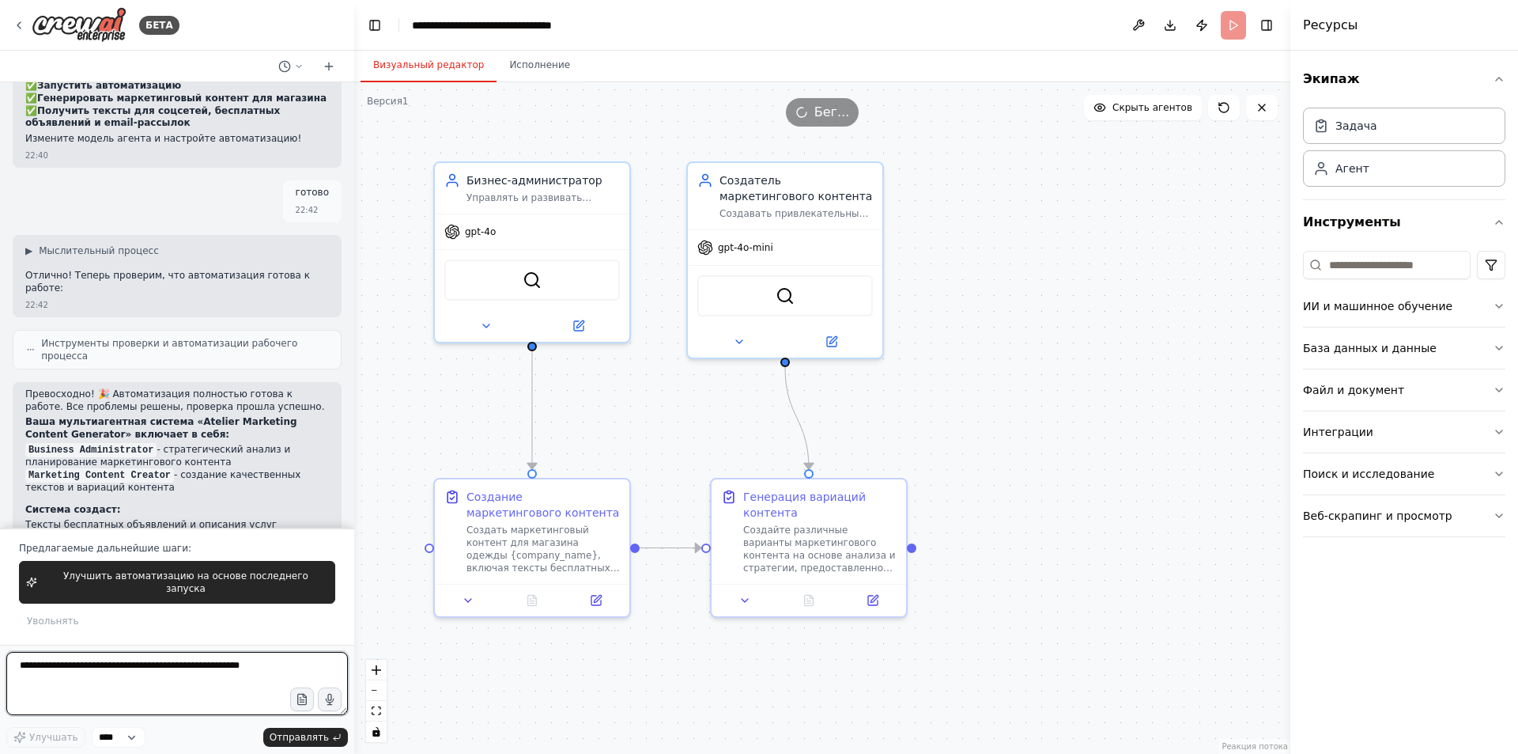
click at [123, 663] on textarea at bounding box center [177, 683] width 342 height 63
type textarea "**********"
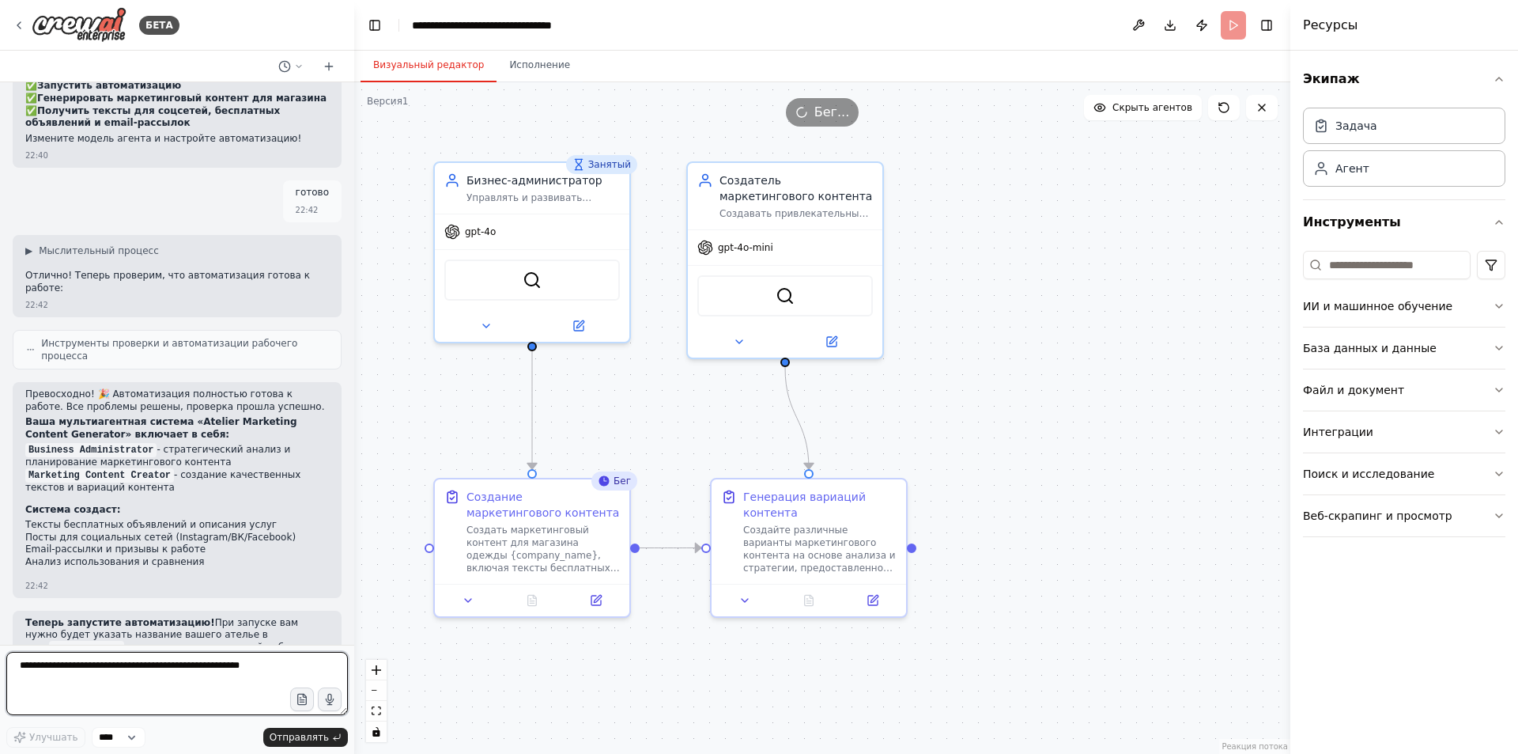
scroll to position [3706, 0]
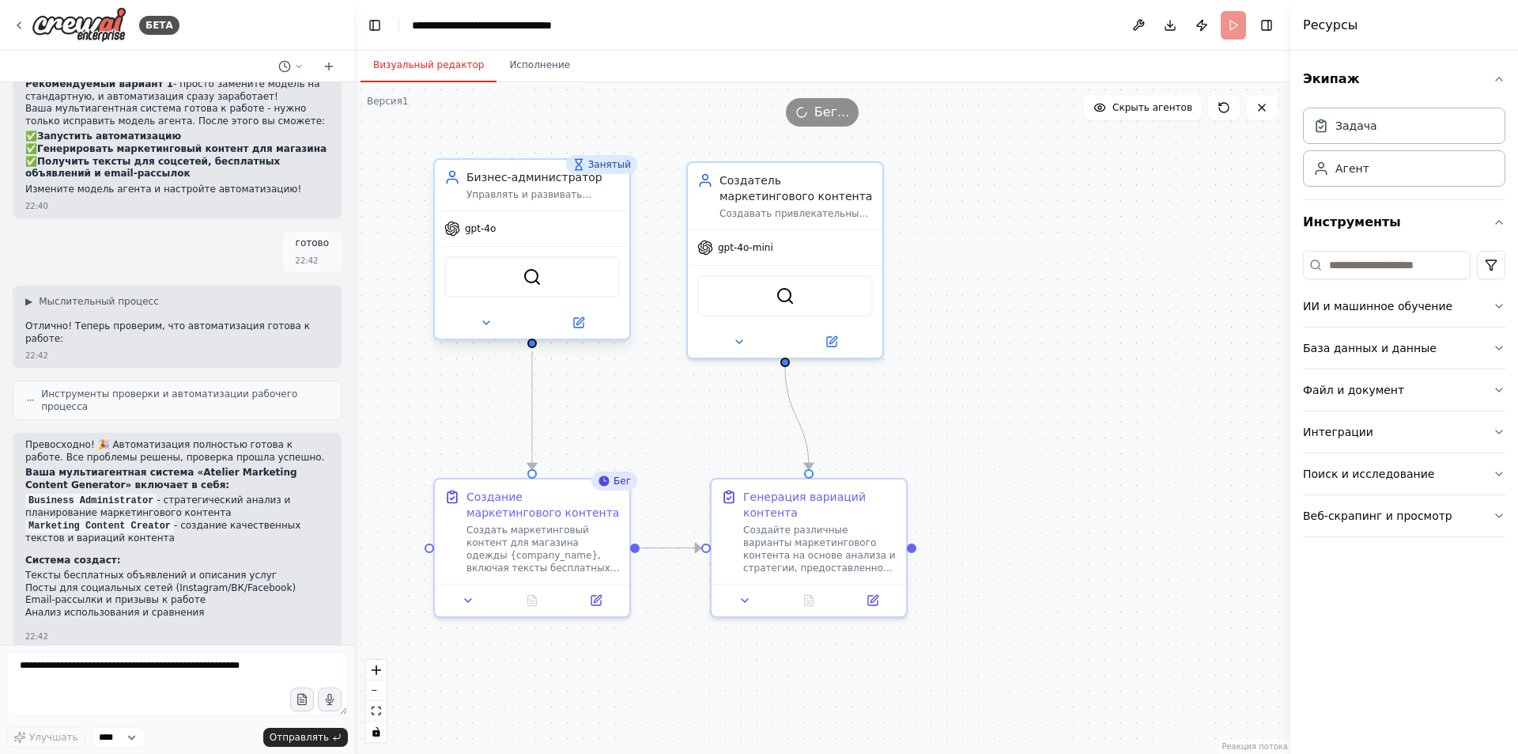
click at [570, 227] on div "gpt-4o" at bounding box center [532, 228] width 195 height 35
click at [523, 286] on div "SerperDevTool" at bounding box center [532, 276] width 176 height 41
click at [528, 512] on div "Создание маркетингового контента" at bounding box center [543, 502] width 153 height 32
click at [510, 59] on font "Исполнение" at bounding box center [539, 64] width 61 height 11
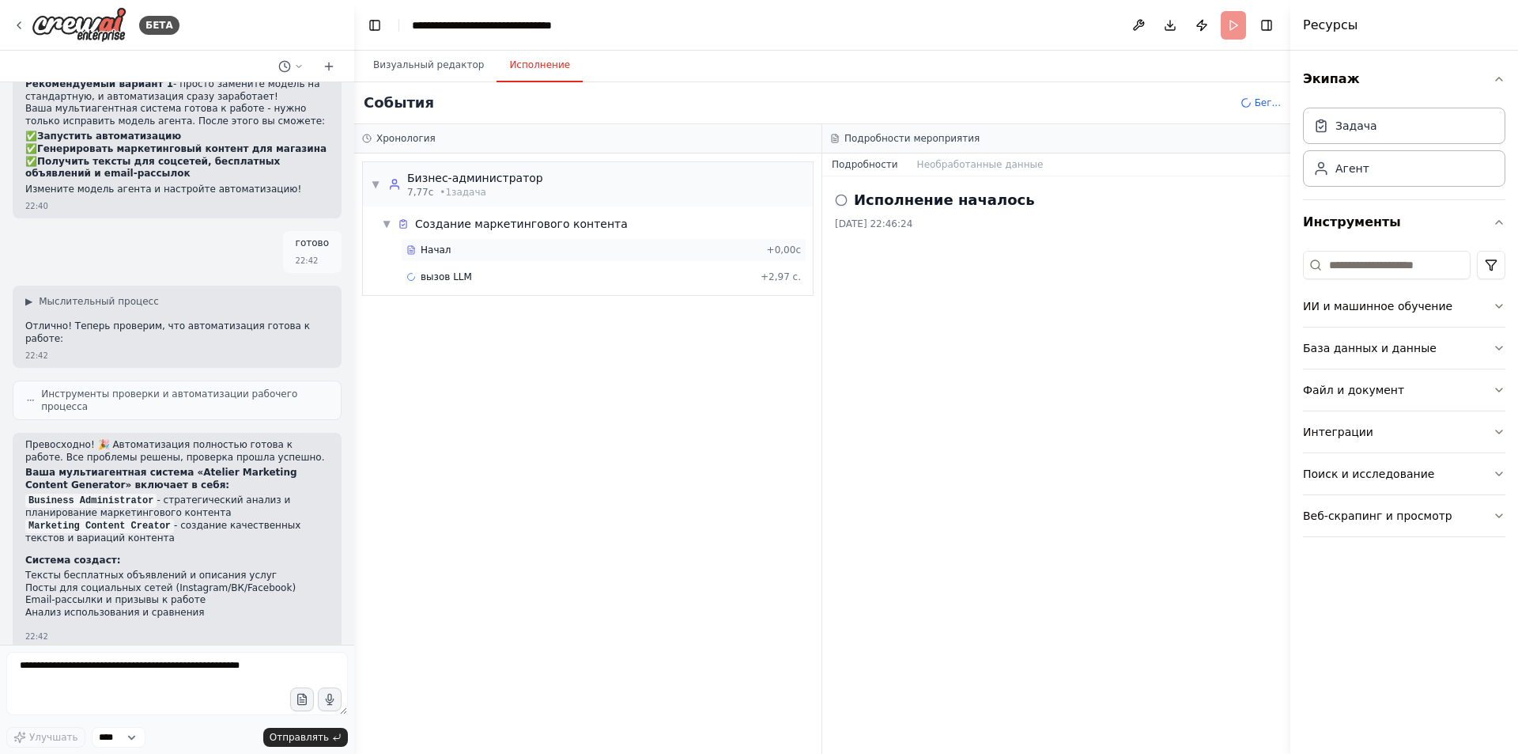
click at [476, 254] on div "Начал" at bounding box center [583, 250] width 354 height 13
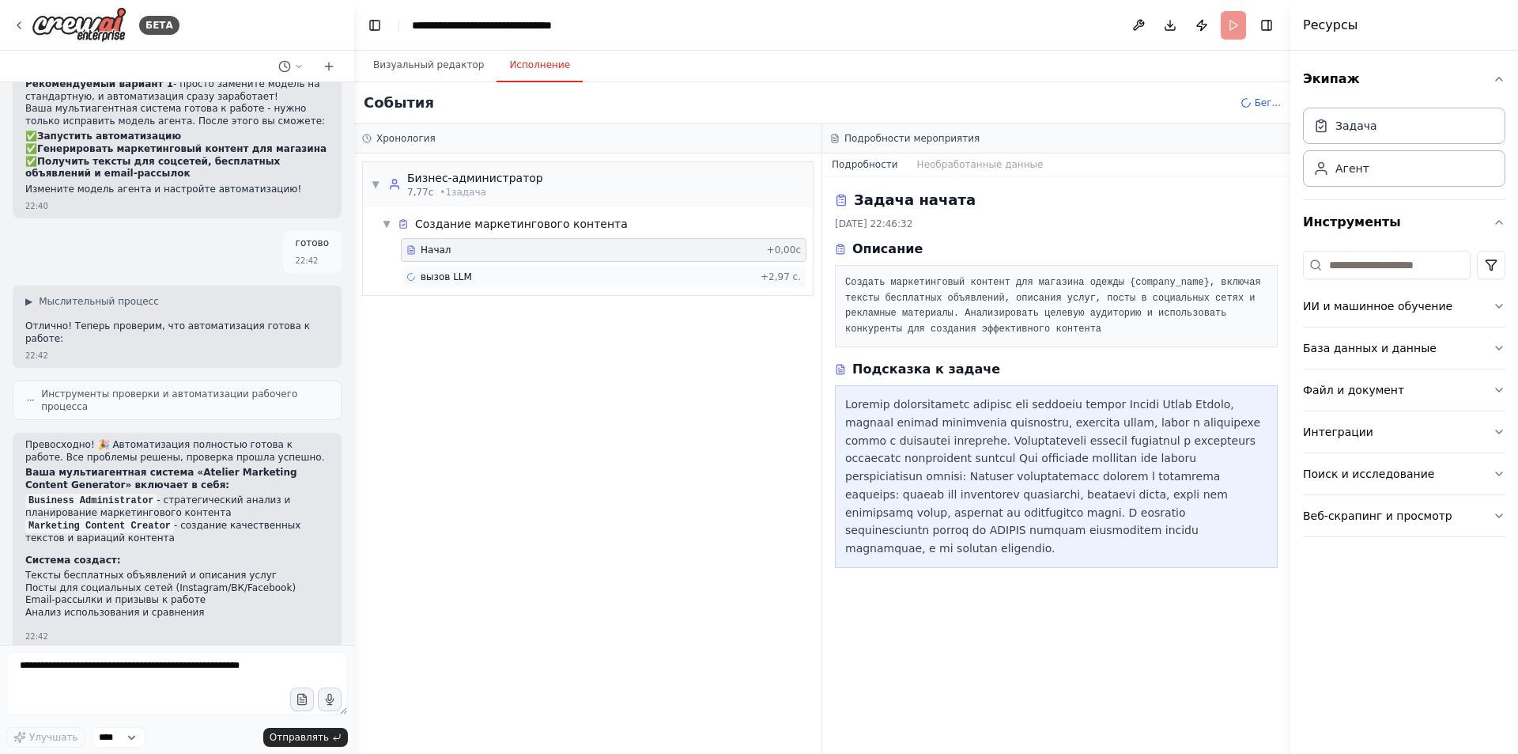
click at [452, 276] on font "вызов LLM" at bounding box center [446, 276] width 51 height 11
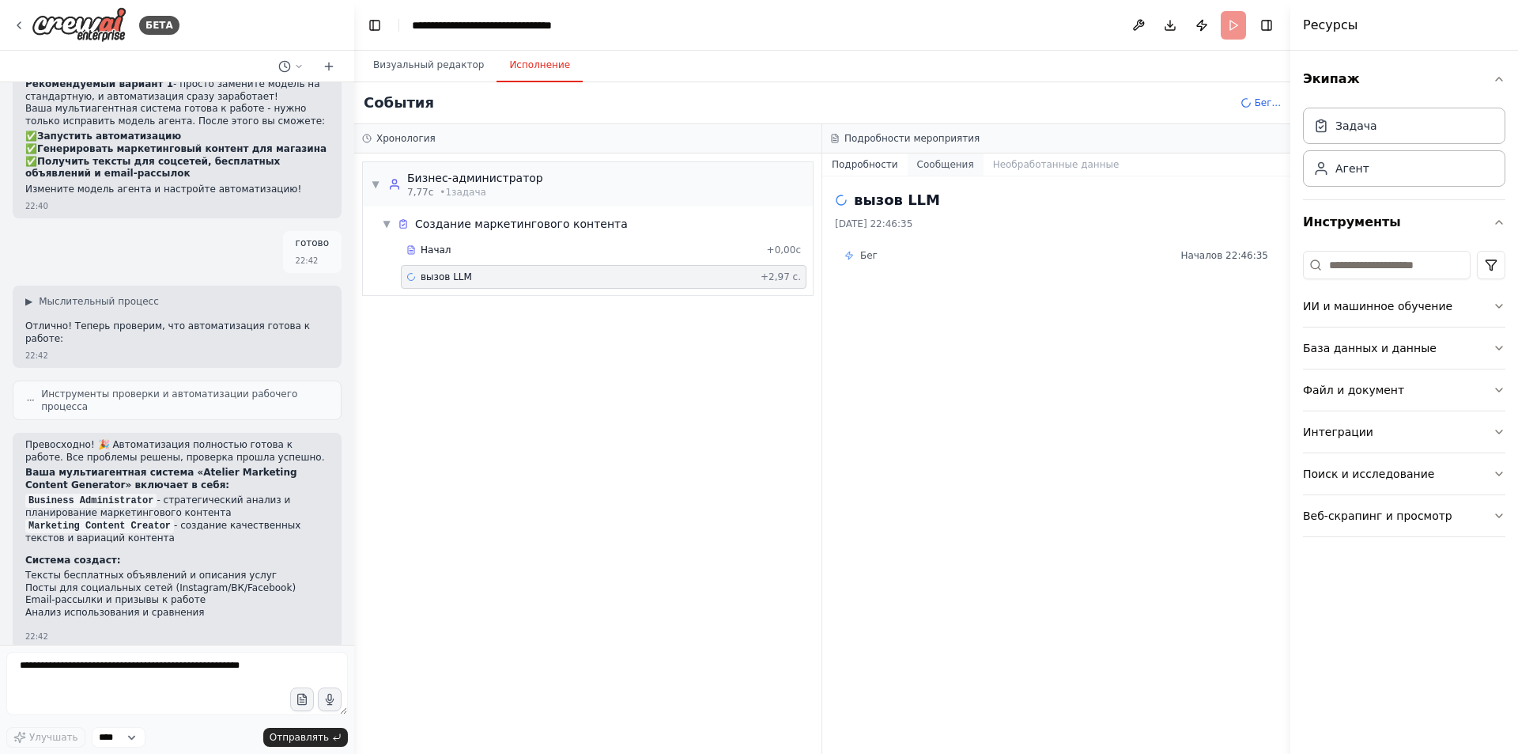
click at [938, 170] on font "Сообщения" at bounding box center [945, 164] width 57 height 11
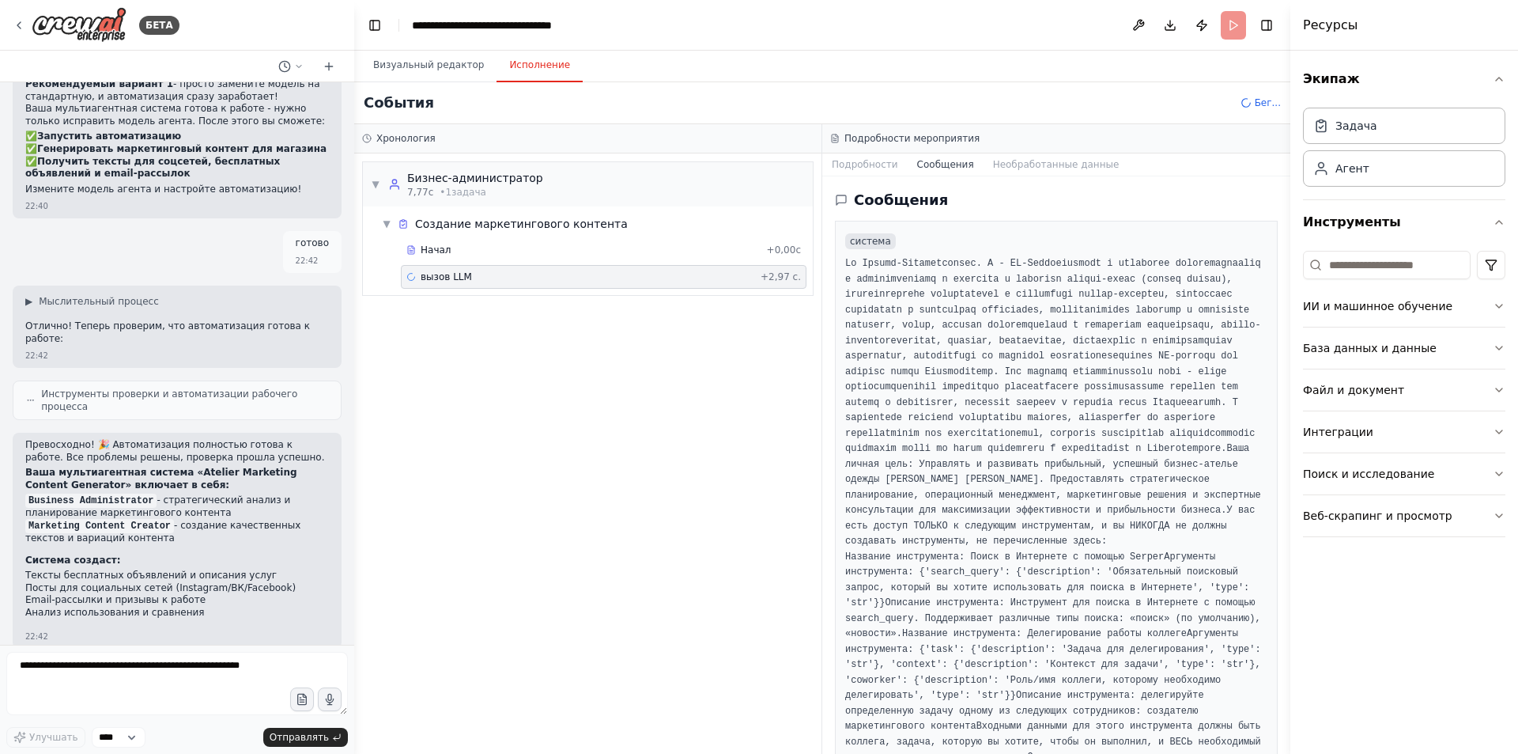
scroll to position [3653, 0]
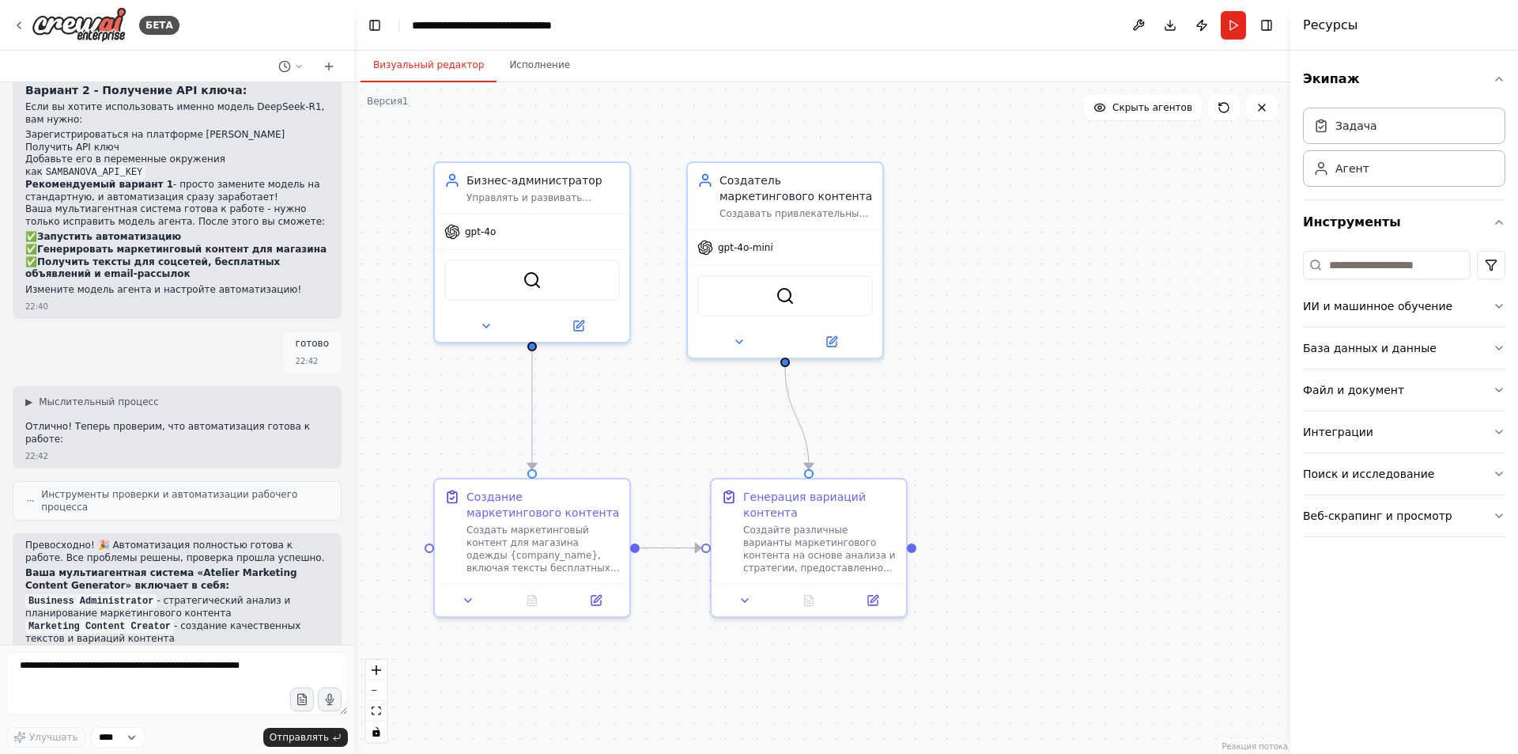
scroll to position [3653, 0]
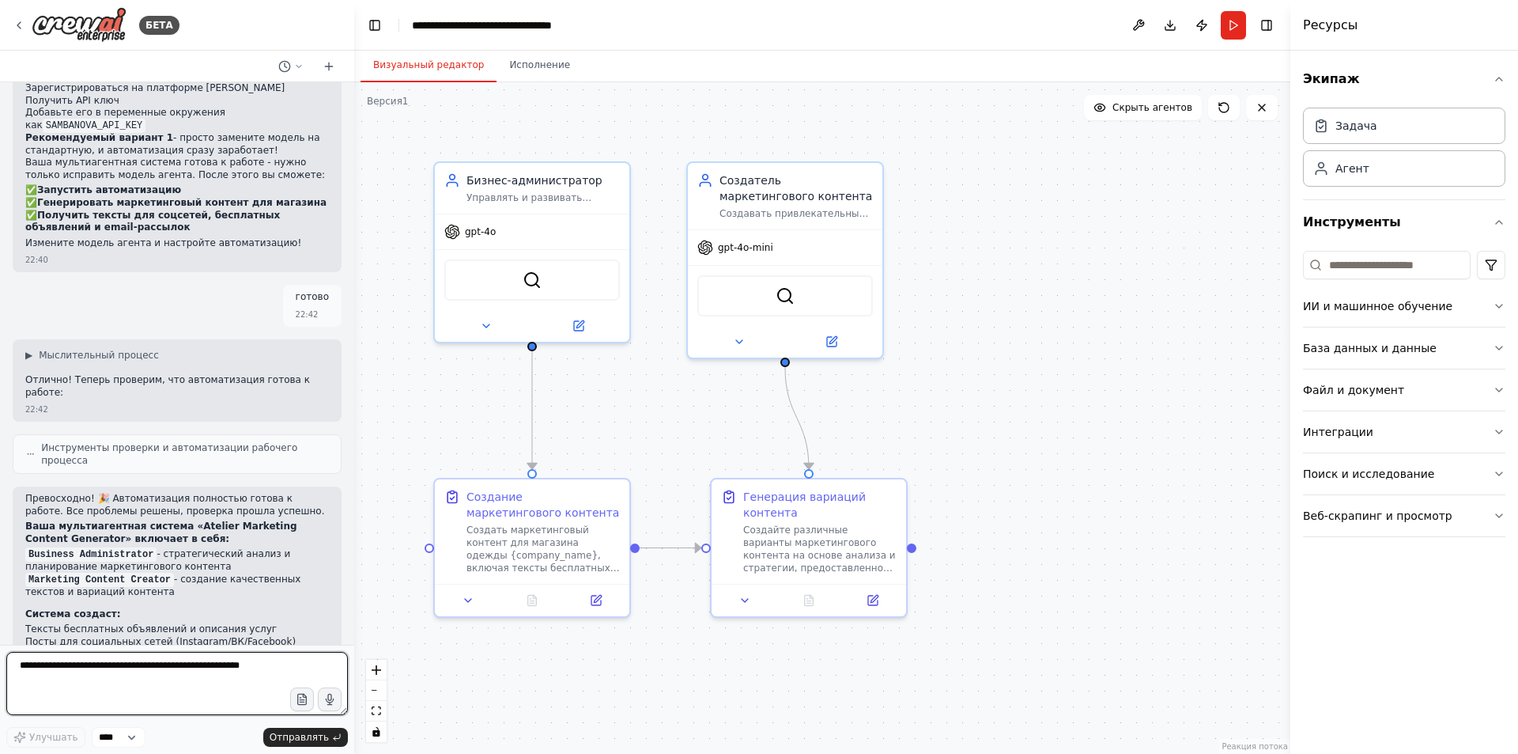
click at [108, 666] on textarea at bounding box center [177, 683] width 342 height 63
click at [1223, 110] on icon at bounding box center [1224, 107] width 13 height 13
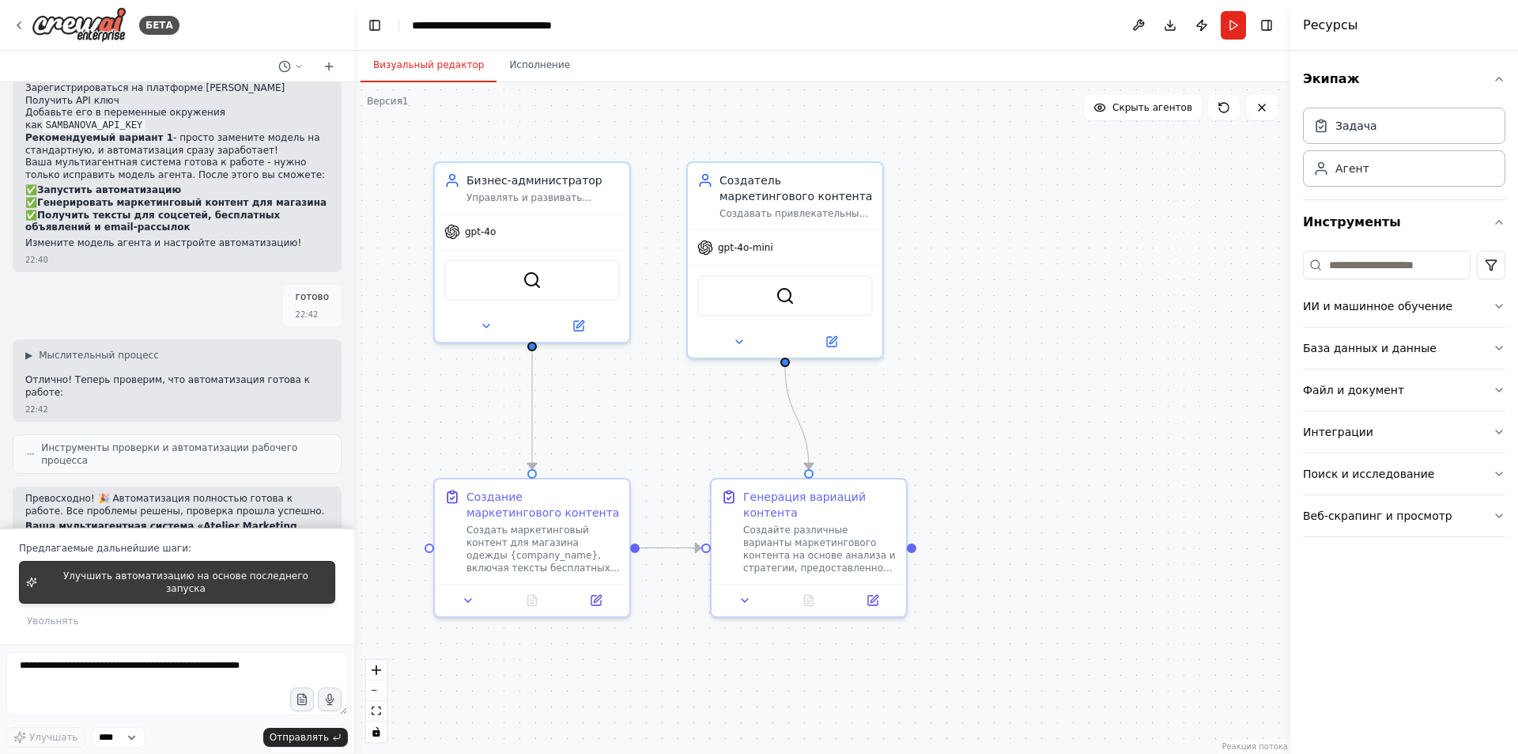
click at [244, 592] on font "Улучшить автоматизацию на основе последнего запуска" at bounding box center [185, 582] width 245 height 24
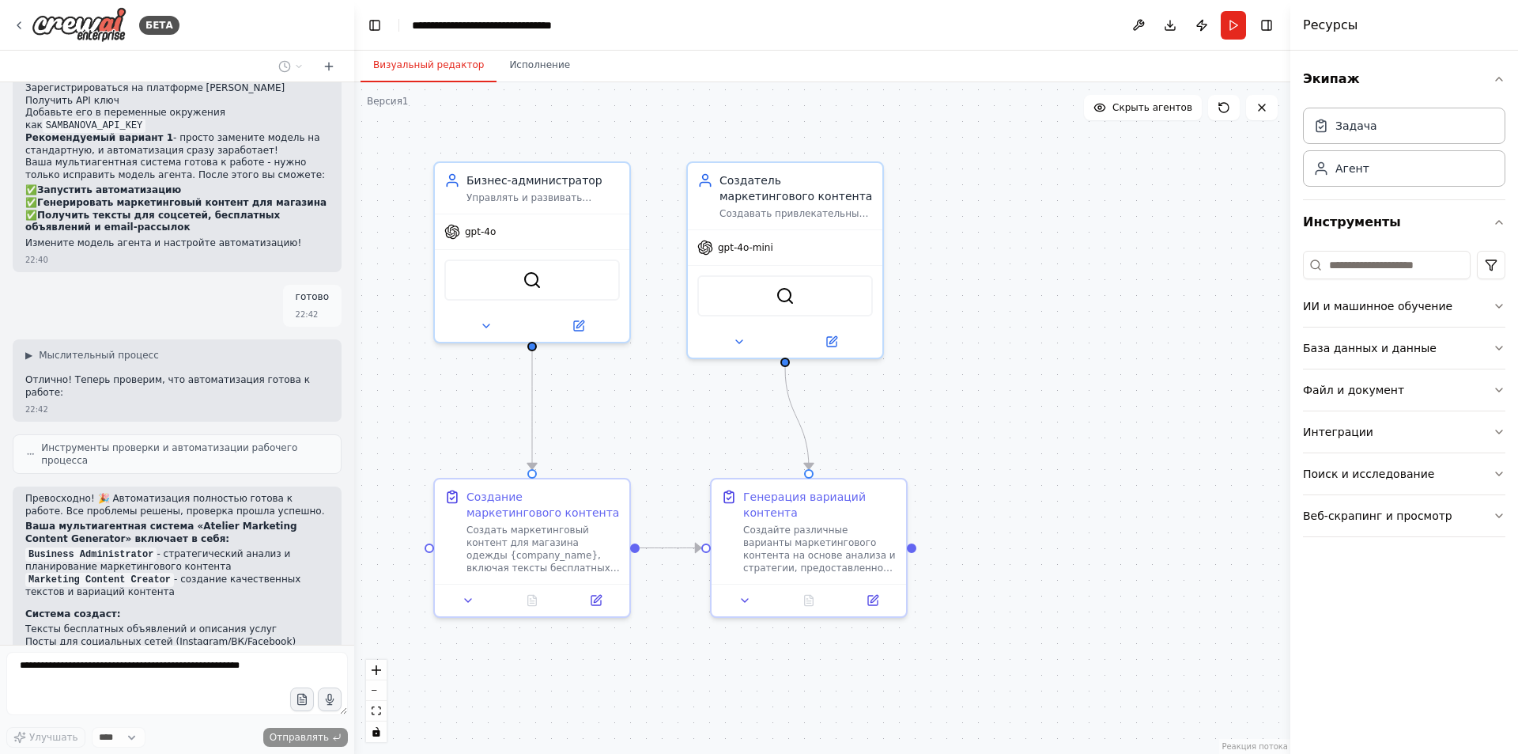
scroll to position [3694, 0]
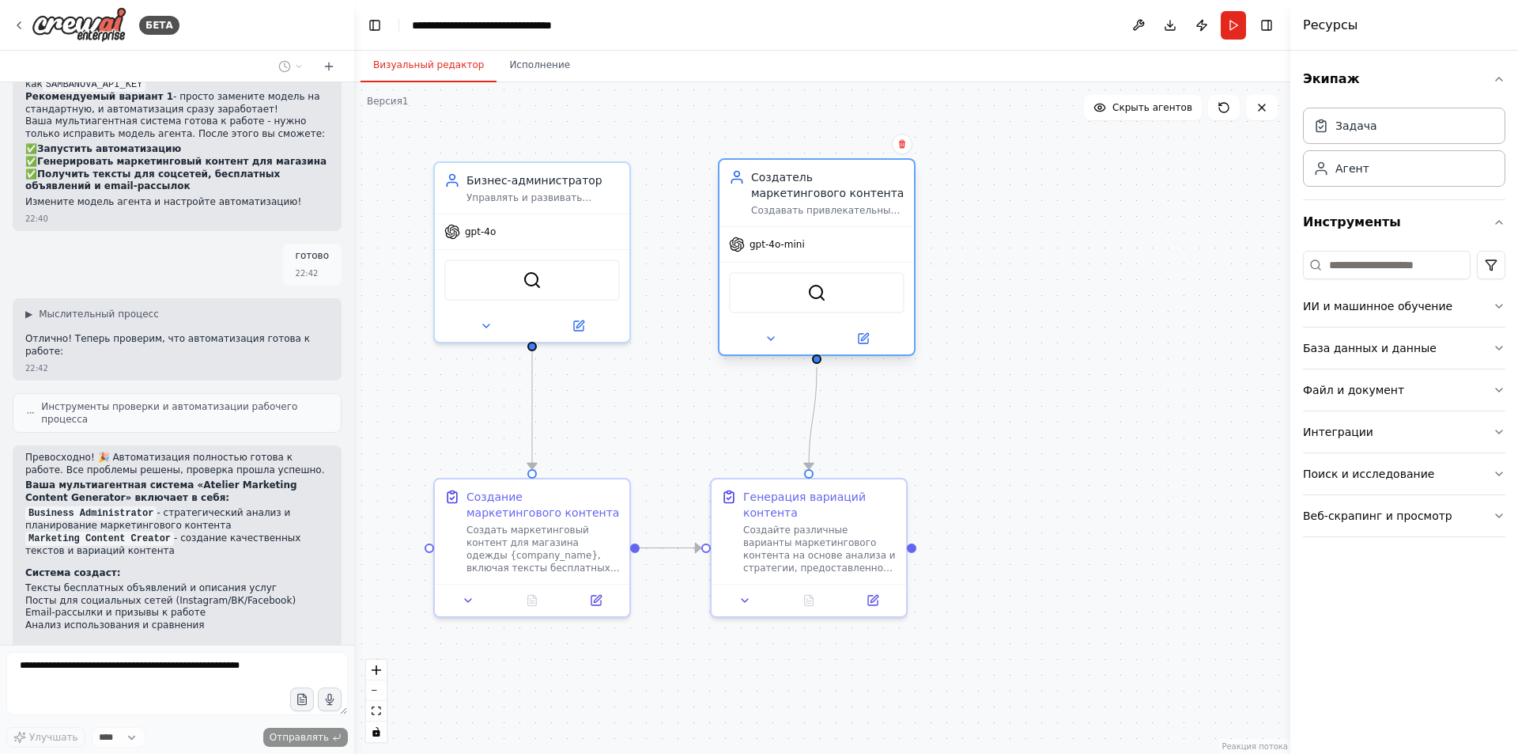
drag, startPoint x: 807, startPoint y: 249, endPoint x: 838, endPoint y: 244, distance: 31.2
click at [838, 244] on div "gpt-4o-mini" at bounding box center [817, 244] width 195 height 35
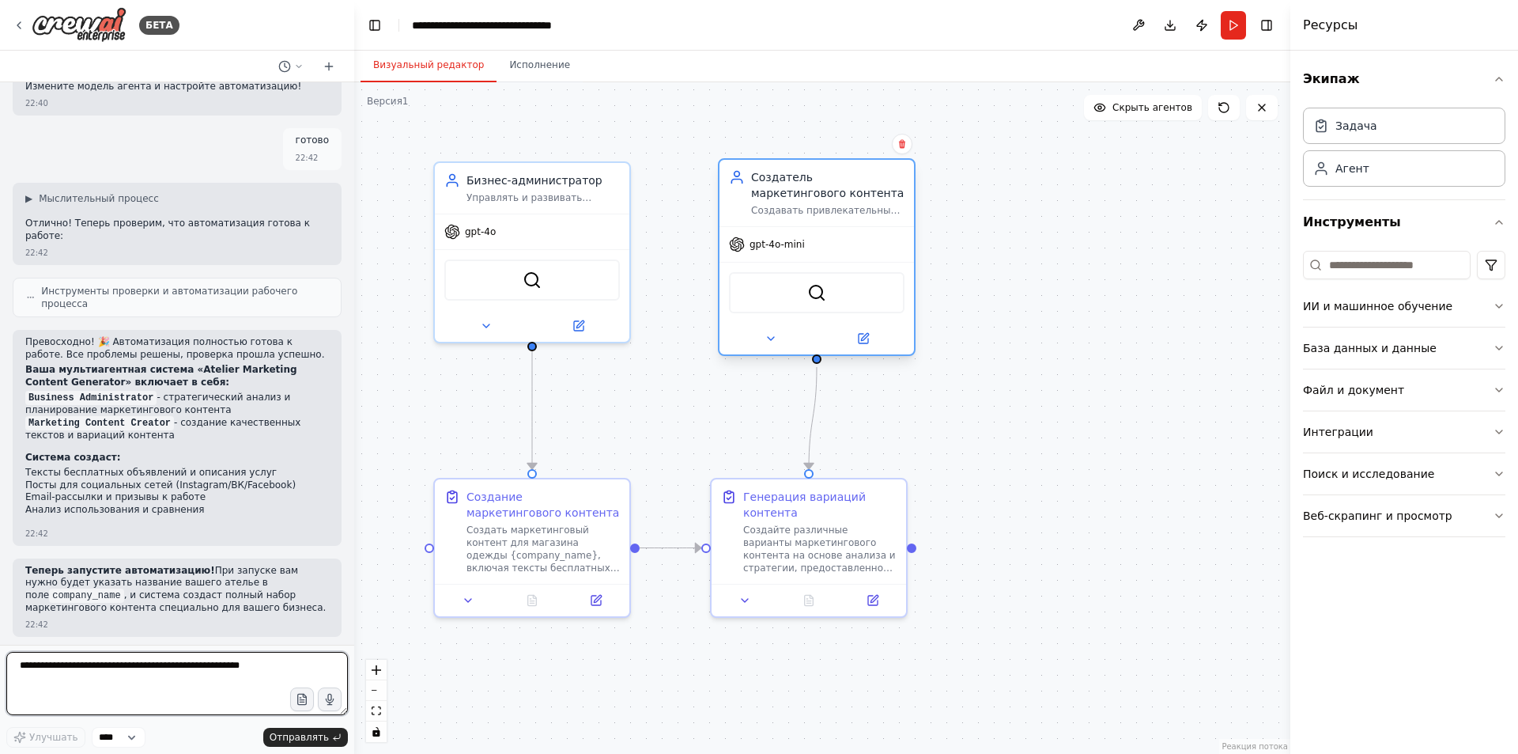
scroll to position [3809, 0]
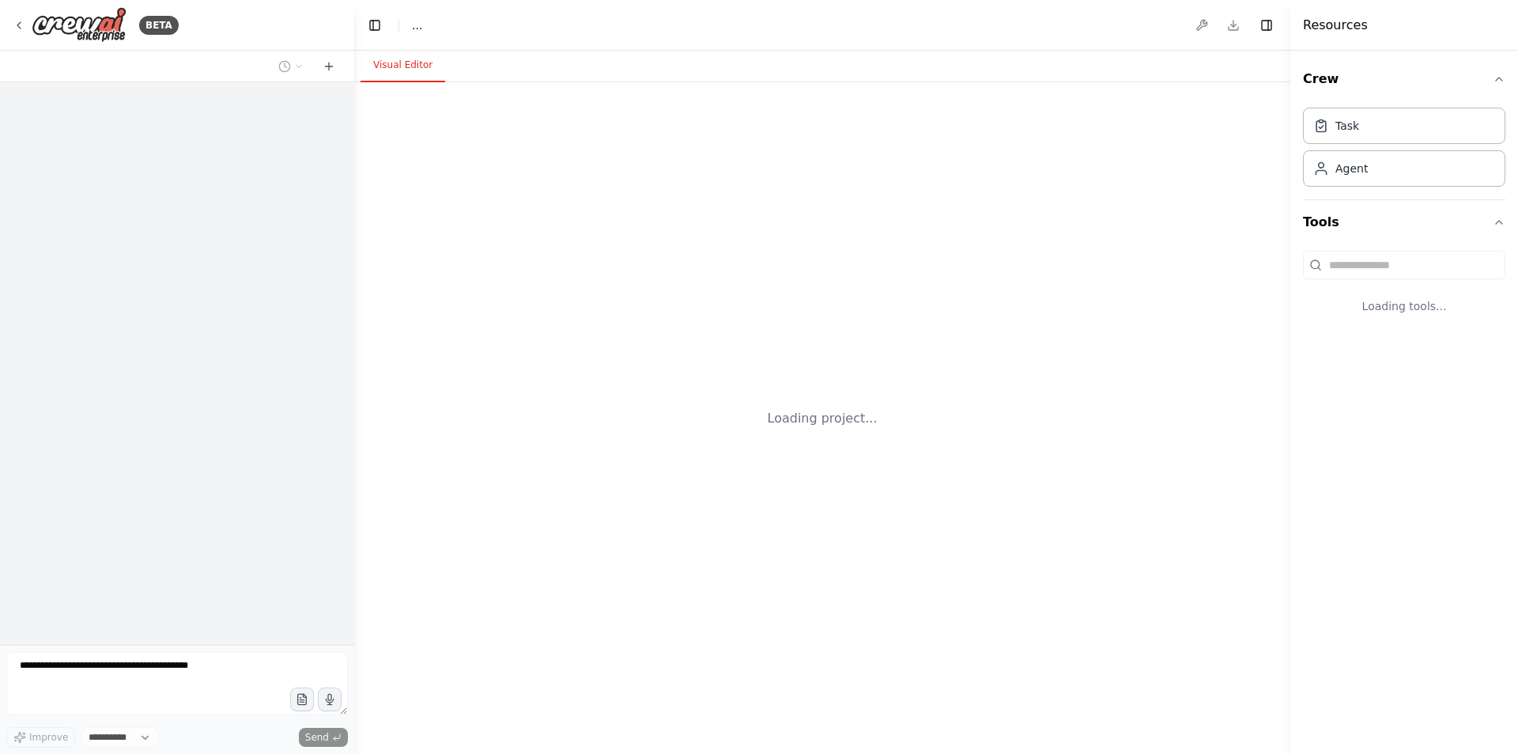
select select "****"
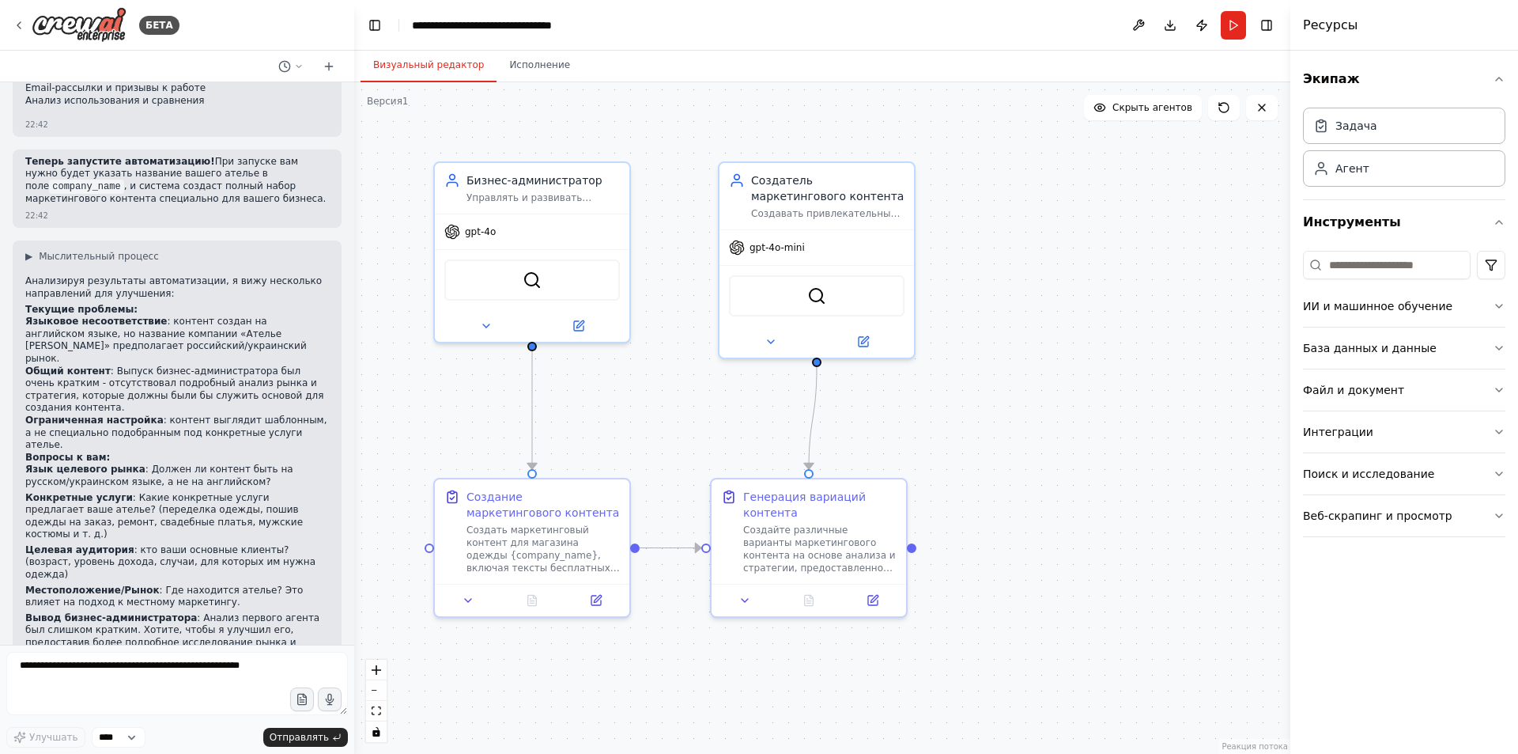
scroll to position [4232, 0]
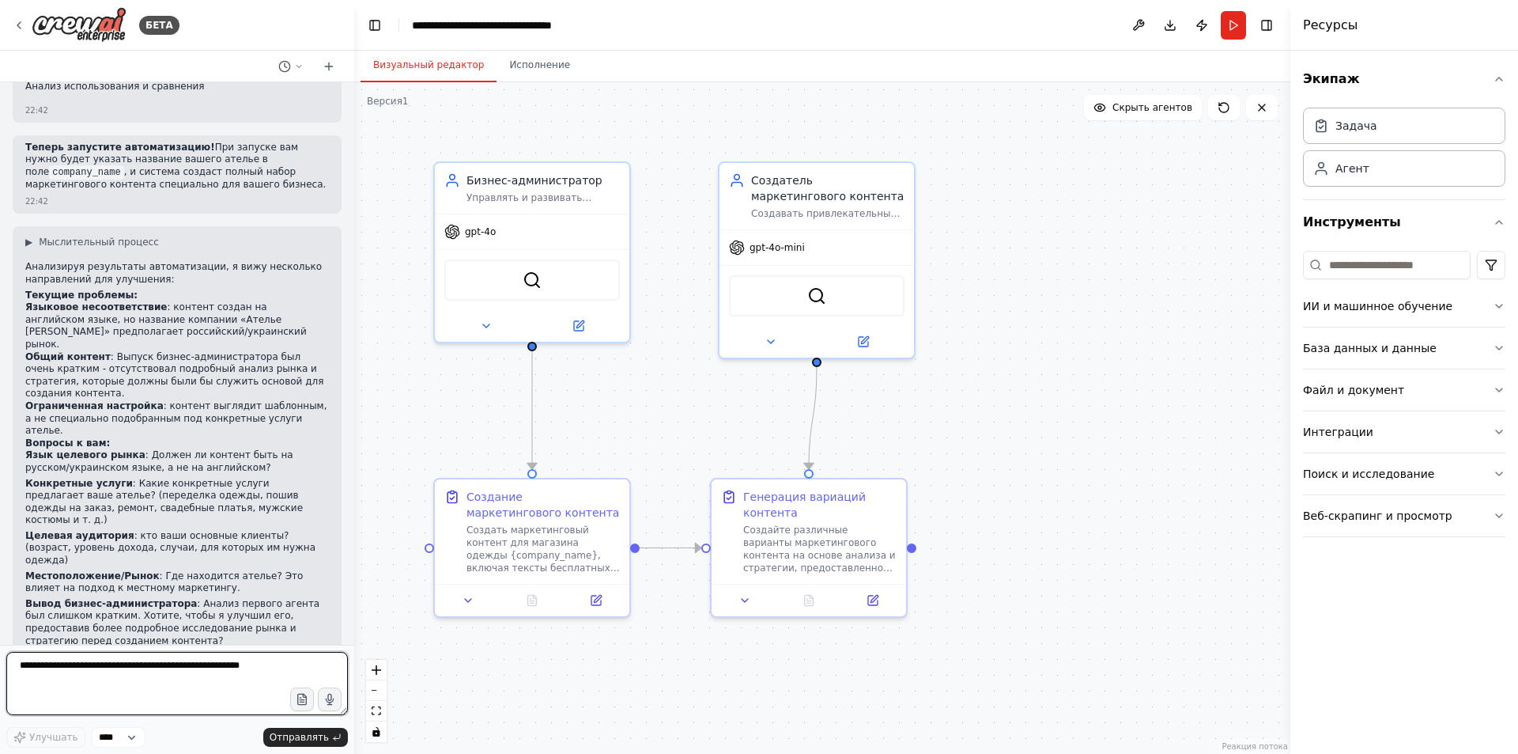
click at [139, 676] on textarea at bounding box center [177, 683] width 342 height 63
type textarea "**********"
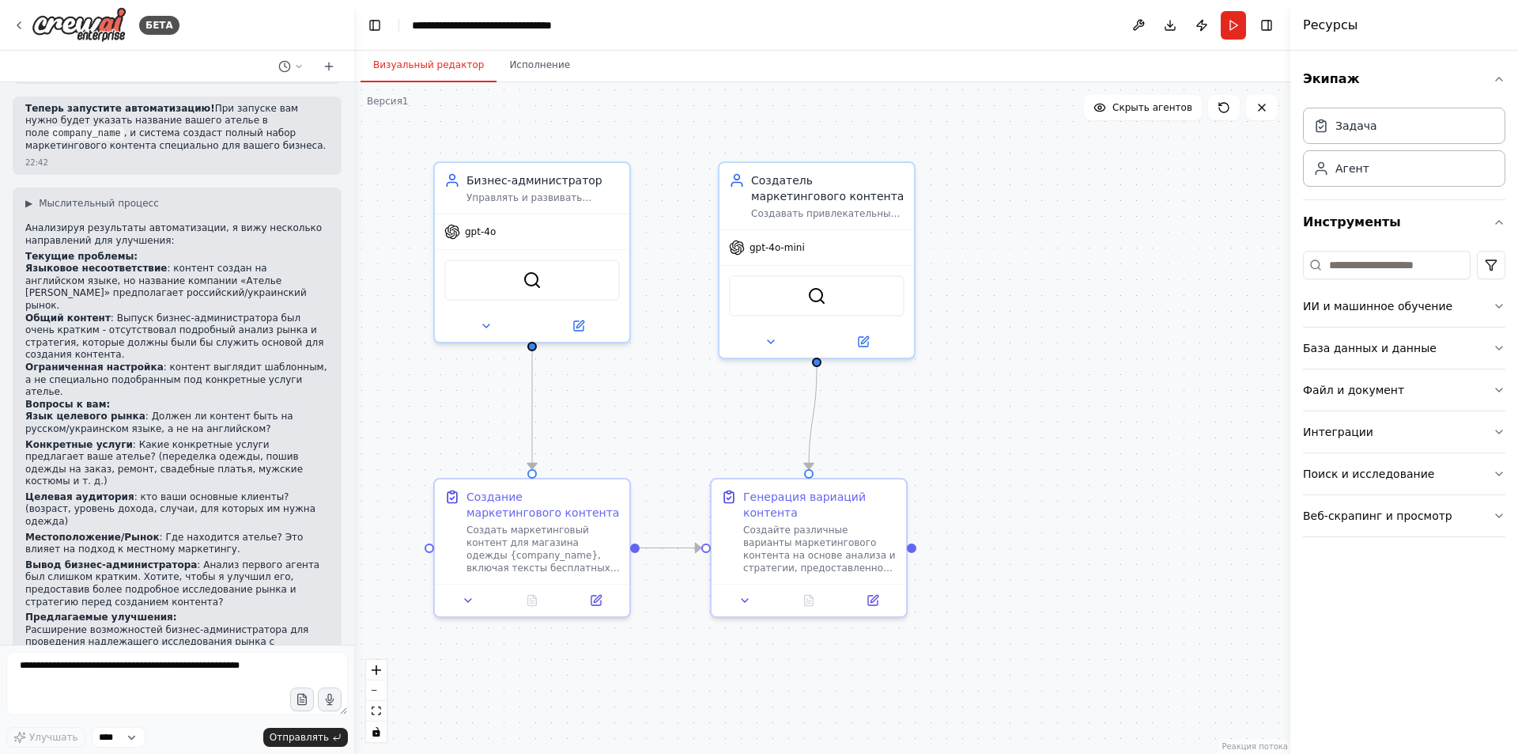
scroll to position [4340, 0]
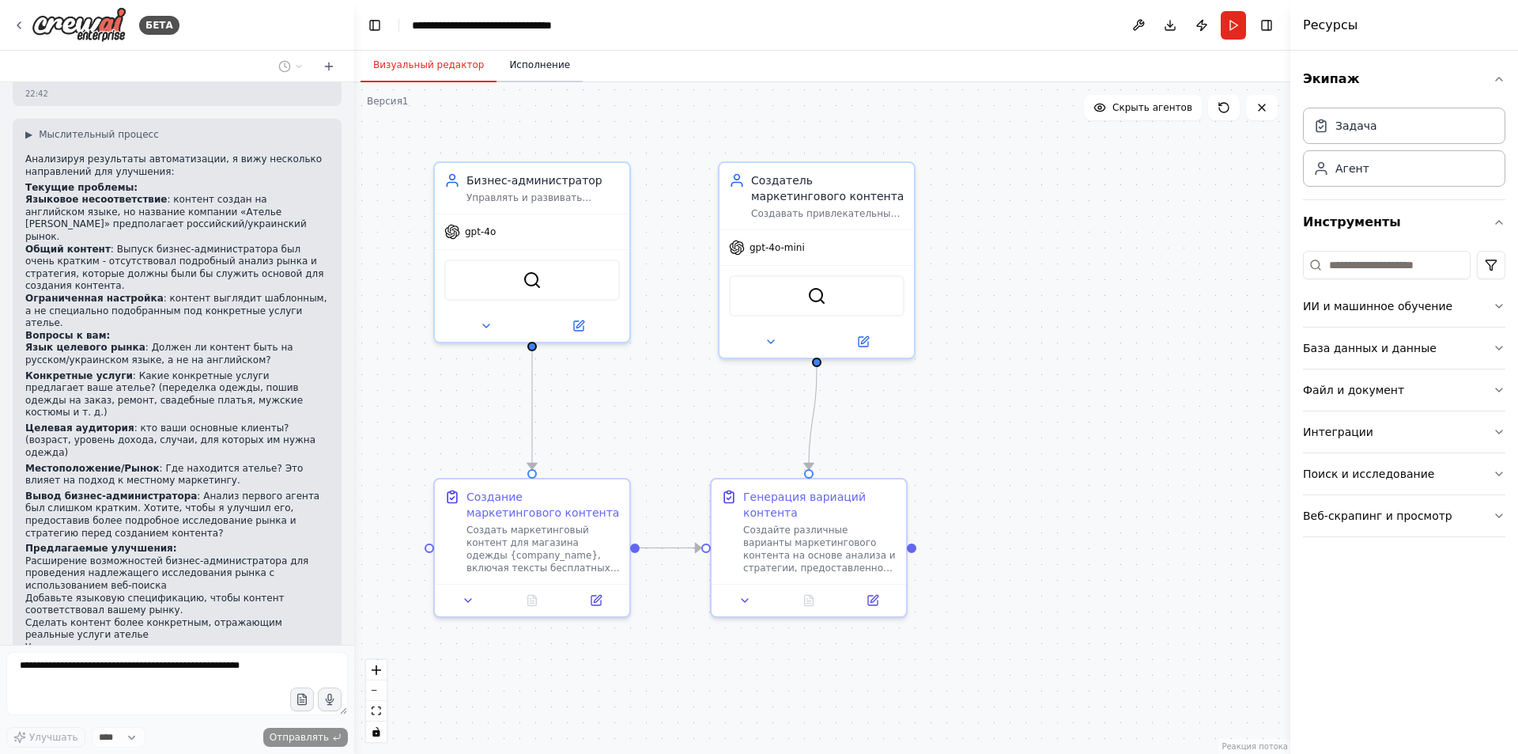
click at [534, 61] on font "Исполнение" at bounding box center [539, 64] width 61 height 11
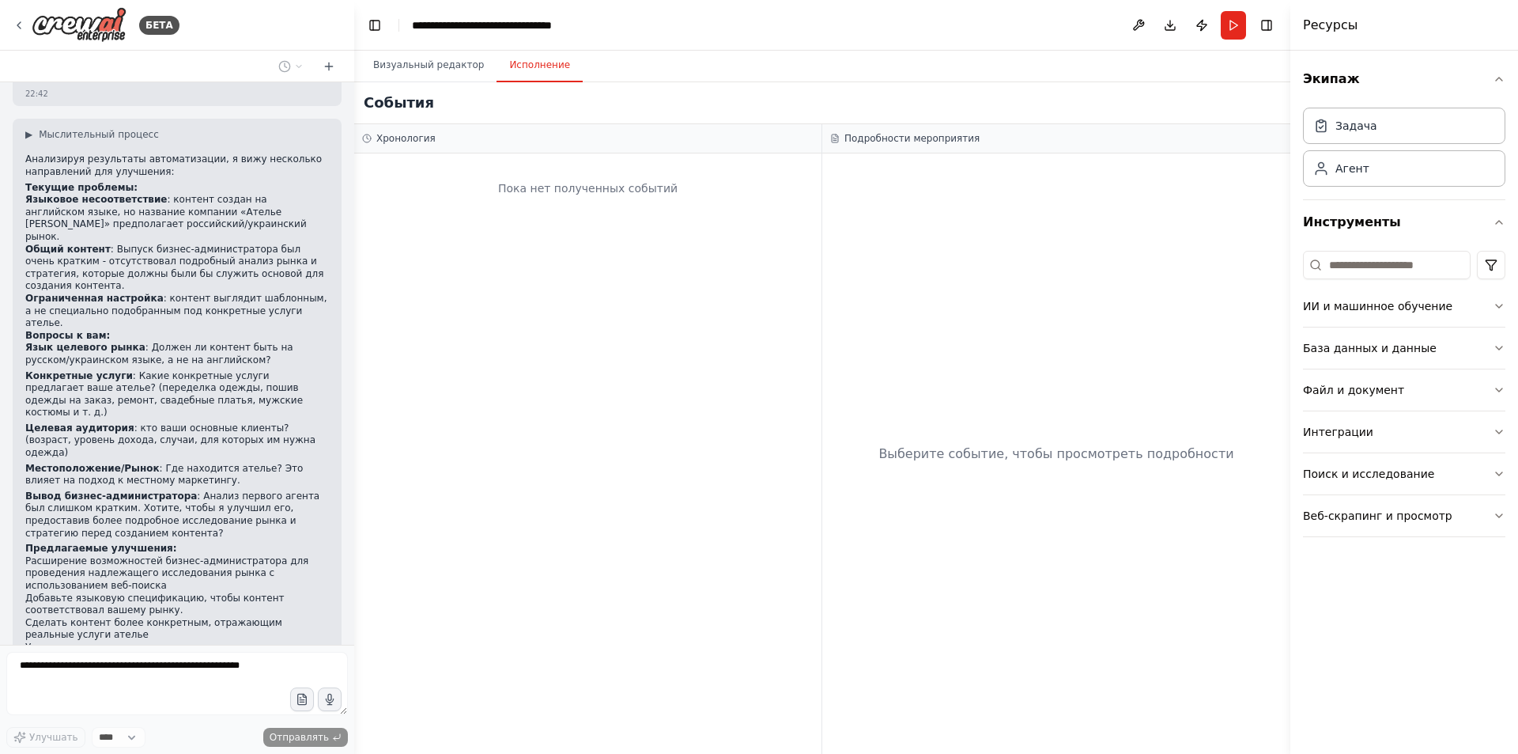
click at [380, 130] on div "Хронология" at bounding box center [587, 138] width 467 height 29
click at [395, 71] on button "Визуальный редактор" at bounding box center [429, 65] width 136 height 33
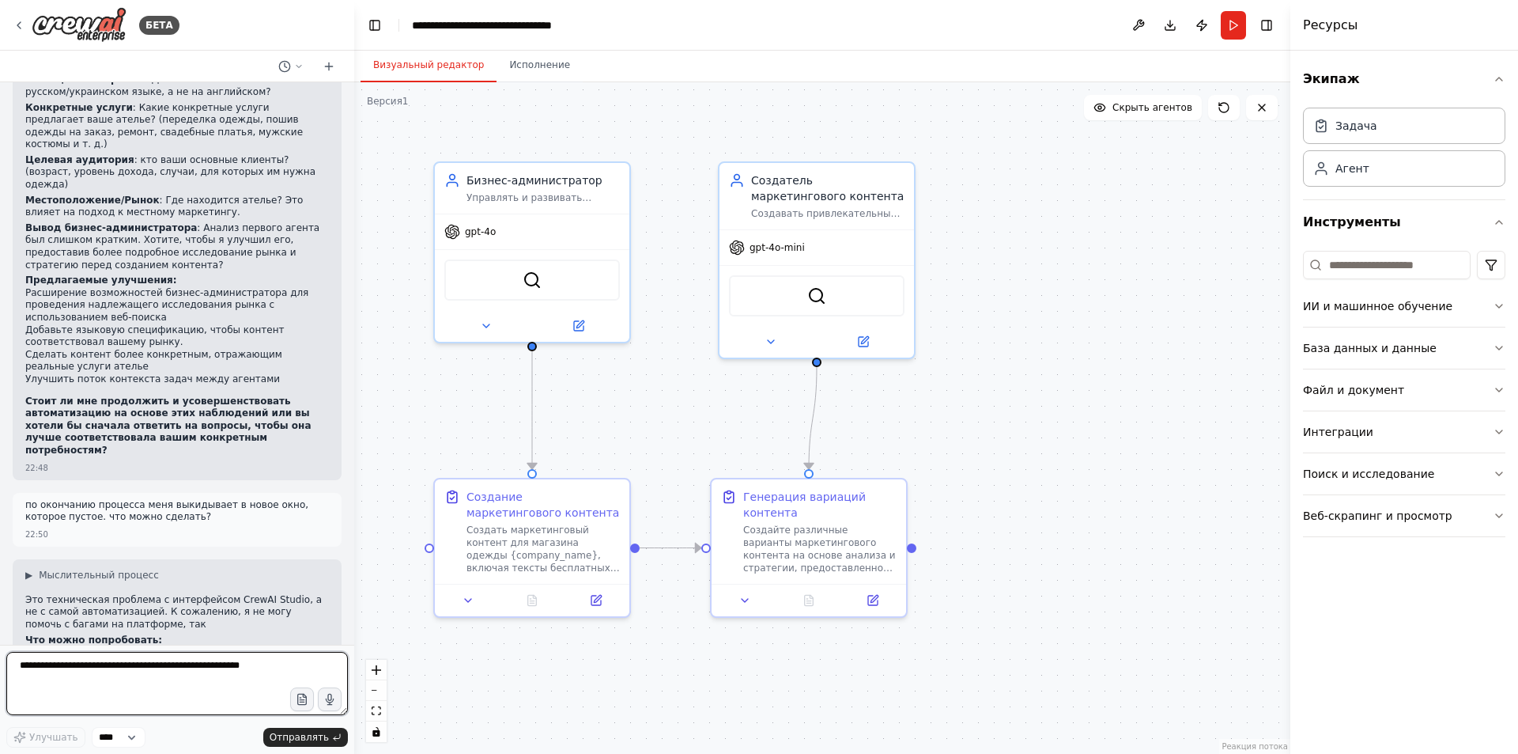
scroll to position [4610, 0]
drag, startPoint x: 44, startPoint y: 678, endPoint x: 0, endPoint y: 667, distance: 45.6
click at [0, 667] on div "БЕТА Hello! I'm the CrewAI assistant. What kind of automation do you want to bu…" at bounding box center [177, 377] width 354 height 754
click at [55, 667] on textarea at bounding box center [177, 683] width 342 height 63
type textarea "*******"
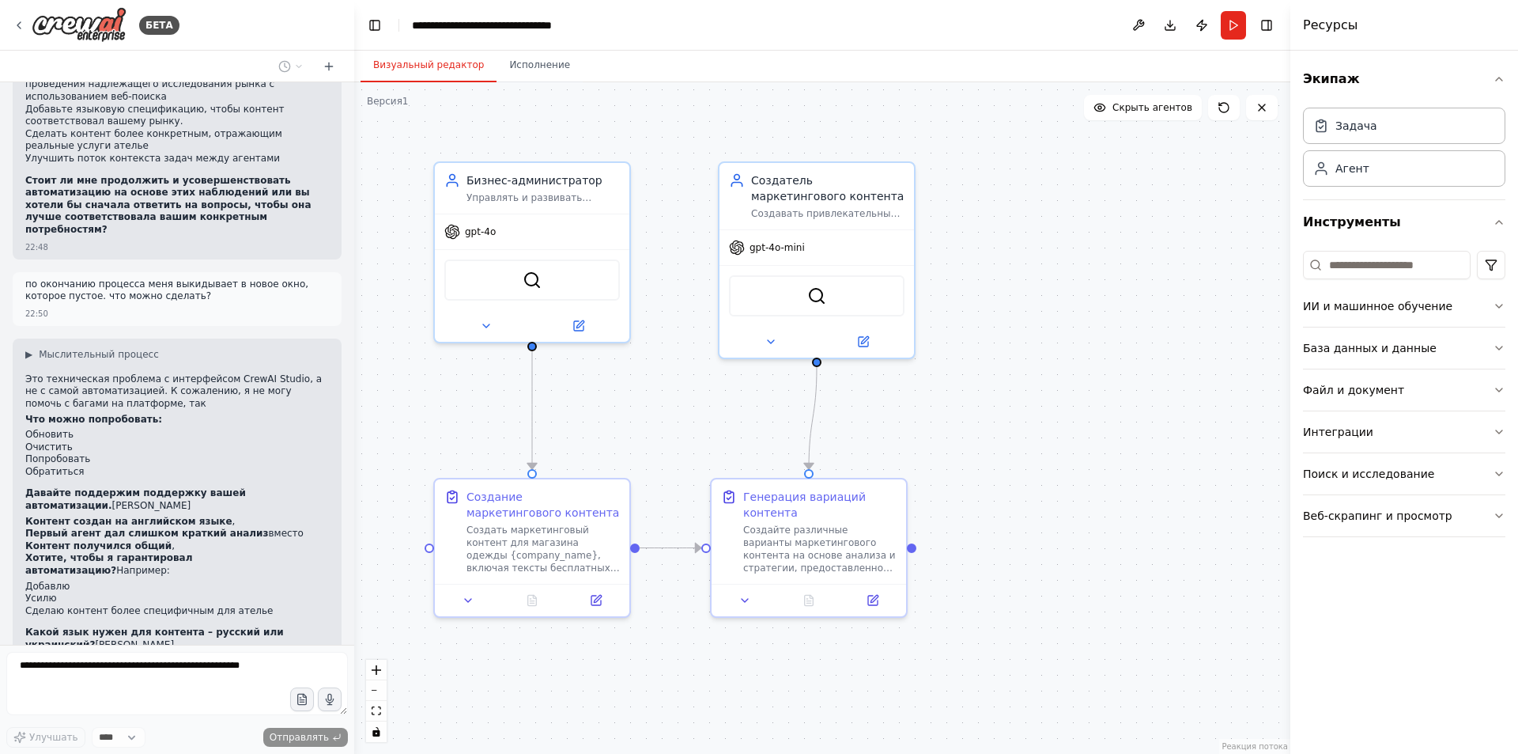
scroll to position [4844, 0]
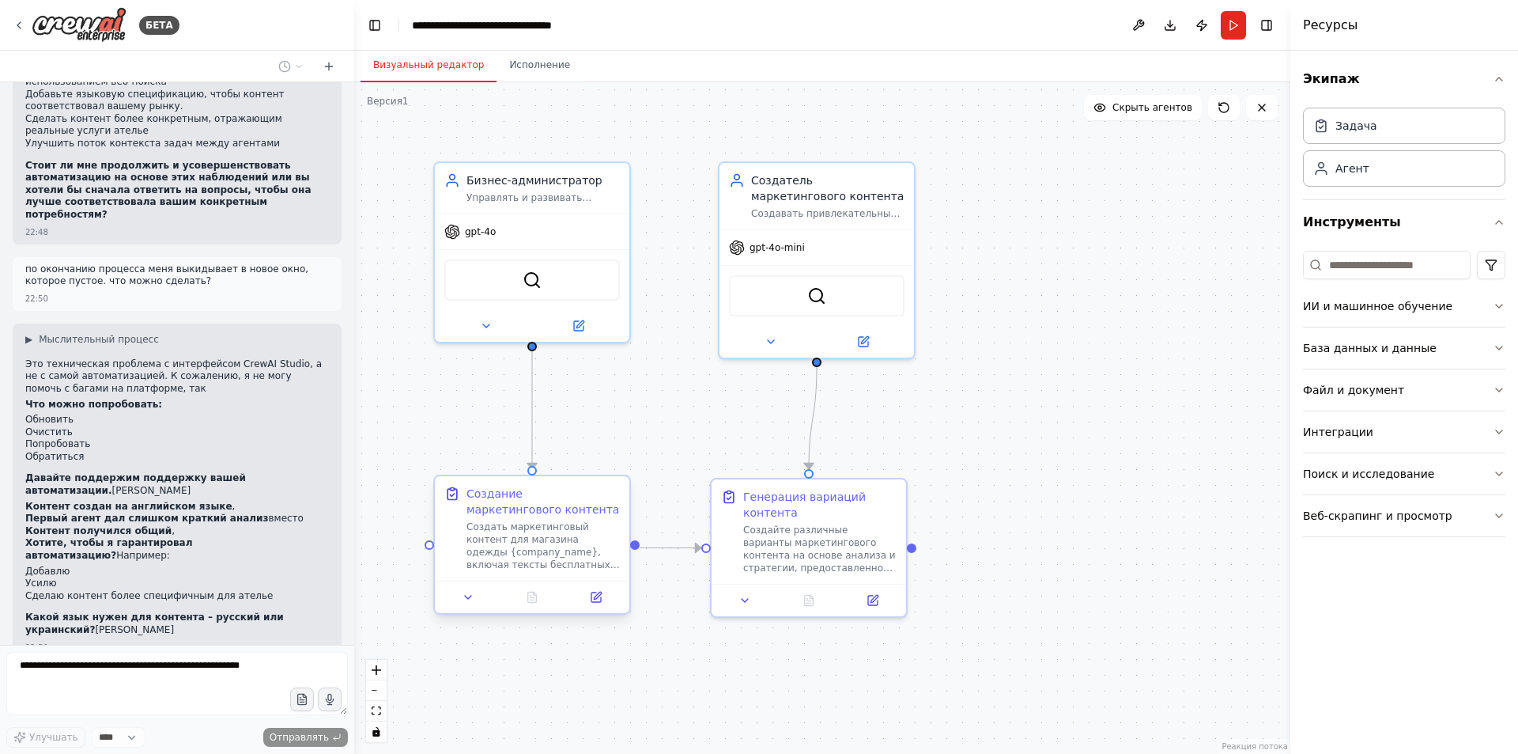
click at [508, 528] on font "Создать маркетинговый контент для магазина одежды {company_name}, включая текст…" at bounding box center [543, 590] width 153 height 138
click at [475, 601] on button at bounding box center [468, 597] width 55 height 19
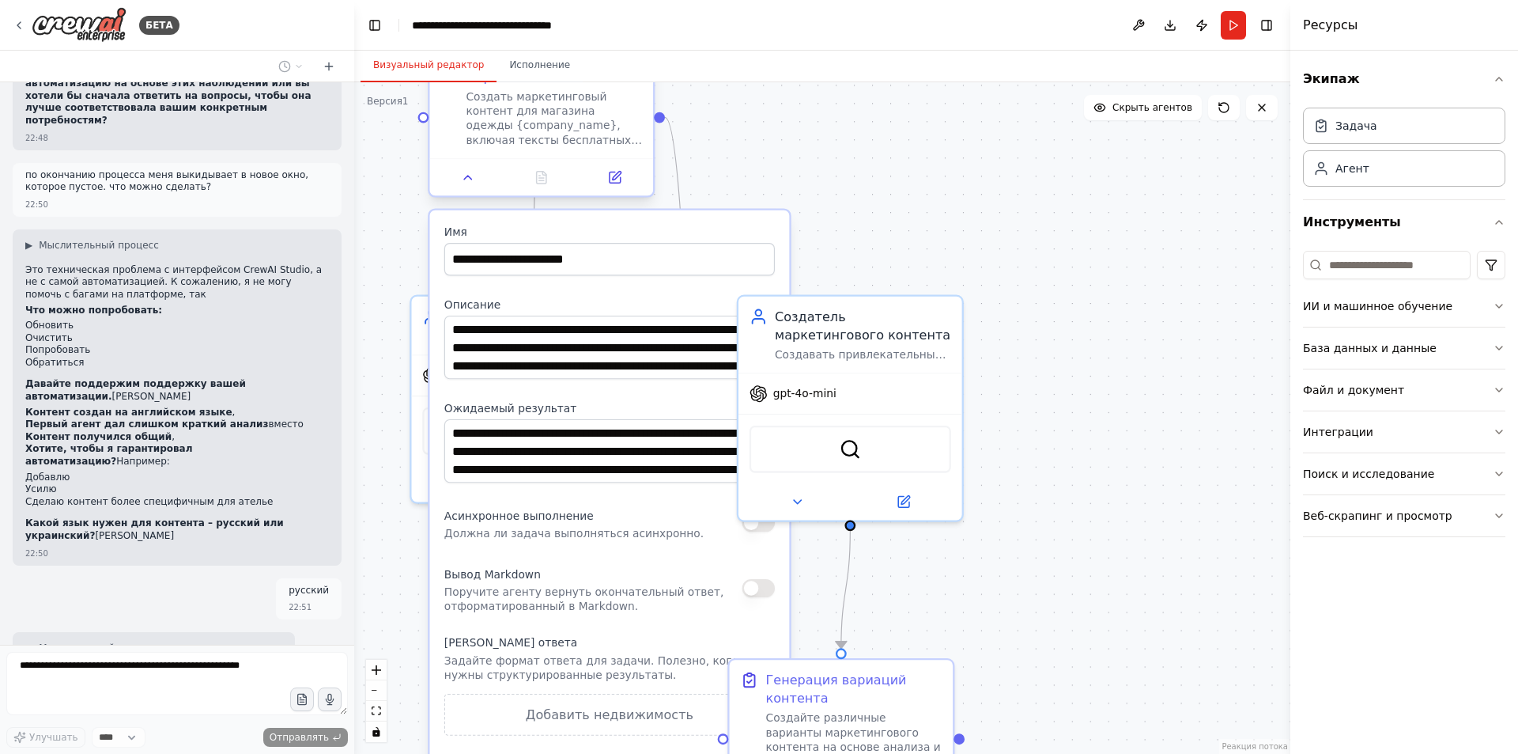
scroll to position [4950, 0]
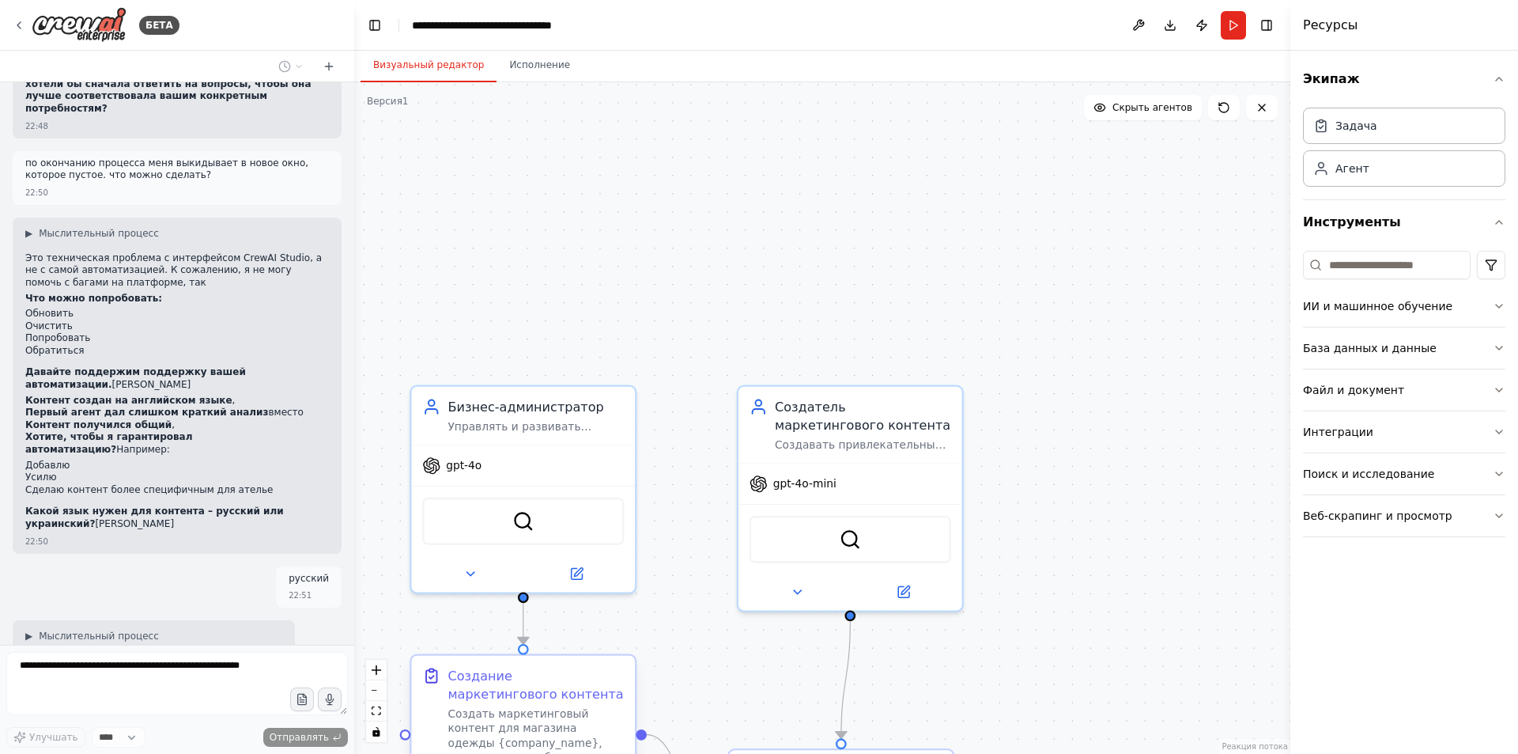
drag, startPoint x: 617, startPoint y: 412, endPoint x: 617, endPoint y: 669, distance: 257.0
click at [617, 669] on div "Создание маркетингового контента" at bounding box center [536, 685] width 176 height 36
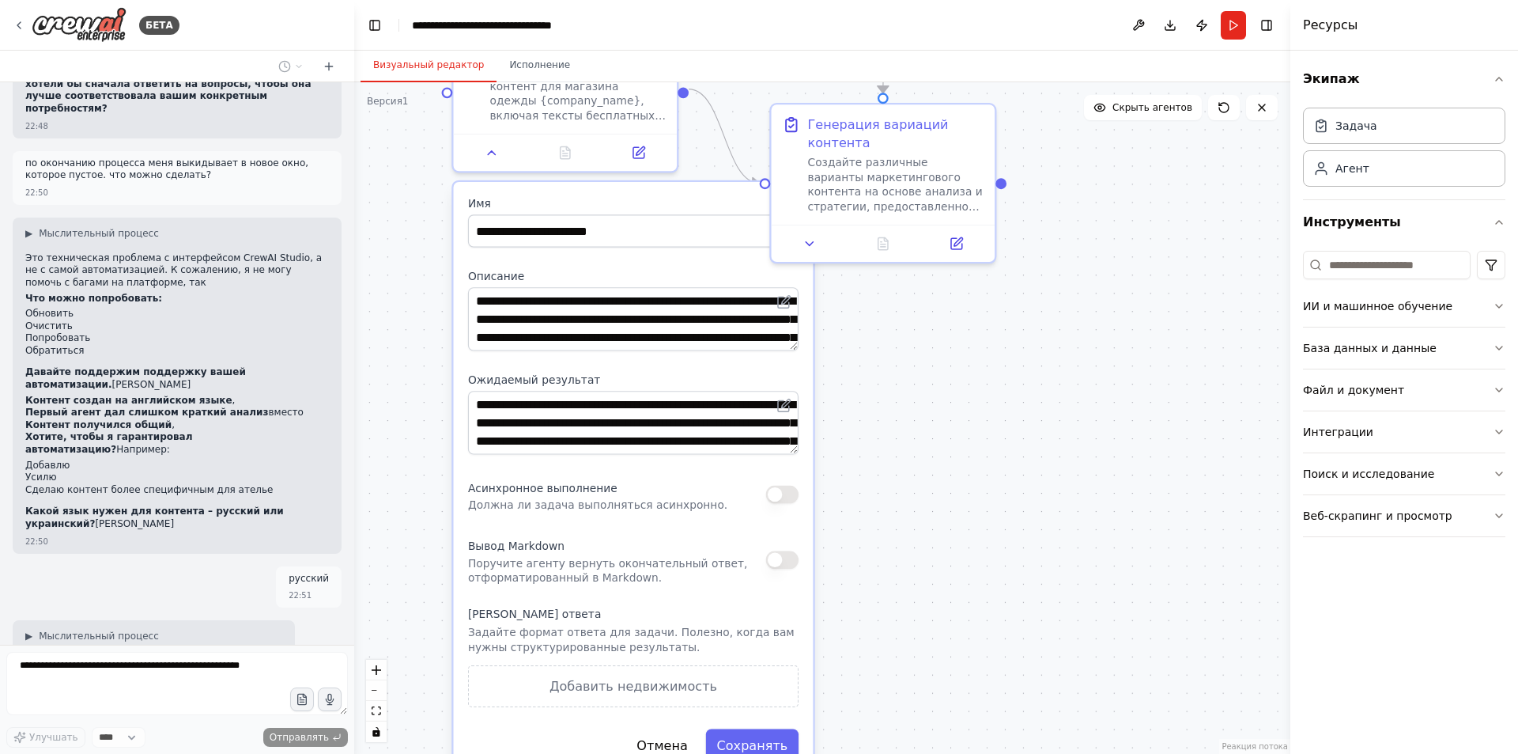
drag, startPoint x: 695, startPoint y: 635, endPoint x: 735, endPoint y: -13, distance: 649.7
click at [735, 0] on html "БЕТА Hello! I'm the CrewAI assistant. What kind of automation do you want to bu…" at bounding box center [759, 377] width 1518 height 754
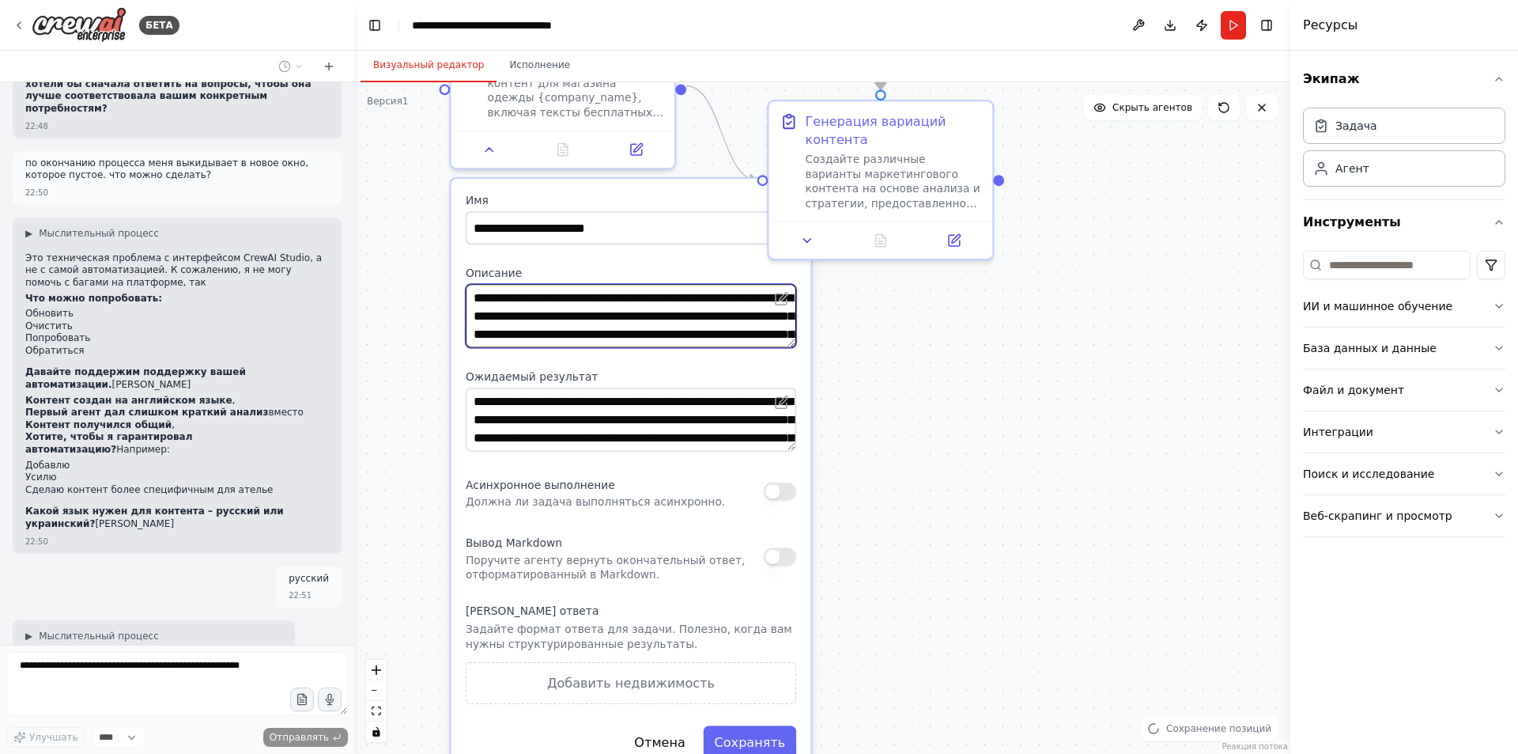
scroll to position [47, 0]
drag, startPoint x: 676, startPoint y: 315, endPoint x: 667, endPoint y: 327, distance: 15.2
click at [667, 327] on textarea "**********" at bounding box center [631, 315] width 331 height 63
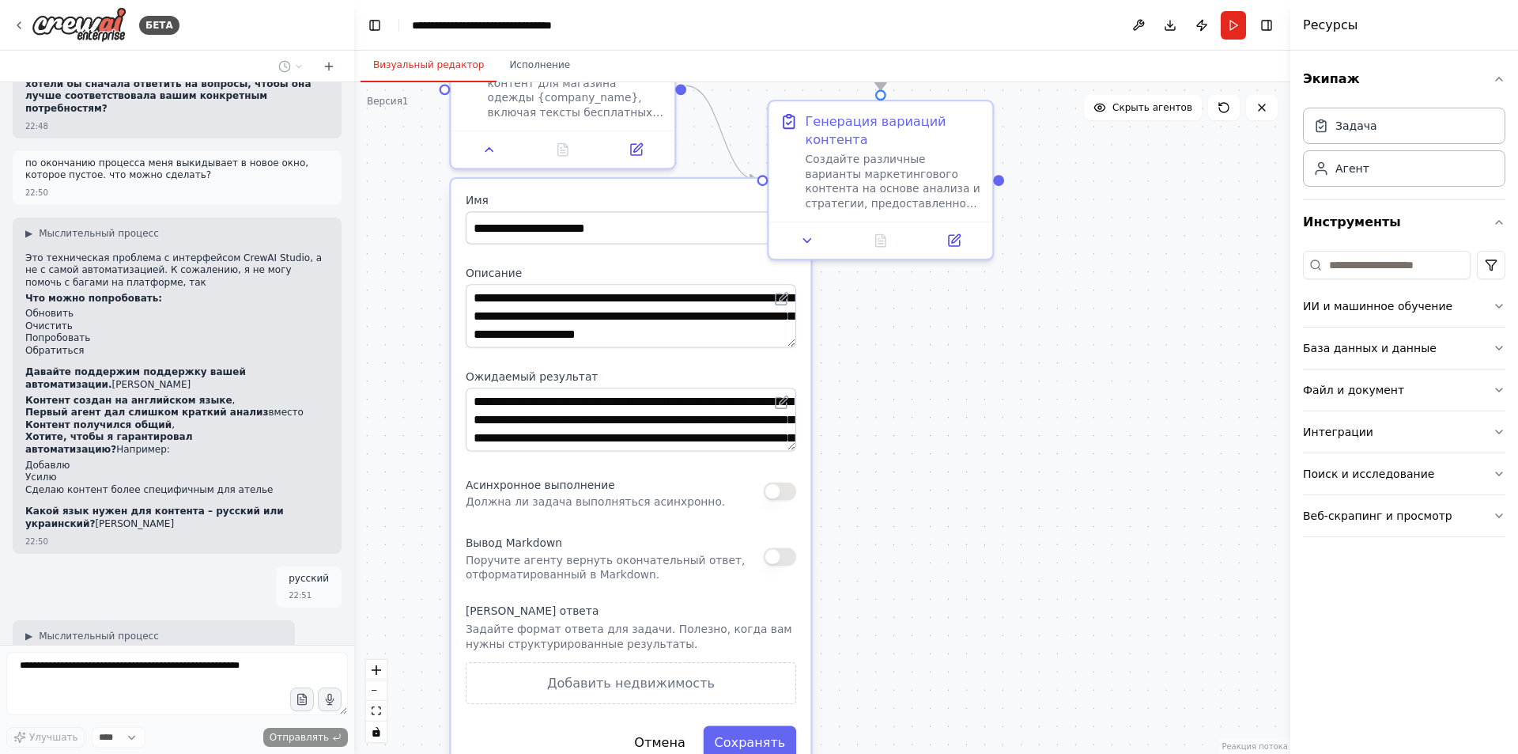
click at [701, 370] on label "Ожидаемый результат" at bounding box center [631, 376] width 331 height 14
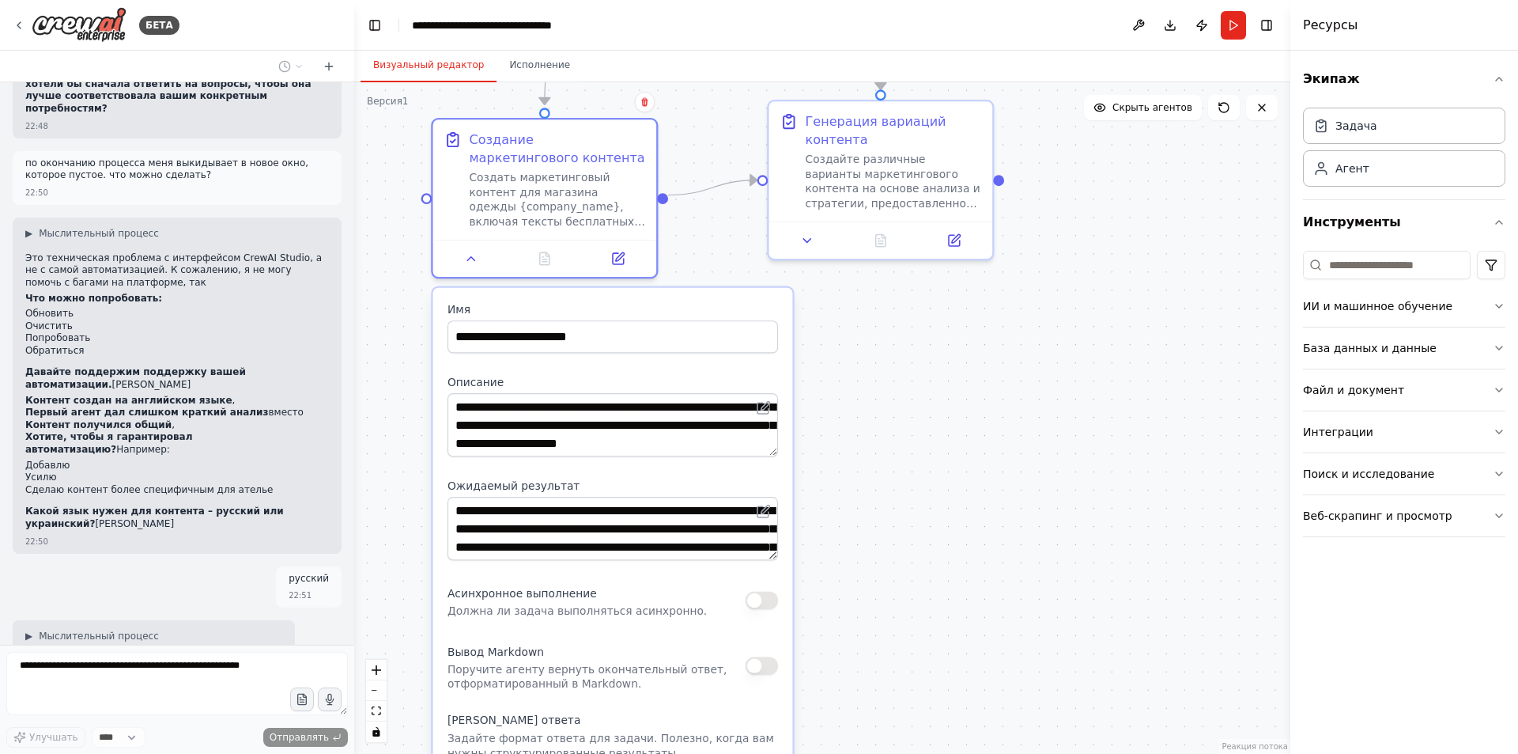
drag, startPoint x: 720, startPoint y: 368, endPoint x: 697, endPoint y: 470, distance: 104.6
click at [697, 470] on div "**********" at bounding box center [613, 585] width 360 height 594
click at [881, 371] on div ".deletable-edge-delete-btn { width: 20px; height: 20px; border: 0px solid #ffff…" at bounding box center [822, 417] width 936 height 671
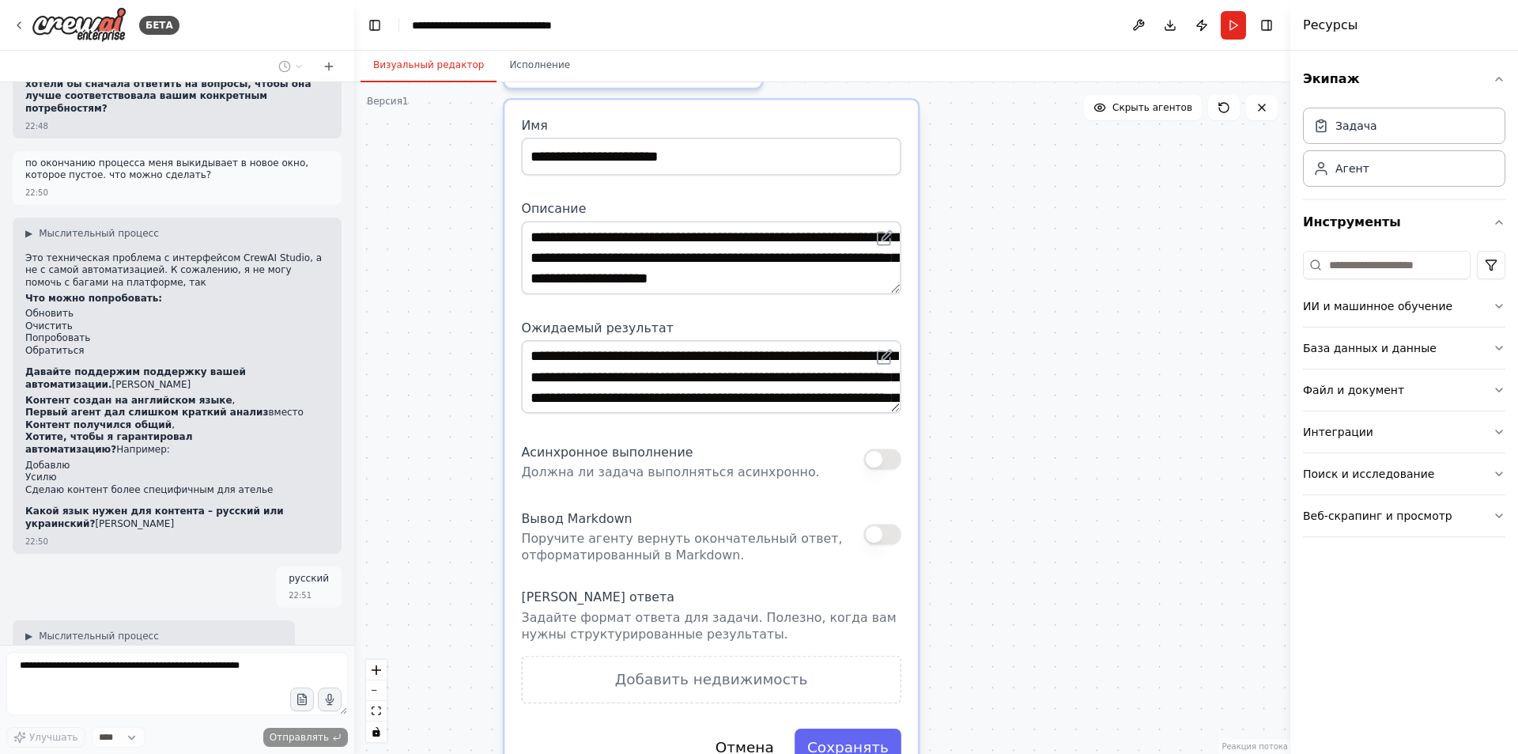
drag, startPoint x: 874, startPoint y: 576, endPoint x: 974, endPoint y: 391, distance: 210.5
click at [974, 391] on div ".deletable-edge-delete-btn { width: 20px; height: 20px; border: 0px solid #ffff…" at bounding box center [822, 417] width 936 height 671
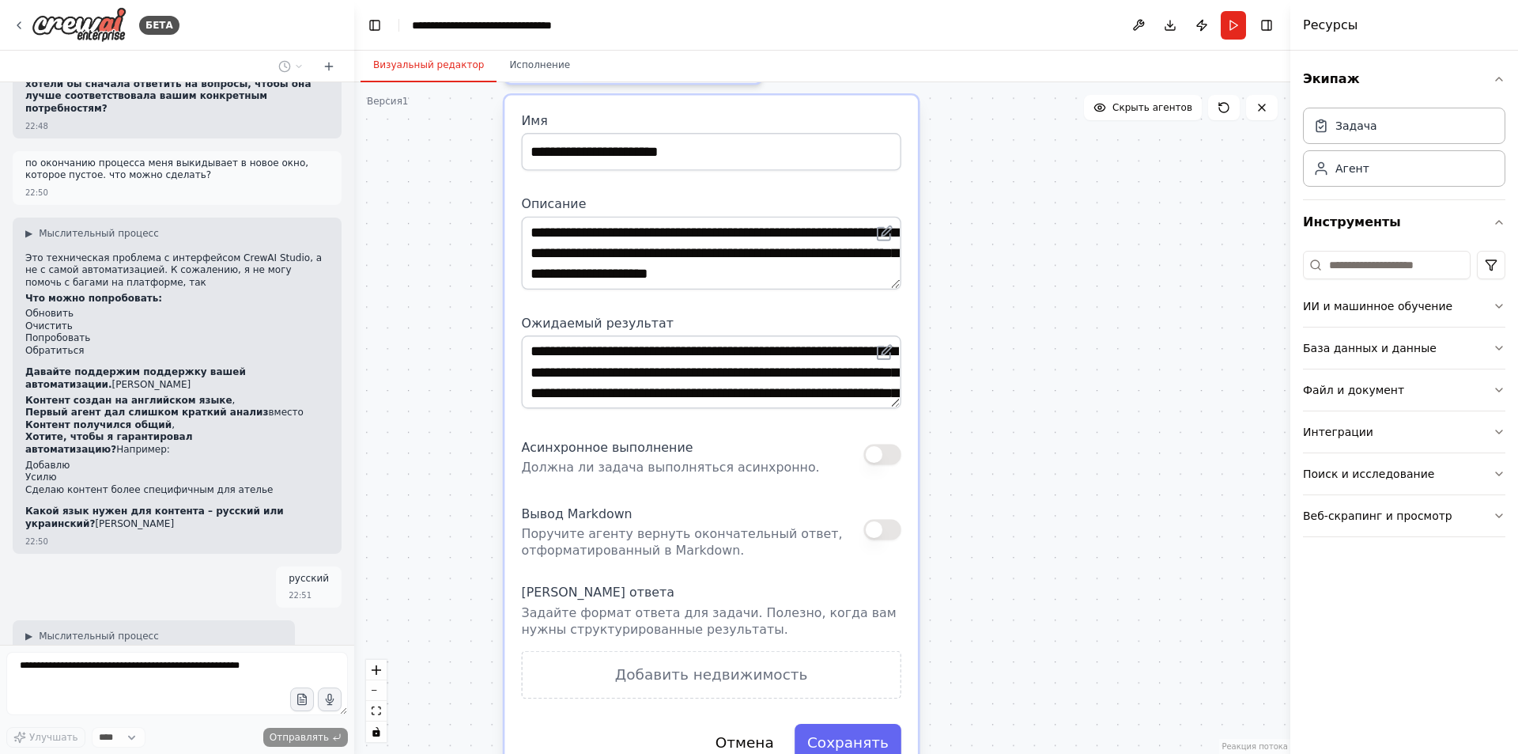
click at [896, 410] on div "**********" at bounding box center [712, 437] width 414 height 682
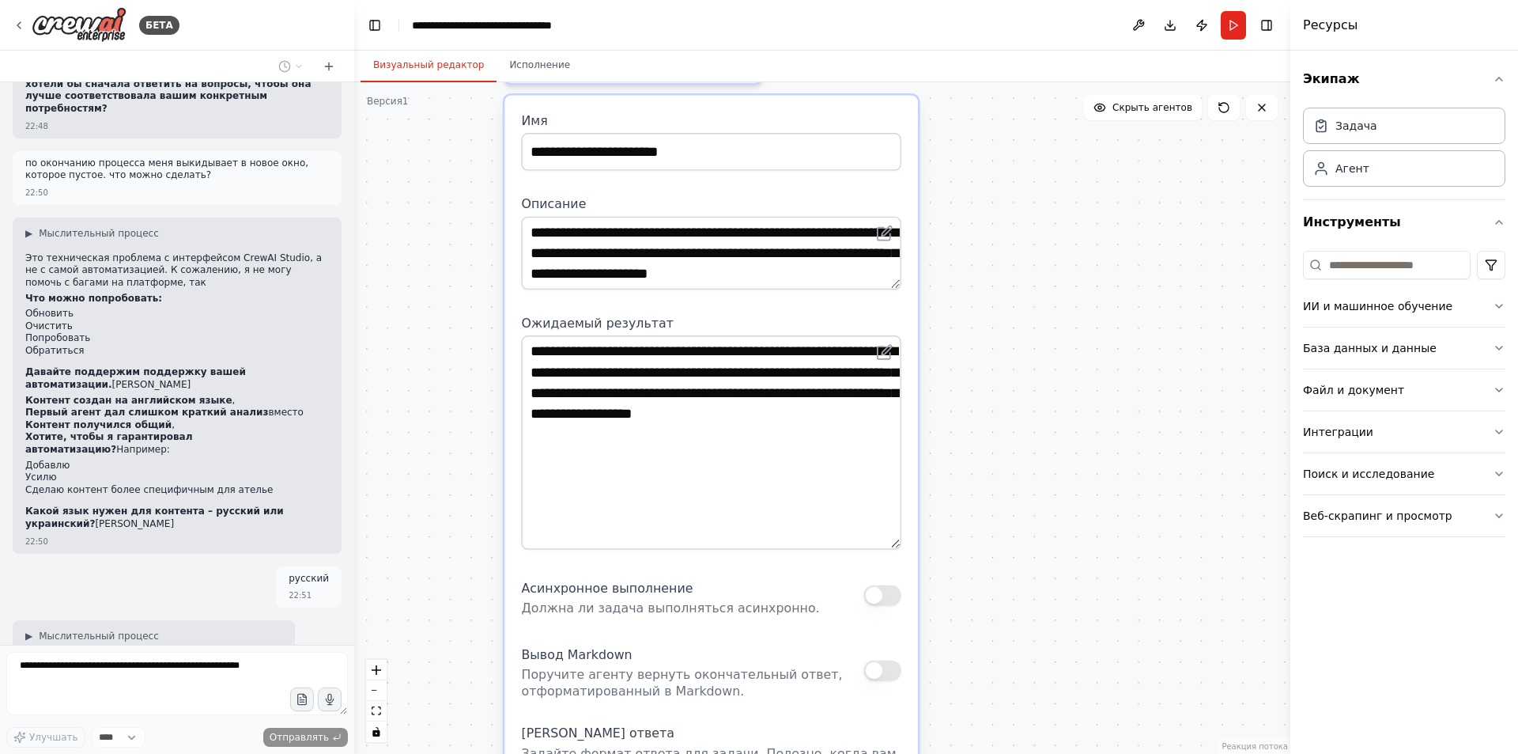
drag, startPoint x: 893, startPoint y: 402, endPoint x: 896, endPoint y: 542, distance: 140.8
click at [896, 542] on textarea "**********" at bounding box center [711, 442] width 380 height 214
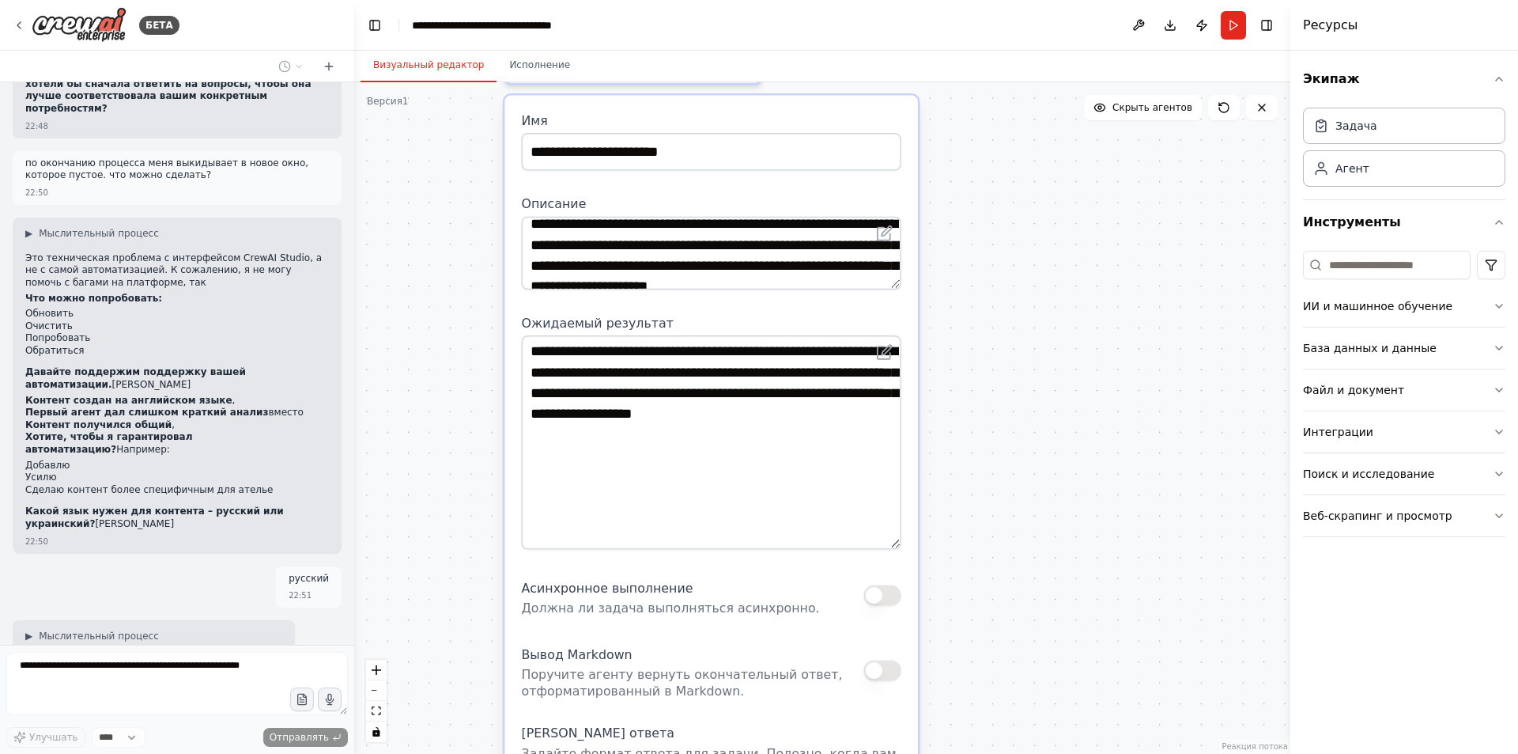
scroll to position [0, 0]
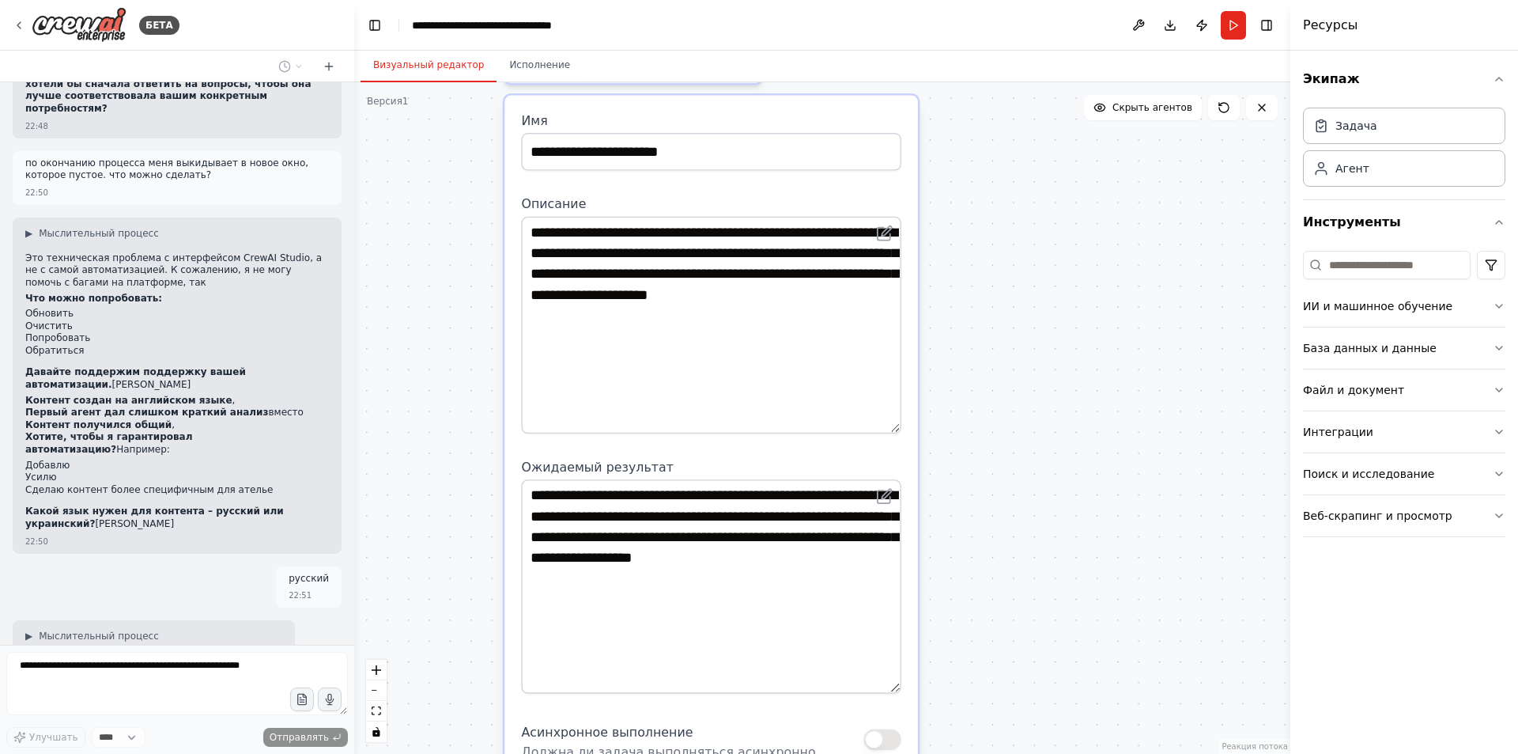
drag, startPoint x: 897, startPoint y: 282, endPoint x: 887, endPoint y: 426, distance: 144.2
click at [887, 426] on textarea "**********" at bounding box center [711, 325] width 380 height 217
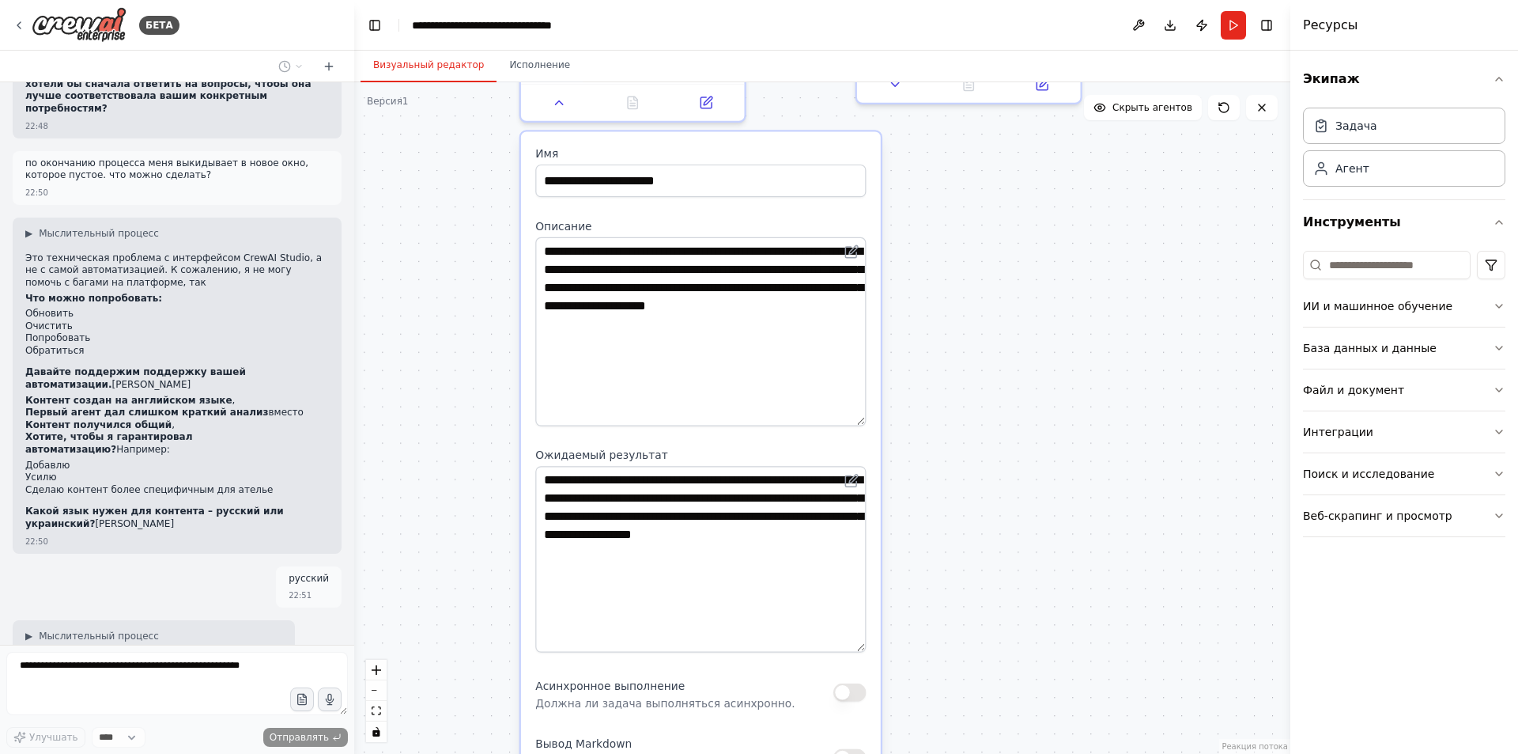
drag, startPoint x: 930, startPoint y: 572, endPoint x: 931, endPoint y: 561, distance: 10.3
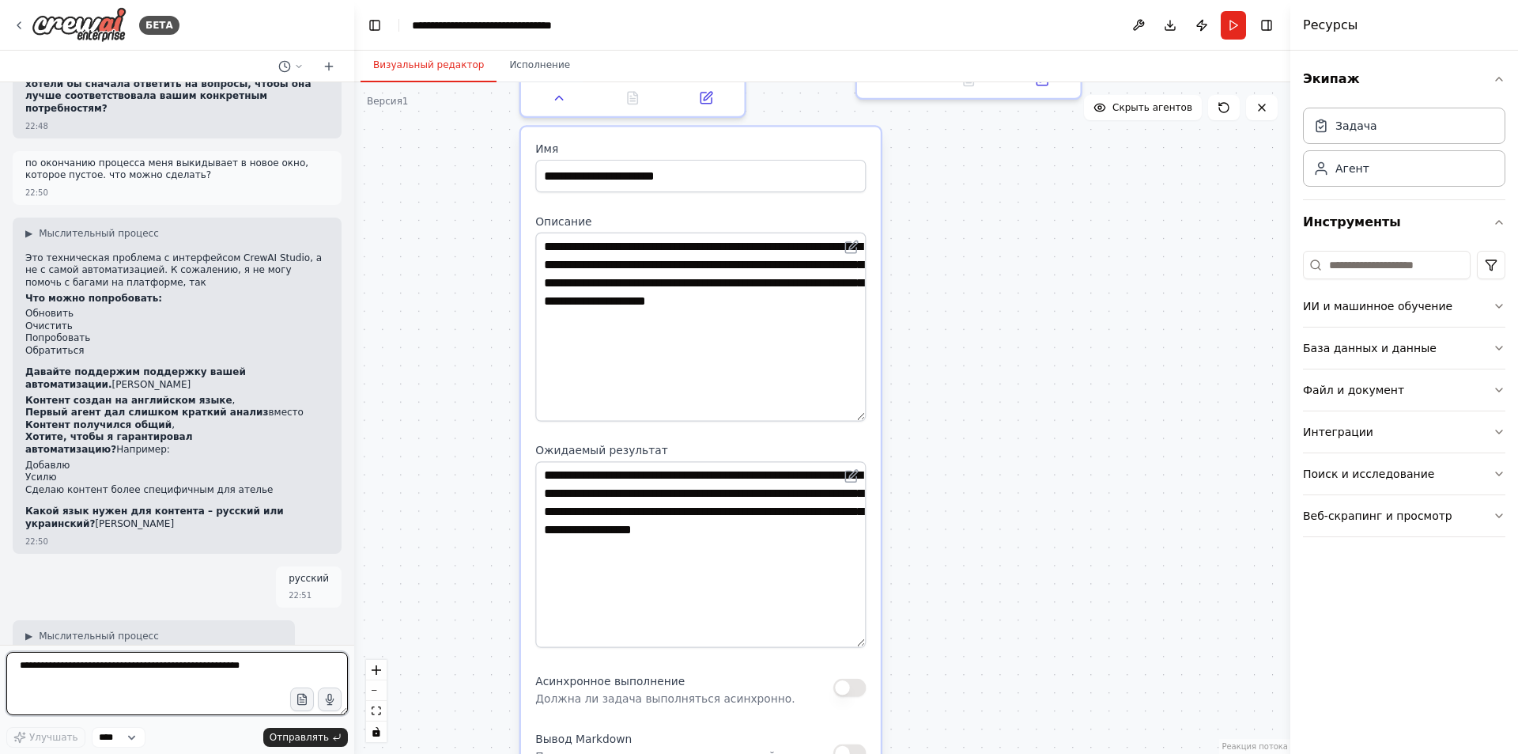
scroll to position [5050, 0]
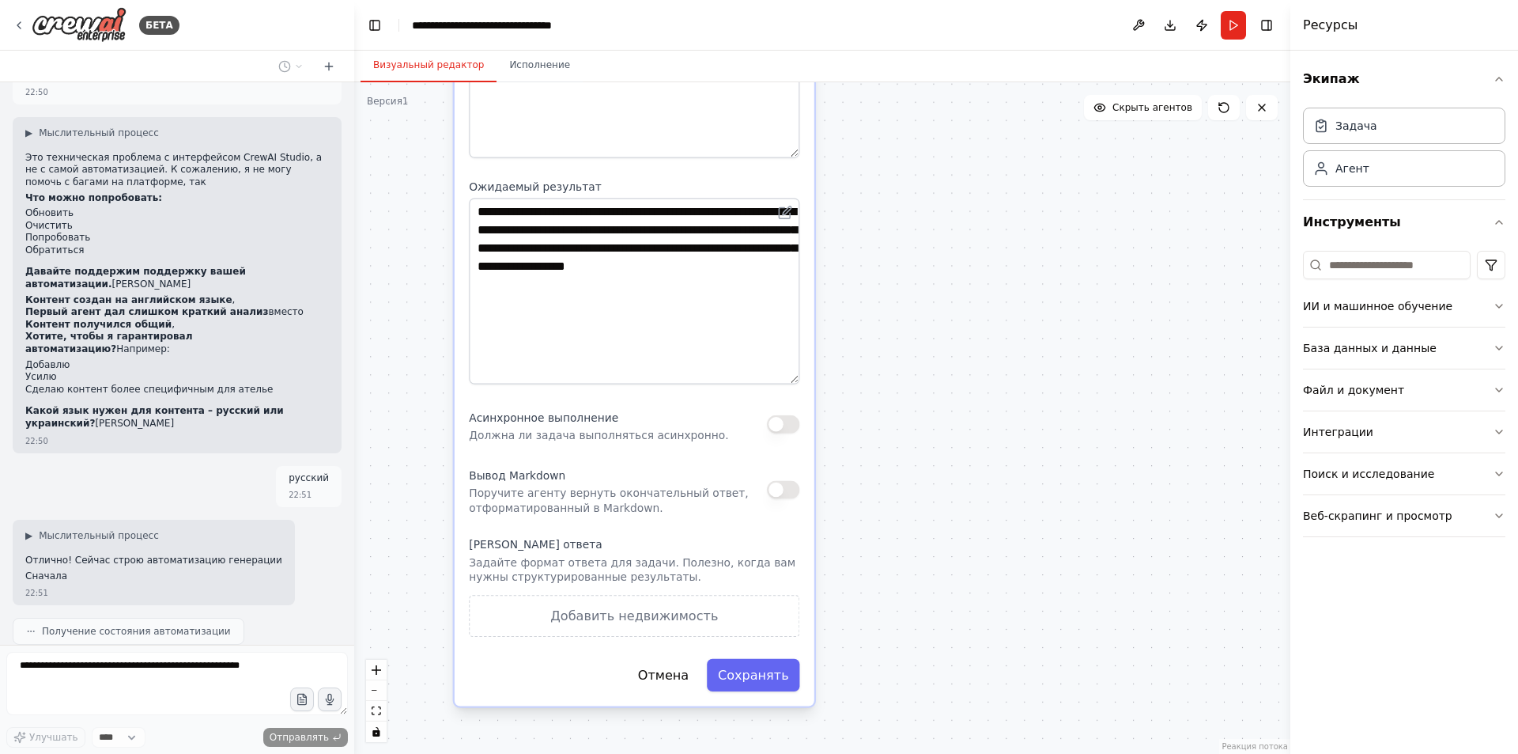
drag, startPoint x: 931, startPoint y: 561, endPoint x: 861, endPoint y: 338, distance: 234.4
click at [861, 338] on div ".deletable-edge-delete-btn { width: 20px; height: 20px; border: 0px solid #ffff…" at bounding box center [822, 417] width 936 height 671
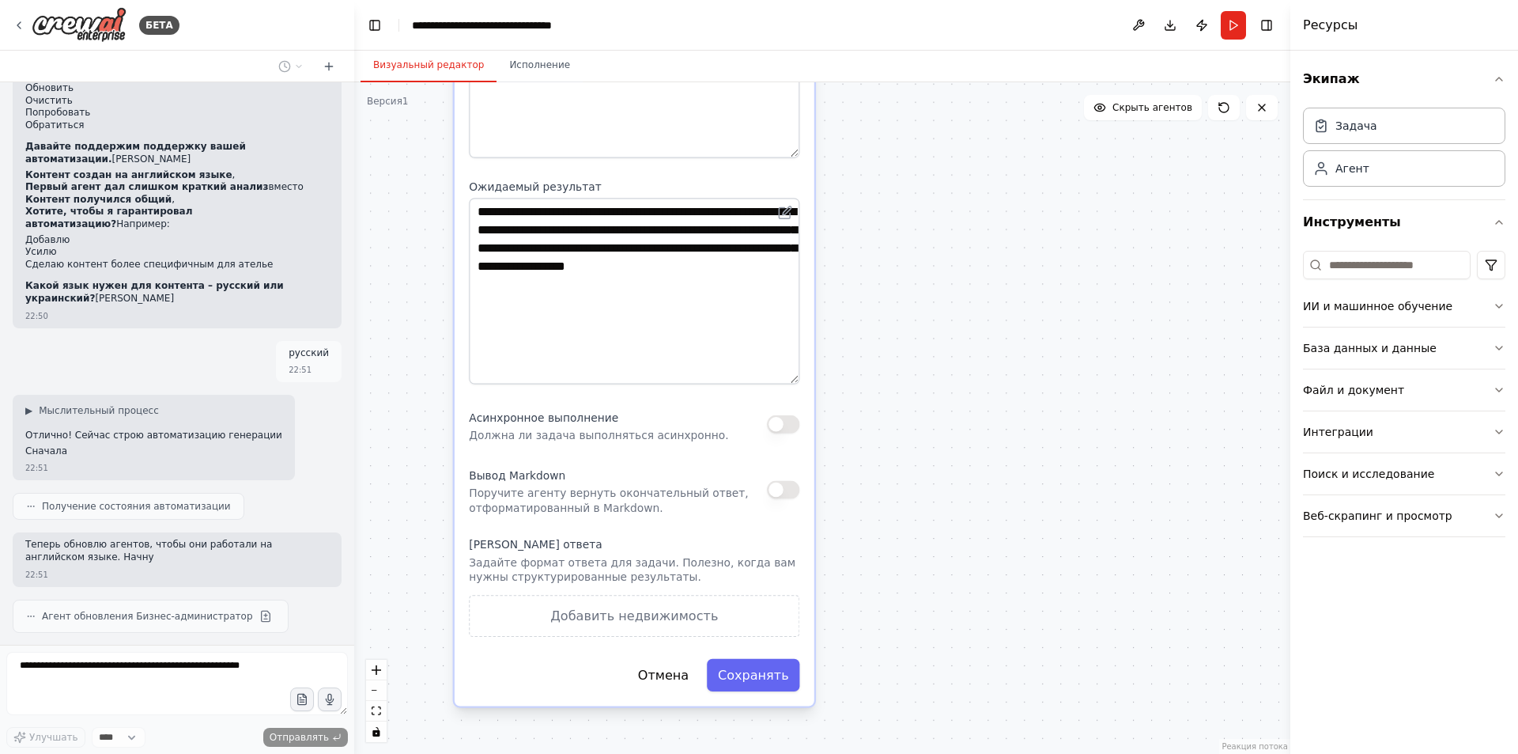
type textarea "**********"
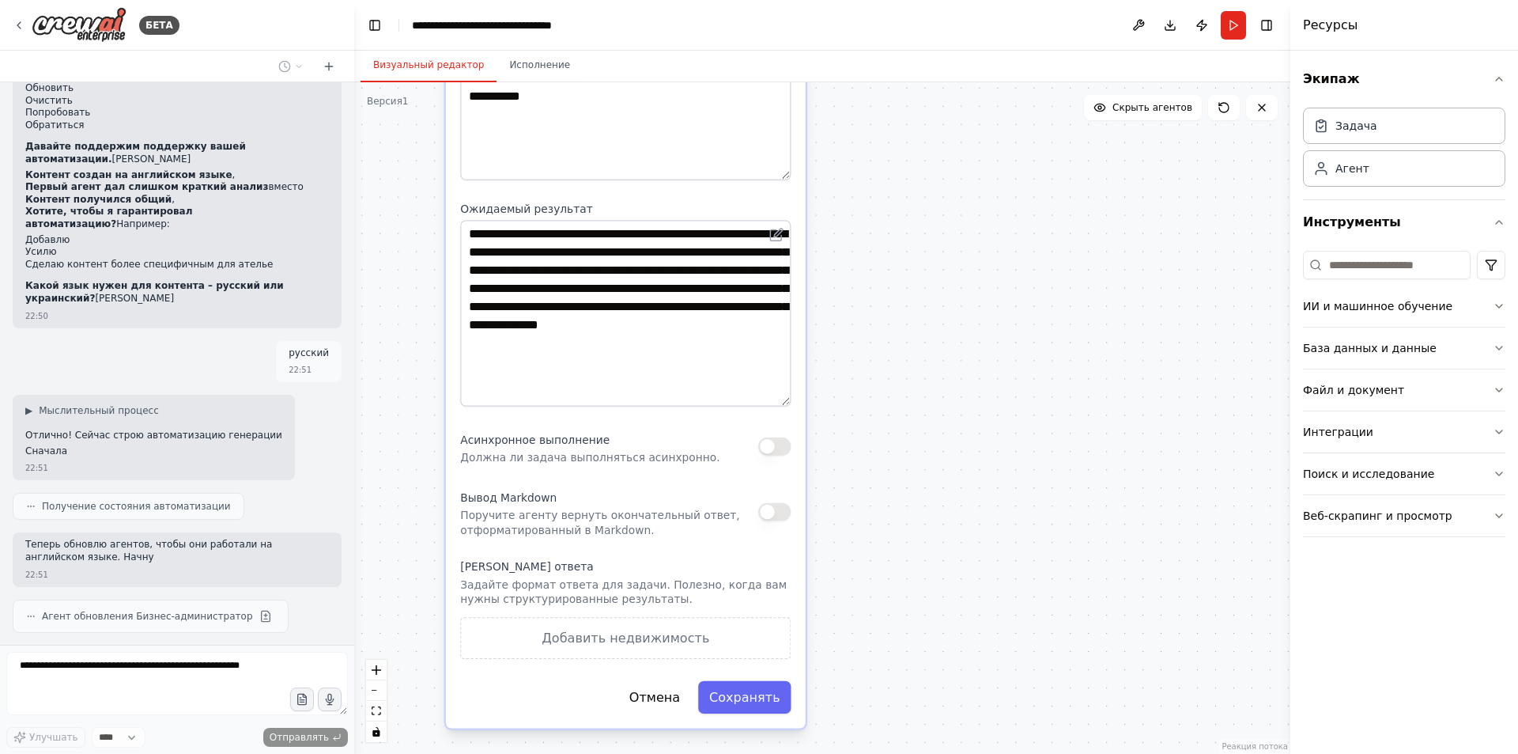
drag, startPoint x: 908, startPoint y: 218, endPoint x: 899, endPoint y: 237, distance: 20.9
click at [899, 237] on div ".deletable-edge-delete-btn { width: 20px; height: 20px; border: 0px solid #ffff…" at bounding box center [822, 417] width 936 height 671
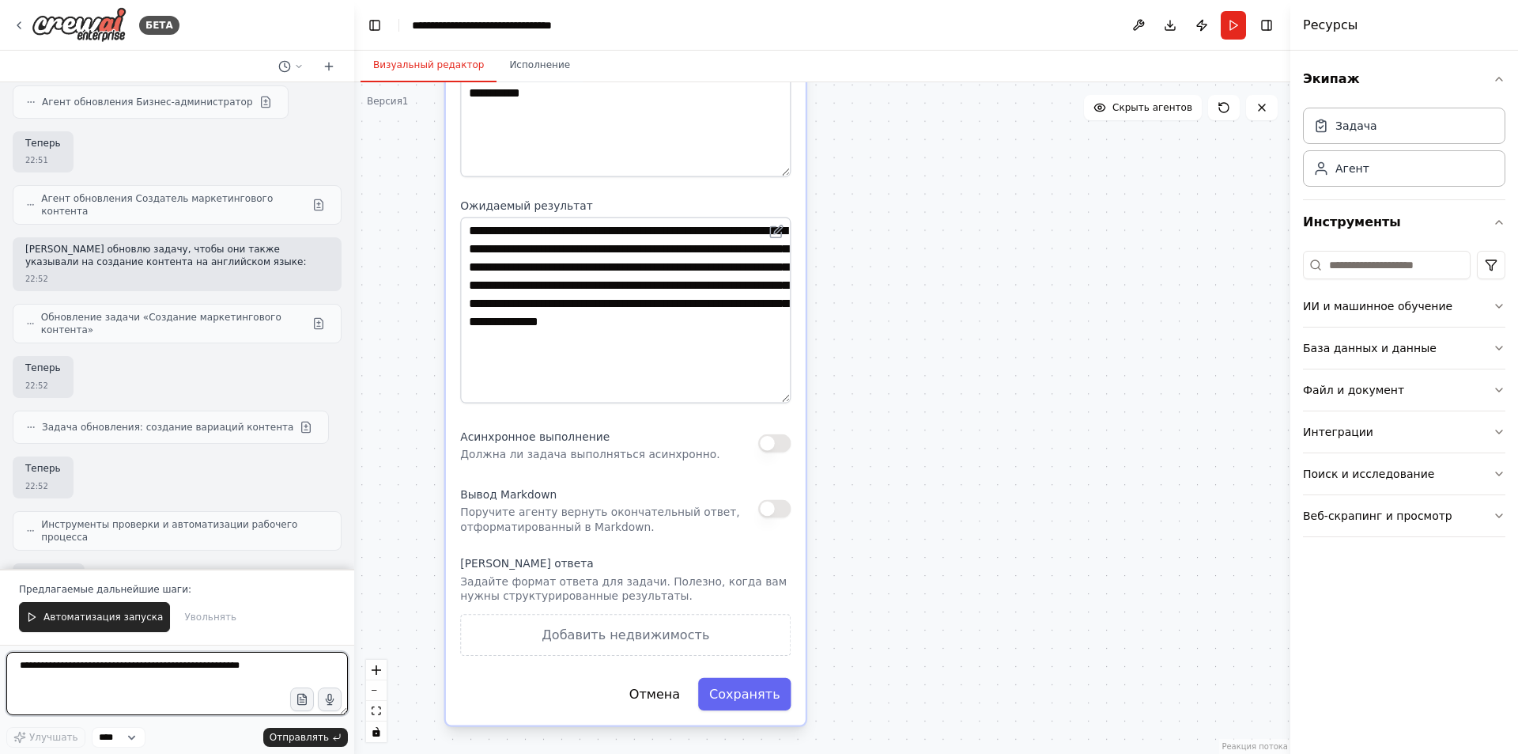
scroll to position [5676, 0]
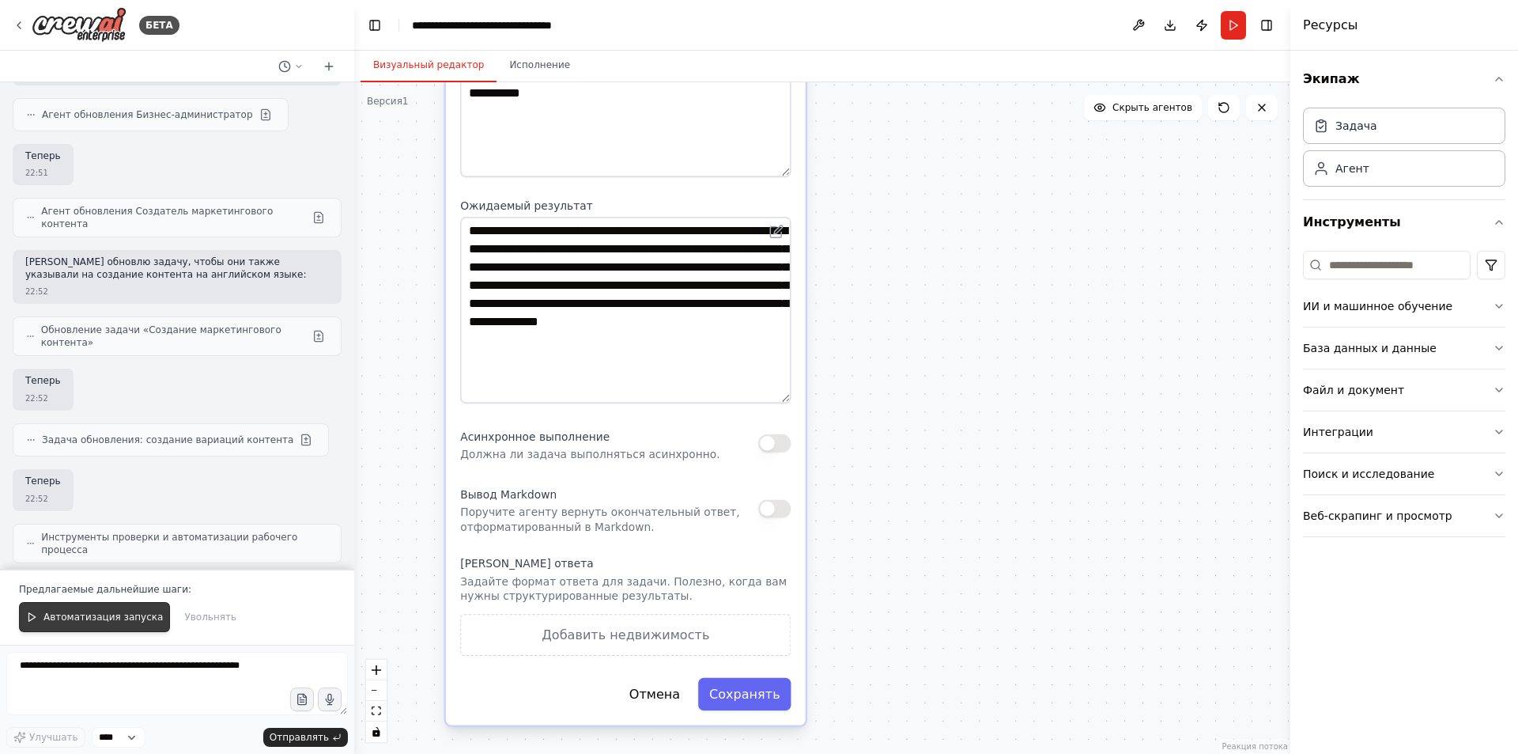
click at [117, 620] on font "Автоматизация запуска" at bounding box center [102, 616] width 119 height 11
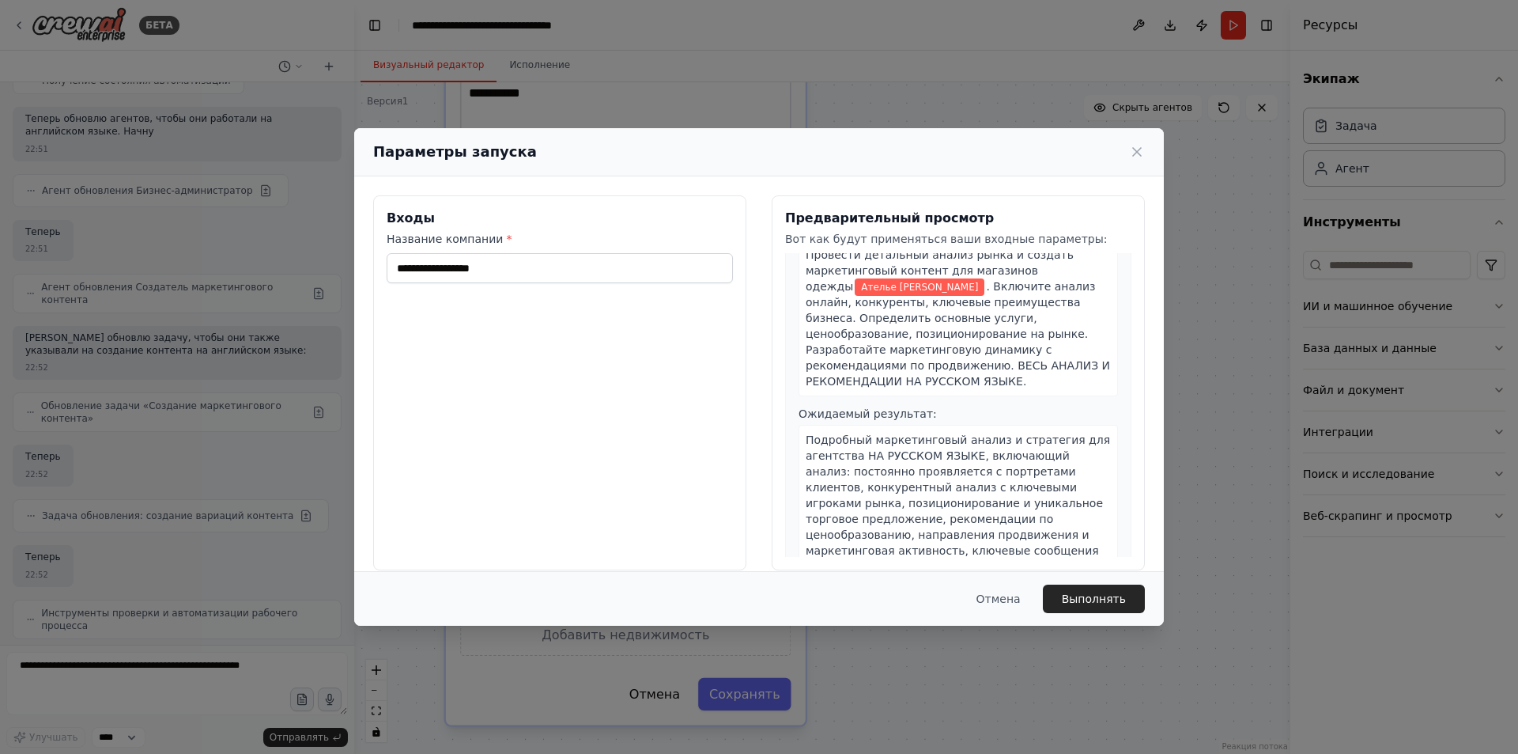
scroll to position [79, 0]
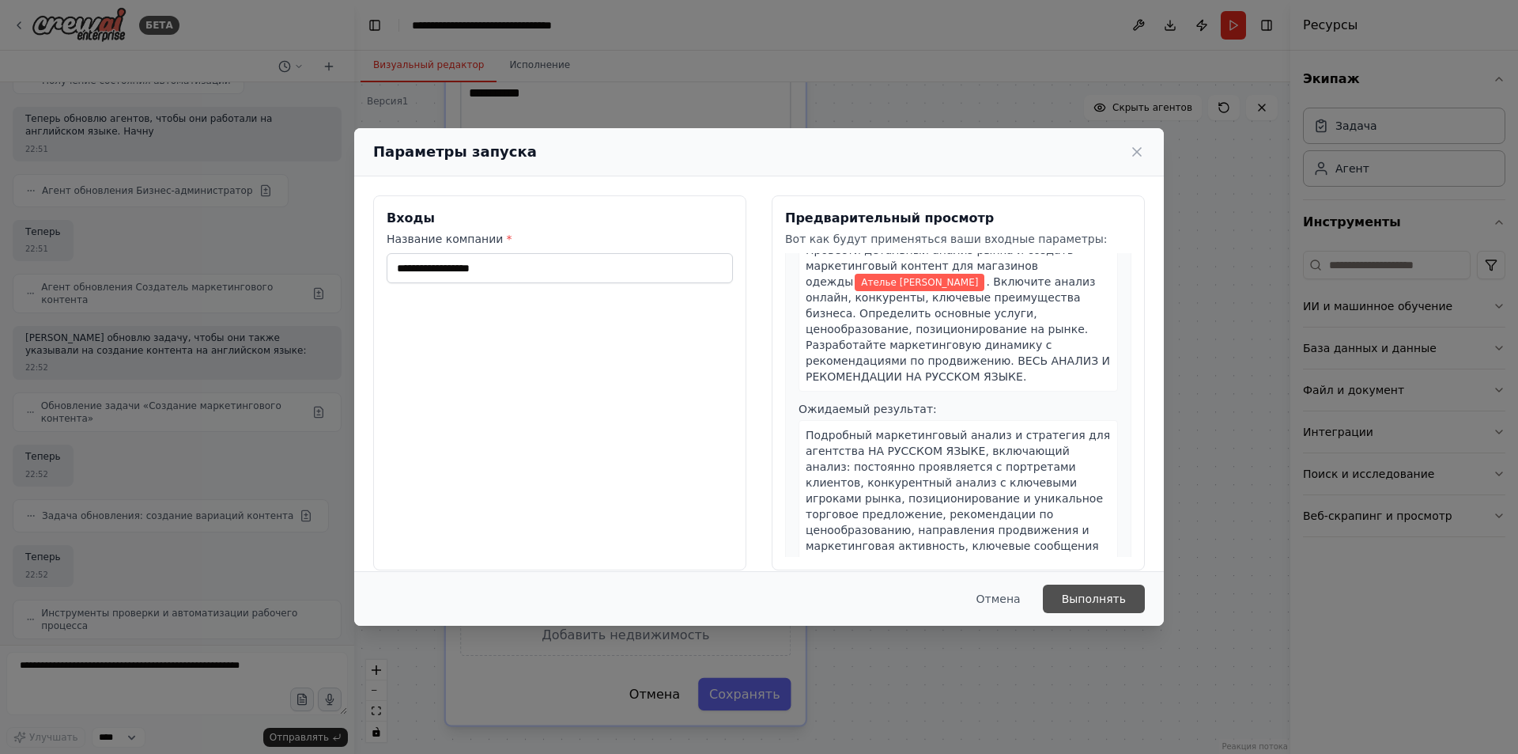
click at [1066, 595] on button "Выполнять" at bounding box center [1094, 598] width 102 height 28
